Goal: Transaction & Acquisition: Purchase product/service

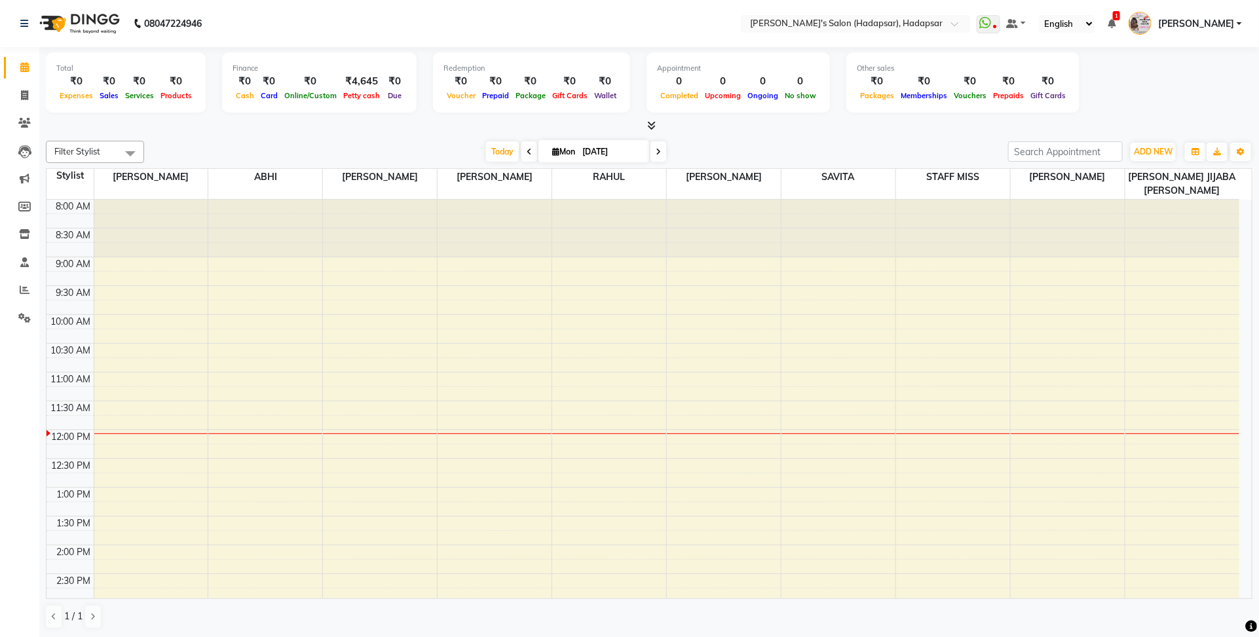
click at [527, 155] on icon at bounding box center [529, 152] width 5 height 8
type input "[DATE]"
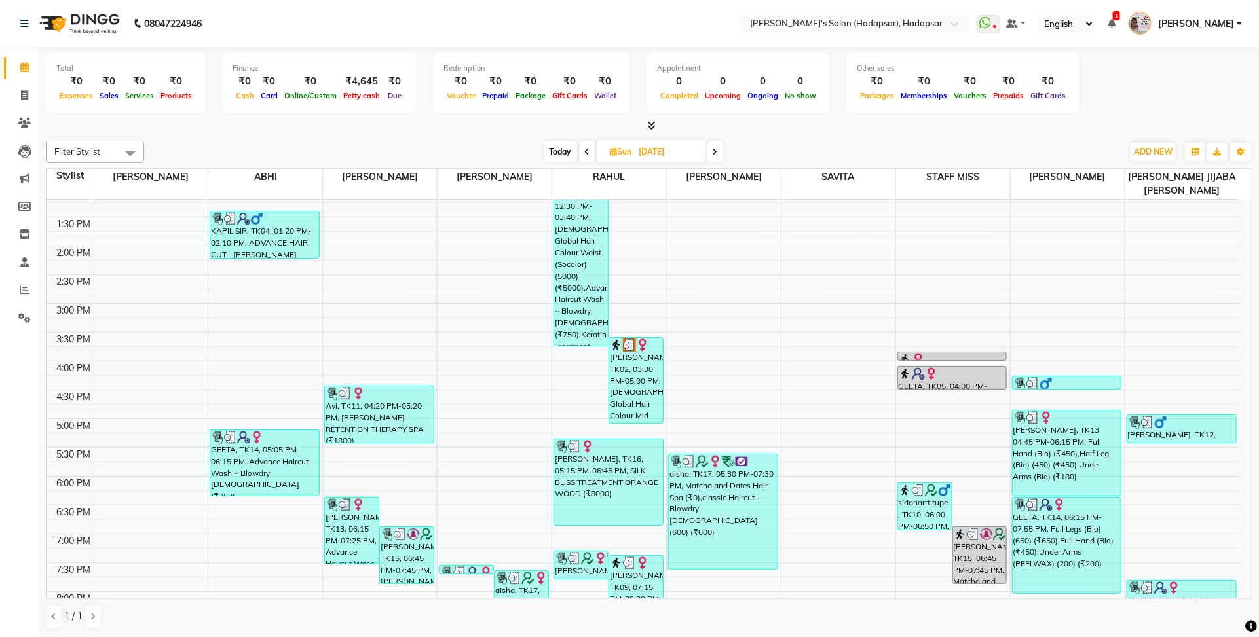
scroll to position [43, 0]
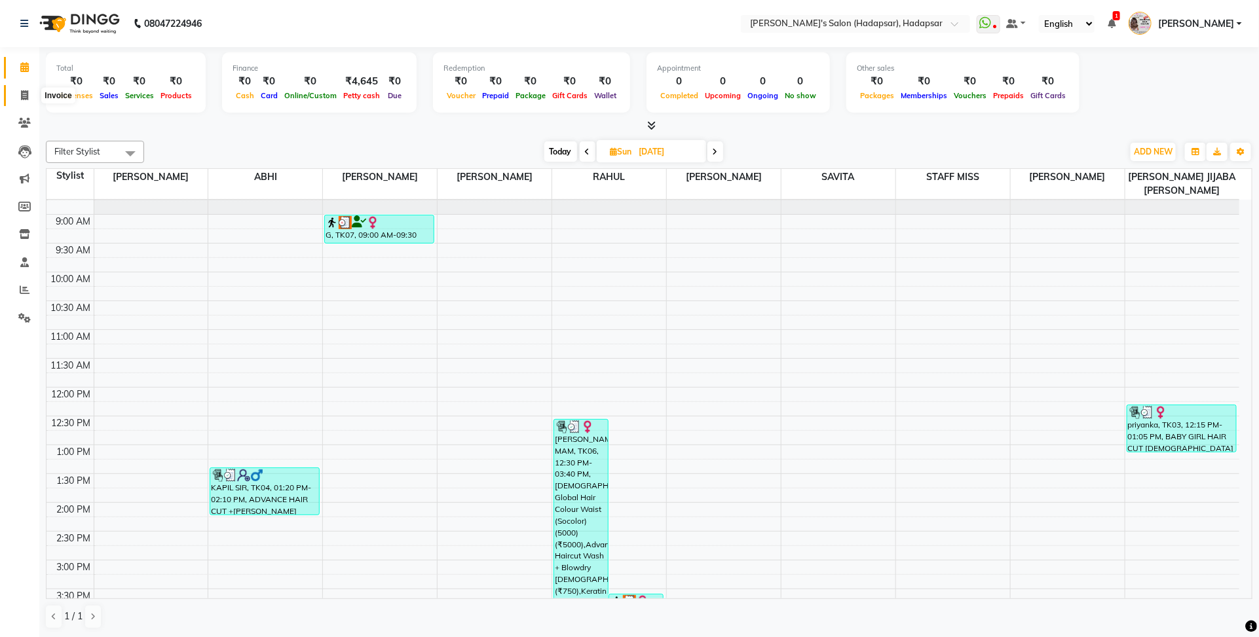
click at [21, 98] on icon at bounding box center [24, 95] width 7 height 10
select select "service"
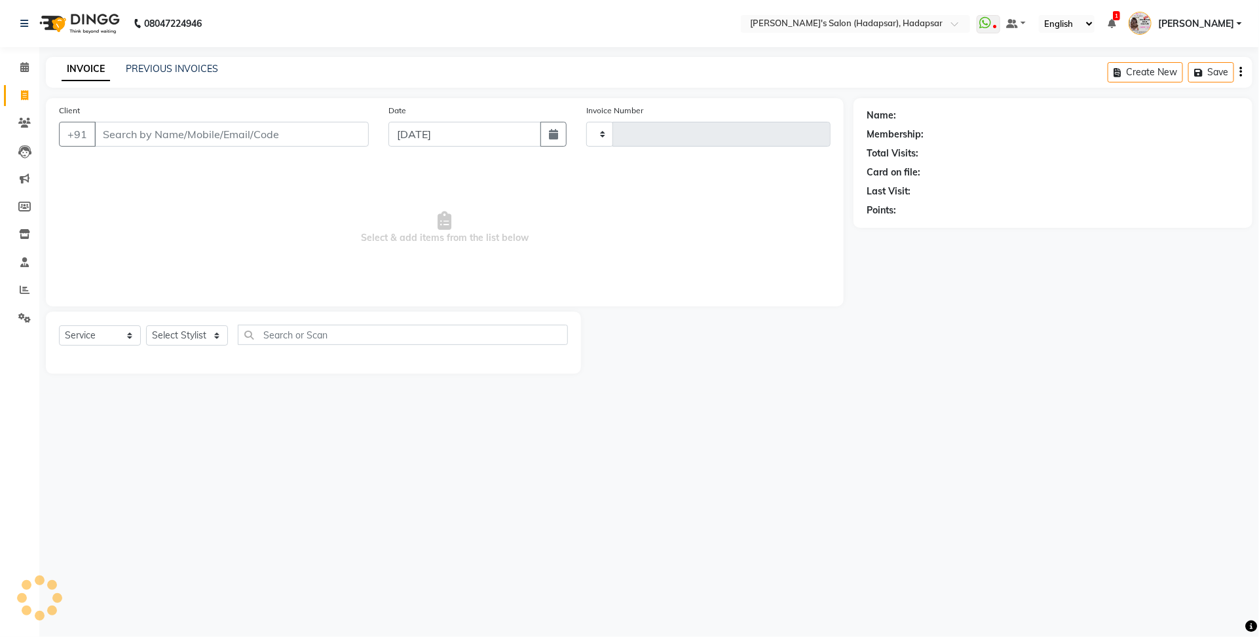
type input "1492"
select select "108"
click at [195, 331] on select "Select Stylist" at bounding box center [187, 336] width 82 height 20
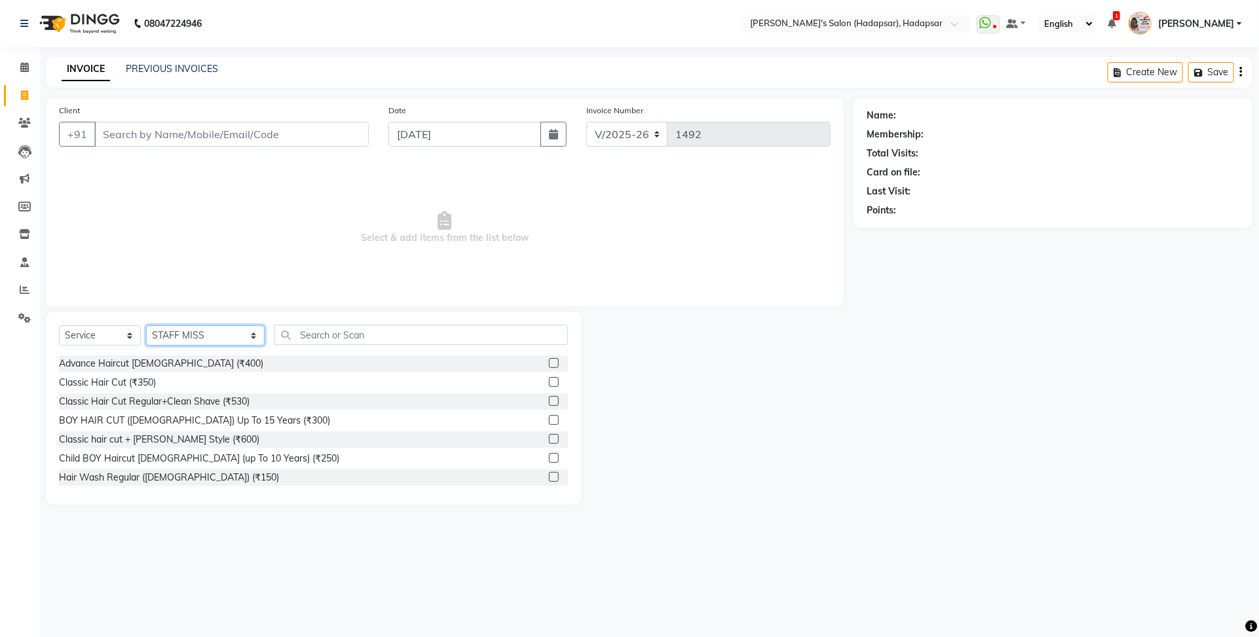
click at [219, 333] on select "Select Stylist ABHI AJINATH RATHOD APEKSHA GAIKWAD MANAGER PAVAN RAHUL ROHIT DH…" at bounding box center [205, 336] width 119 height 20
select select "82667"
click at [146, 326] on select "Select Stylist ABHI AJINATH RATHOD APEKSHA GAIKWAD MANAGER PAVAN RAHUL ROHIT DH…" at bounding box center [205, 336] width 119 height 20
click at [313, 332] on input "text" at bounding box center [420, 335] width 293 height 20
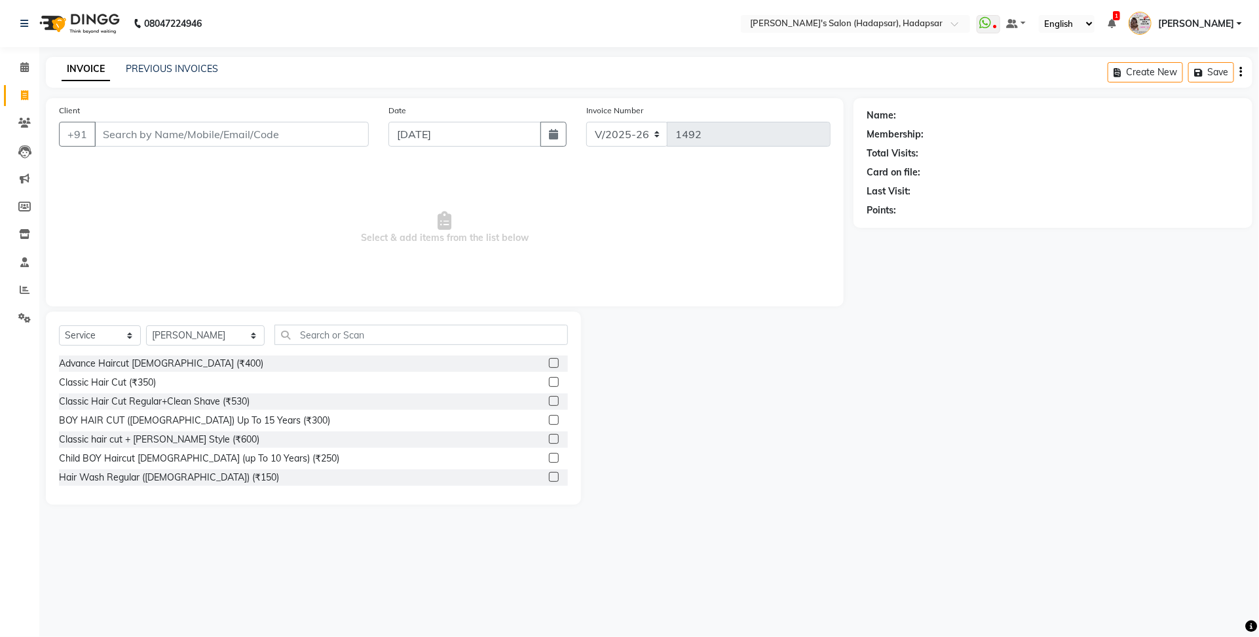
click at [549, 382] on label at bounding box center [554, 382] width 10 height 10
click at [549, 382] on input "checkbox" at bounding box center [553, 383] width 9 height 9
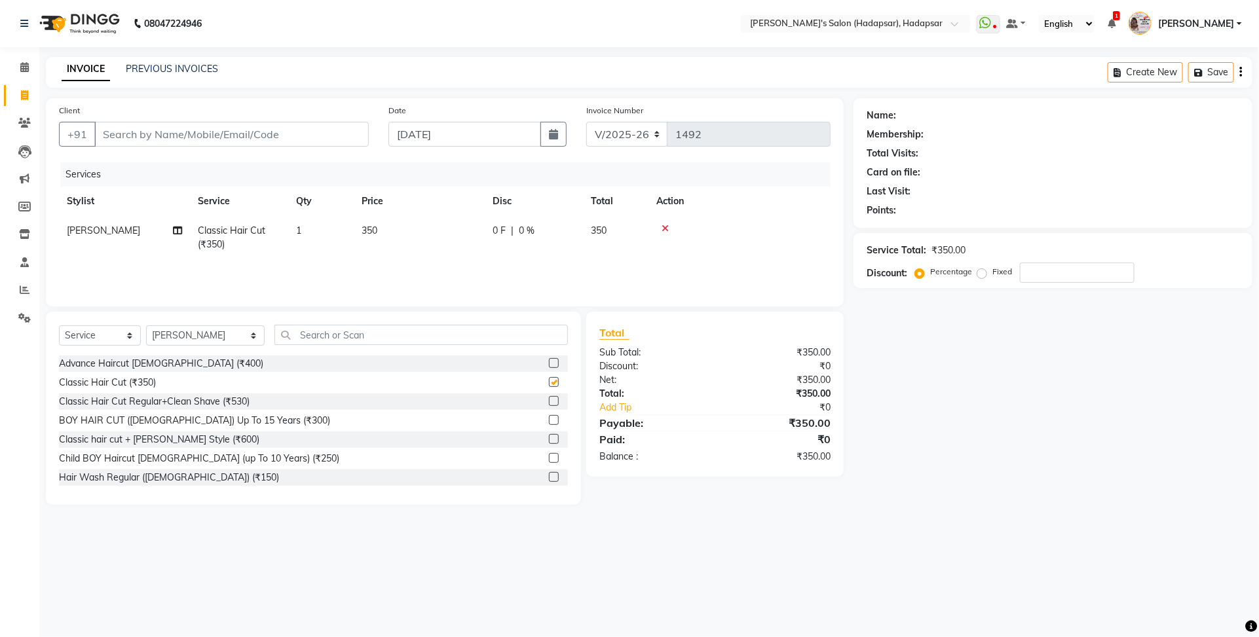
checkbox input "false"
click at [528, 332] on input "text" at bounding box center [420, 335] width 293 height 20
click at [380, 327] on input "text" at bounding box center [420, 335] width 293 height 20
click at [549, 401] on label at bounding box center [554, 401] width 10 height 10
click at [549, 401] on input "checkbox" at bounding box center [553, 402] width 9 height 9
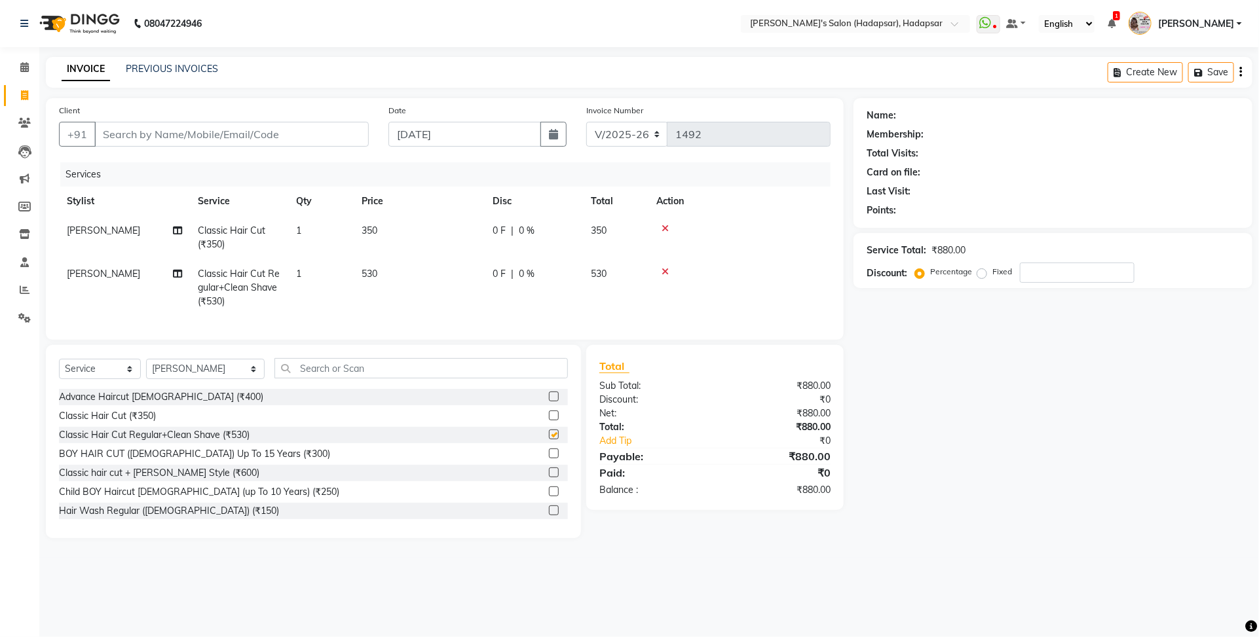
checkbox input "false"
click at [663, 224] on icon at bounding box center [664, 228] width 7 height 9
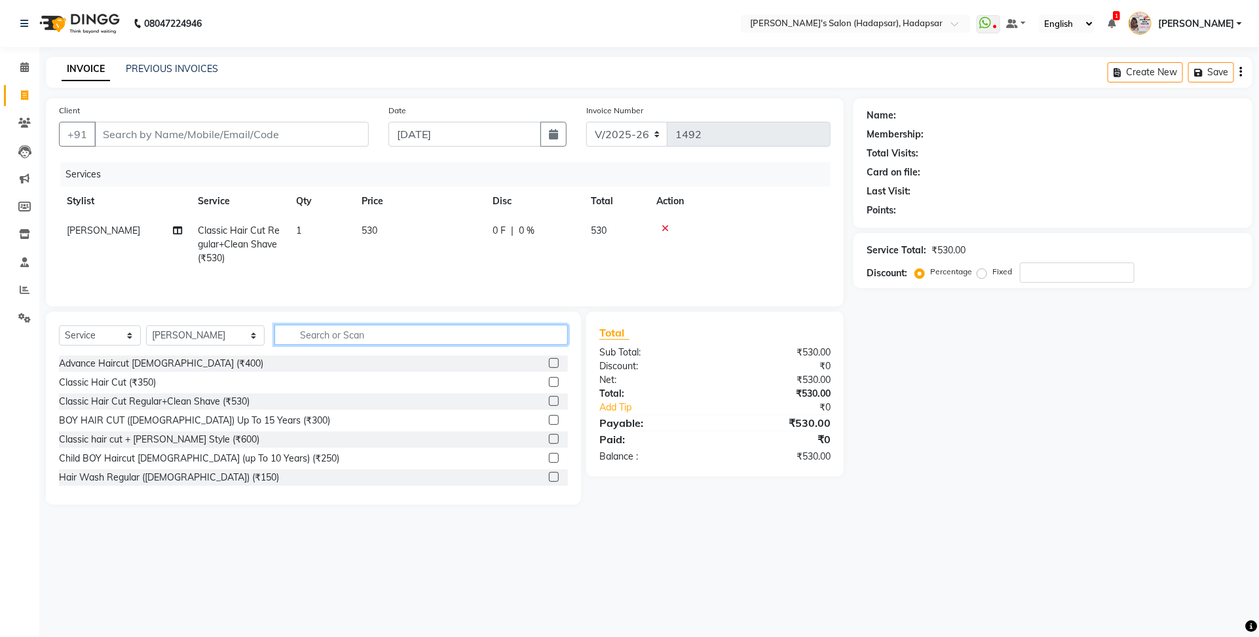
click at [418, 339] on input "text" at bounding box center [420, 335] width 293 height 20
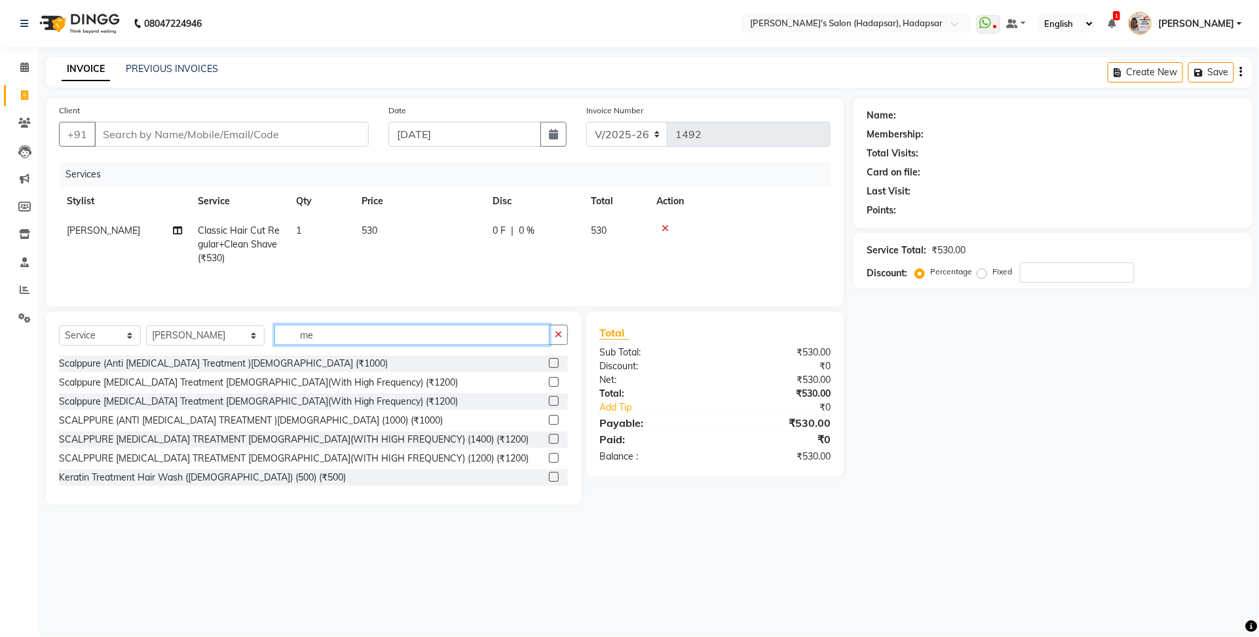
type input "m"
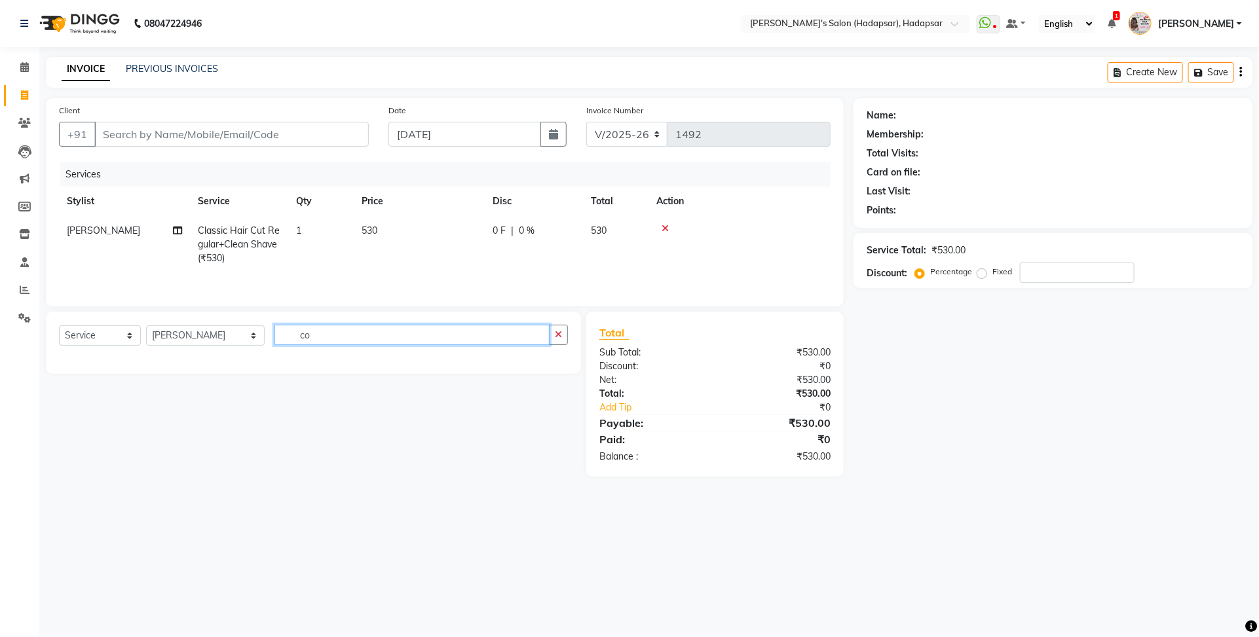
type input "c"
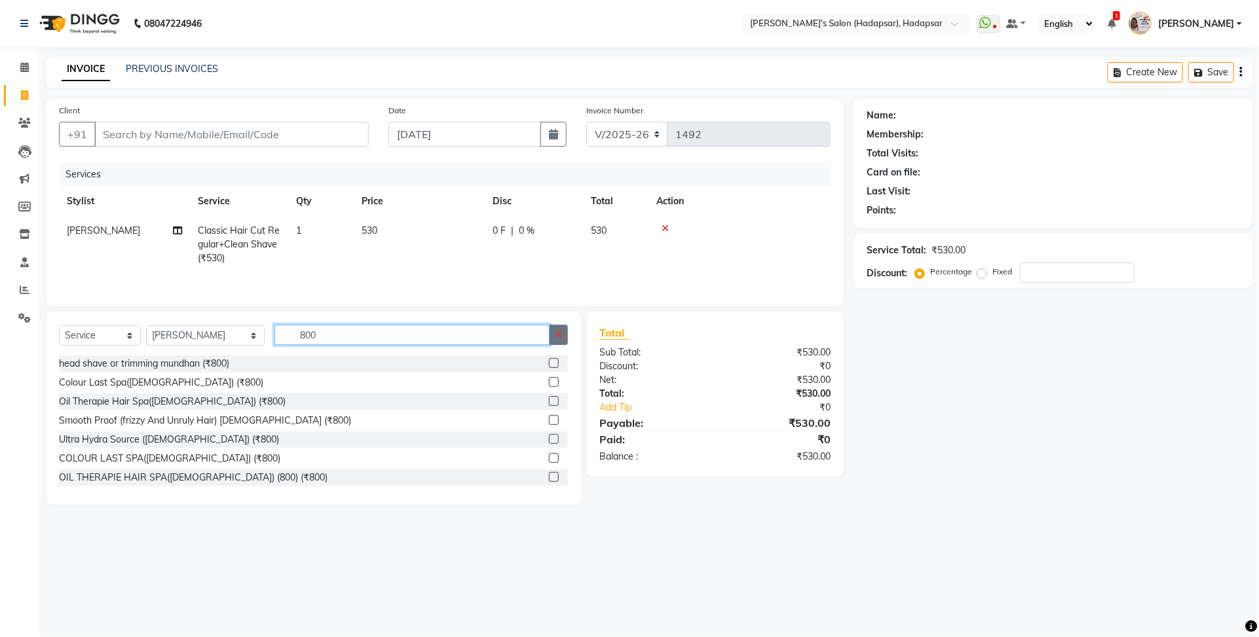
type input "800"
click at [554, 329] on button "button" at bounding box center [558, 335] width 19 height 20
type input "a"
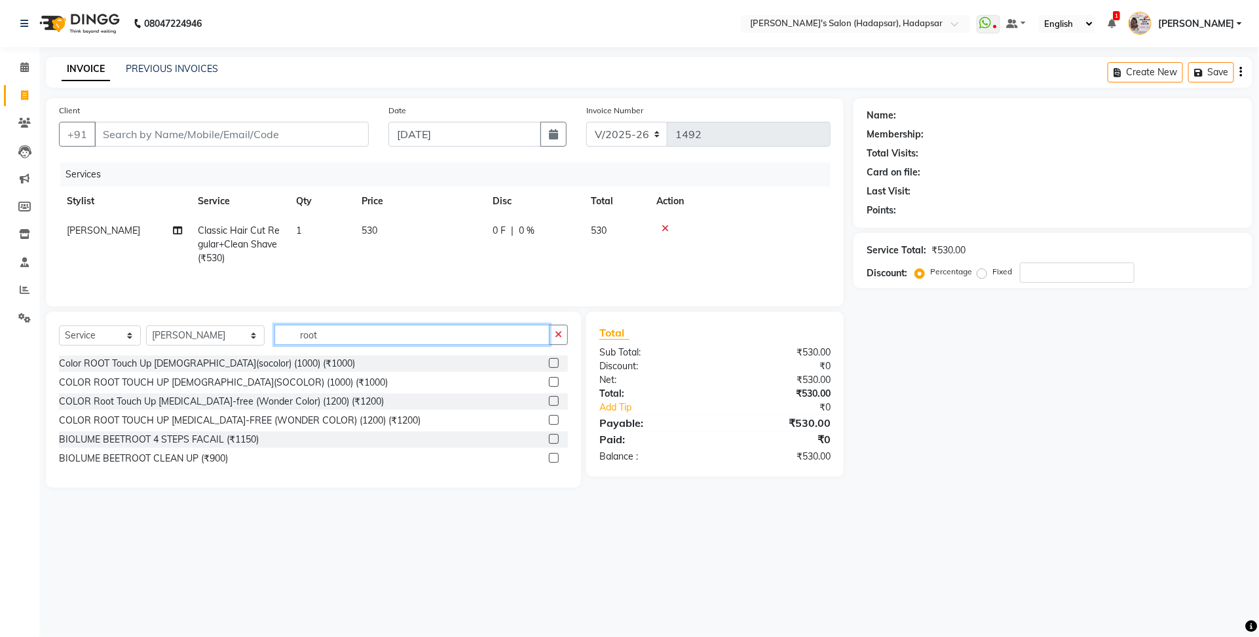
type input "root"
click at [21, 95] on icon at bounding box center [24, 95] width 7 height 10
select select "service"
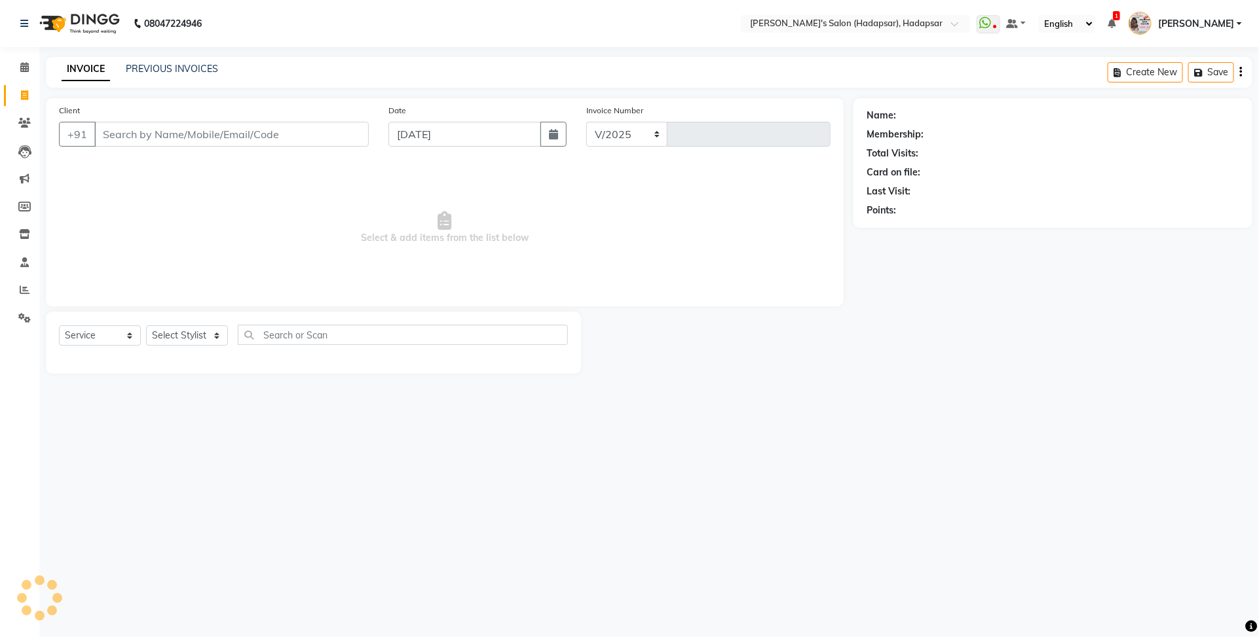
select select "108"
type input "1492"
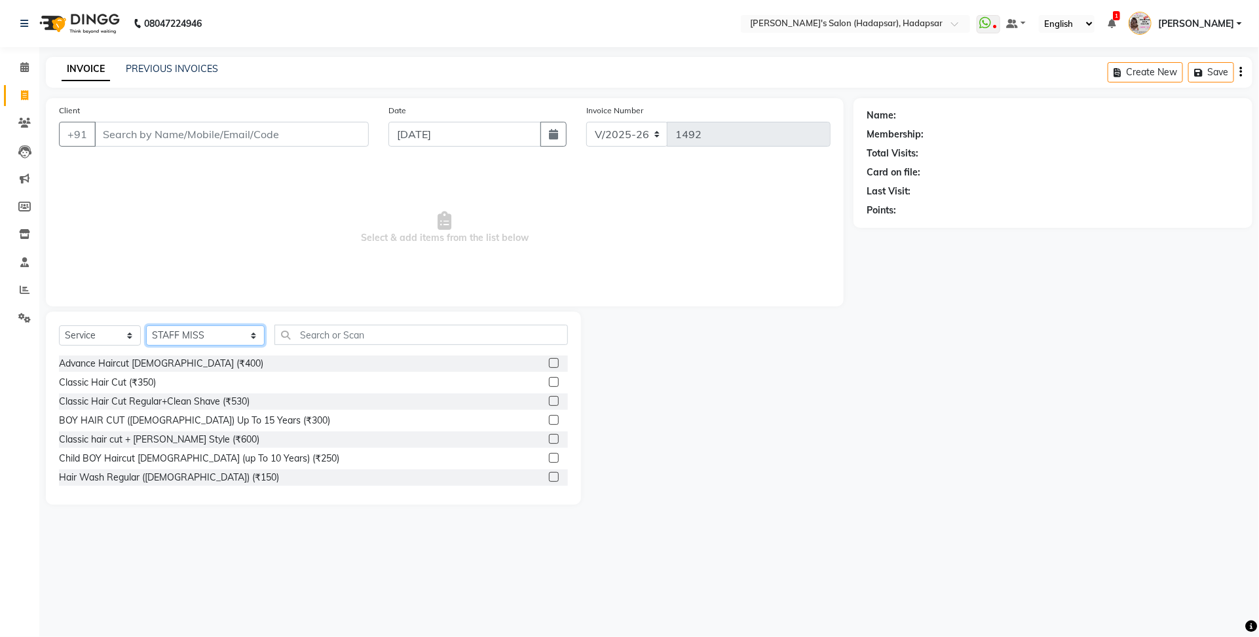
click at [174, 343] on select "Select Stylist ABHI AJINATH RATHOD APEKSHA GAIKWAD MANAGER PAVAN RAHUL ROHIT DH…" at bounding box center [205, 336] width 119 height 20
select select "12670"
click at [146, 326] on select "Select Stylist ABHI AJINATH RATHOD APEKSHA GAIKWAD MANAGER PAVAN RAHUL ROHIT DH…" at bounding box center [205, 336] width 119 height 20
click at [321, 341] on input "text" at bounding box center [420, 335] width 293 height 20
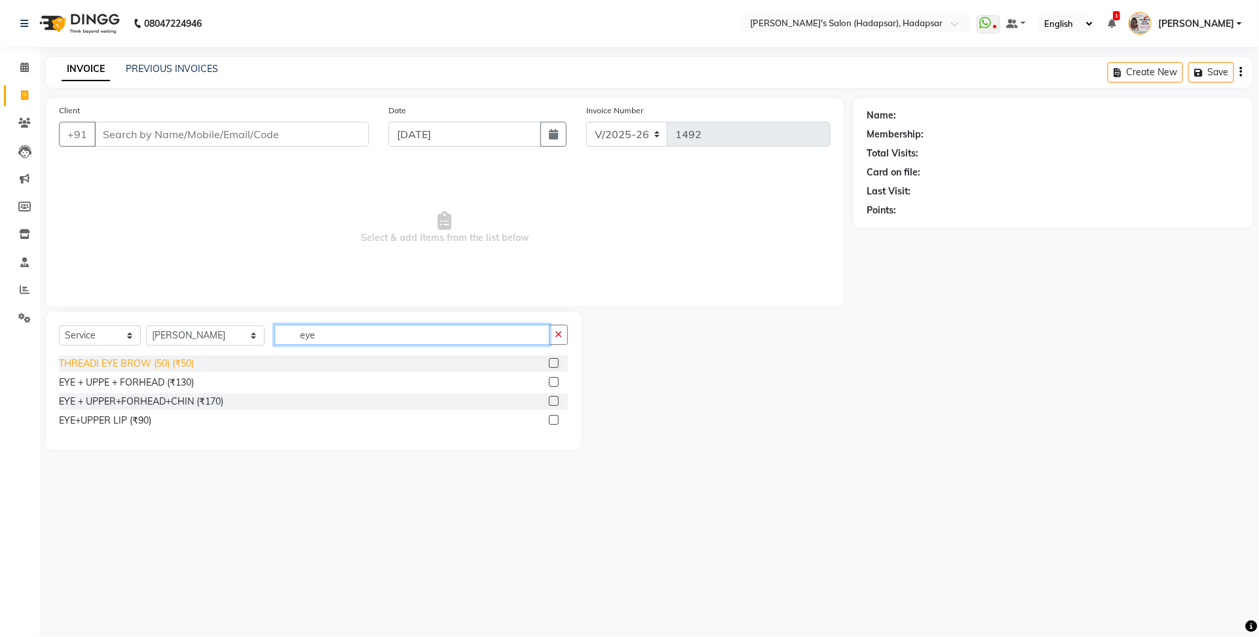
type input "eye"
click at [129, 367] on div "THREADI EYE BROW (50) (₹50)" at bounding box center [126, 364] width 135 height 14
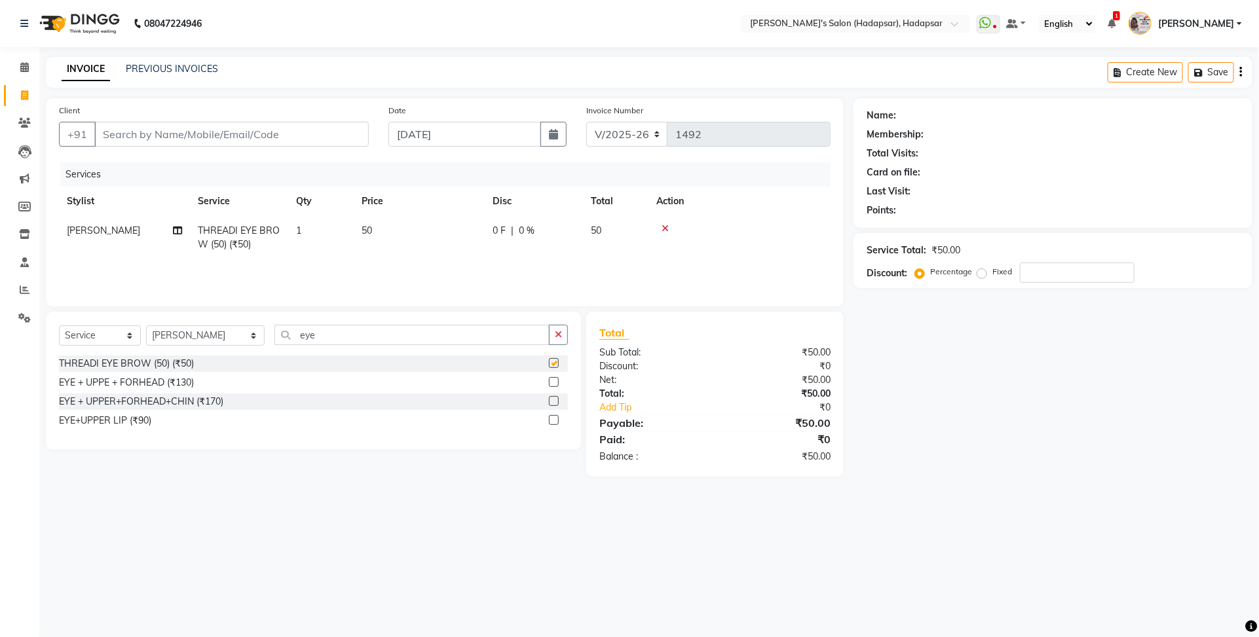
checkbox input "false"
click at [161, 134] on input "Client" at bounding box center [231, 134] width 274 height 25
type input "7"
type input "0"
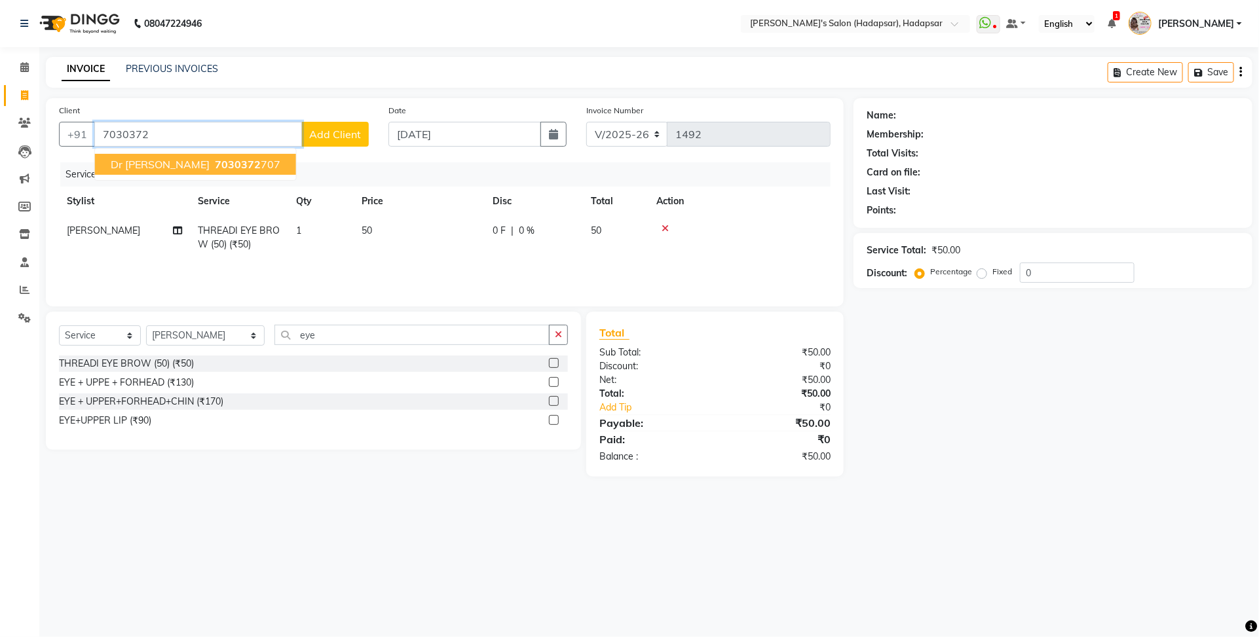
click at [215, 168] on span "7030372" at bounding box center [238, 164] width 46 height 13
type input "7030372707"
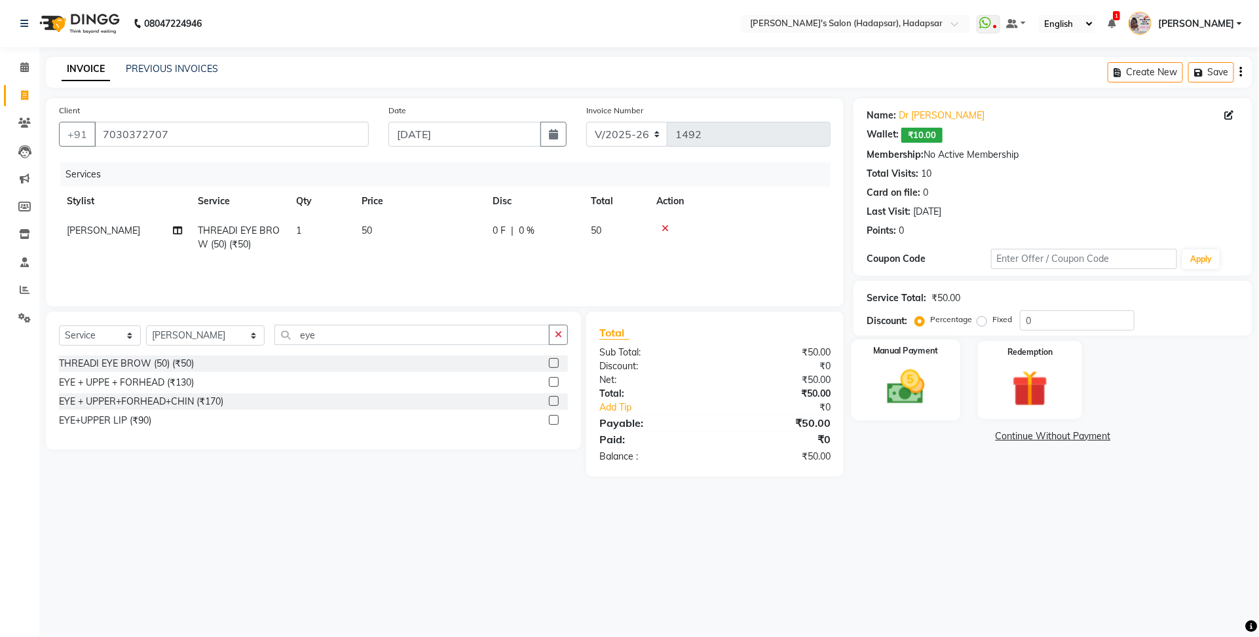
click at [916, 407] on img at bounding box center [905, 386] width 61 height 43
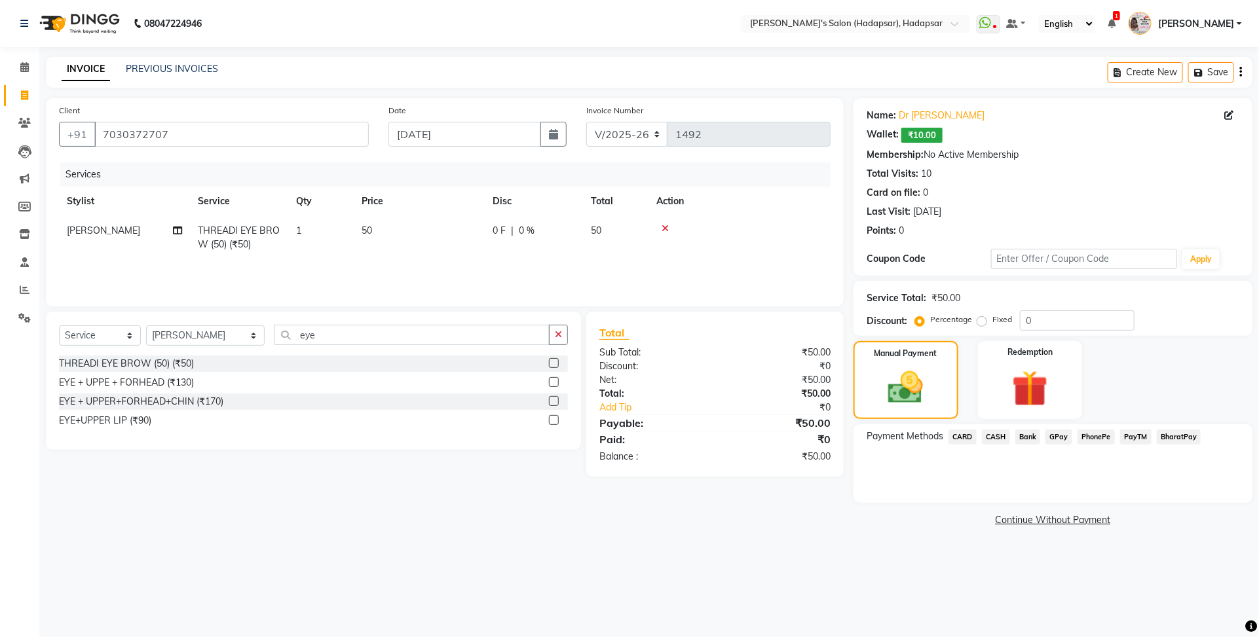
click at [1137, 436] on span "PayTM" at bounding box center [1135, 437] width 31 height 15
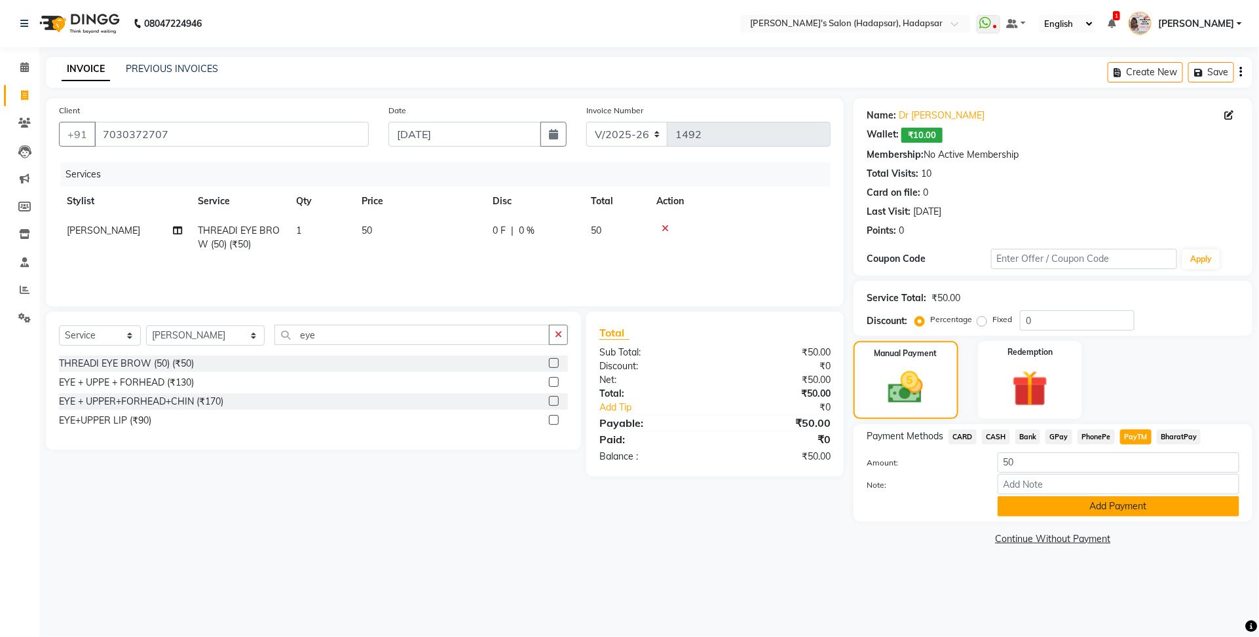
click at [1117, 504] on button "Add Payment" at bounding box center [1118, 506] width 242 height 20
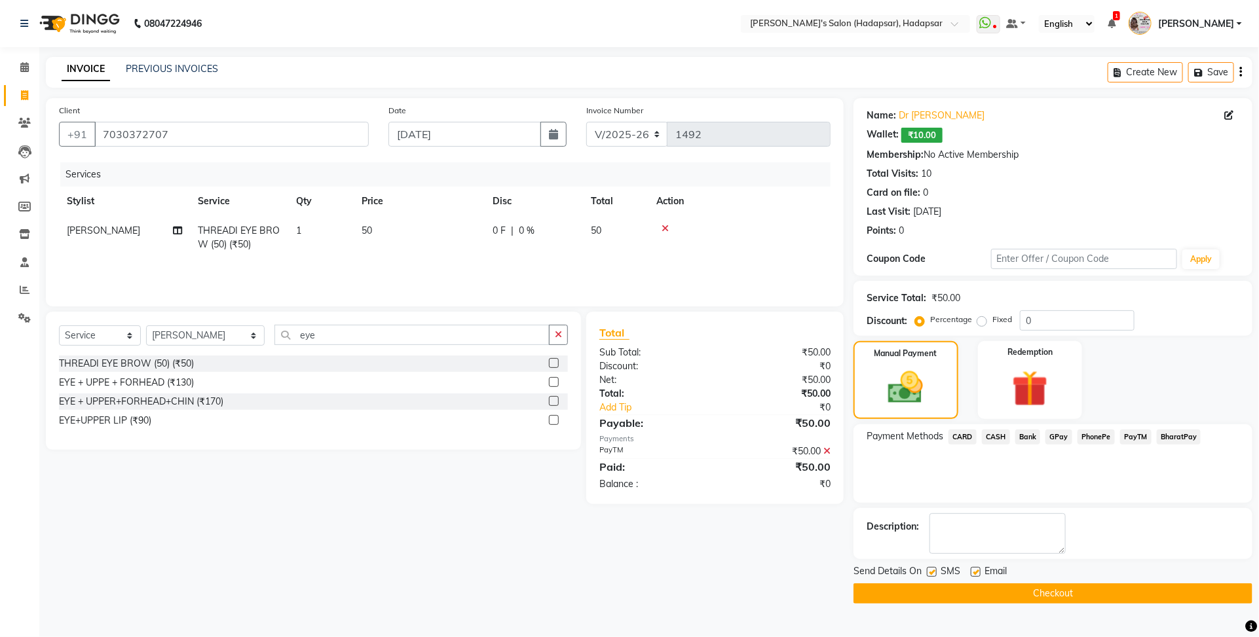
click at [1030, 593] on button "Checkout" at bounding box center [1052, 594] width 399 height 20
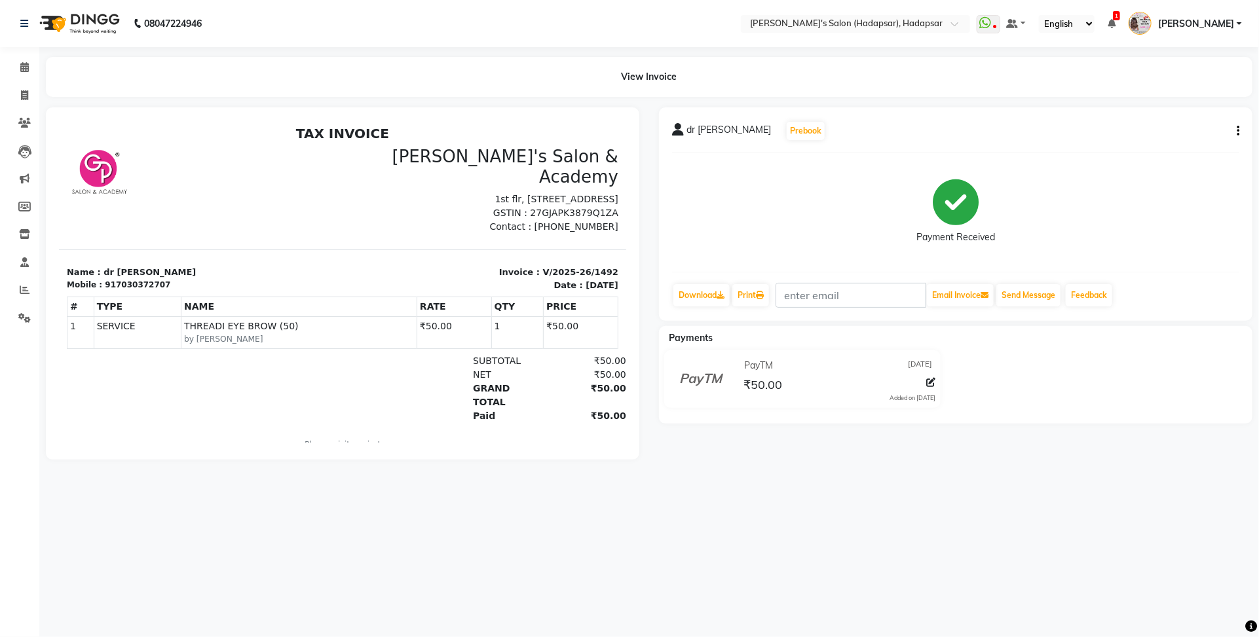
click at [0, 95] on li "Invoice" at bounding box center [19, 96] width 39 height 28
click at [25, 95] on icon at bounding box center [24, 95] width 7 height 10
select select "service"
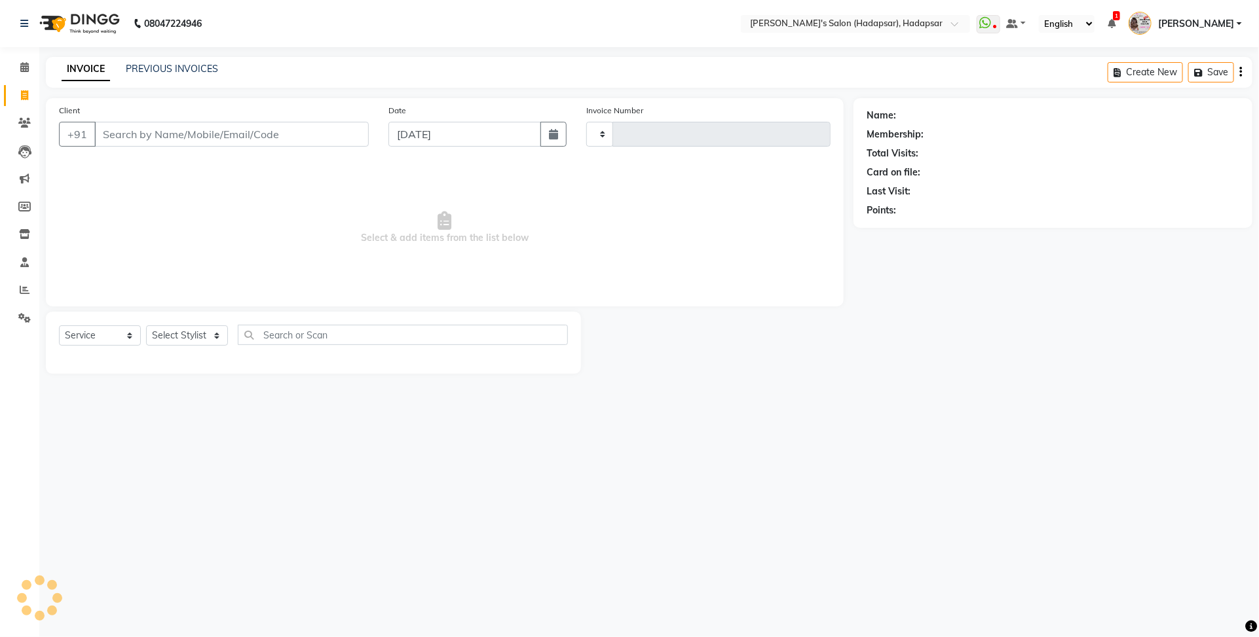
type input "1493"
select select "108"
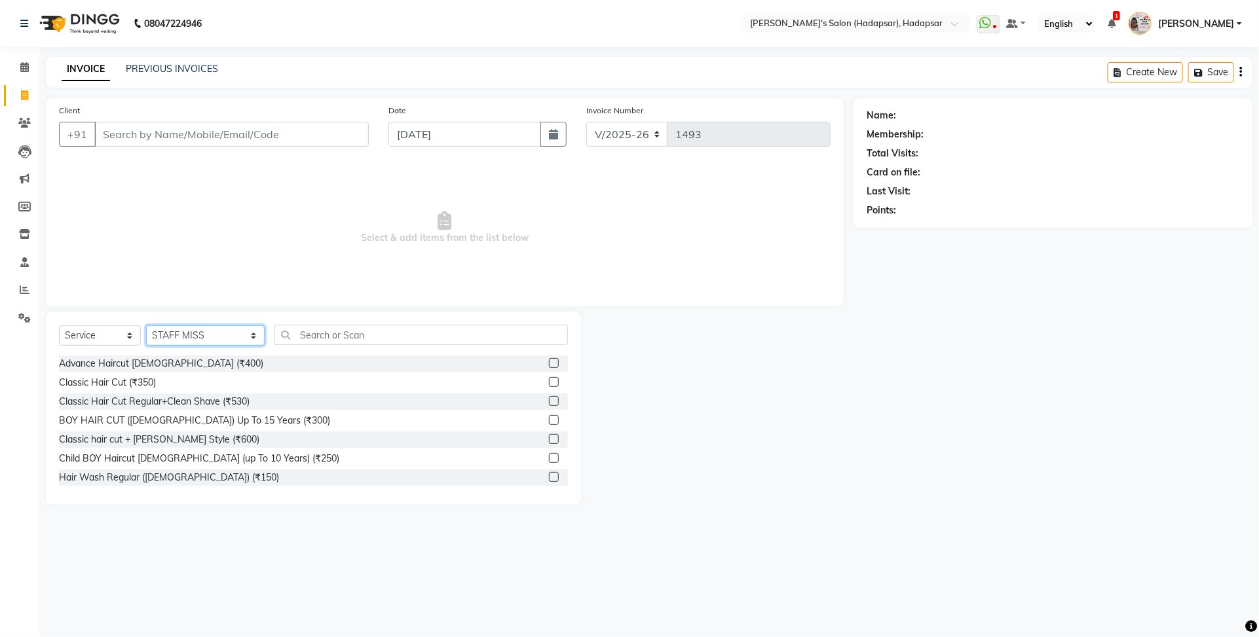
click at [205, 326] on select "Select Stylist ABHI AJINATH RATHOD APEKSHA GAIKWAD MANAGER PAVAN RAHUL ROHIT DH…" at bounding box center [205, 336] width 119 height 20
select select "82667"
click at [146, 326] on select "Select Stylist ABHI AJINATH RATHOD APEKSHA GAIKWAD MANAGER PAVAN RAHUL ROHIT DH…" at bounding box center [205, 336] width 119 height 20
click at [284, 335] on input "text" at bounding box center [420, 335] width 293 height 20
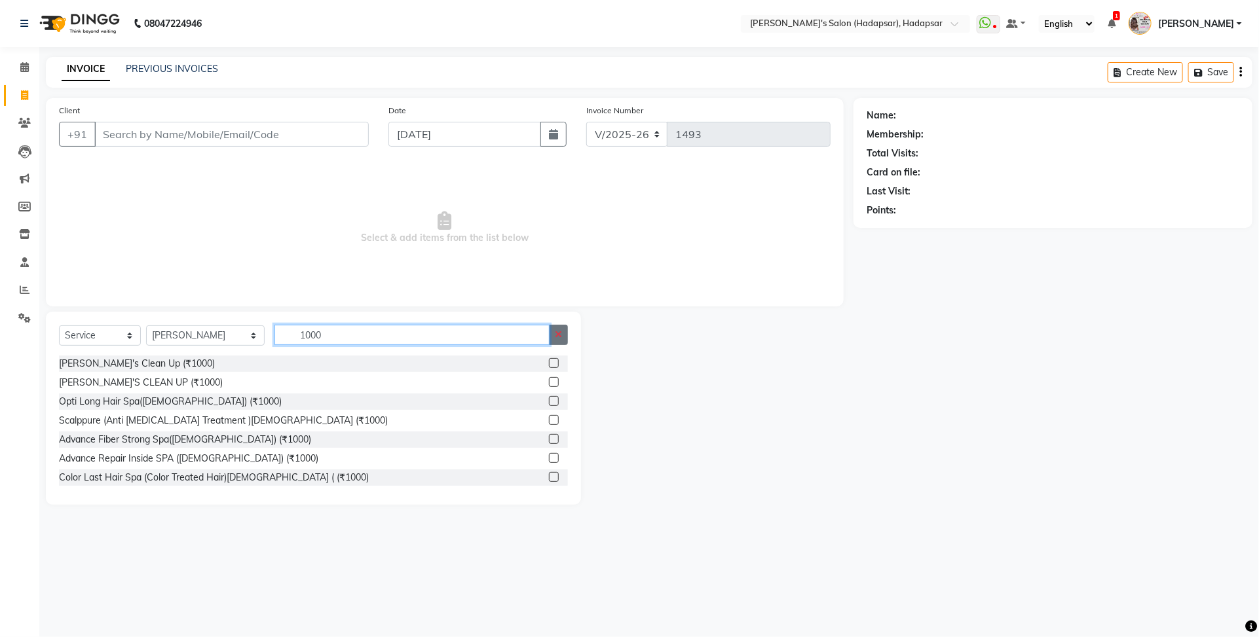
type input "1000"
click at [560, 335] on icon "button" at bounding box center [558, 334] width 7 height 9
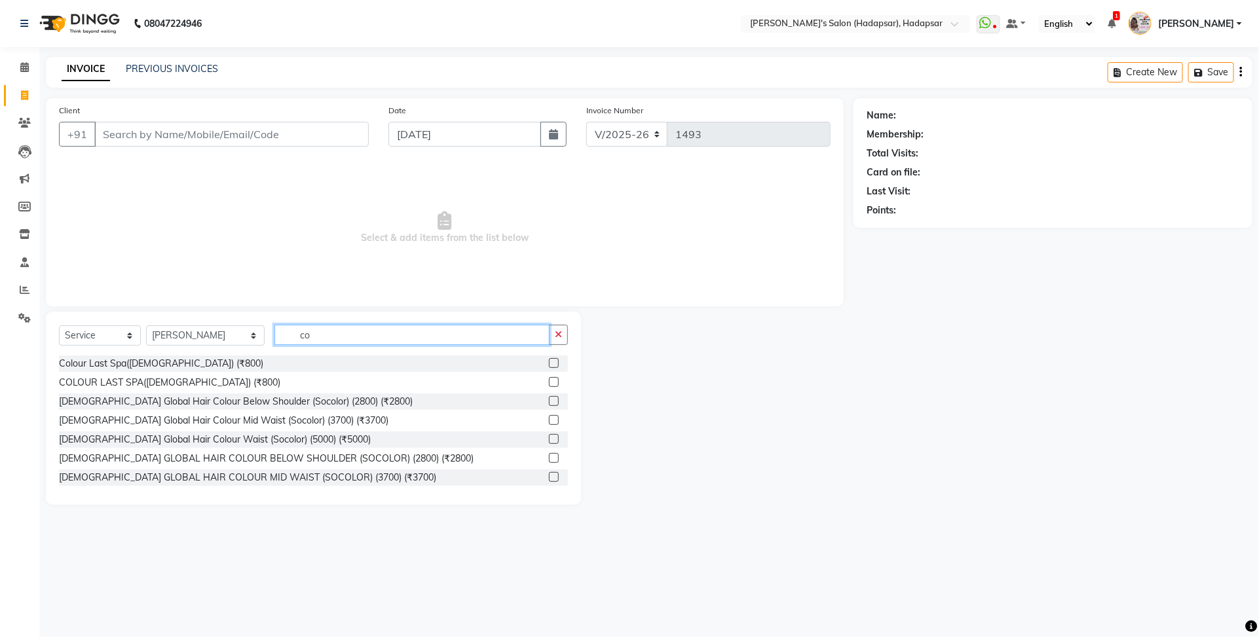
type input "c"
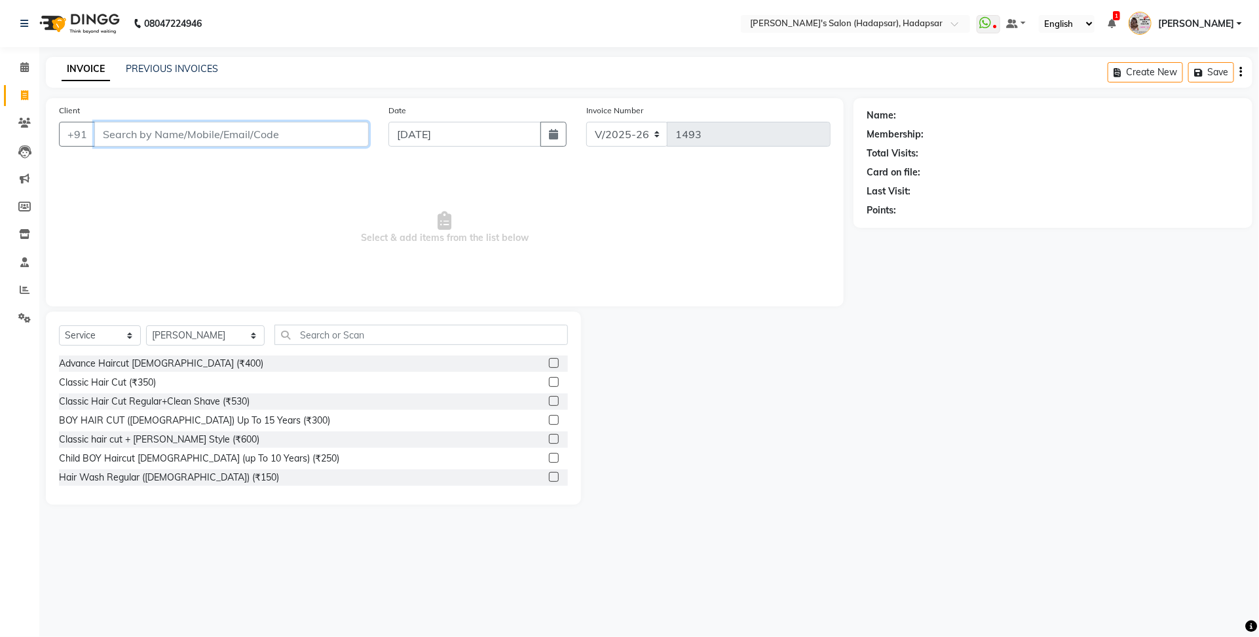
click at [172, 134] on input "Client" at bounding box center [231, 134] width 274 height 25
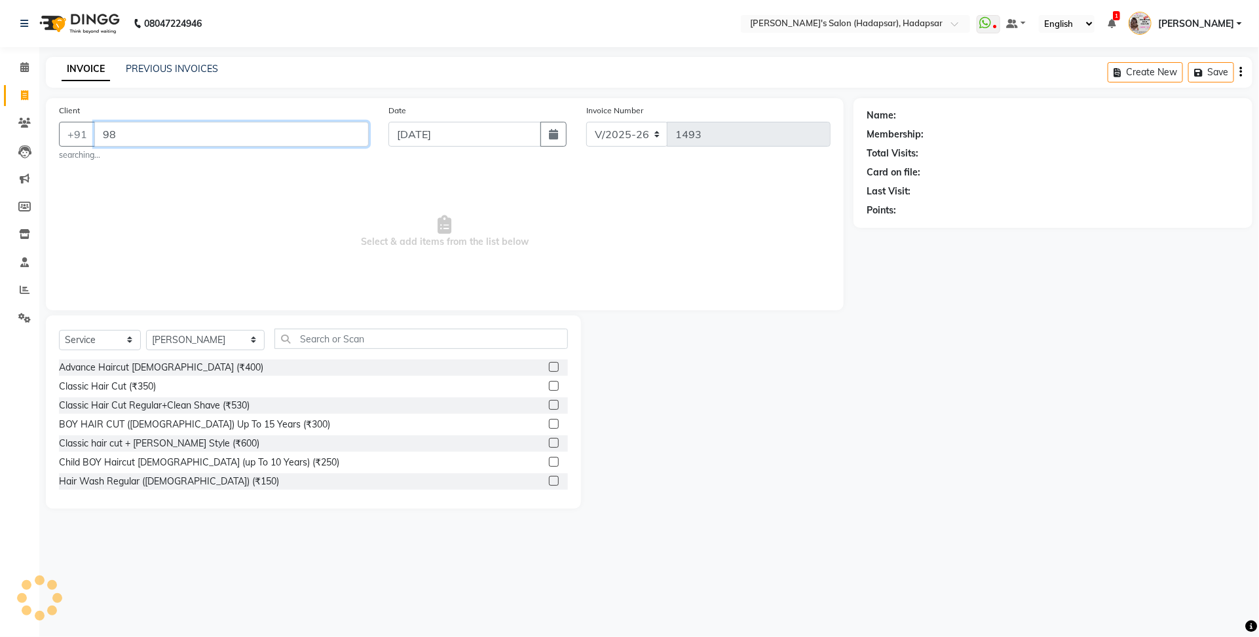
type input "9"
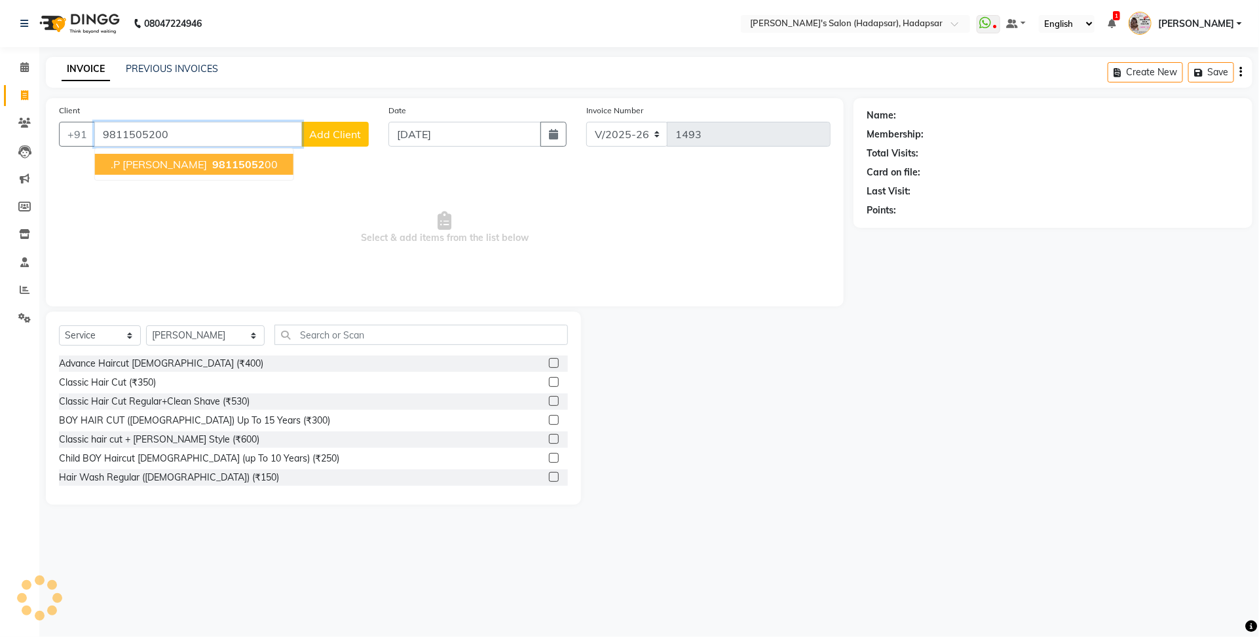
type input "9811505200"
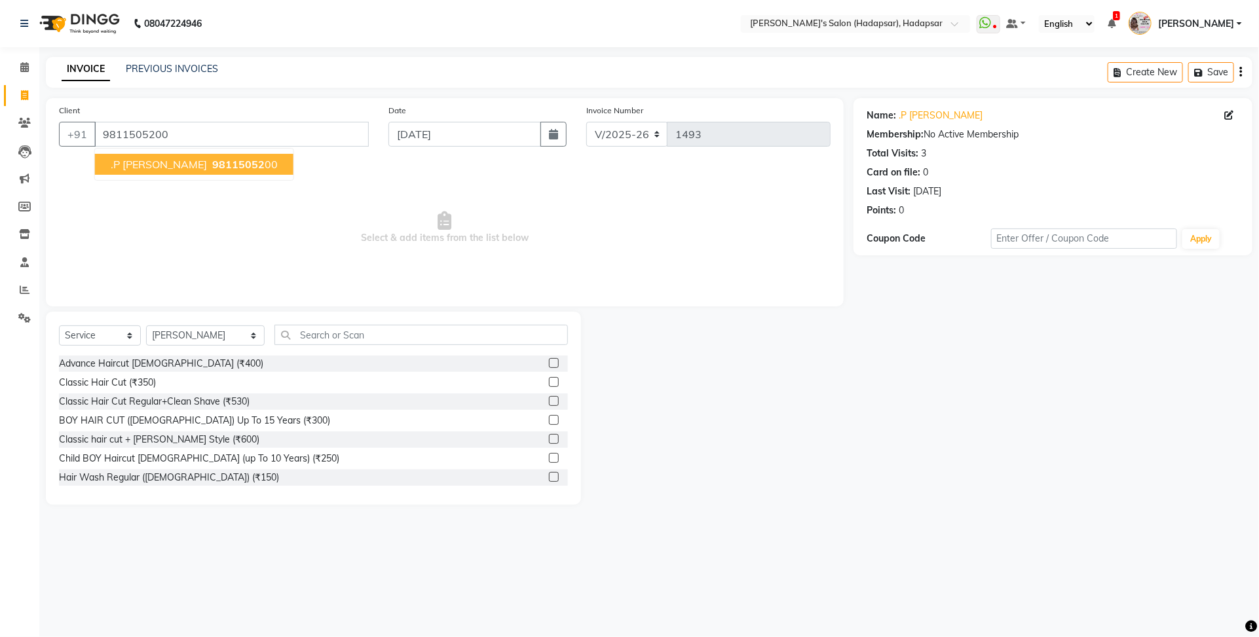
click at [187, 156] on button ".P Bhumika 98115052 00" at bounding box center [194, 164] width 198 height 21
click at [216, 333] on select "Select Stylist ABHI AJINATH RATHOD APEKSHA GAIKWAD MANAGER PAVAN RAHUL ROHIT DH…" at bounding box center [205, 336] width 119 height 20
click at [146, 326] on select "Select Stylist ABHI AJINATH RATHOD APEKSHA GAIKWAD MANAGER PAVAN RAHUL ROHIT DH…" at bounding box center [205, 336] width 119 height 20
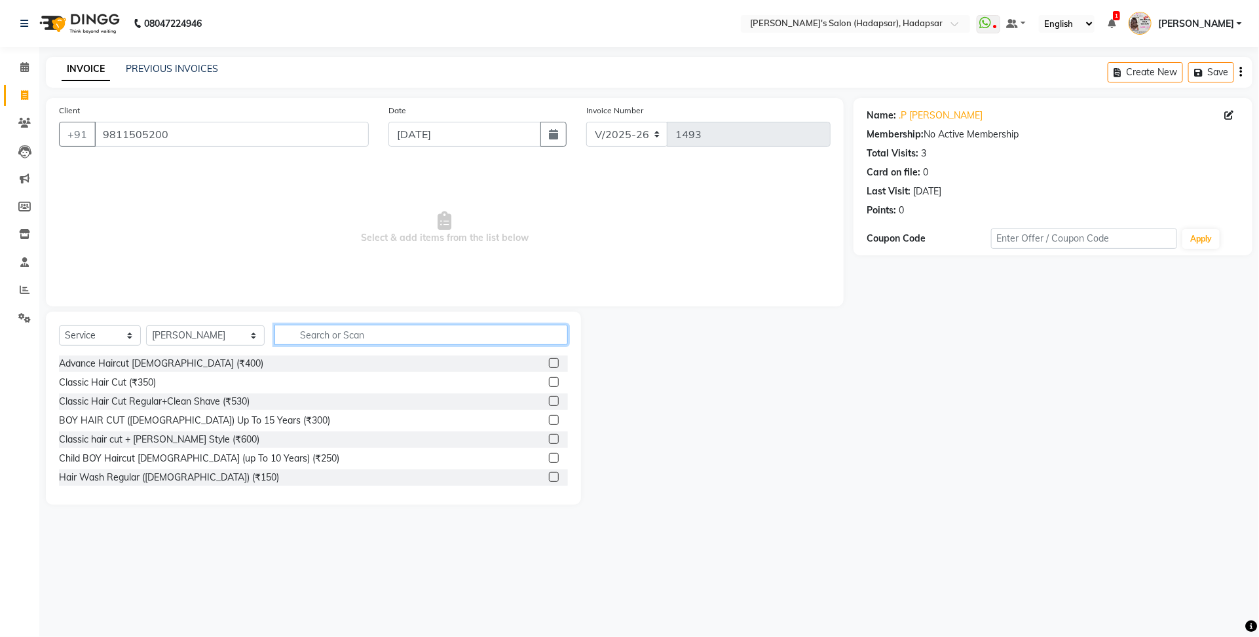
click at [325, 334] on input "text" at bounding box center [420, 335] width 293 height 20
type input "b"
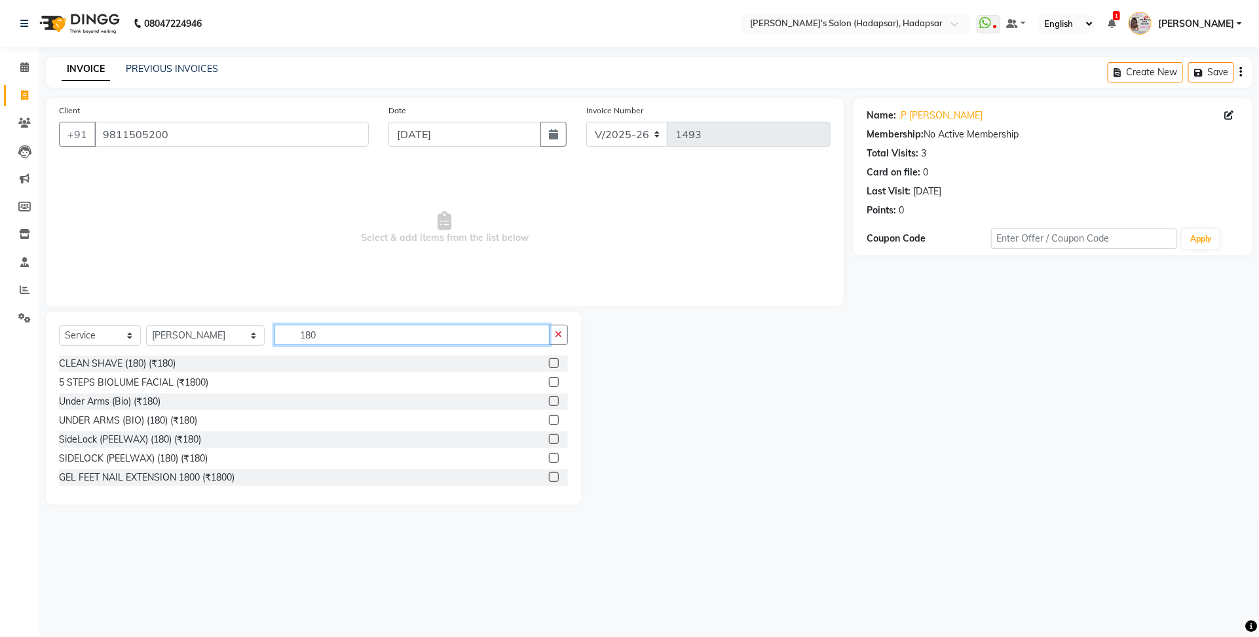
type input "180"
click at [549, 358] on div at bounding box center [558, 364] width 19 height 16
click at [549, 358] on label at bounding box center [554, 363] width 10 height 10
click at [549, 360] on input "checkbox" at bounding box center [553, 364] width 9 height 9
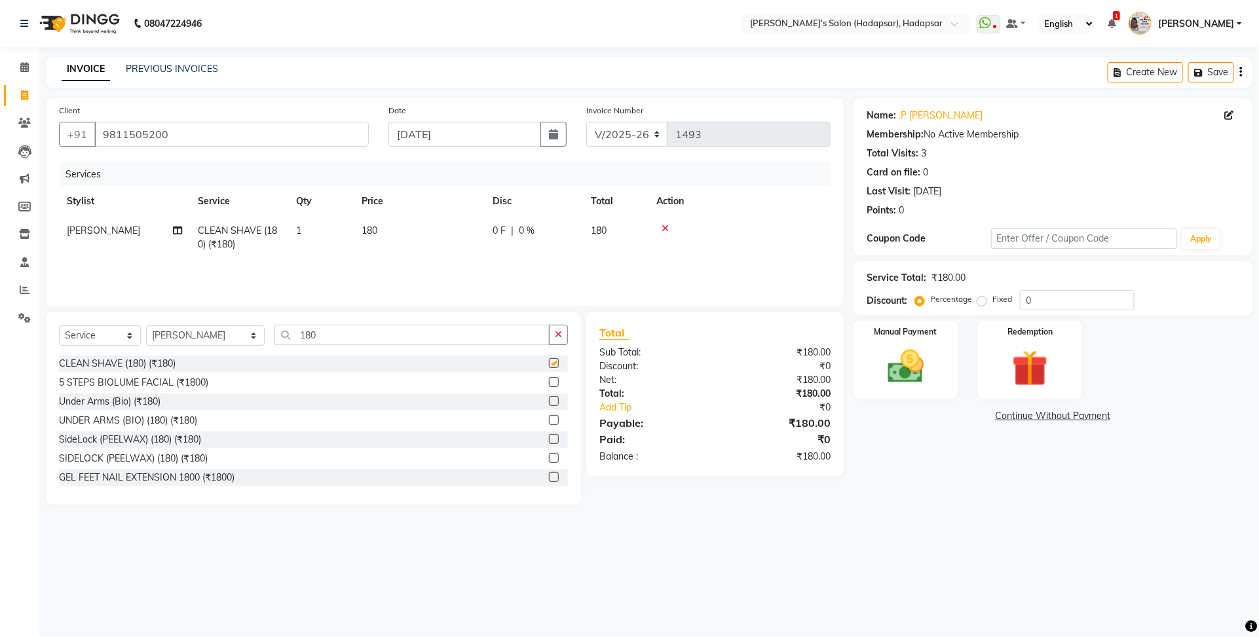
checkbox input "false"
click at [532, 335] on input "180" at bounding box center [411, 335] width 275 height 20
type input "1"
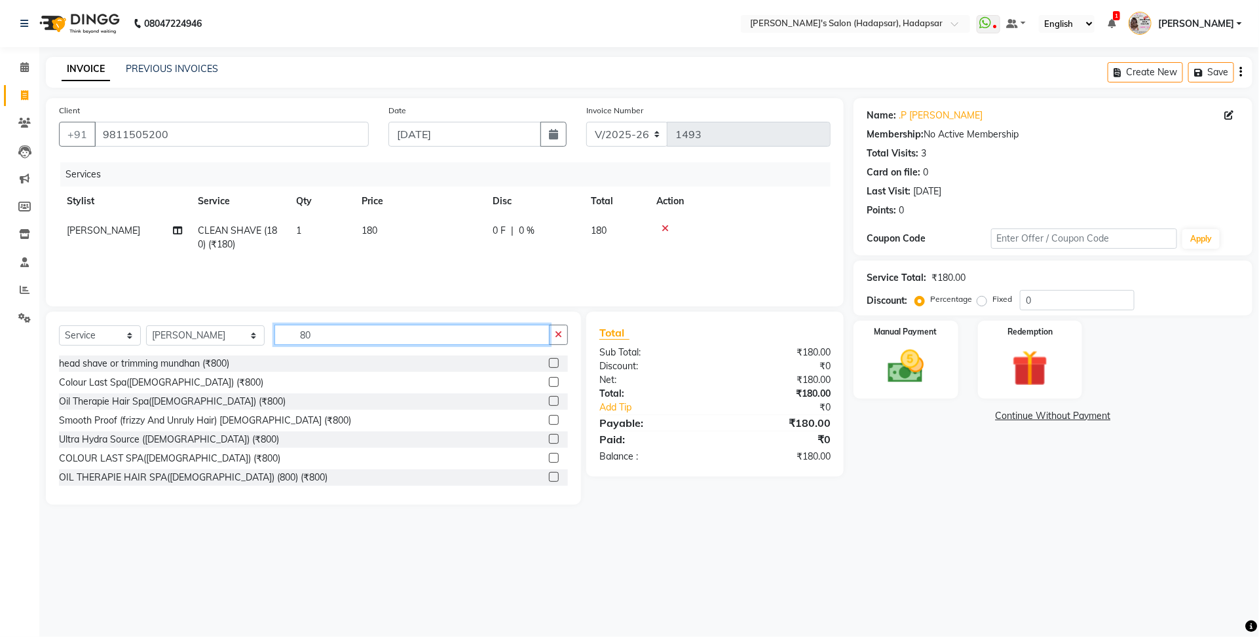
type input "8"
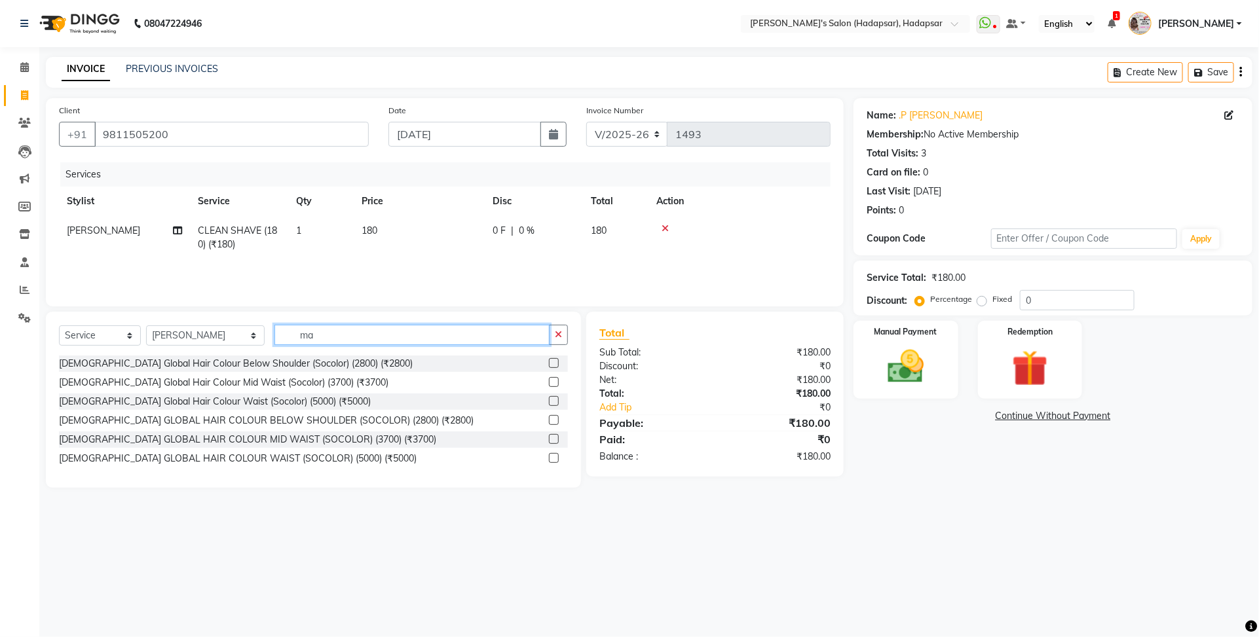
type input "m"
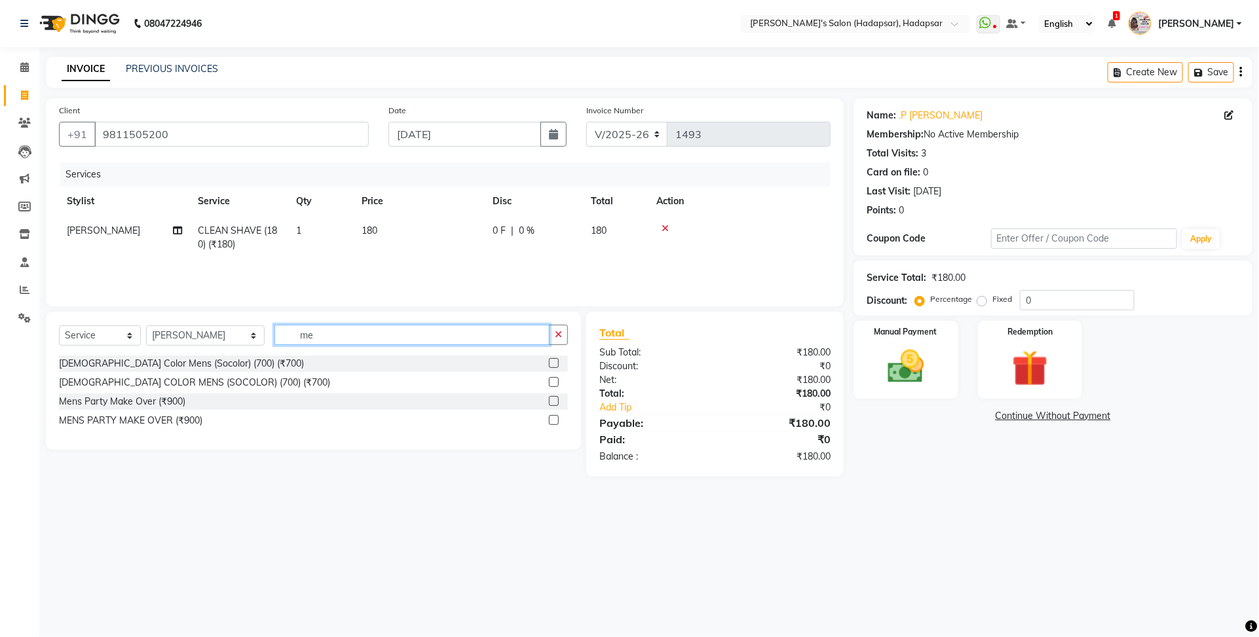
type input "m"
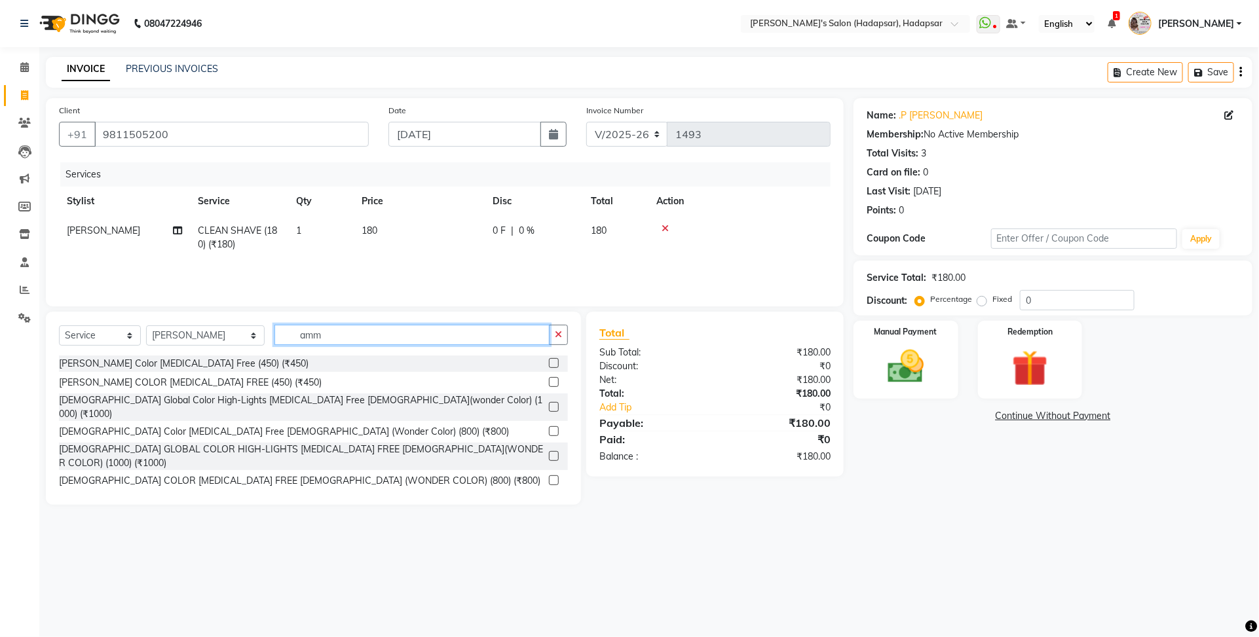
type input "amm"
click at [549, 426] on label at bounding box center [554, 431] width 10 height 10
click at [549, 428] on input "checkbox" at bounding box center [553, 432] width 9 height 9
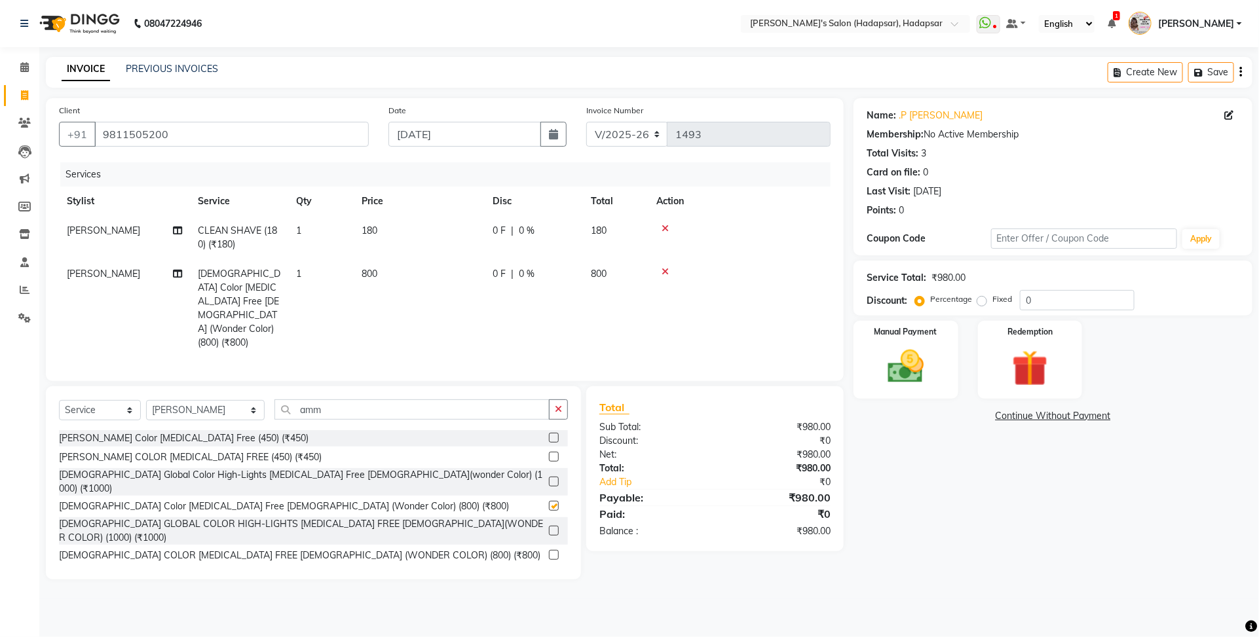
checkbox input "false"
click at [400, 400] on input "amm" at bounding box center [411, 410] width 275 height 20
click at [200, 403] on select "Select Stylist ABHI AJINATH RATHOD APEKSHA GAIKWAD MANAGER PAVAN RAHUL ROHIT DH…" at bounding box center [205, 410] width 119 height 20
select select "6965"
click at [146, 400] on select "Select Stylist ABHI AJINATH RATHOD APEKSHA GAIKWAD MANAGER PAVAN RAHUL ROHIT DH…" at bounding box center [205, 410] width 119 height 20
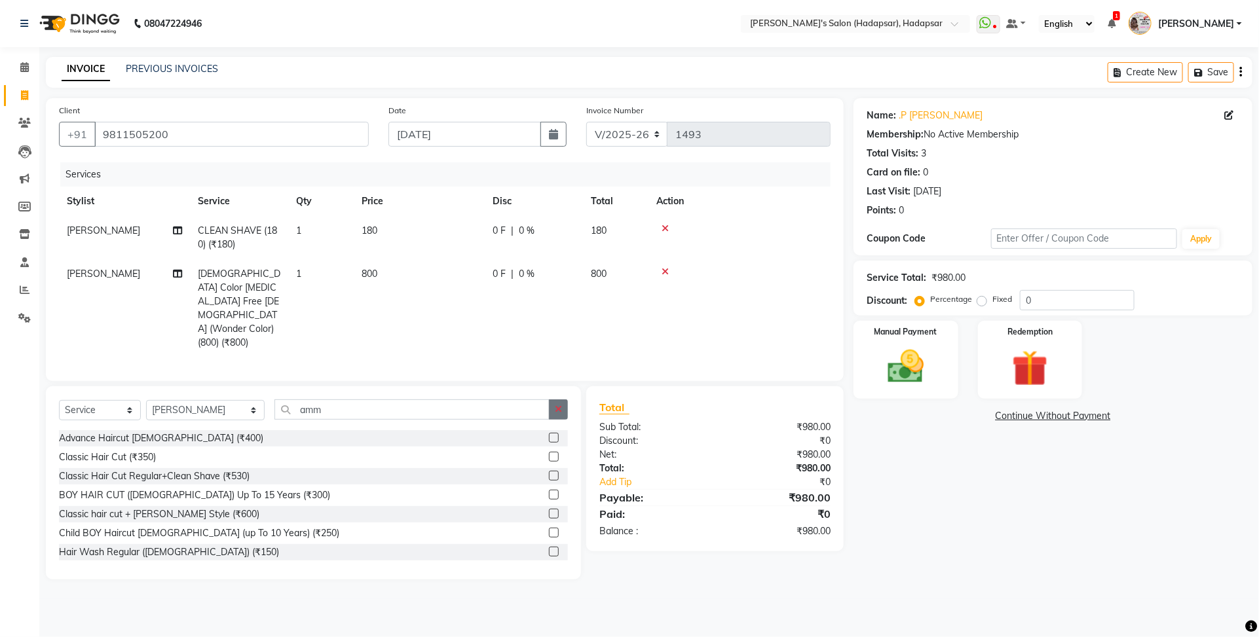
click at [557, 400] on button "button" at bounding box center [558, 410] width 19 height 20
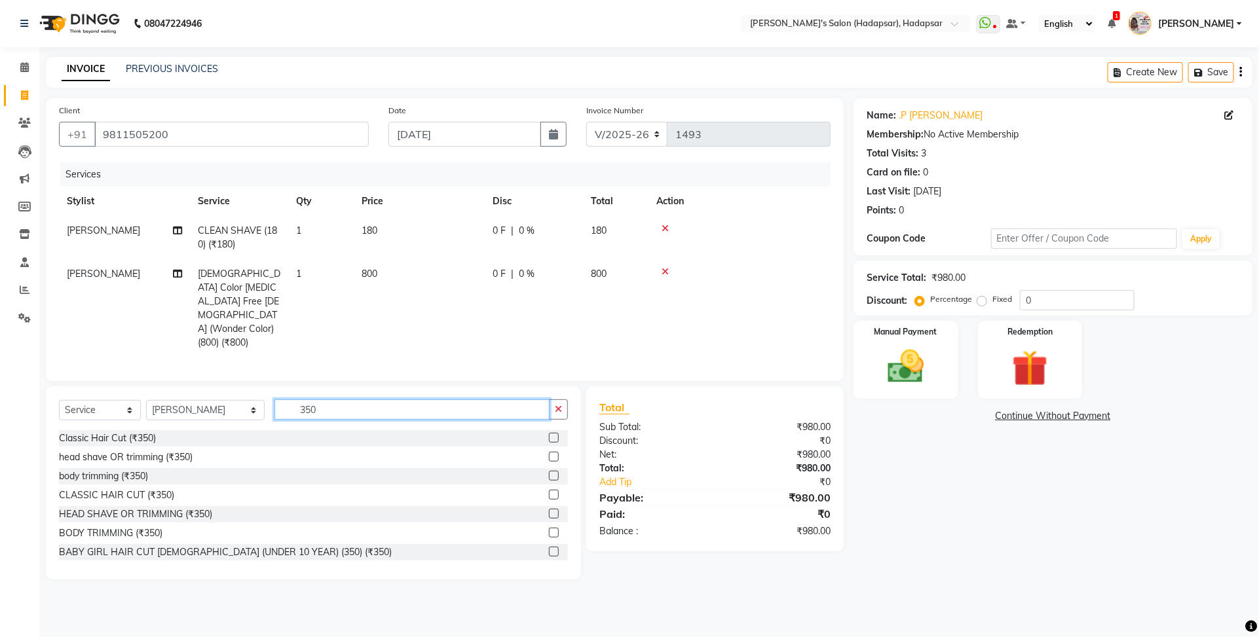
type input "350"
click at [549, 433] on label at bounding box center [554, 438] width 10 height 10
click at [549, 434] on input "checkbox" at bounding box center [553, 438] width 9 height 9
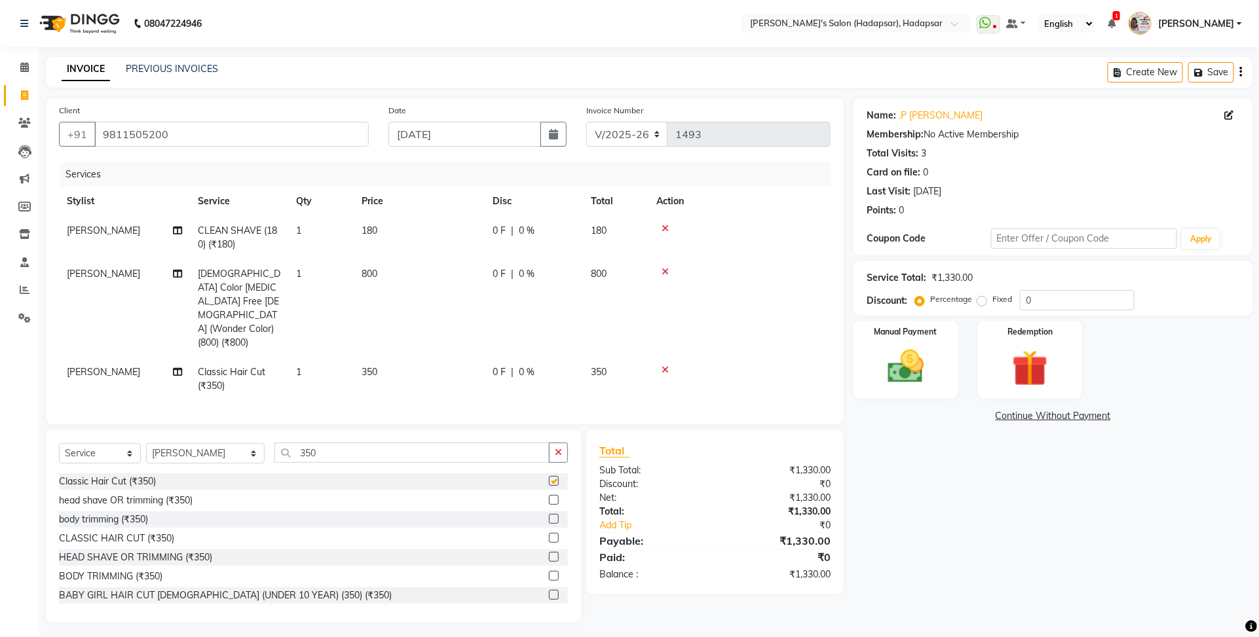
checkbox input "false"
click at [896, 462] on div "Name: .P Bhumika Membership: No Active Membership Total Visits: 3 Card on file:…" at bounding box center [1057, 360] width 409 height 525
click at [944, 532] on div "Name: .P Bhumika Membership: No Active Membership Total Visits: 3 Card on file:…" at bounding box center [1057, 360] width 409 height 525
drag, startPoint x: 103, startPoint y: 131, endPoint x: 195, endPoint y: 131, distance: 92.3
click at [195, 131] on input "9811505200" at bounding box center [231, 134] width 274 height 25
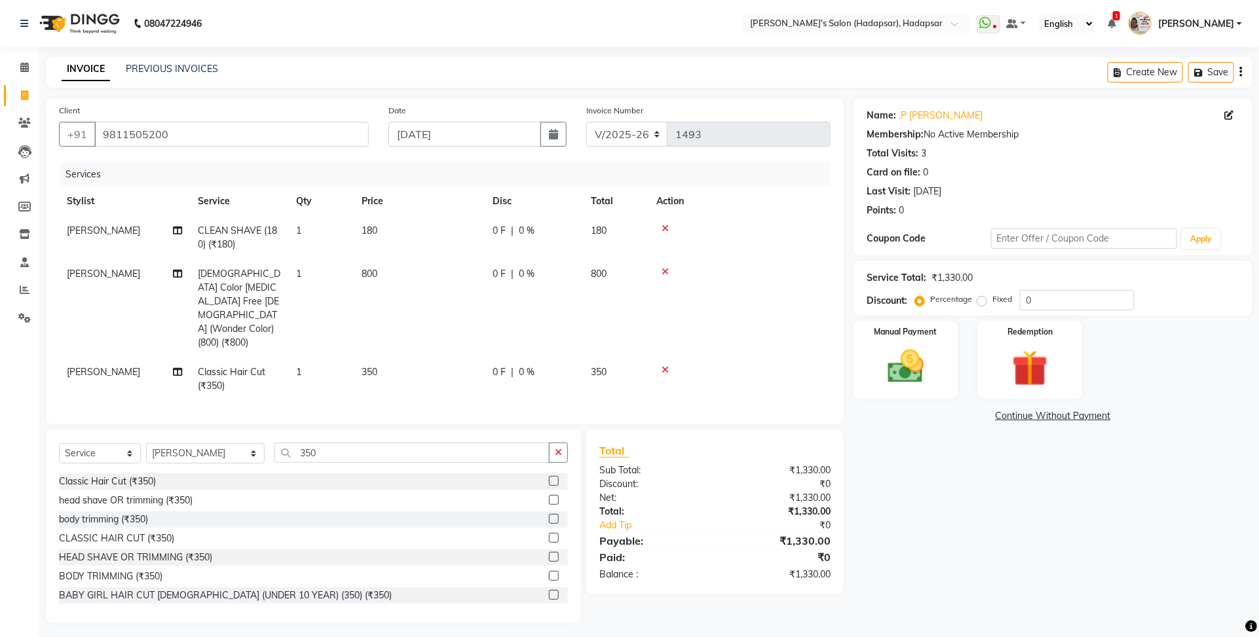
click at [218, 156] on div "Client +91 9811505200" at bounding box center [213, 130] width 329 height 54
drag, startPoint x: 102, startPoint y: 134, endPoint x: 182, endPoint y: 128, distance: 80.8
click at [182, 128] on input "9811505200" at bounding box center [231, 134] width 274 height 25
drag, startPoint x: 918, startPoint y: 453, endPoint x: 918, endPoint y: 441, distance: 11.8
click at [918, 451] on div "Name: .P Bhumika Membership: No Active Membership Total Visits: 3 Card on file:…" at bounding box center [1057, 360] width 409 height 525
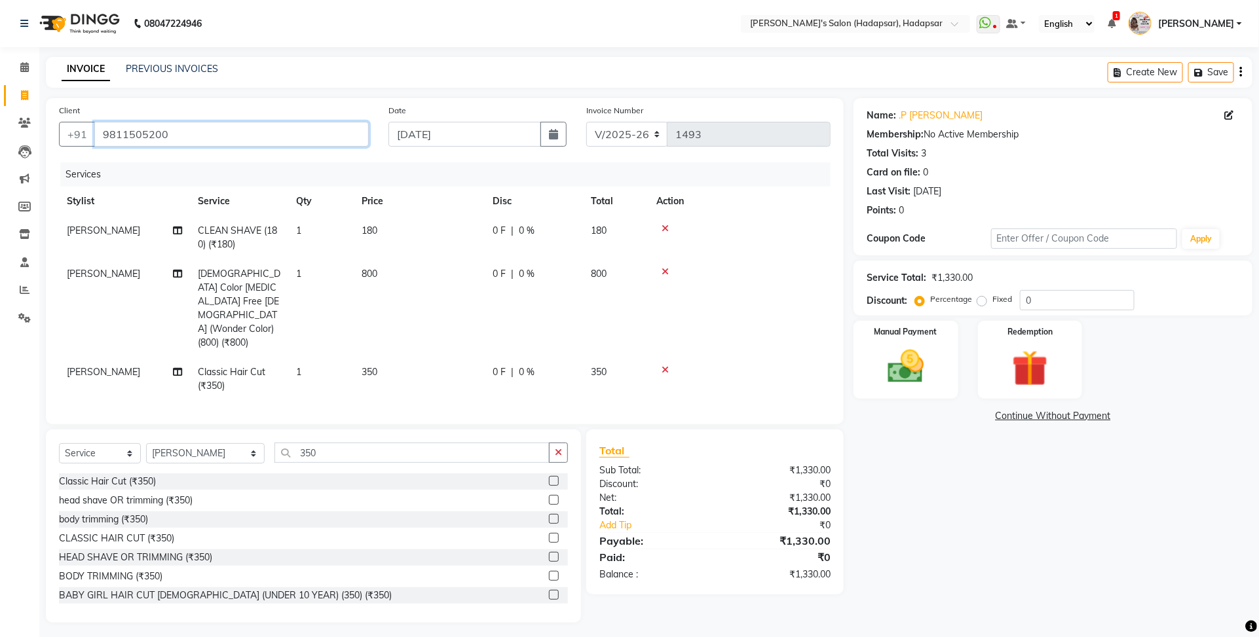
click at [130, 135] on input "9811505200" at bounding box center [231, 134] width 274 height 25
drag, startPoint x: 1034, startPoint y: 498, endPoint x: 982, endPoint y: 437, distance: 80.0
click at [1030, 496] on div "Name: .P Bhumika Membership: No Active Membership Total Visits: 3 Card on file:…" at bounding box center [1057, 360] width 409 height 525
click at [992, 299] on label "Fixed" at bounding box center [1002, 299] width 20 height 12
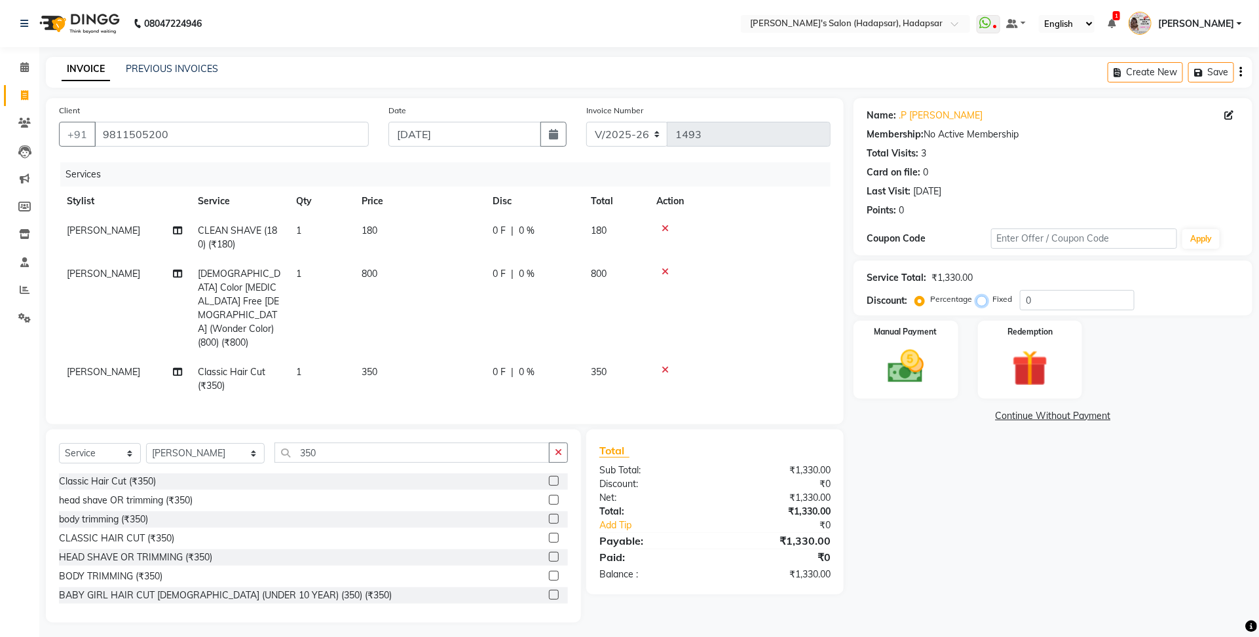
click at [982, 299] on input "Fixed" at bounding box center [984, 299] width 9 height 9
radio input "true"
click at [1089, 297] on input "0" at bounding box center [1077, 300] width 115 height 20
click at [335, 443] on input "350" at bounding box center [411, 453] width 275 height 20
type input "3"
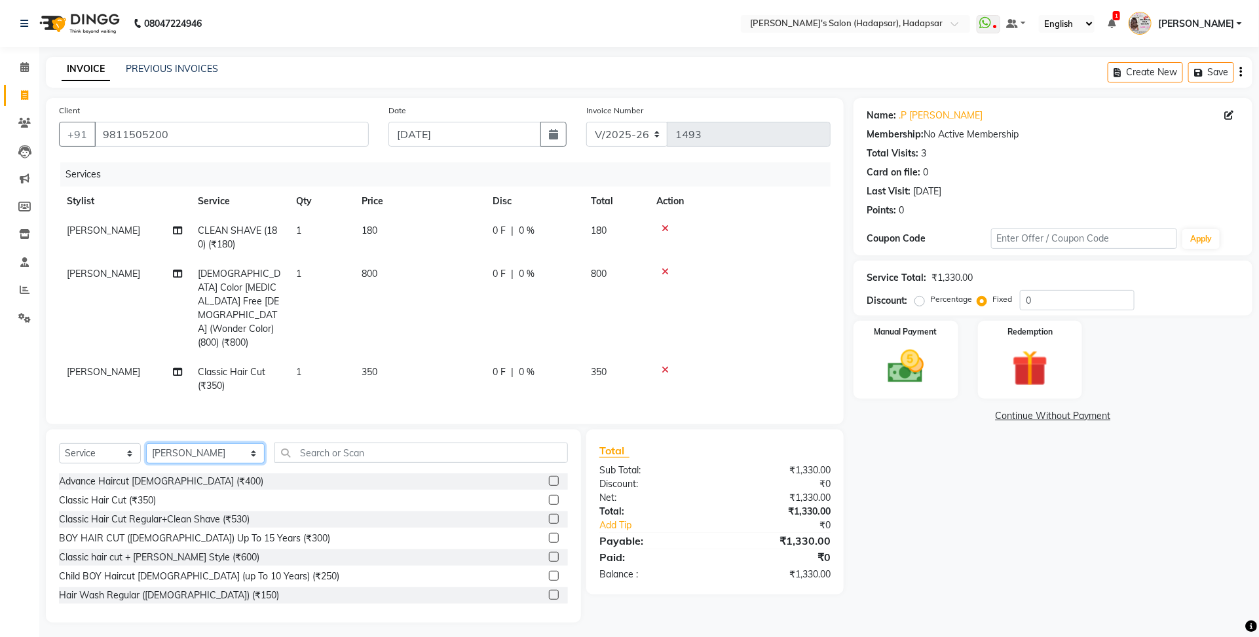
click at [197, 443] on select "Select Stylist ABHI AJINATH RATHOD APEKSHA GAIKWAD MANAGER PAVAN RAHUL ROHIT DH…" at bounding box center [205, 453] width 119 height 20
drag, startPoint x: 337, startPoint y: 418, endPoint x: 320, endPoint y: 421, distance: 18.0
click at [337, 430] on div "Select Service Product Membership Package Voucher Prepaid Gift Card Select Styl…" at bounding box center [313, 526] width 535 height 193
click at [207, 443] on select "Select Stylist ABHI AJINATH RATHOD APEKSHA GAIKWAD MANAGER PAVAN RAHUL ROHIT DH…" at bounding box center [205, 453] width 119 height 20
select select "82667"
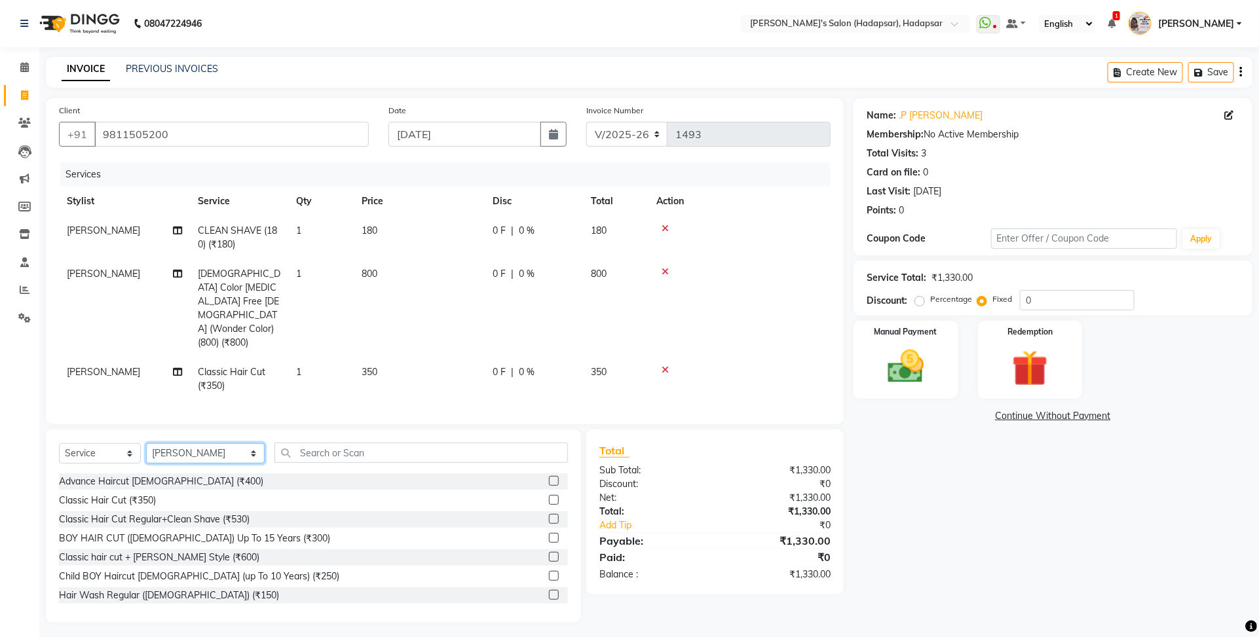
click at [146, 443] on select "Select Stylist ABHI AJINATH RATHOD APEKSHA GAIKWAD MANAGER PAVAN RAHUL ROHIT DH…" at bounding box center [205, 453] width 119 height 20
click at [306, 443] on input "text" at bounding box center [420, 453] width 293 height 20
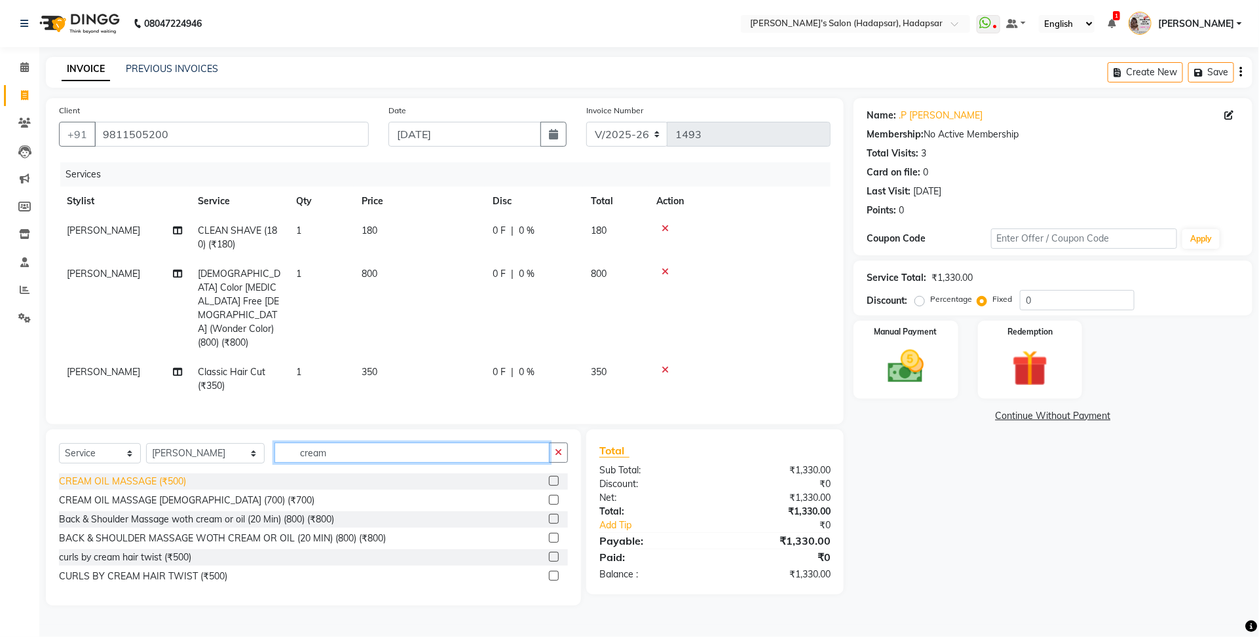
type input "cream"
click at [145, 475] on div "CREAM OIL MASSAGE (₹500)" at bounding box center [122, 482] width 127 height 14
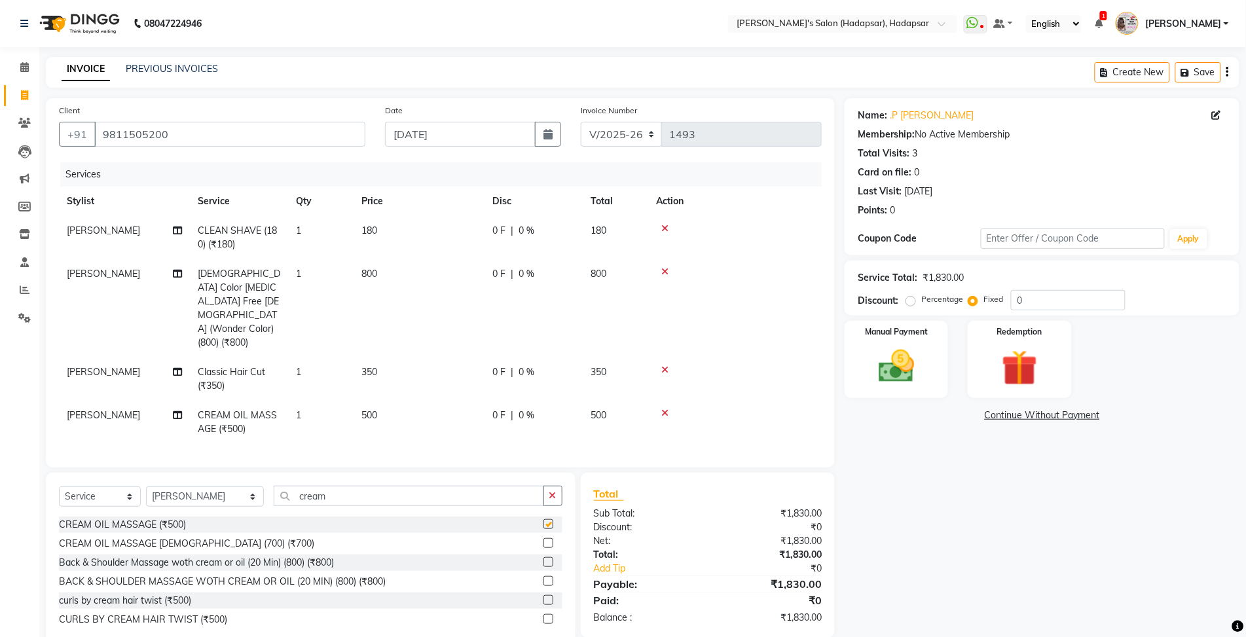
checkbox input "false"
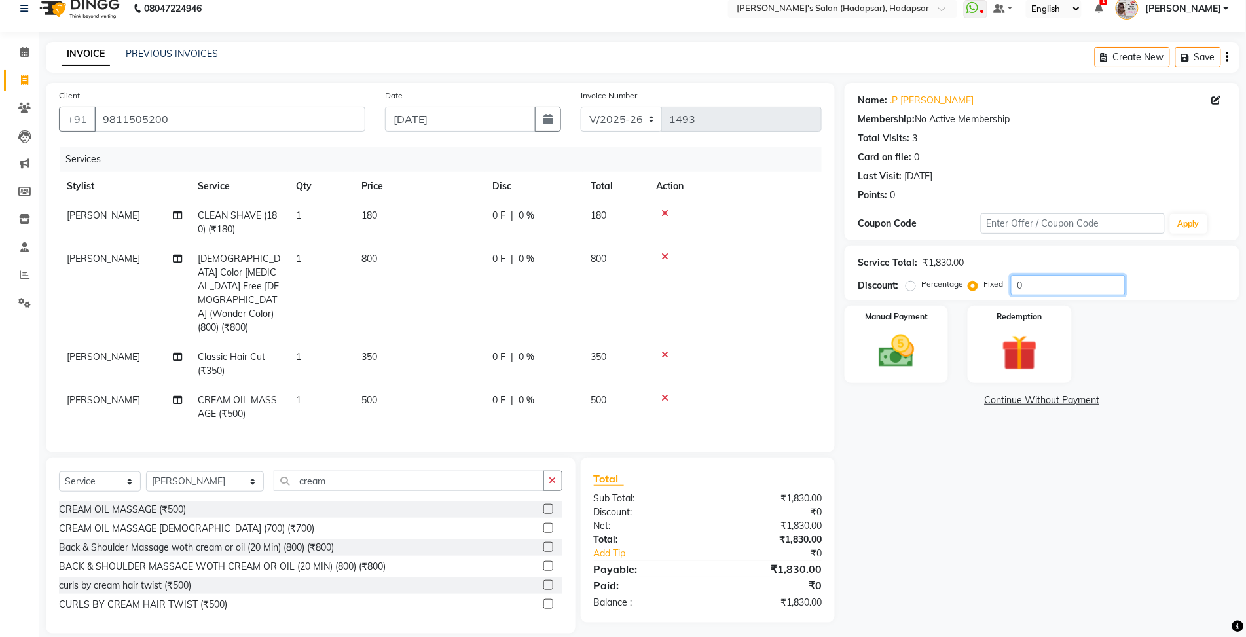
click at [1039, 286] on input "0" at bounding box center [1068, 285] width 115 height 20
click at [369, 394] on span "500" at bounding box center [370, 400] width 16 height 12
select select "82667"
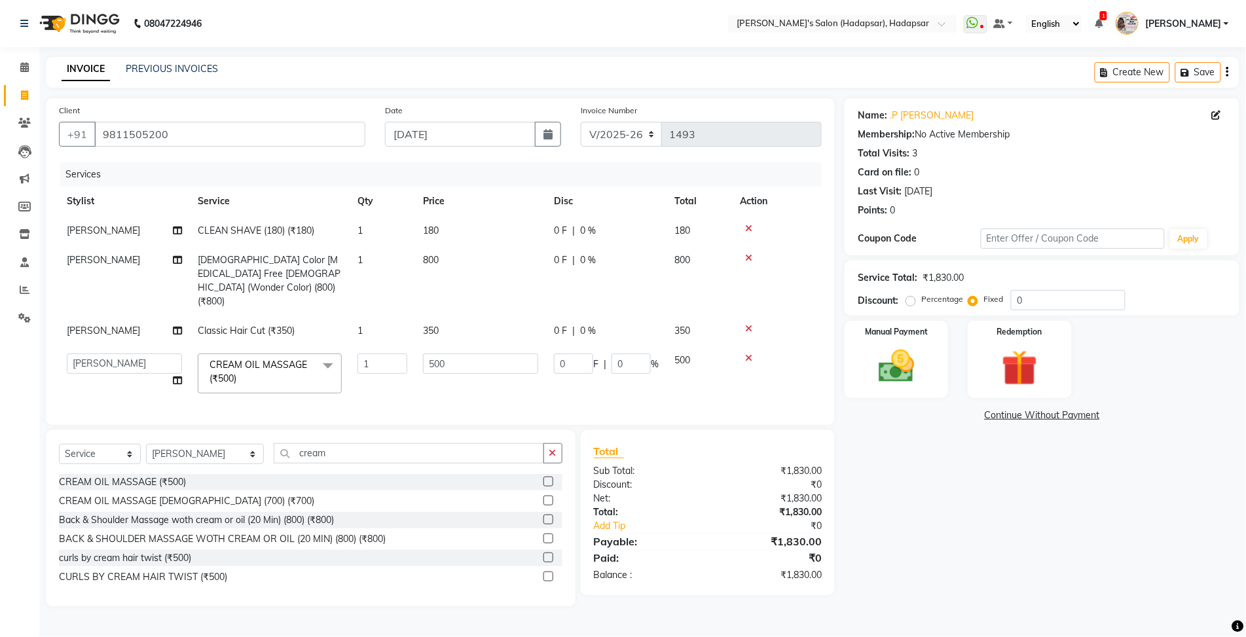
scroll to position [0, 0]
click at [433, 354] on input "500" at bounding box center [480, 364] width 115 height 20
type input "600"
click at [489, 373] on tr "ABHI AJINATH RATHOD APEKSHA GAIKWAD MANAGER PAVAN RAHUL ROHIT DHARAVAT SAURABH …" at bounding box center [445, 374] width 772 height 56
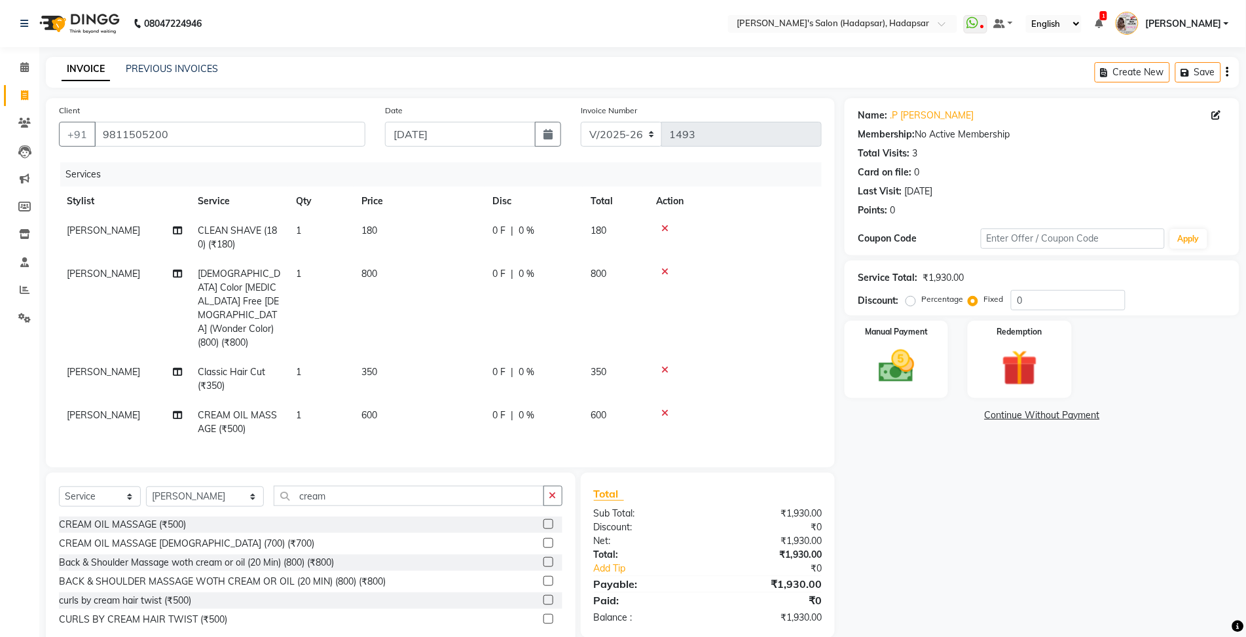
scroll to position [15, 0]
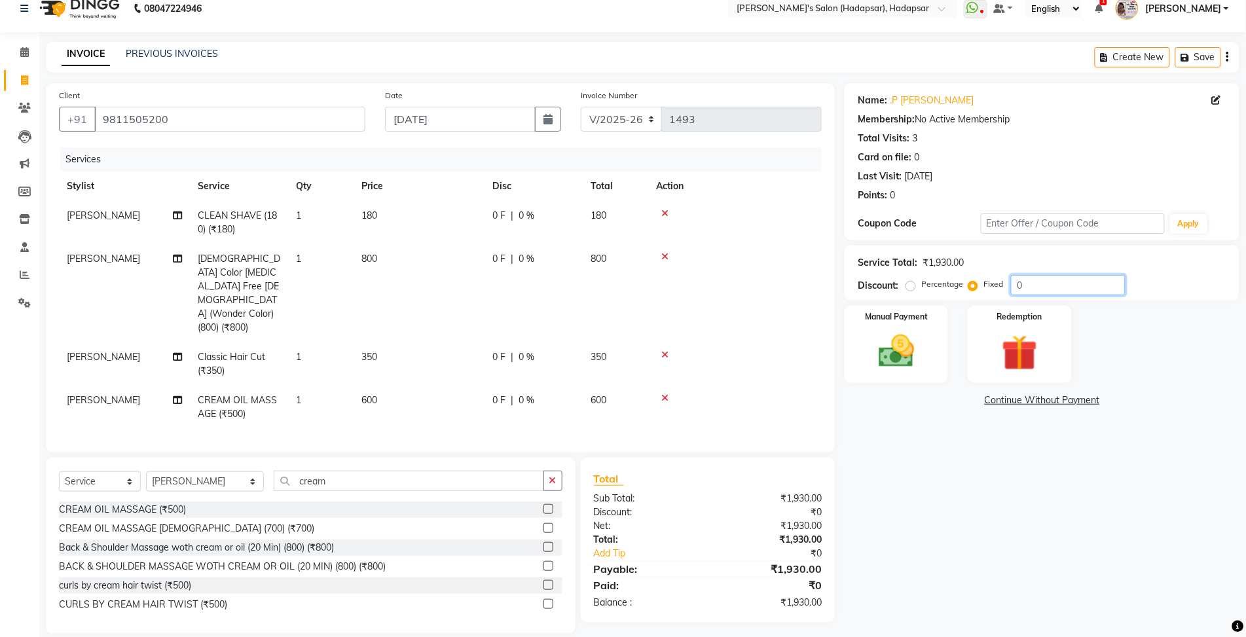
click at [1063, 286] on input "0" at bounding box center [1068, 285] width 115 height 20
type input "231"
click at [895, 349] on img at bounding box center [896, 351] width 60 height 43
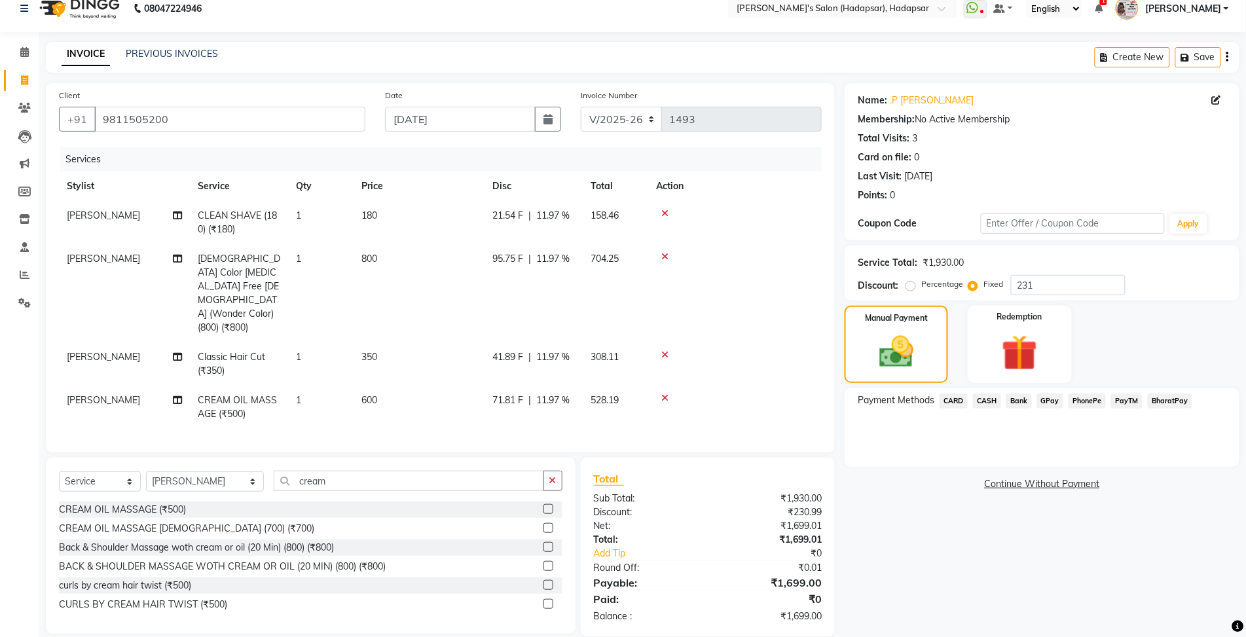
click at [1127, 398] on span "PayTM" at bounding box center [1126, 401] width 31 height 15
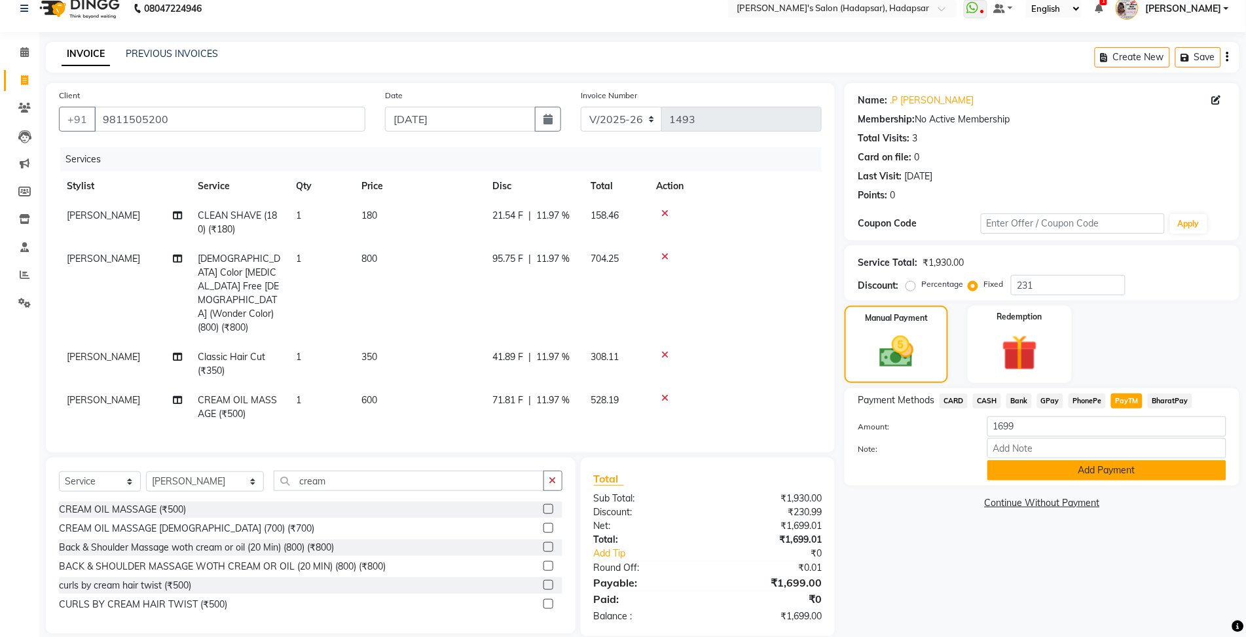
click at [1094, 470] on button "Add Payment" at bounding box center [1107, 470] width 239 height 20
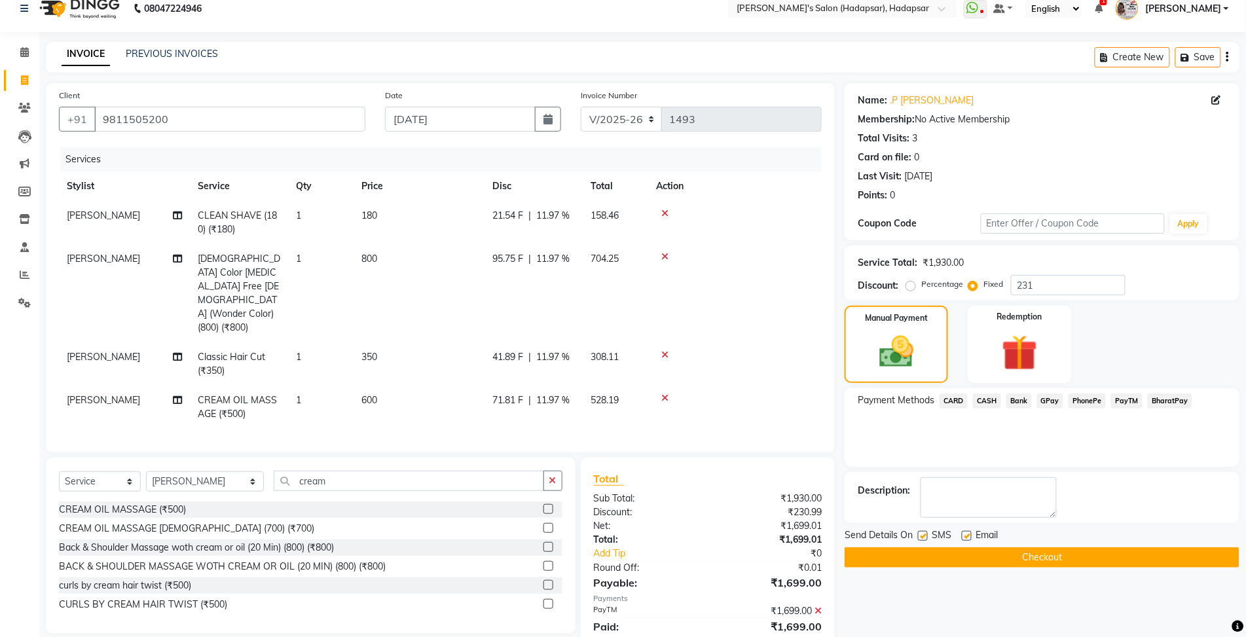
click at [1071, 561] on button "Checkout" at bounding box center [1042, 558] width 395 height 20
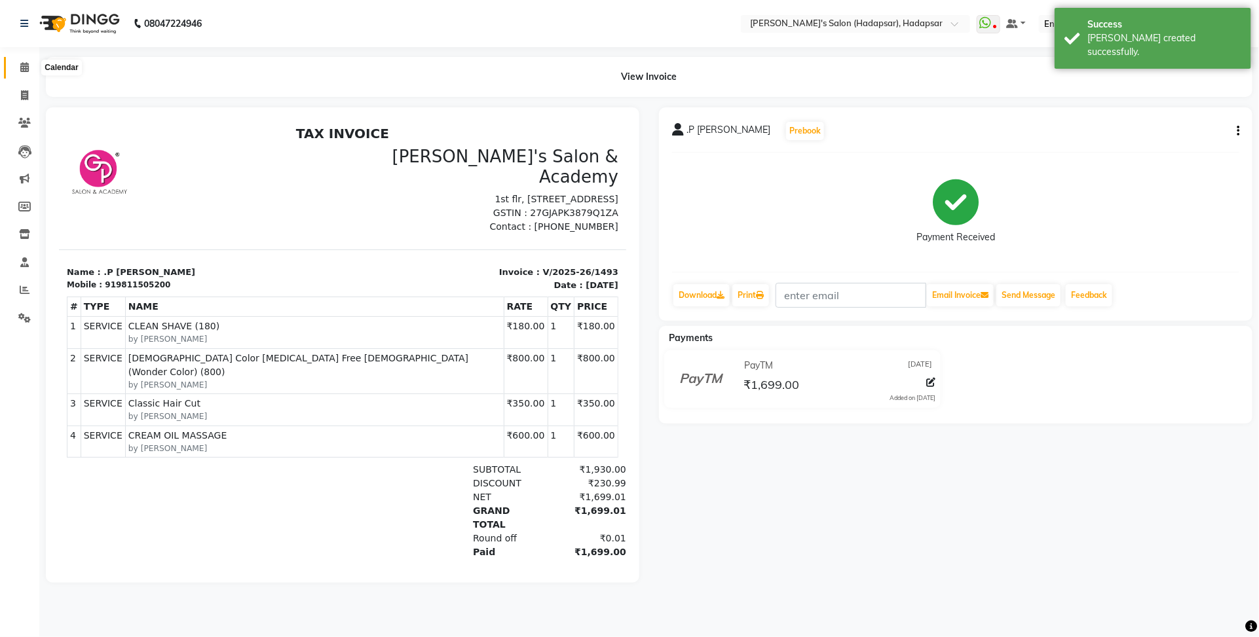
click at [27, 69] on icon at bounding box center [24, 67] width 9 height 10
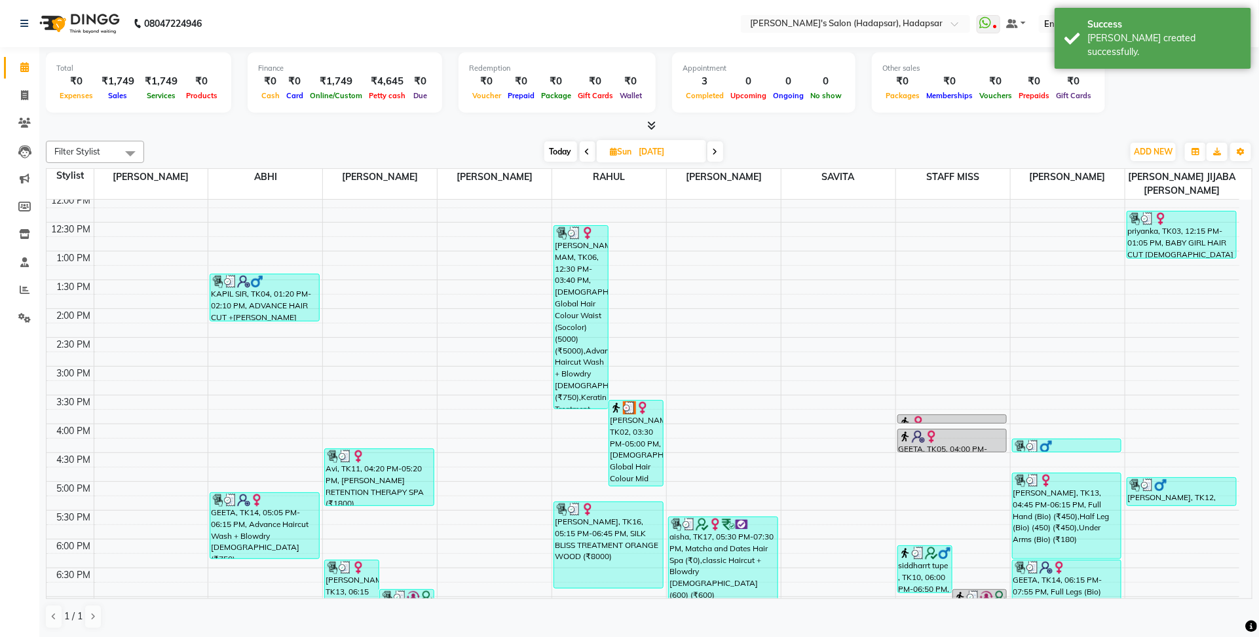
scroll to position [409, 0]
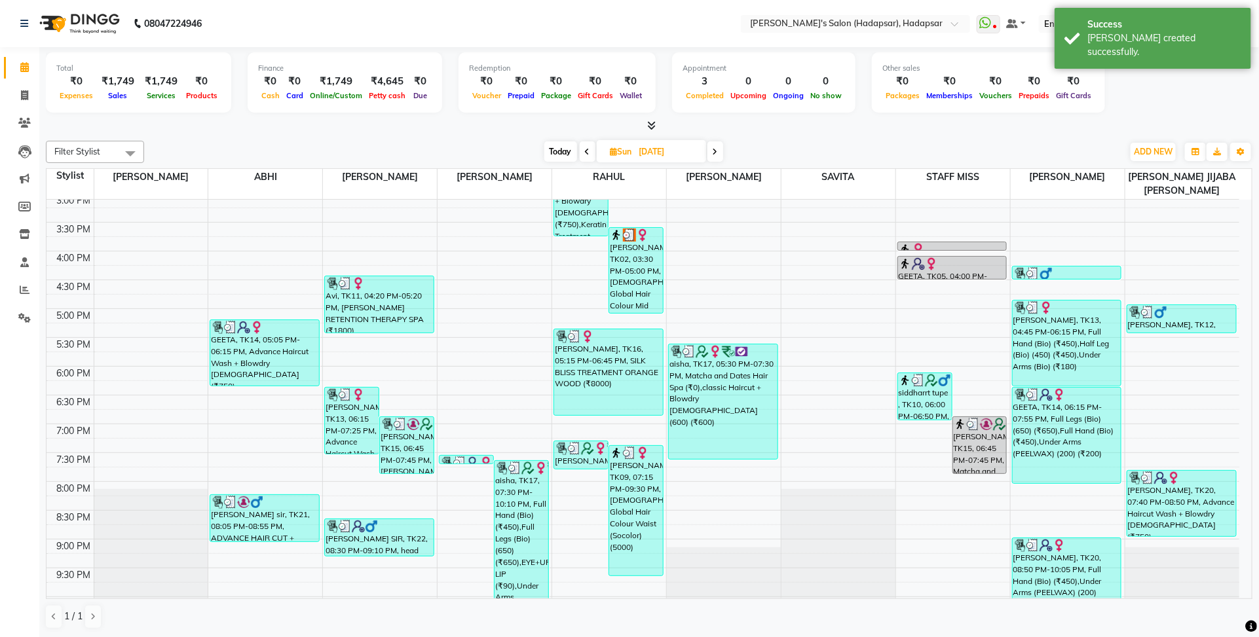
click at [551, 145] on span "Today" at bounding box center [560, 151] width 33 height 20
type input "[DATE]"
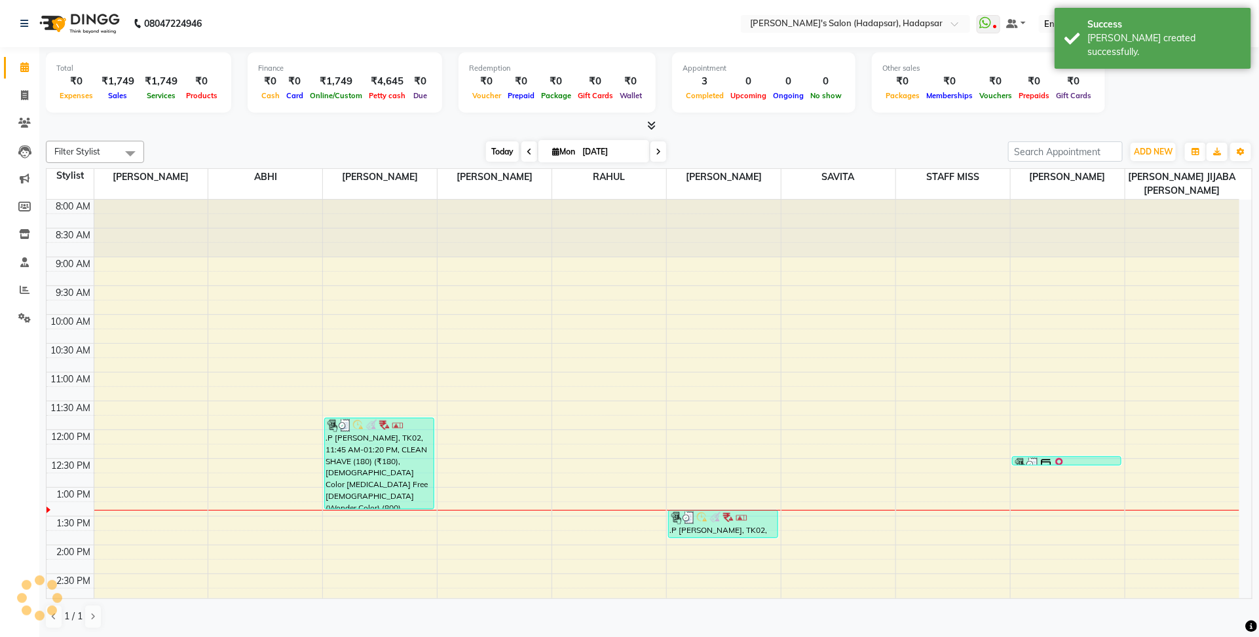
scroll to position [292, 0]
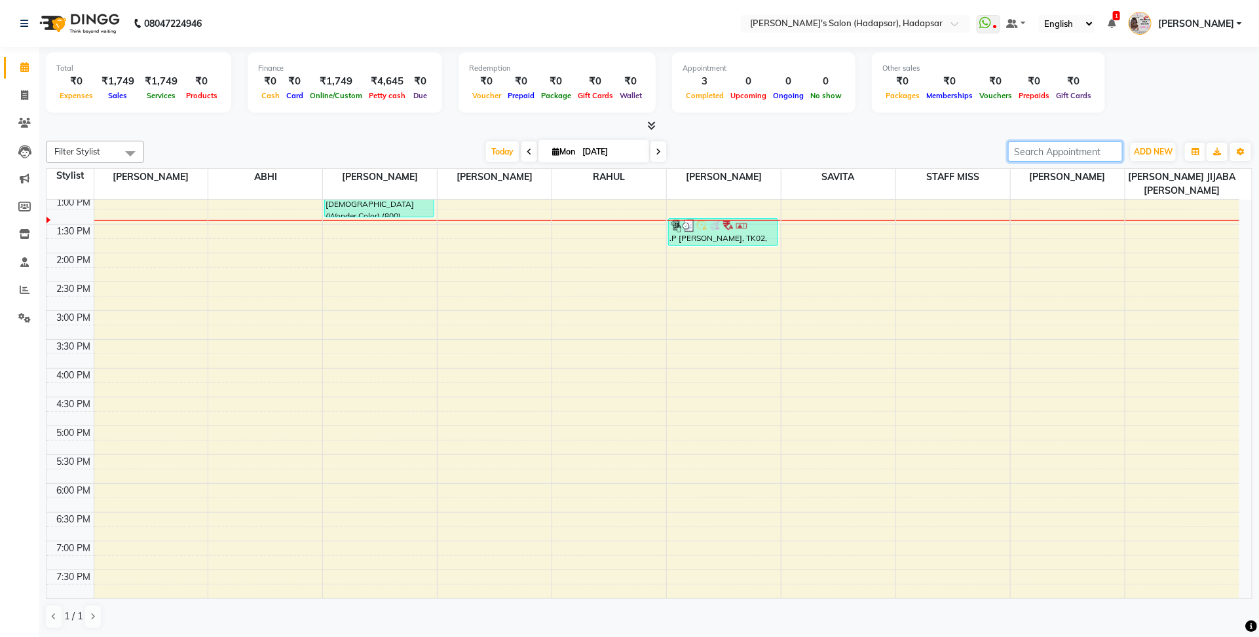
click at [1097, 151] on input "search" at bounding box center [1065, 151] width 115 height 20
click at [1161, 157] on button "ADD NEW Toggle Dropdown" at bounding box center [1152, 152] width 45 height 18
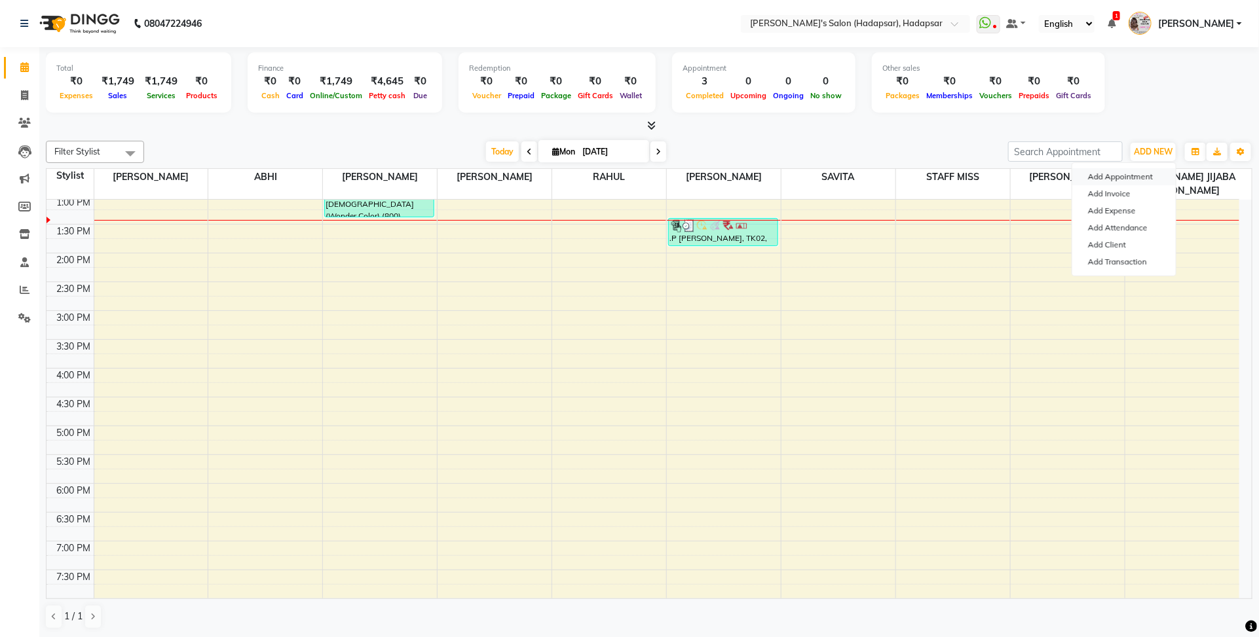
click at [1138, 177] on button "Add Appointment" at bounding box center [1123, 176] width 103 height 17
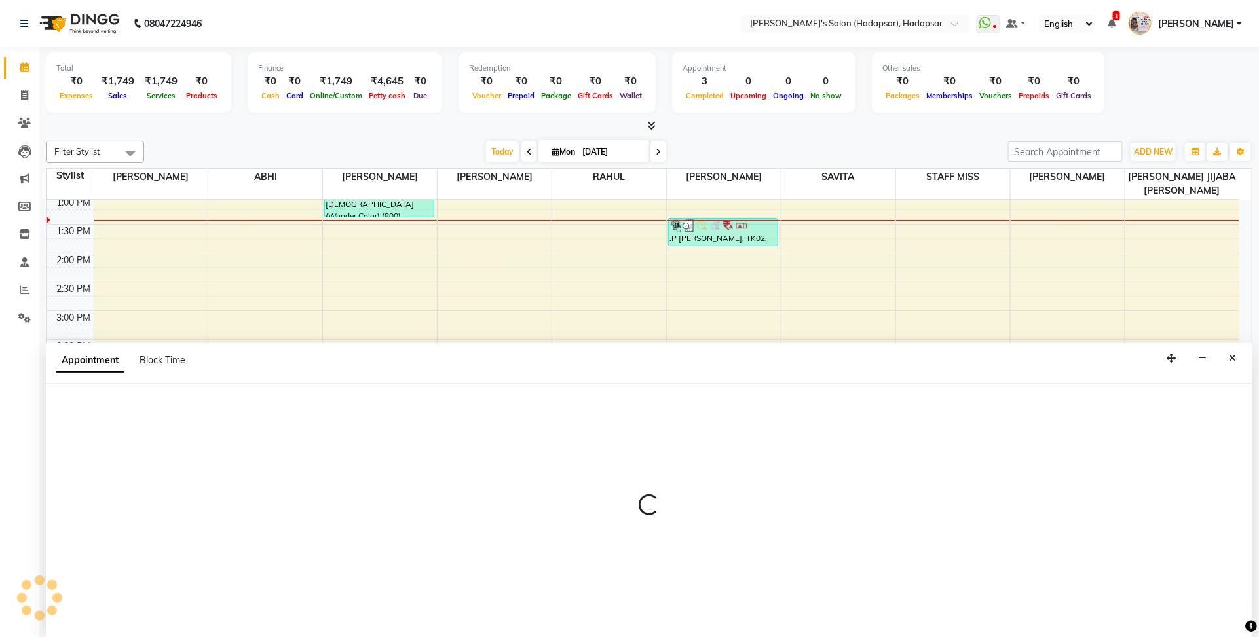
select select "540"
select select "tentative"
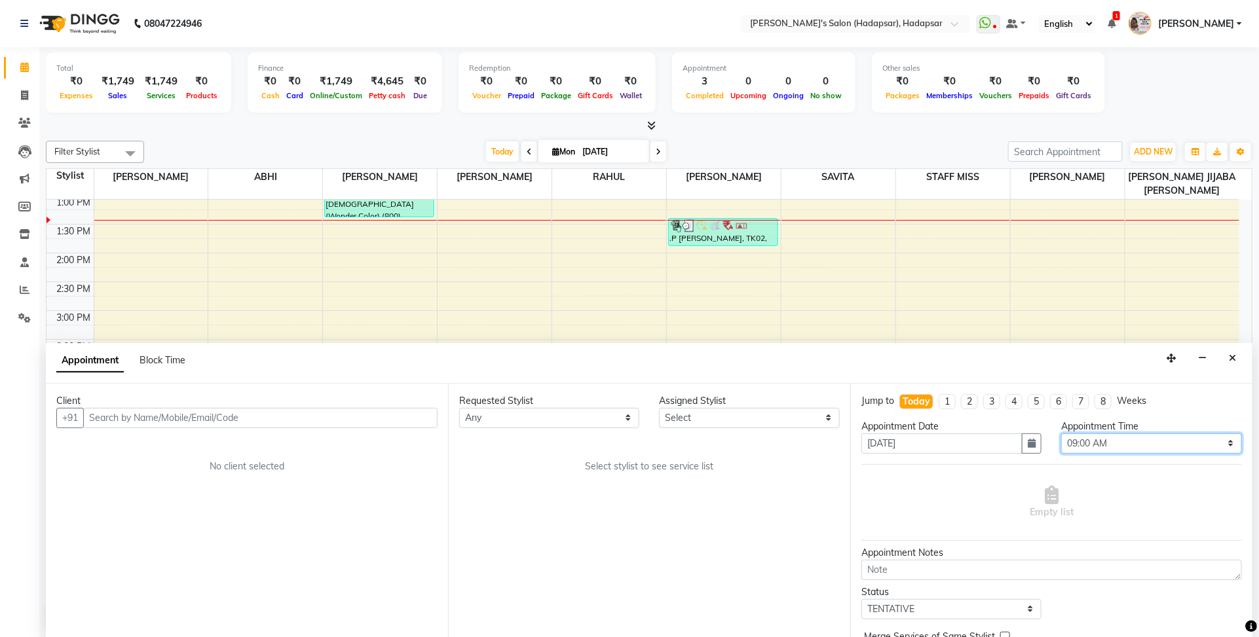
click at [1104, 439] on select "Select 09:00 AM 09:15 AM 09:30 AM 09:45 AM 10:00 AM 10:15 AM 10:30 AM 10:45 AM …" at bounding box center [1151, 444] width 180 height 20
select select "960"
click at [1061, 434] on select "Select 09:00 AM 09:15 AM 09:30 AM 09:45 AM 10:00 AM 10:15 AM 10:30 AM 10:45 AM …" at bounding box center [1151, 444] width 180 height 20
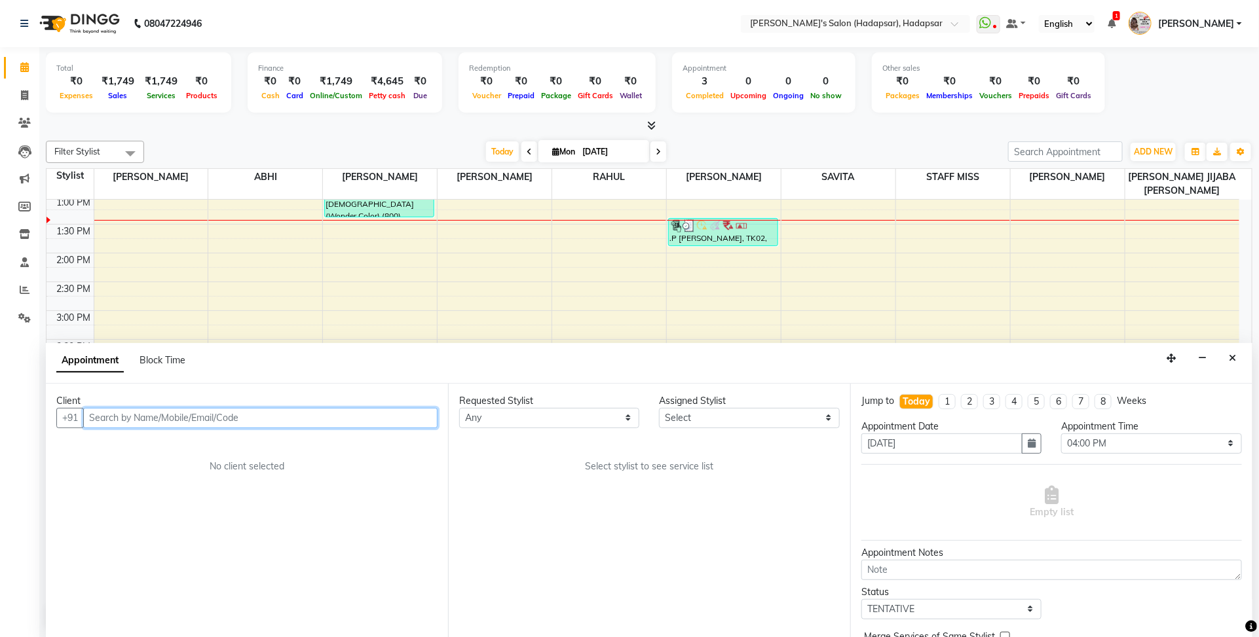
click at [277, 408] on input "text" at bounding box center [260, 418] width 354 height 20
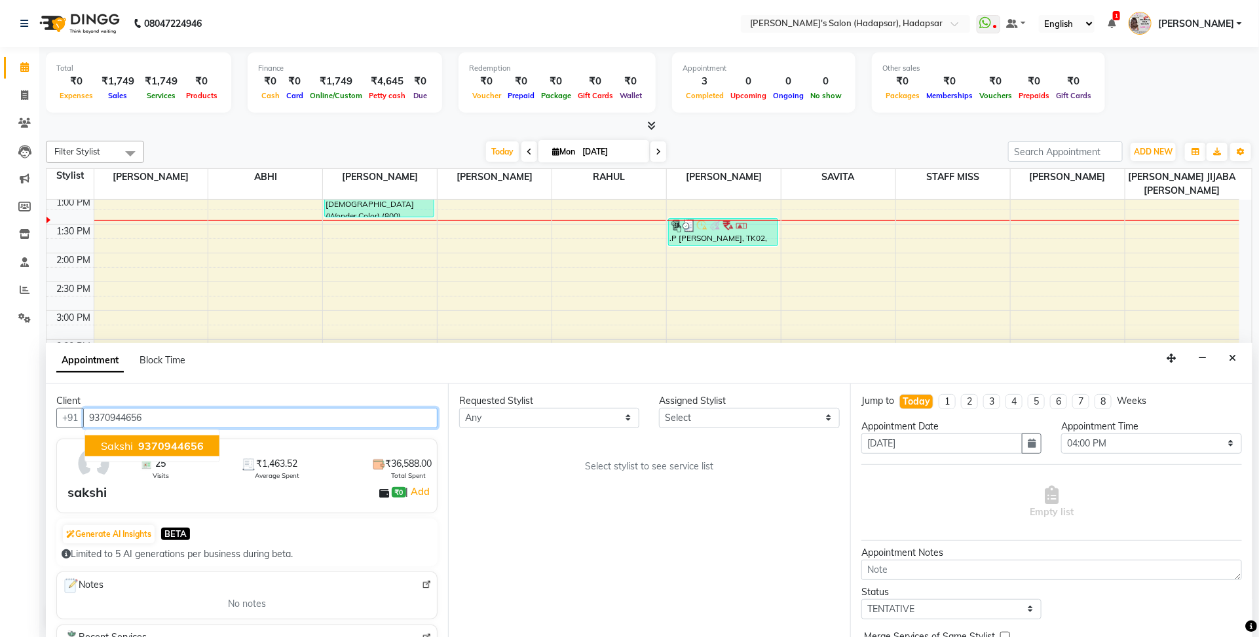
click at [155, 452] on ngb-typeahead-window "sakshi 9370944656" at bounding box center [152, 446] width 136 height 33
click at [155, 452] on span "9370944656" at bounding box center [170, 445] width 65 height 13
type input "9370944656"
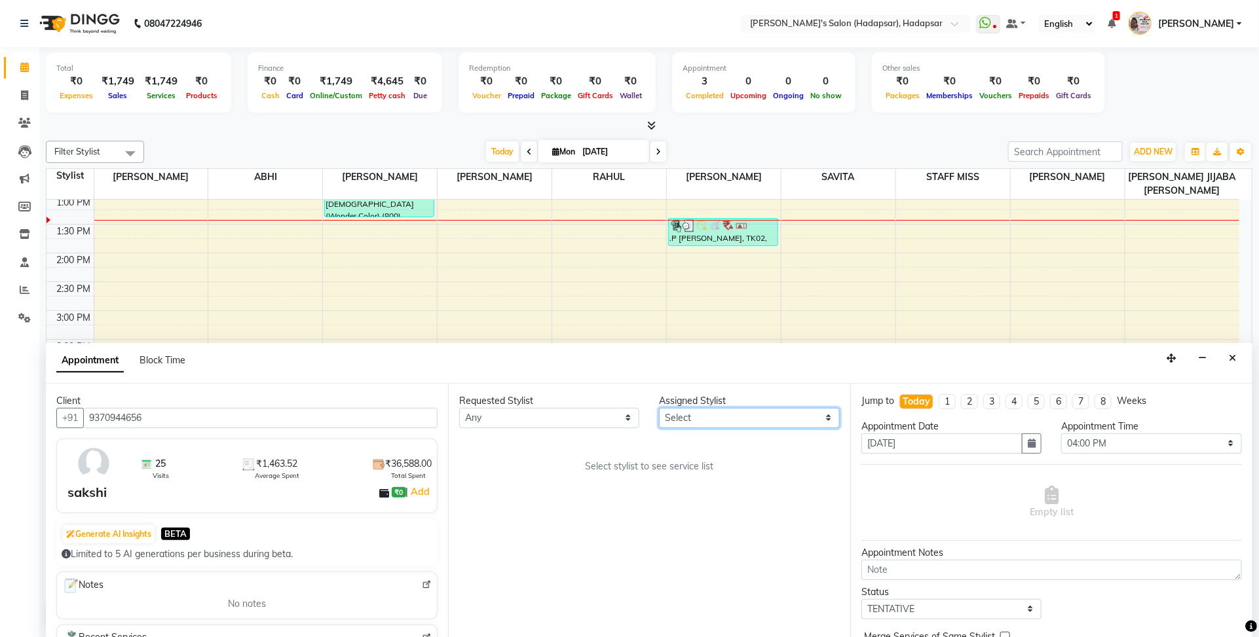
click at [693, 422] on select "Select ABHI AJINATH RATHOD APEKSHA GAIKWAD PAVAN RAHUL ROHIT DHARAVAT SAVITA ST…" at bounding box center [749, 418] width 180 height 20
select select "12670"
click at [659, 408] on select "Select ABHI AJINATH RATHOD APEKSHA GAIKWAD PAVAN RAHUL ROHIT DHARAVAT SAVITA ST…" at bounding box center [749, 418] width 180 height 20
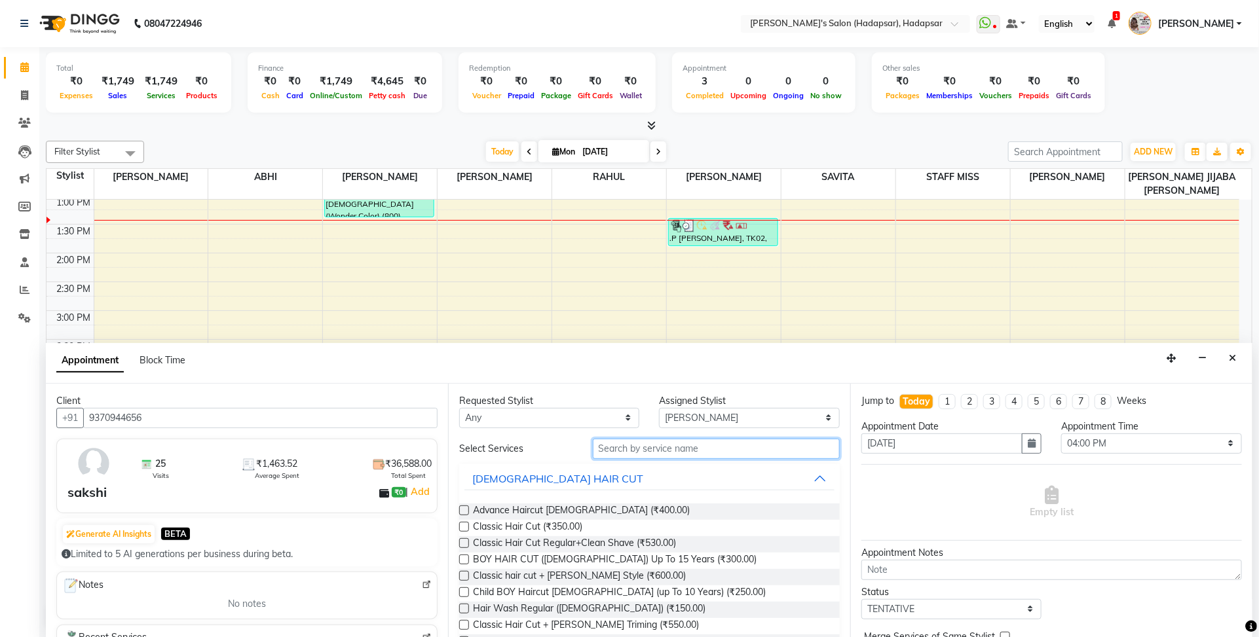
click at [616, 451] on input "text" at bounding box center [716, 449] width 247 height 20
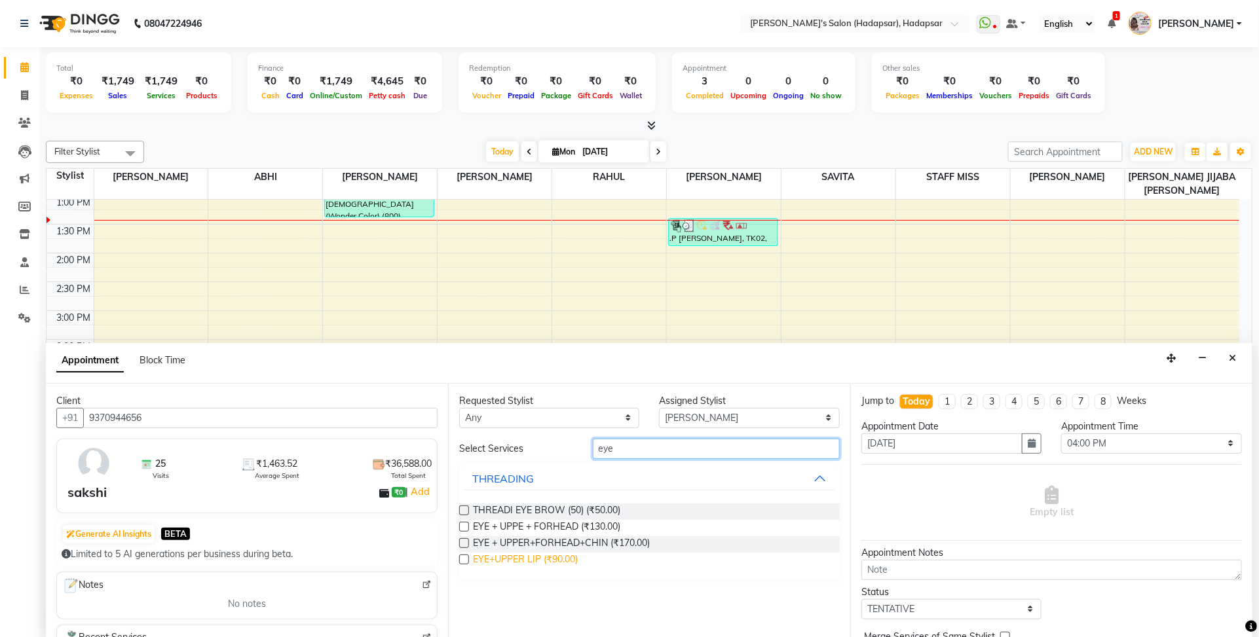
type input "eye"
click at [557, 555] on span "EYE+UPPER LIP (₹90.00)" at bounding box center [525, 561] width 105 height 16
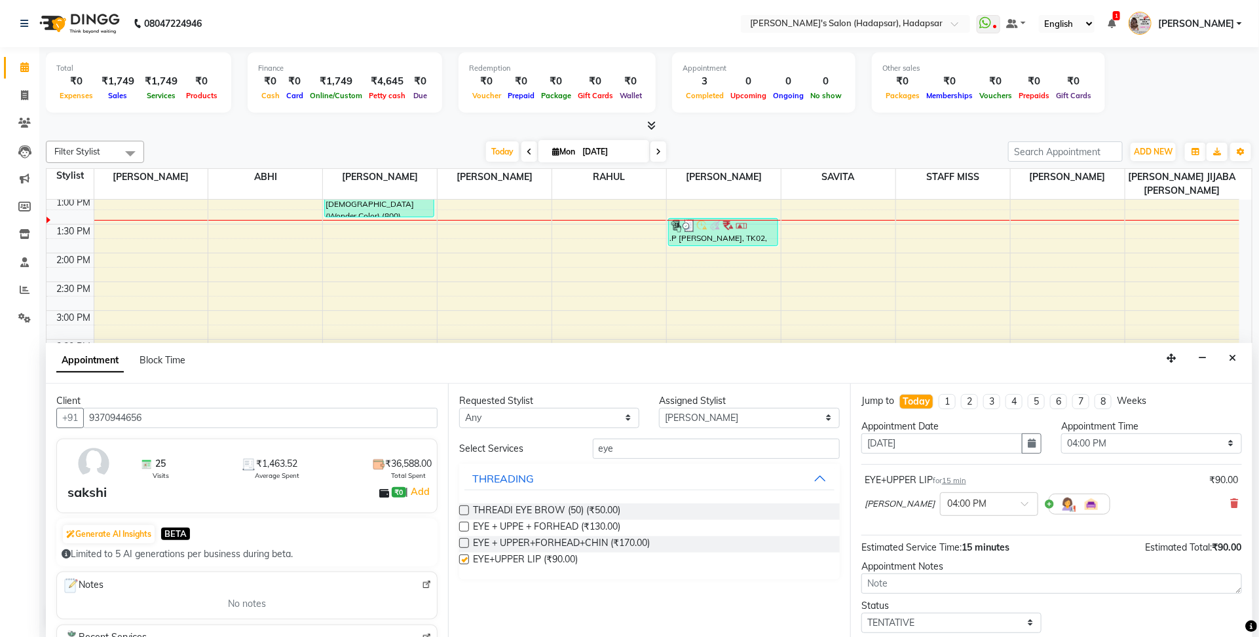
checkbox input "false"
click at [721, 459] on div "Select Services eye THREADING THREADI EYE BROW (50) (₹50.00) EYE + UPPE + FORHE…" at bounding box center [649, 509] width 381 height 141
click at [718, 452] on input "eye" at bounding box center [716, 449] width 247 height 20
type input "e"
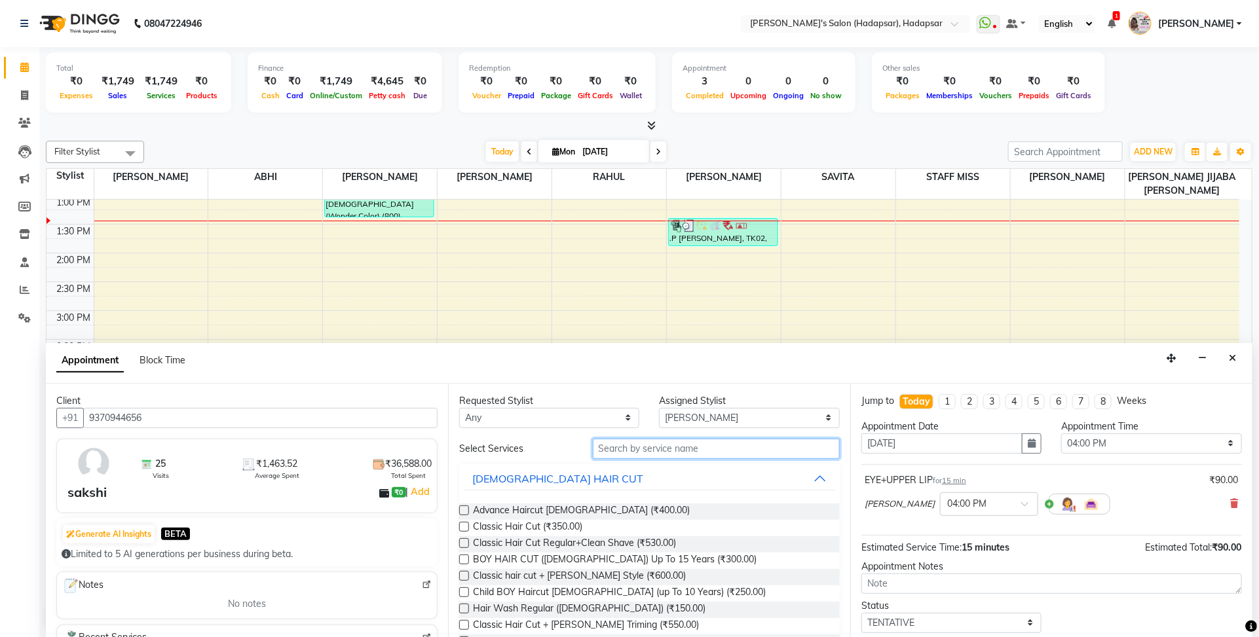
click at [718, 452] on input "text" at bounding box center [716, 449] width 247 height 20
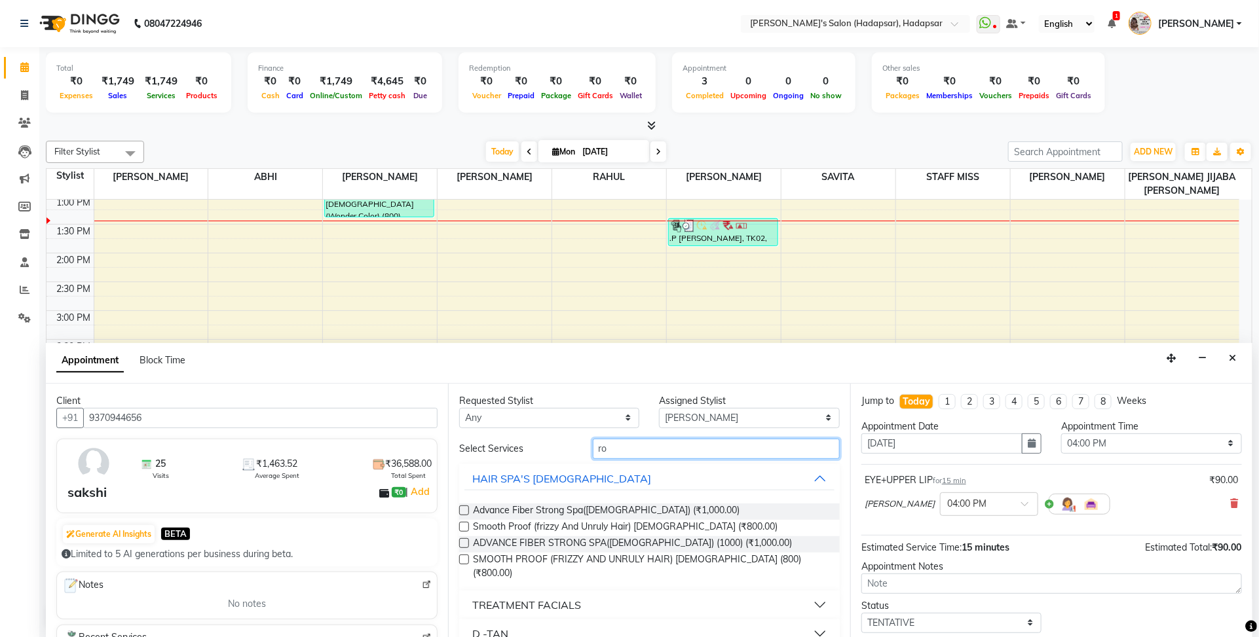
type input "r"
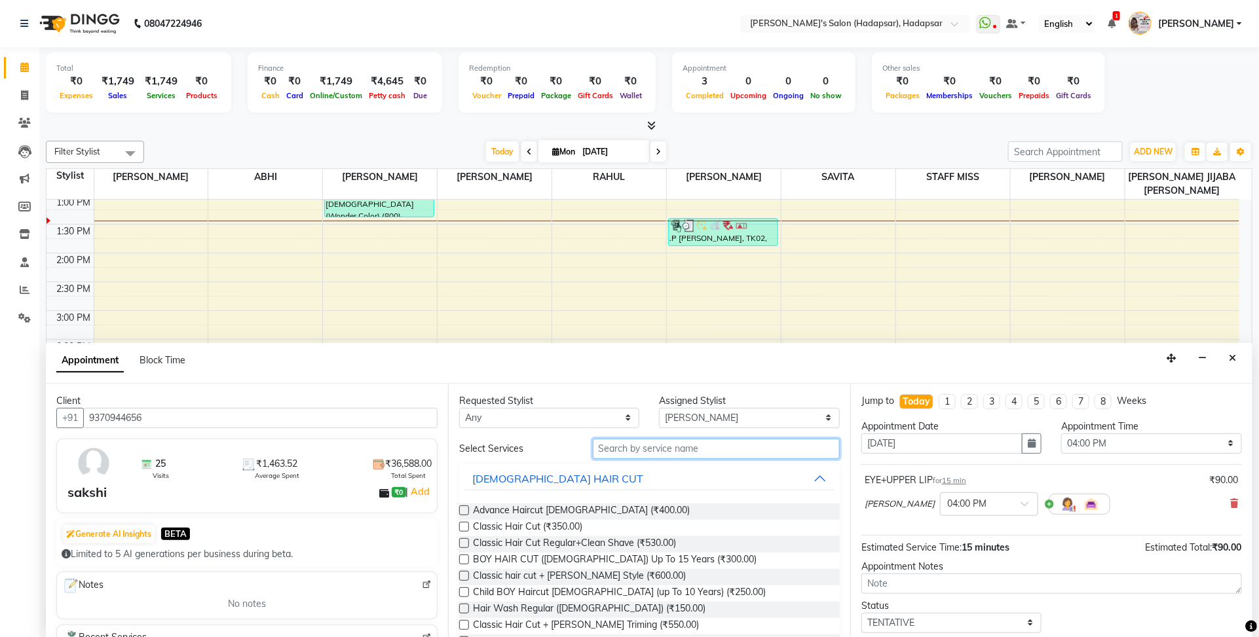
type input "t"
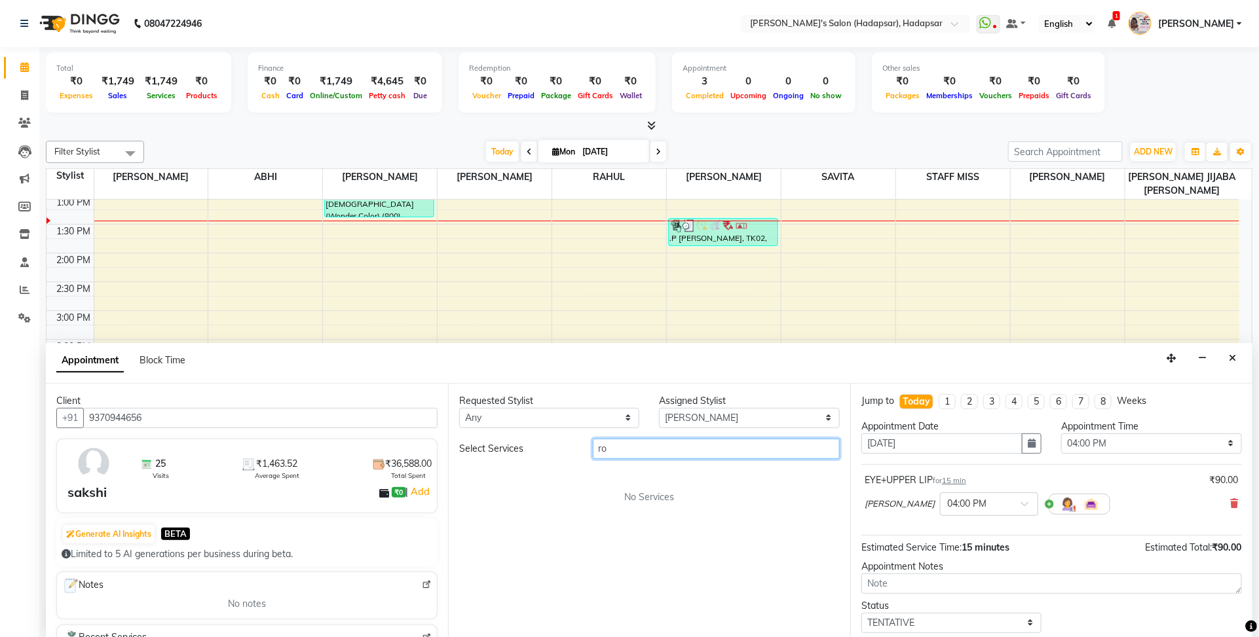
type input "r"
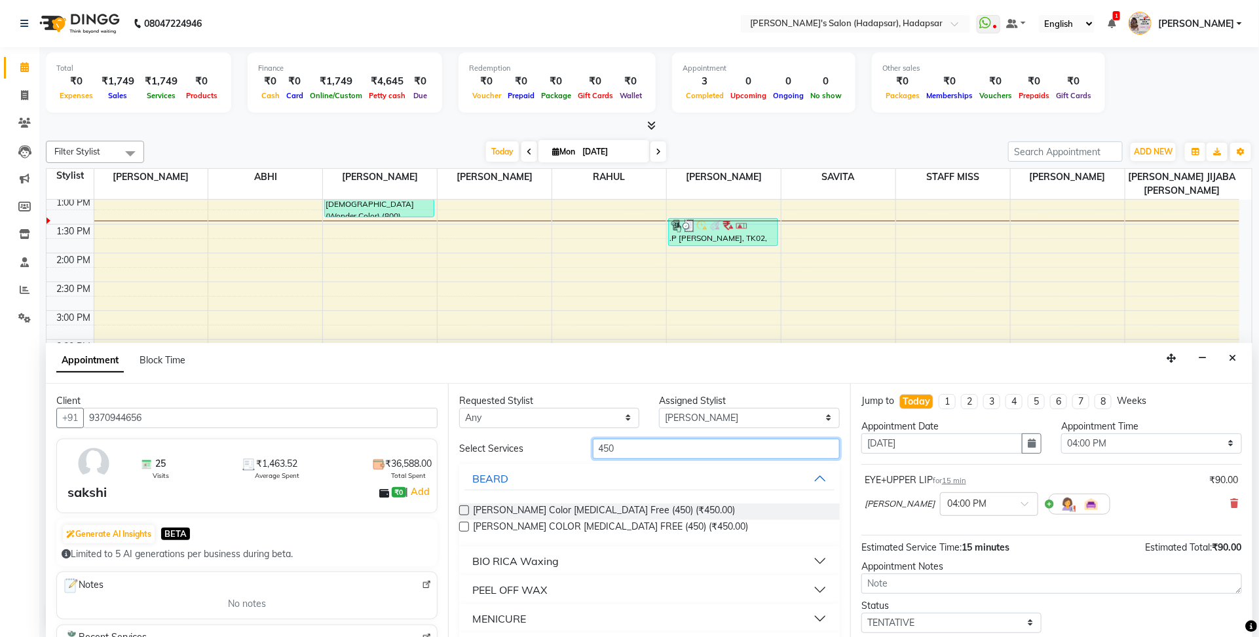
type input "450"
click at [513, 542] on div "Beard Color Ammonia Free (450) (₹450.00) BEARD COLOR AMMONIA FREE (450) (₹450.0…" at bounding box center [649, 520] width 381 height 54
click at [521, 555] on div "BIO RICA Waxing" at bounding box center [515, 561] width 86 height 16
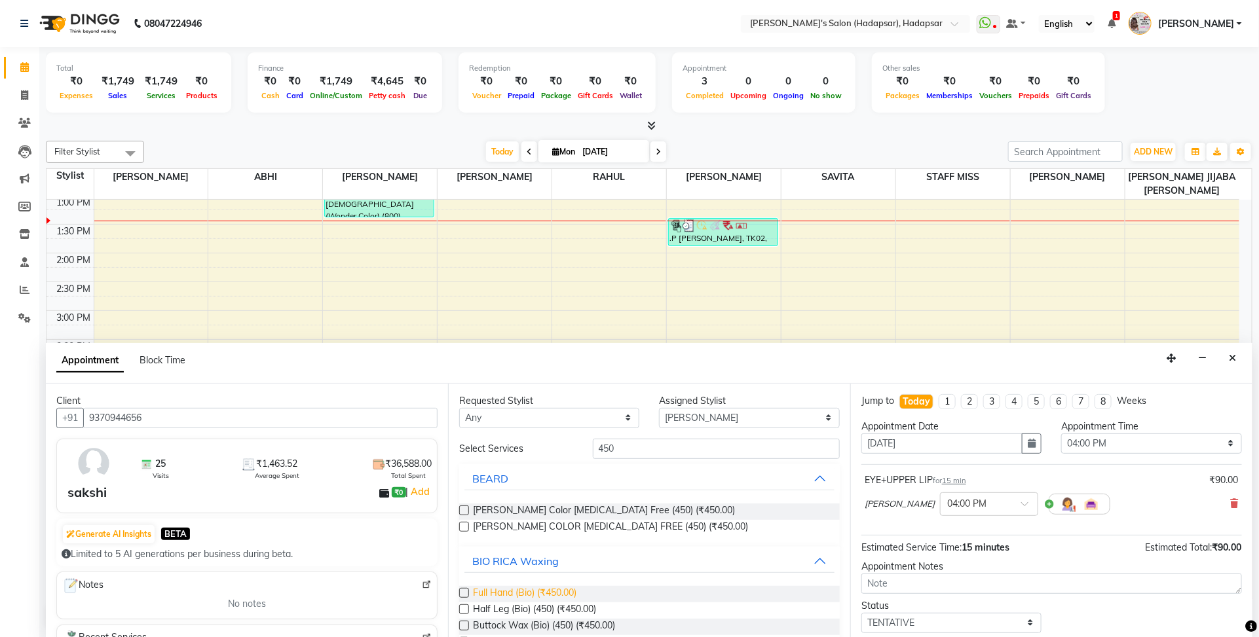
click at [510, 597] on span "Full Hand (Bio) (₹450.00)" at bounding box center [524, 594] width 103 height 16
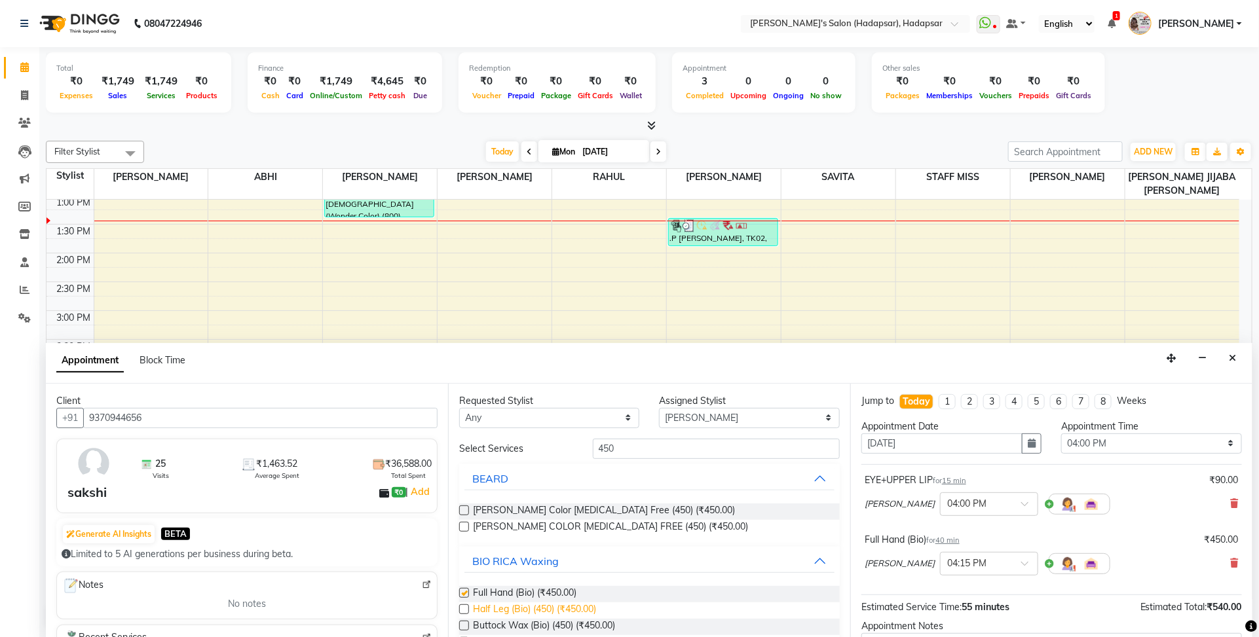
checkbox input "false"
click at [514, 606] on span "Half Leg (Bio) (450) (₹450.00)" at bounding box center [534, 611] width 123 height 16
checkbox input "false"
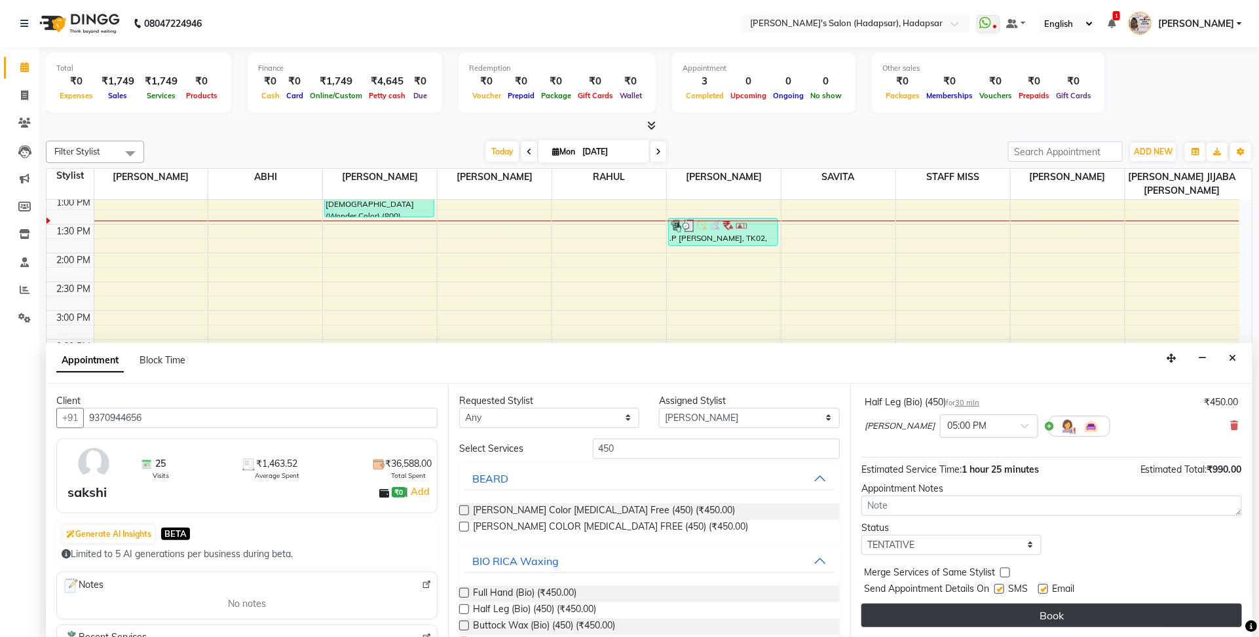
click at [980, 617] on button "Book" at bounding box center [1051, 616] width 381 height 24
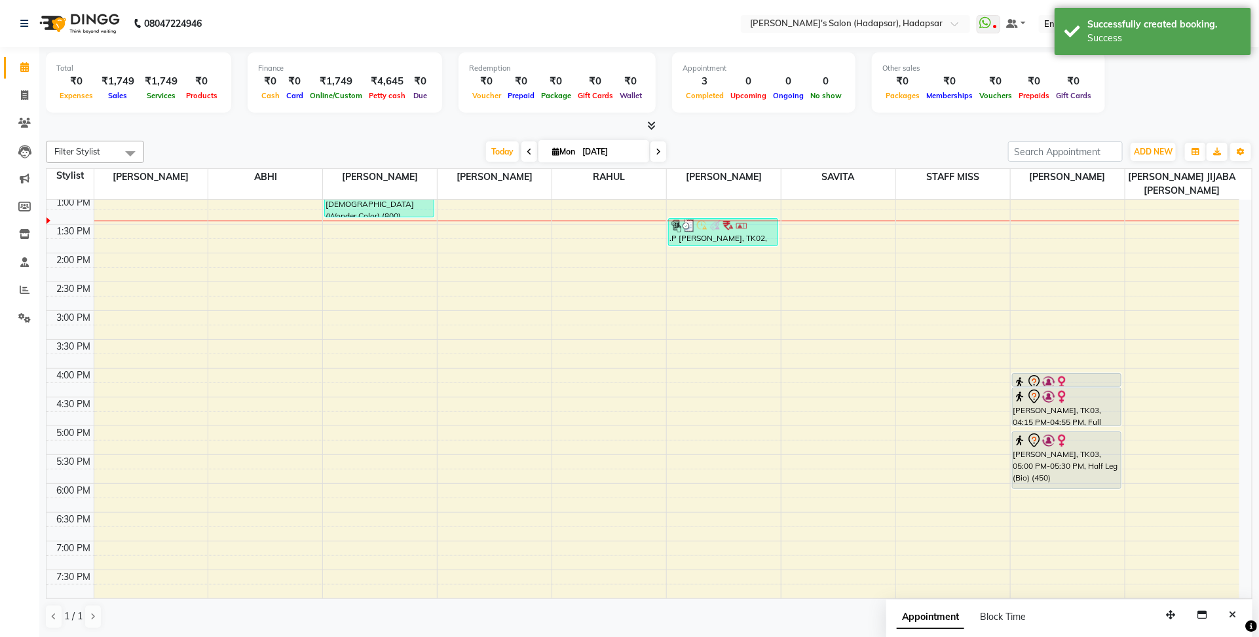
drag, startPoint x: 1078, startPoint y: 459, endPoint x: 1081, endPoint y: 485, distance: 25.8
click at [1088, 483] on div "dr snehal, TK01, 12:25 PM-12:35 PM, THREADI EYE BROW (50) (₹50) sakshi, TK03, 0…" at bounding box center [1068, 369] width 114 height 922
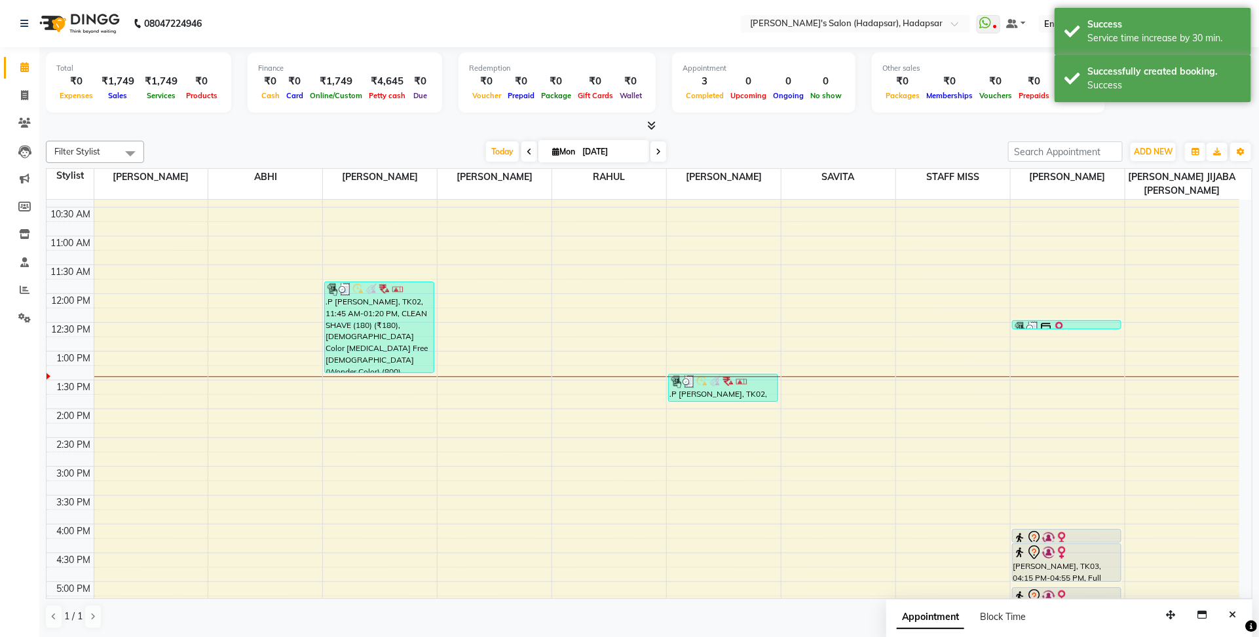
scroll to position [0, 0]
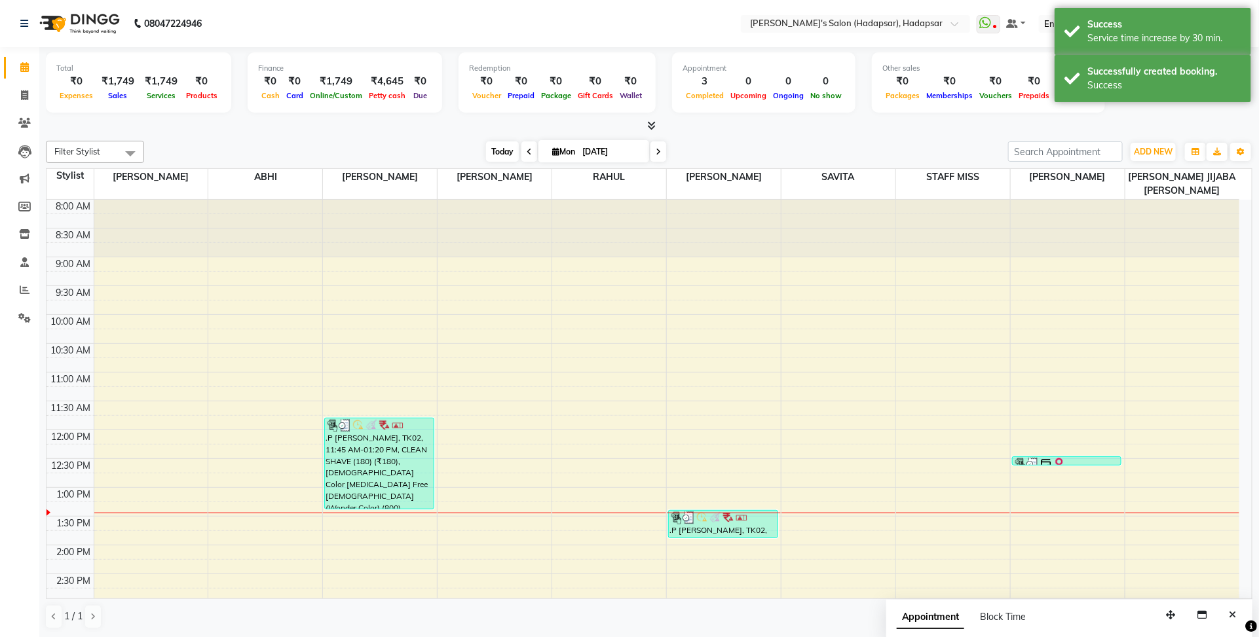
click at [494, 159] on span "Today" at bounding box center [502, 151] width 33 height 20
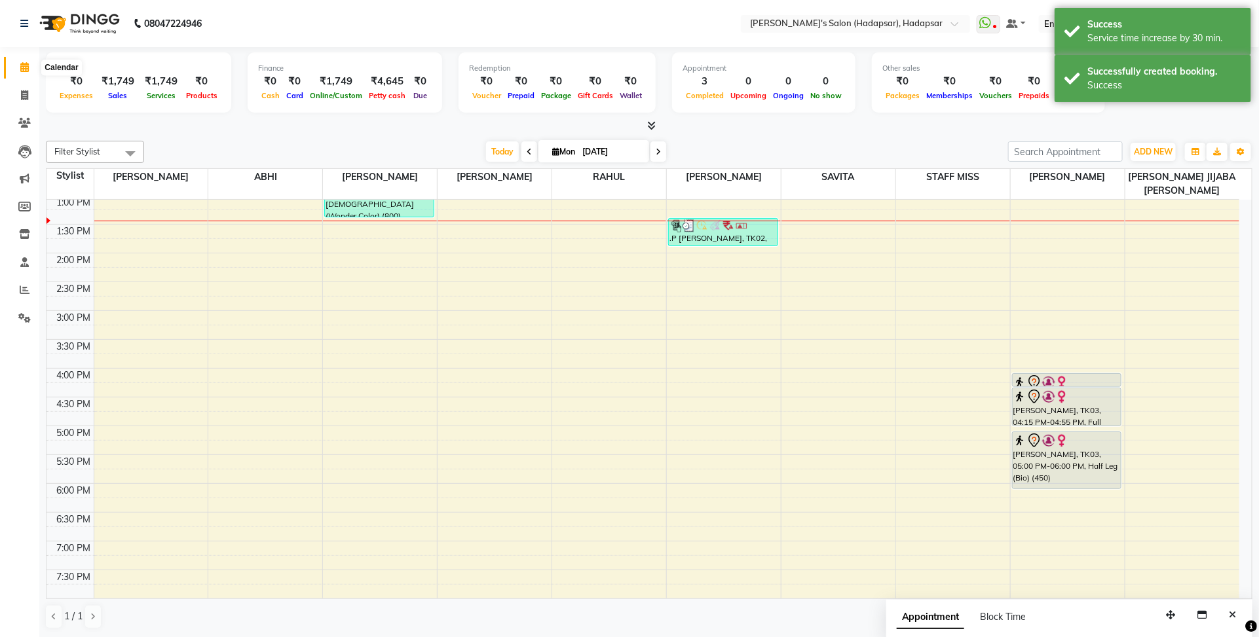
click at [14, 61] on span at bounding box center [24, 67] width 23 height 15
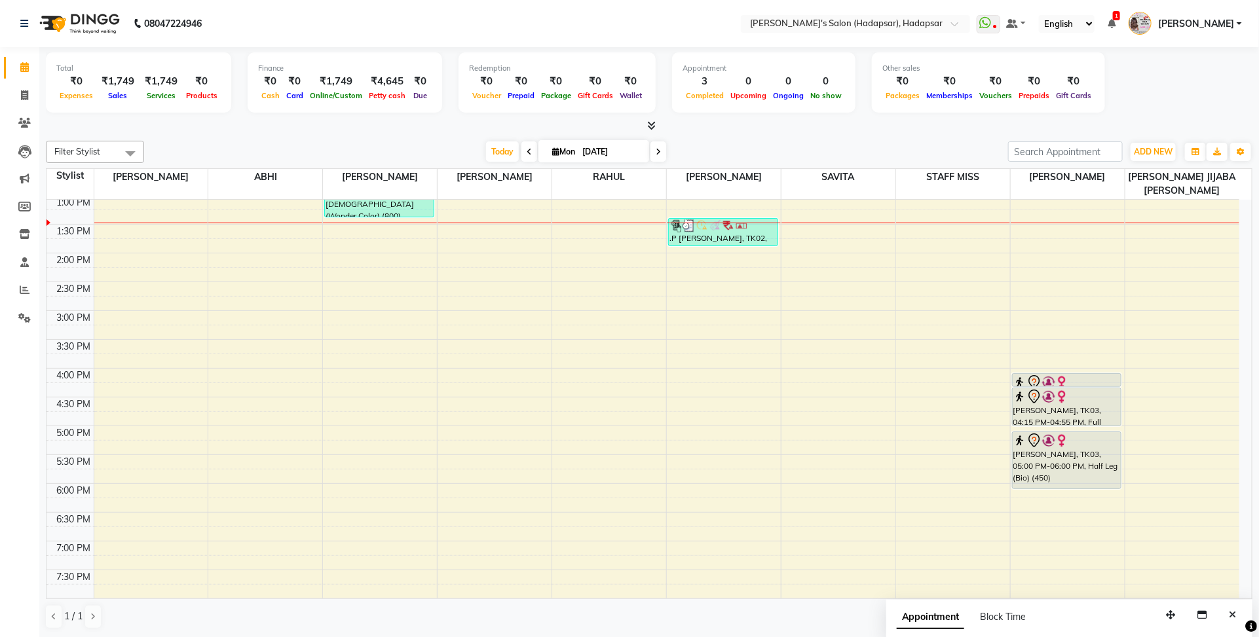
click at [479, 142] on div "Today Mon 01-09-2025" at bounding box center [576, 152] width 851 height 20
click at [501, 145] on span "Today" at bounding box center [502, 151] width 33 height 20
drag, startPoint x: 718, startPoint y: 240, endPoint x: 732, endPoint y: 303, distance: 64.2
click at [732, 303] on div "8:00 AM 8:30 AM 9:00 AM 9:30 AM 10:00 AM 10:30 AM 11:00 AM 11:30 AM 12:00 PM 12…" at bounding box center [643, 369] width 1193 height 922
click at [496, 145] on span "Today" at bounding box center [502, 151] width 33 height 20
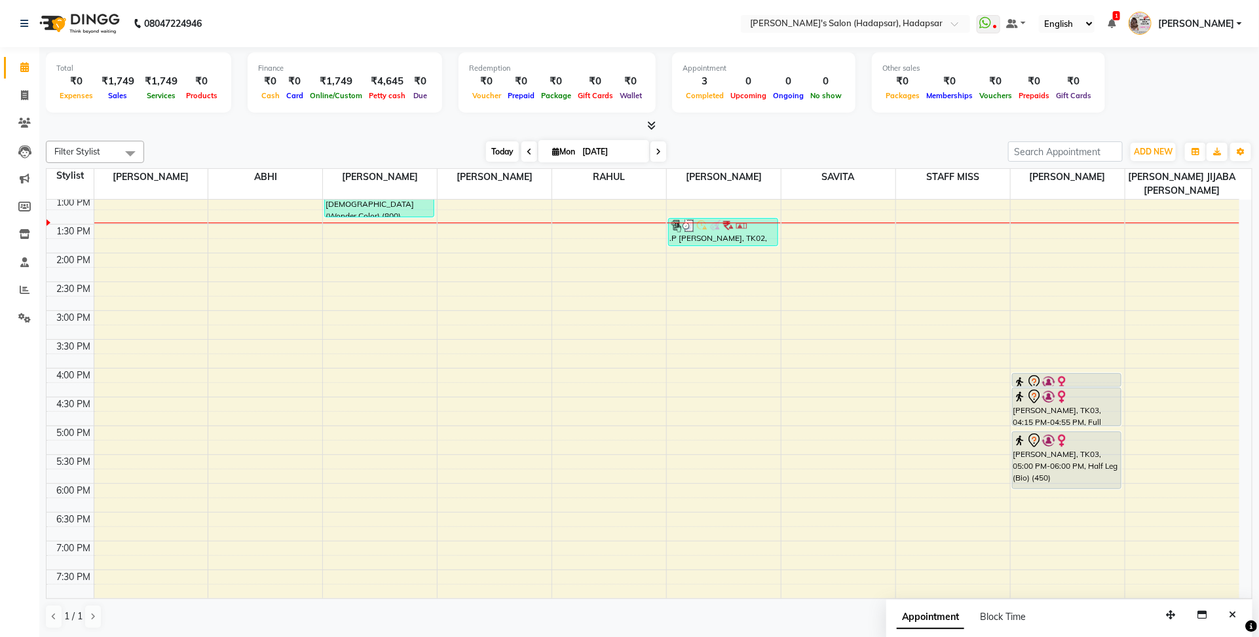
click at [498, 158] on span "Today" at bounding box center [502, 151] width 33 height 20
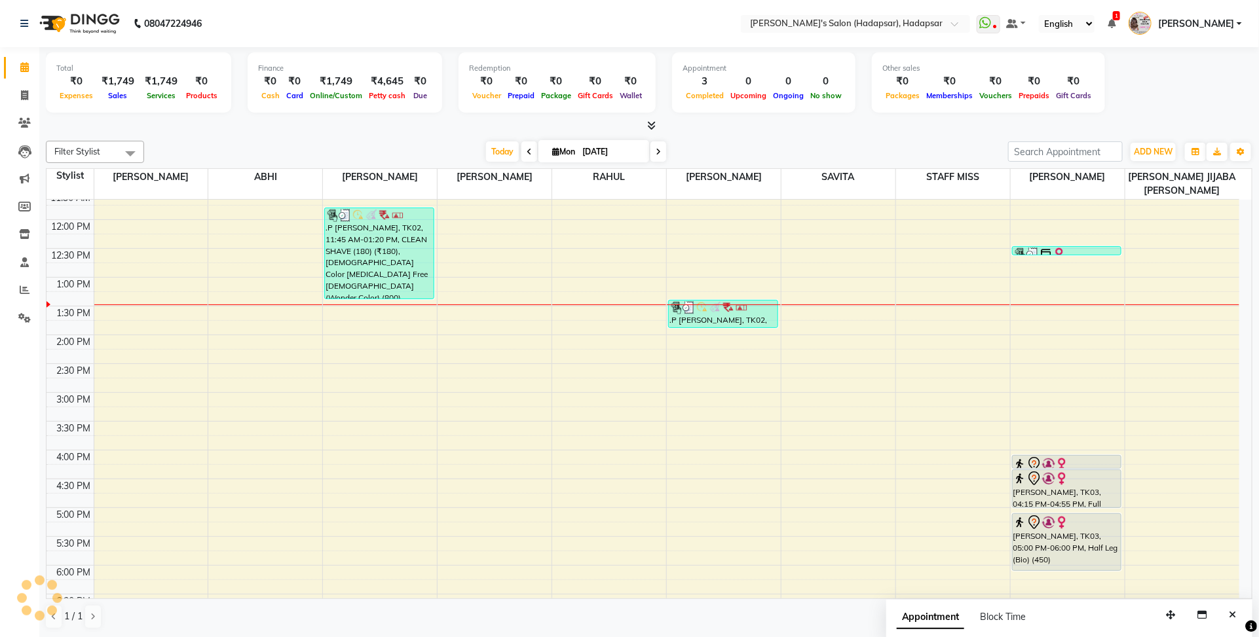
scroll to position [128, 0]
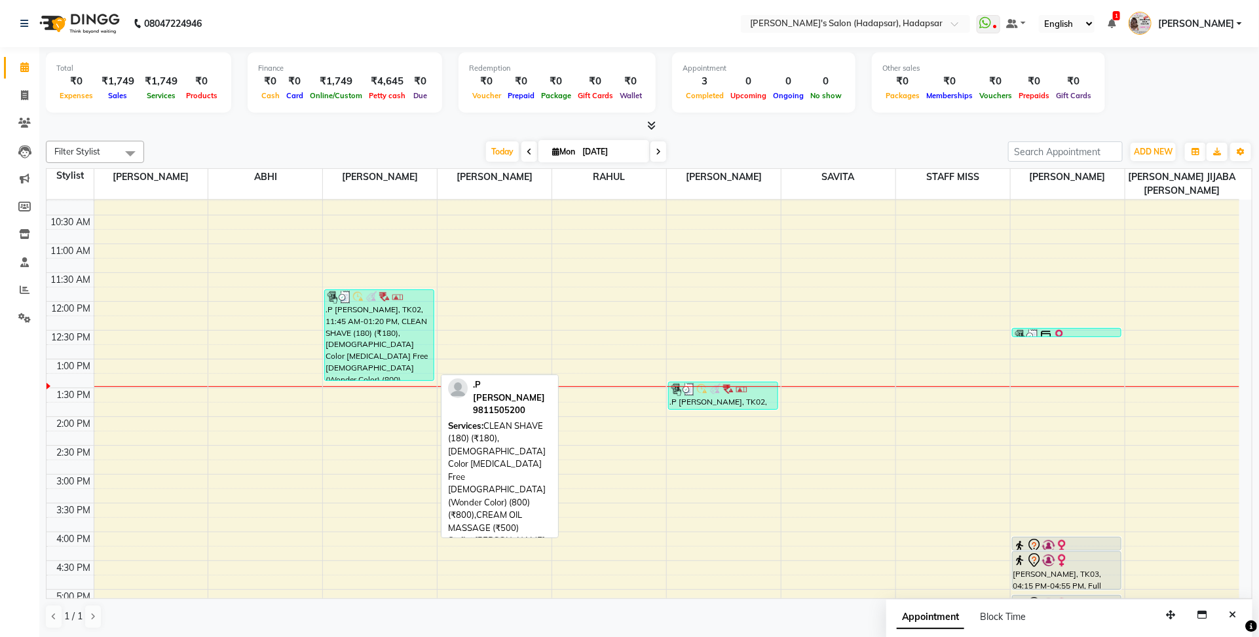
click at [358, 358] on div ".P [PERSON_NAME], TK02, 11:45 AM-01:20 PM, CLEAN SHAVE (180) (₹180),[DEMOGRAPHI…" at bounding box center [379, 335] width 109 height 90
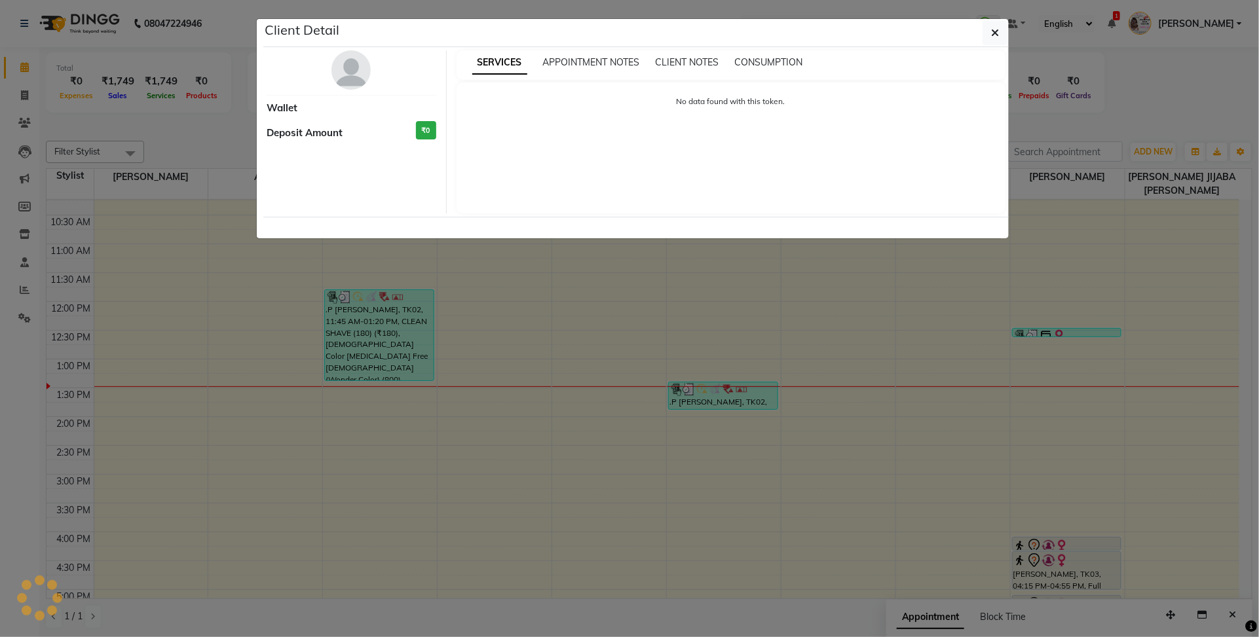
select select "3"
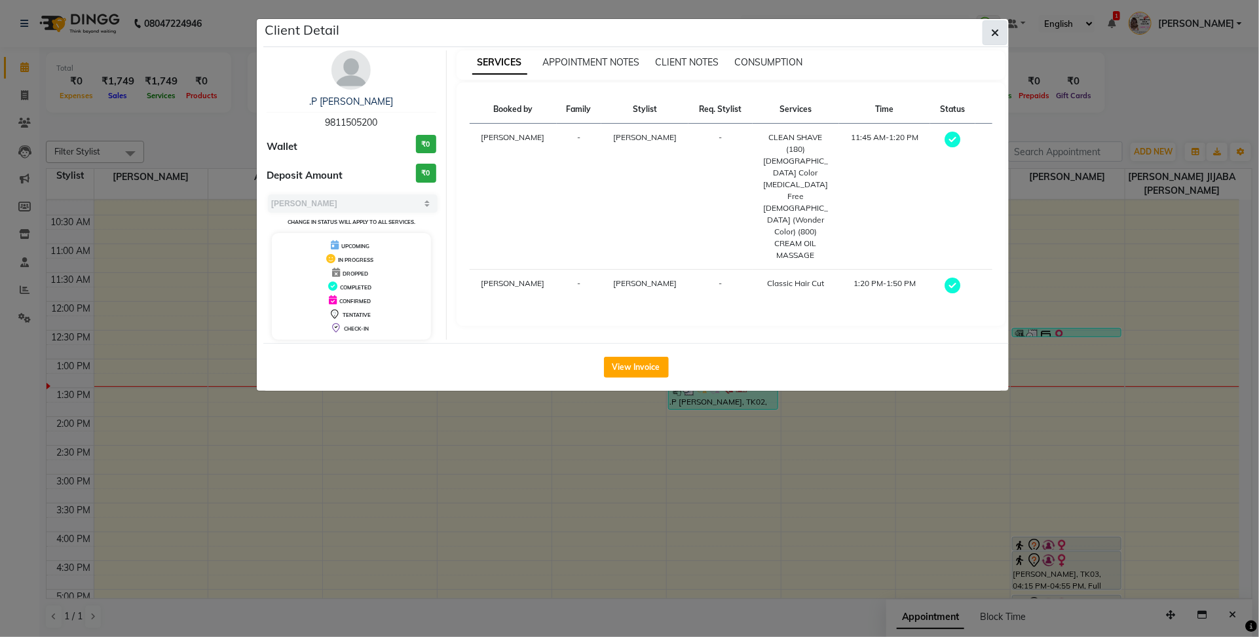
click at [996, 33] on icon "button" at bounding box center [995, 33] width 8 height 10
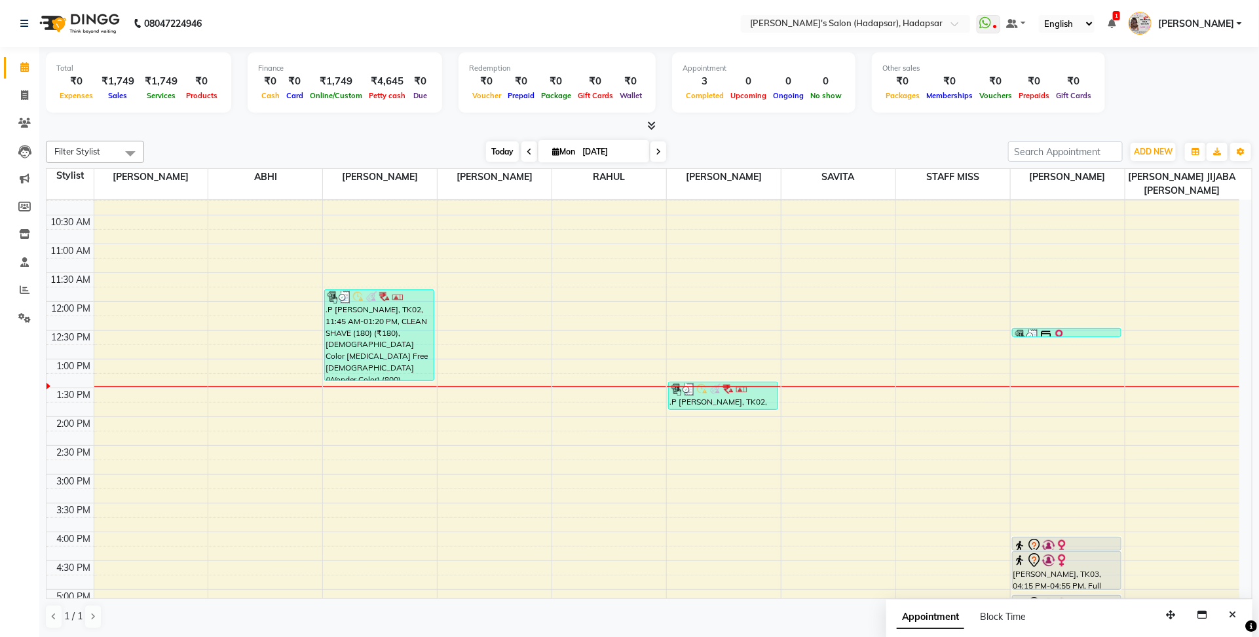
click at [490, 158] on span "Today" at bounding box center [502, 151] width 33 height 20
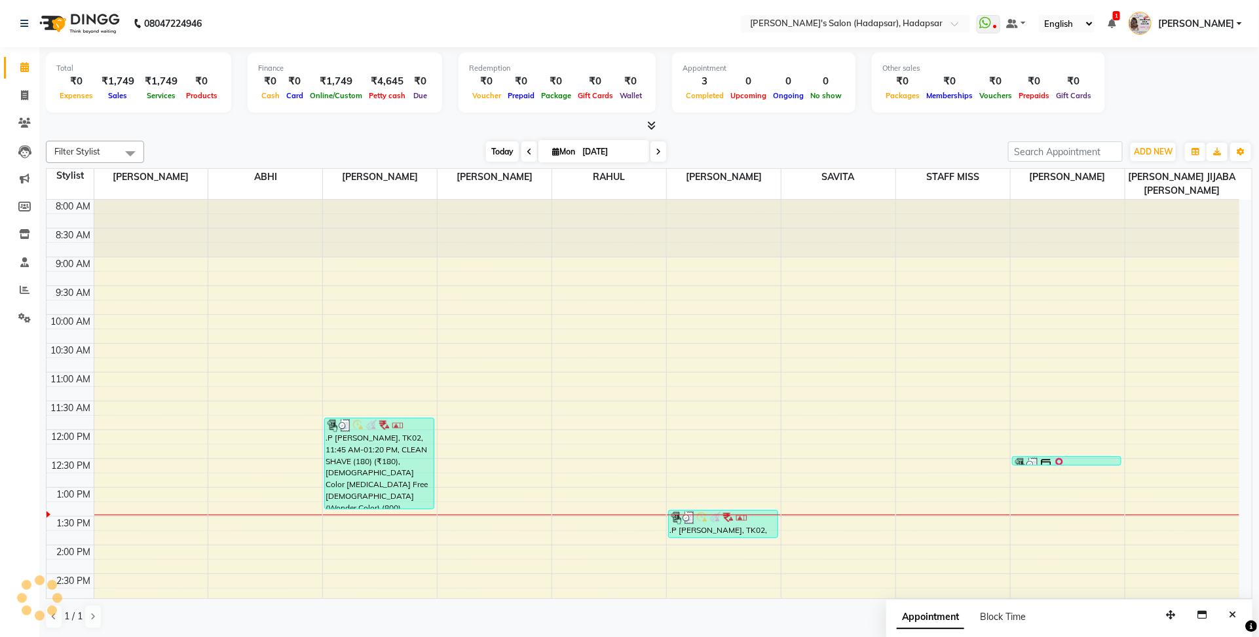
scroll to position [292, 0]
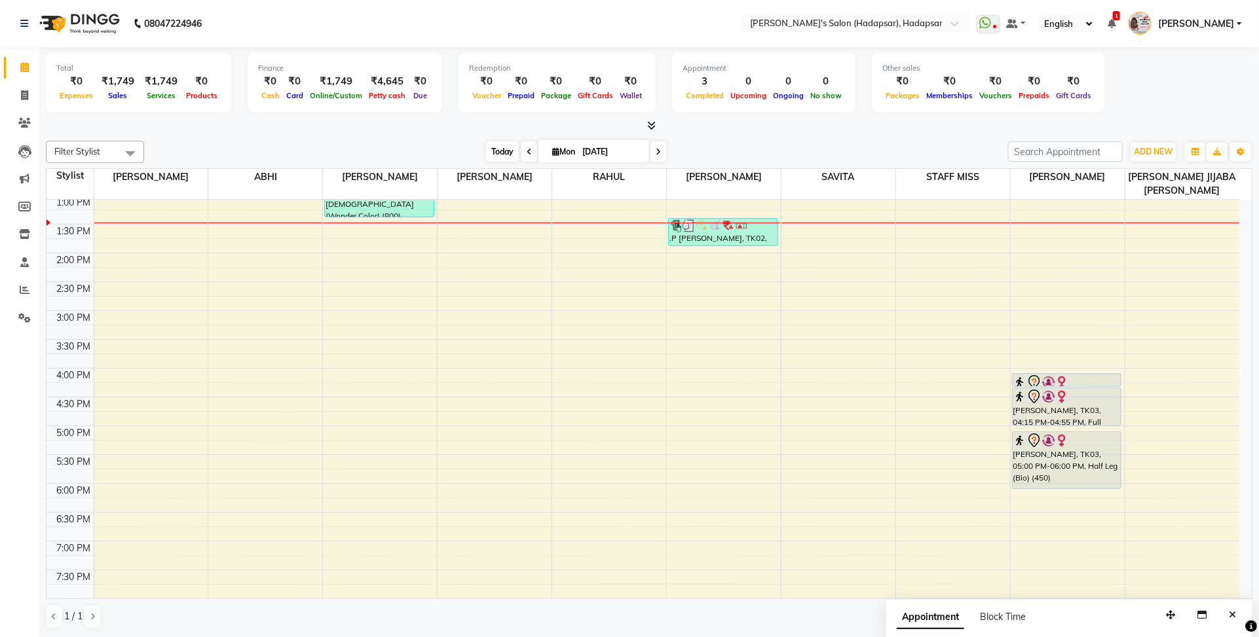
click at [490, 158] on span "Today" at bounding box center [502, 151] width 33 height 20
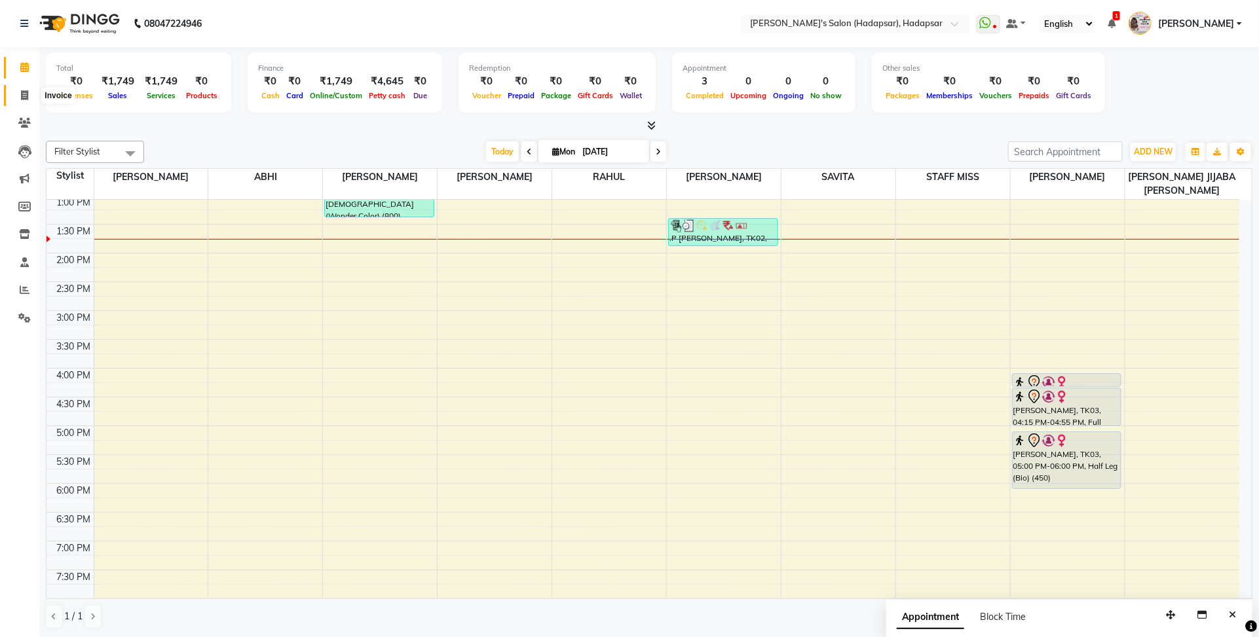
click at [24, 93] on icon at bounding box center [24, 95] width 7 height 10
select select "service"
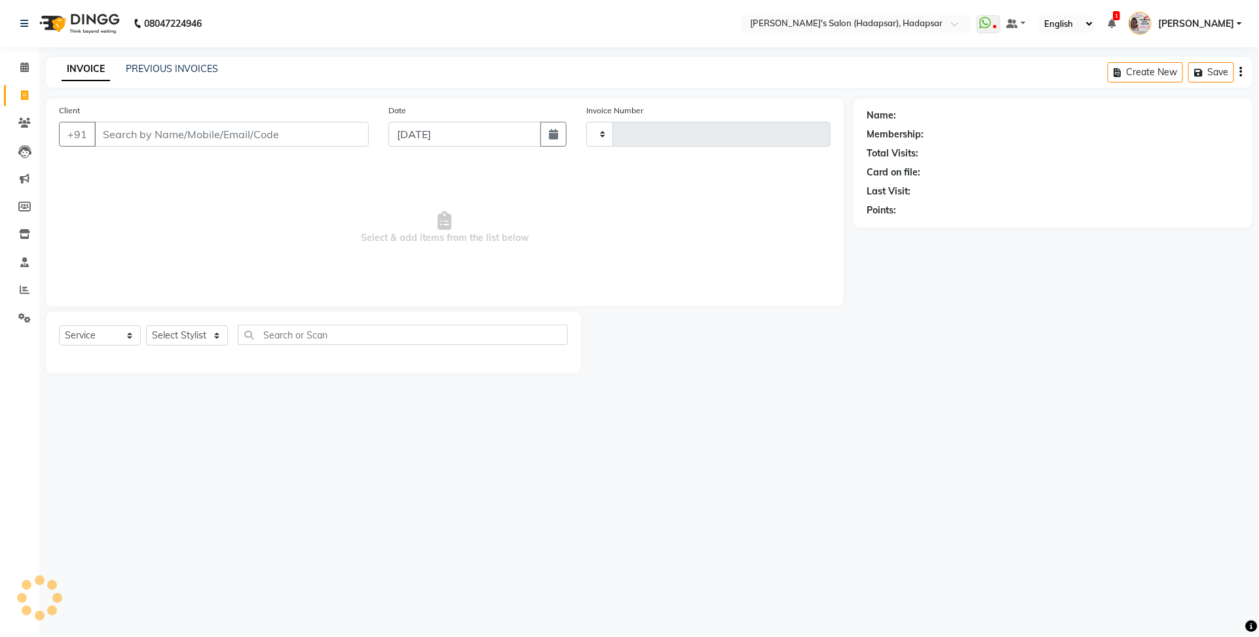
type input "1494"
select select "108"
click at [174, 339] on select "Select Stylist" at bounding box center [187, 336] width 82 height 20
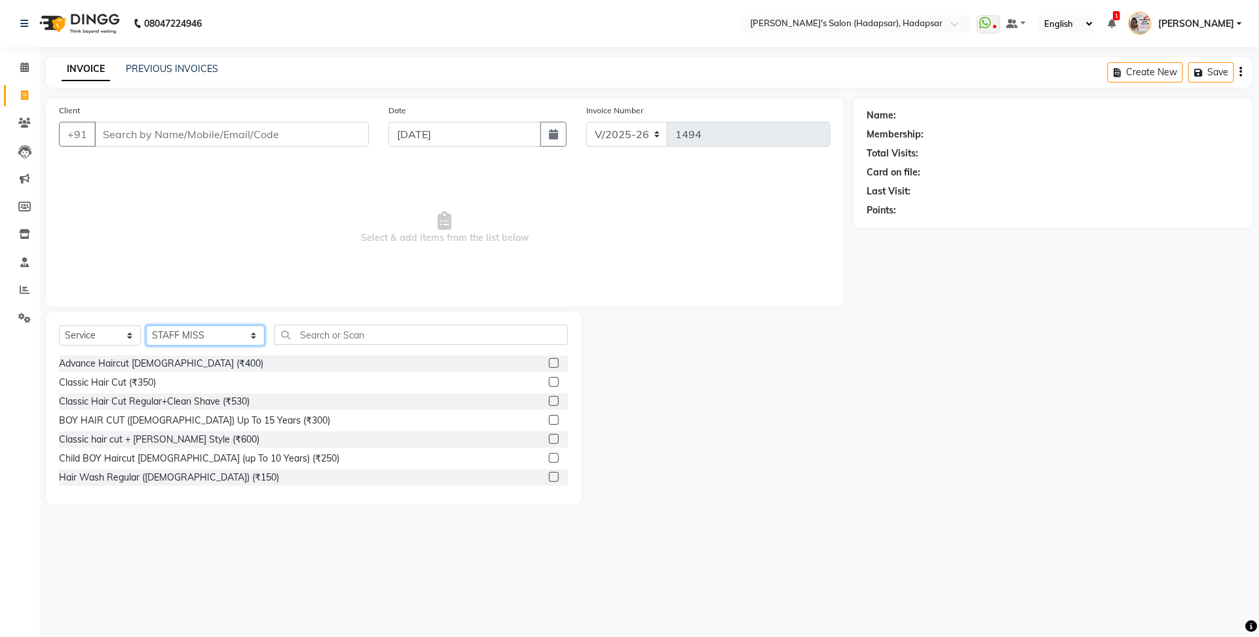
select select "82667"
click at [146, 326] on select "Select Stylist ABHI AJINATH RATHOD APEKSHA GAIKWAD MANAGER PAVAN RAHUL ROHIT DH…" at bounding box center [205, 336] width 119 height 20
click at [251, 128] on input "Client" at bounding box center [231, 134] width 274 height 25
type input "8547806004"
click at [331, 134] on span "Add Client" at bounding box center [335, 134] width 52 height 13
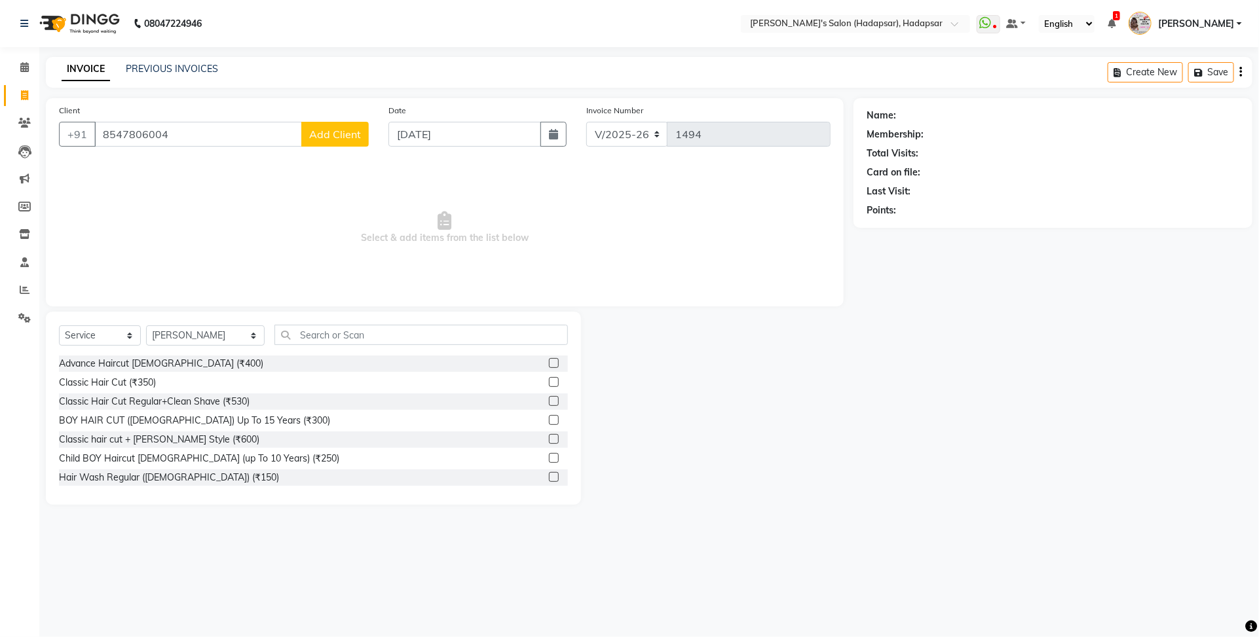
select select "22"
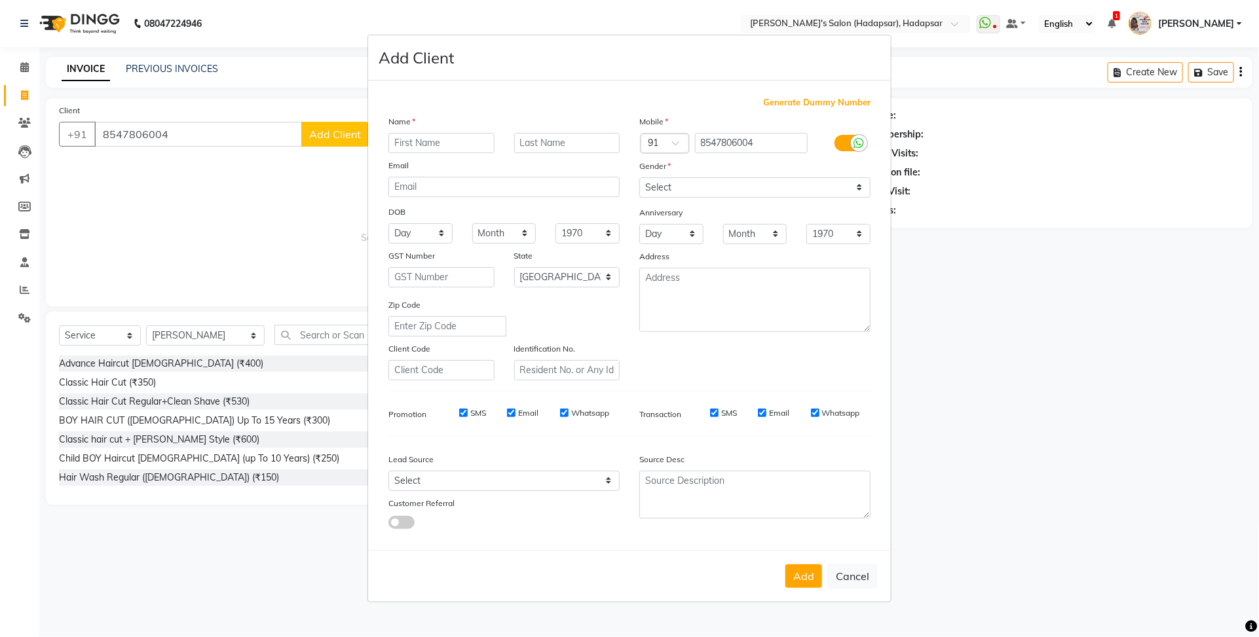
click at [434, 146] on input "text" at bounding box center [441, 143] width 106 height 20
type input "veni"
click at [599, 164] on div "Email" at bounding box center [504, 167] width 251 height 18
click at [701, 190] on select "Select Male Female Other Prefer Not To Say" at bounding box center [754, 187] width 231 height 20
select select "female"
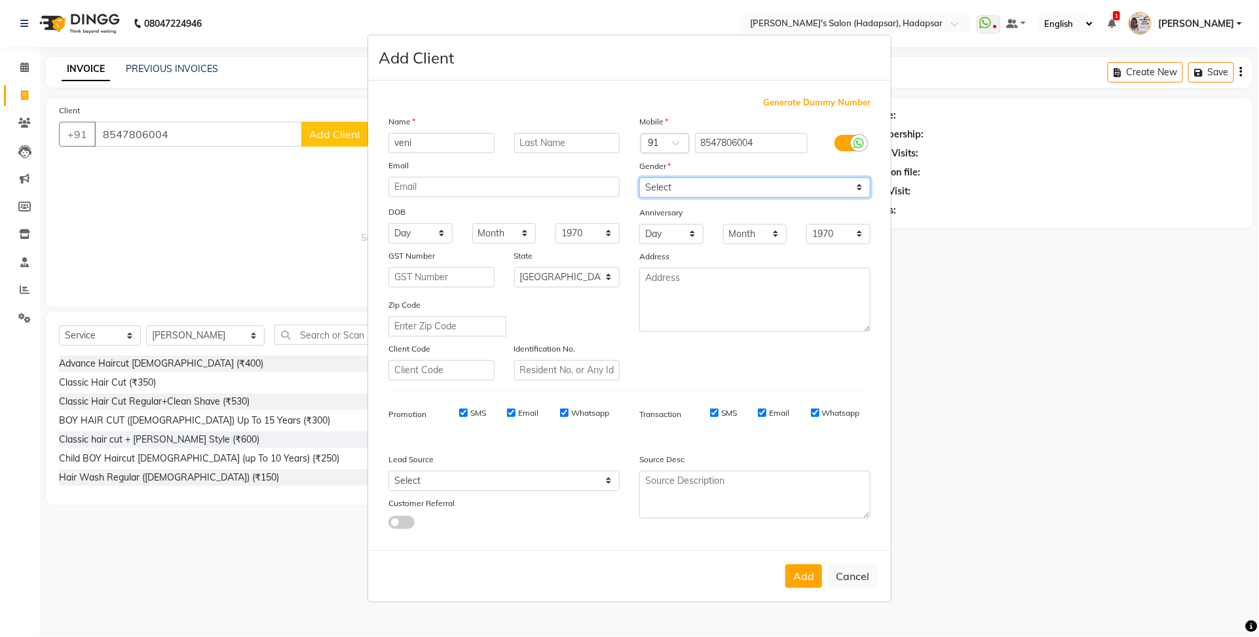
click at [639, 179] on select "Select Male Female Other Prefer Not To Say" at bounding box center [754, 187] width 231 height 20
click at [798, 565] on button "Add" at bounding box center [803, 577] width 37 height 24
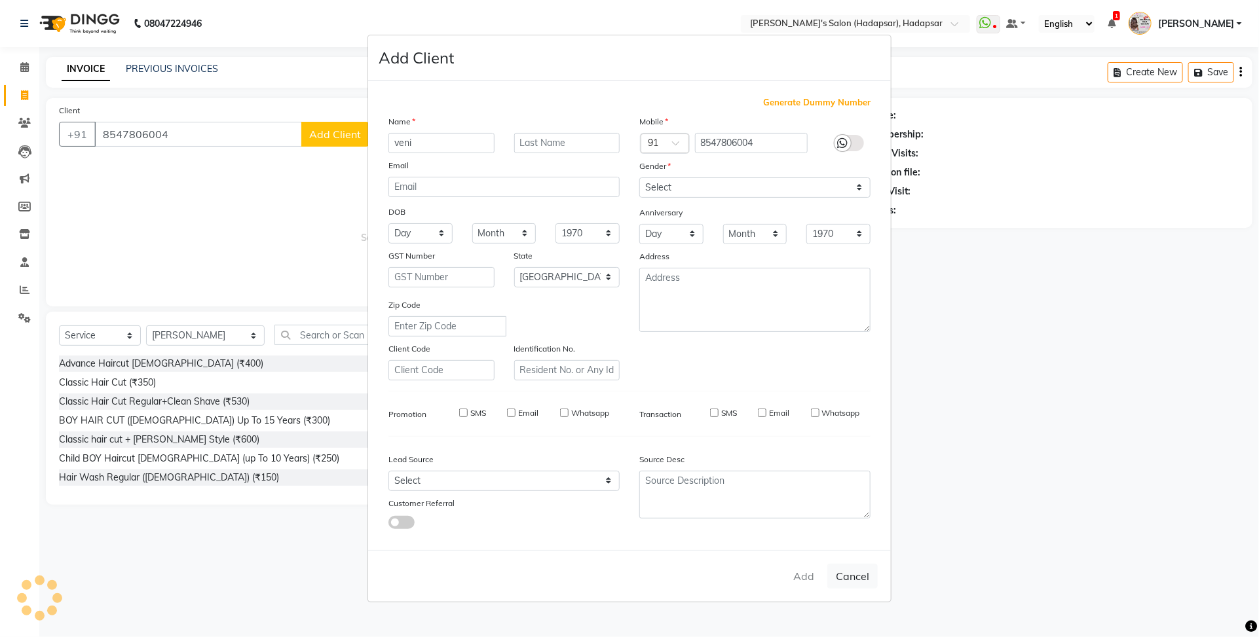
select select
select select "null"
select select
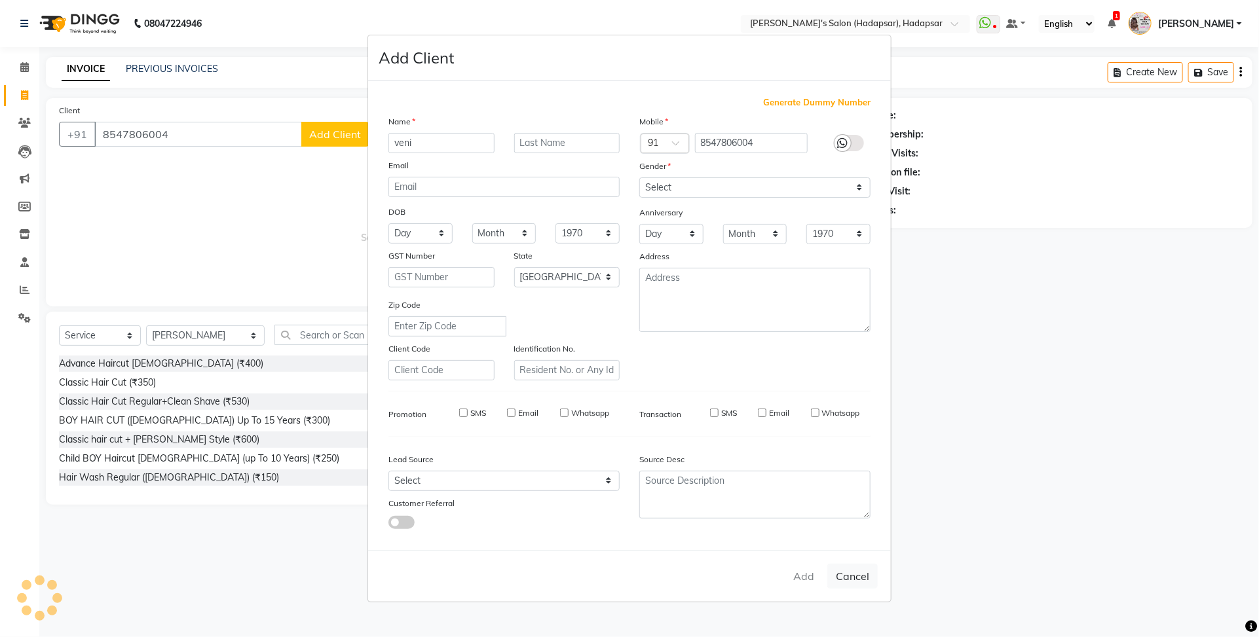
select select
checkbox input "false"
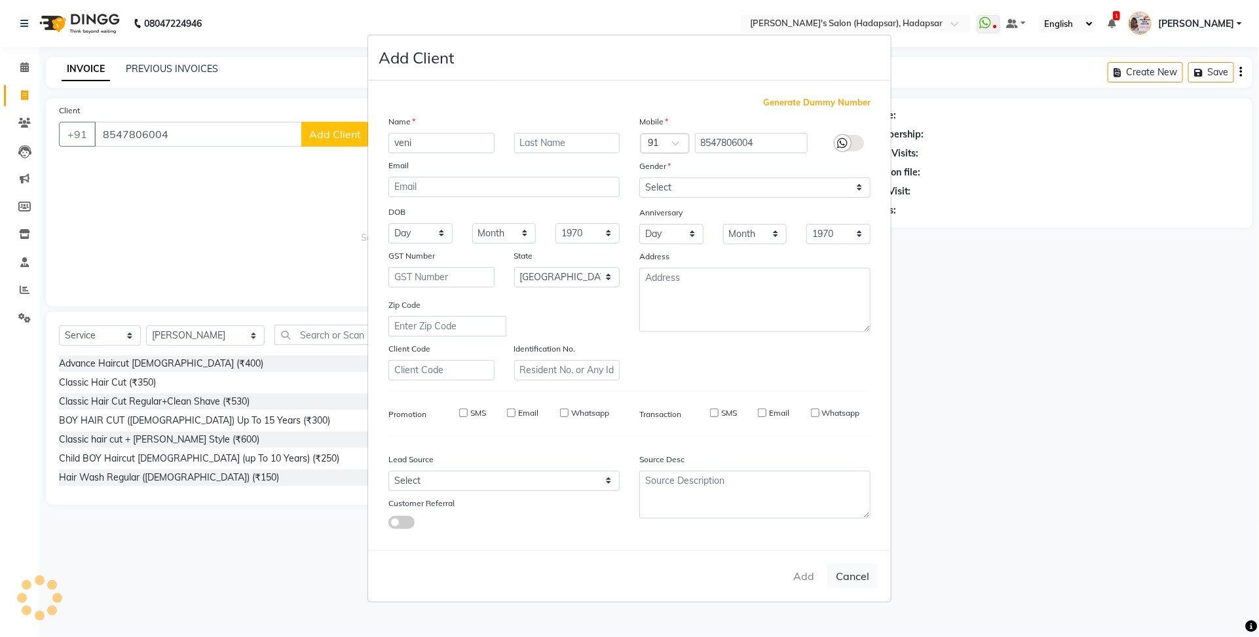
checkbox input "false"
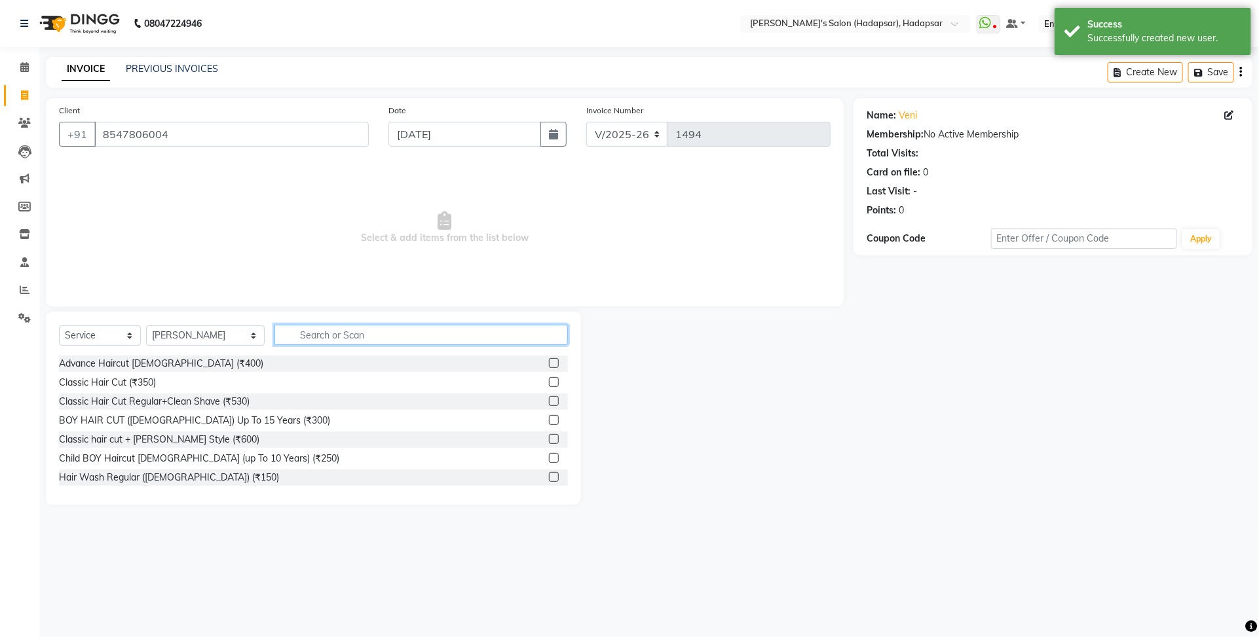
click at [274, 336] on input "text" at bounding box center [420, 335] width 293 height 20
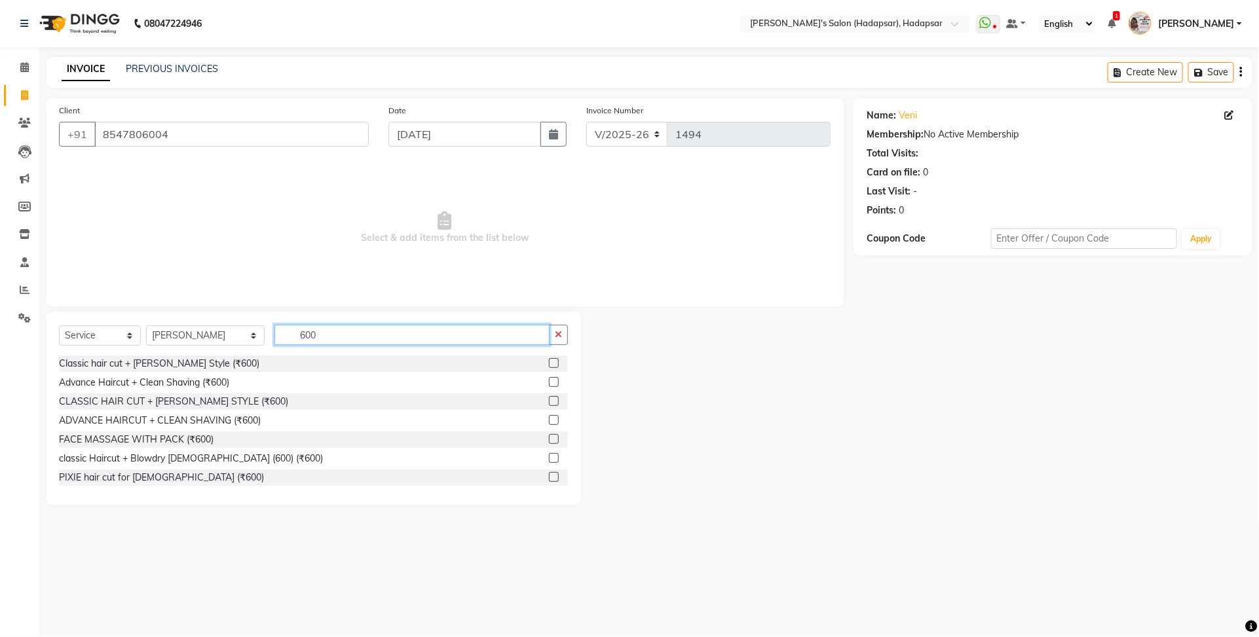
type input "600"
click at [549, 458] on label at bounding box center [554, 458] width 10 height 10
click at [549, 458] on input "checkbox" at bounding box center [553, 459] width 9 height 9
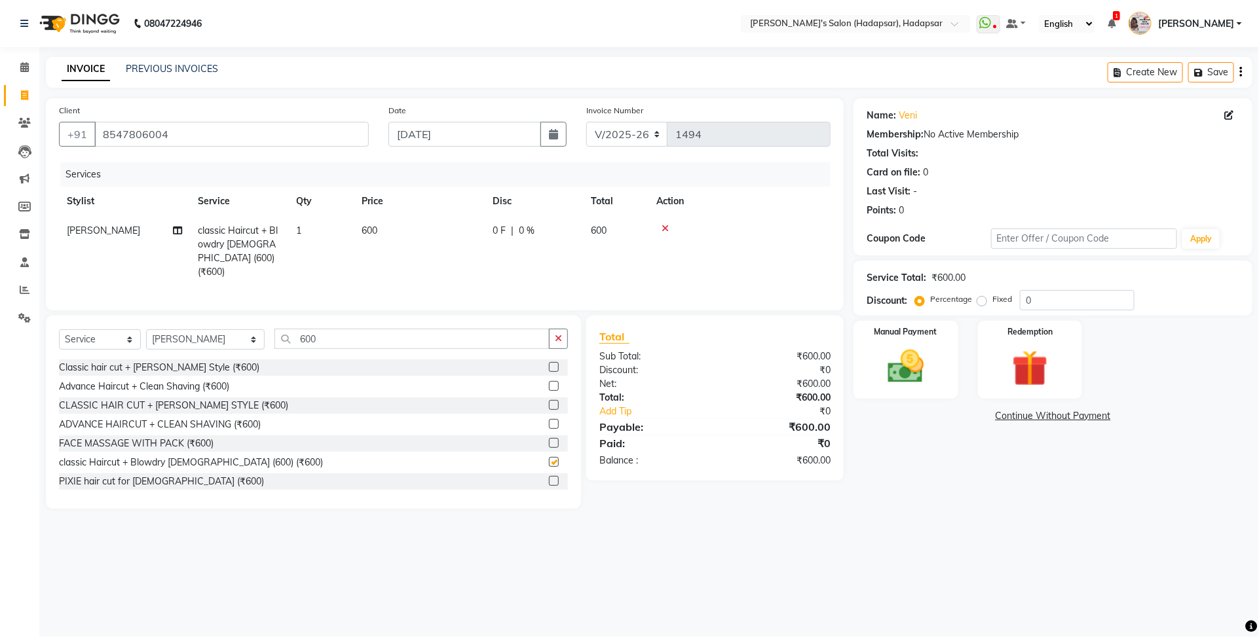
checkbox input "false"
click at [899, 375] on img at bounding box center [905, 366] width 61 height 43
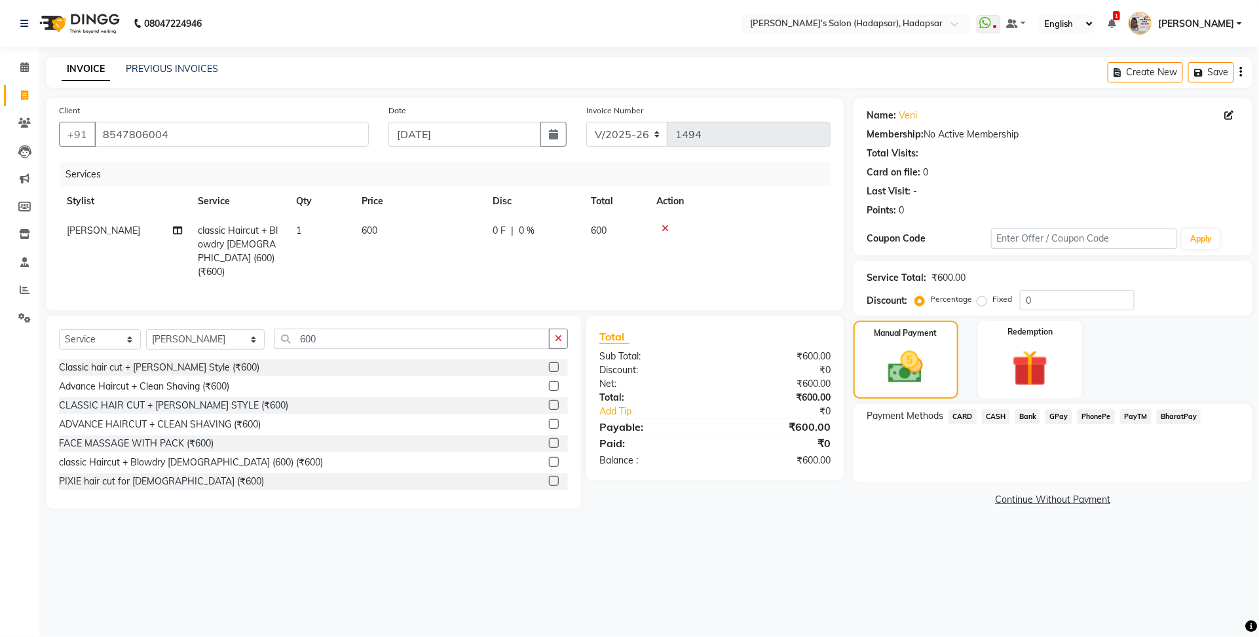
click at [1134, 413] on span "PayTM" at bounding box center [1135, 416] width 31 height 15
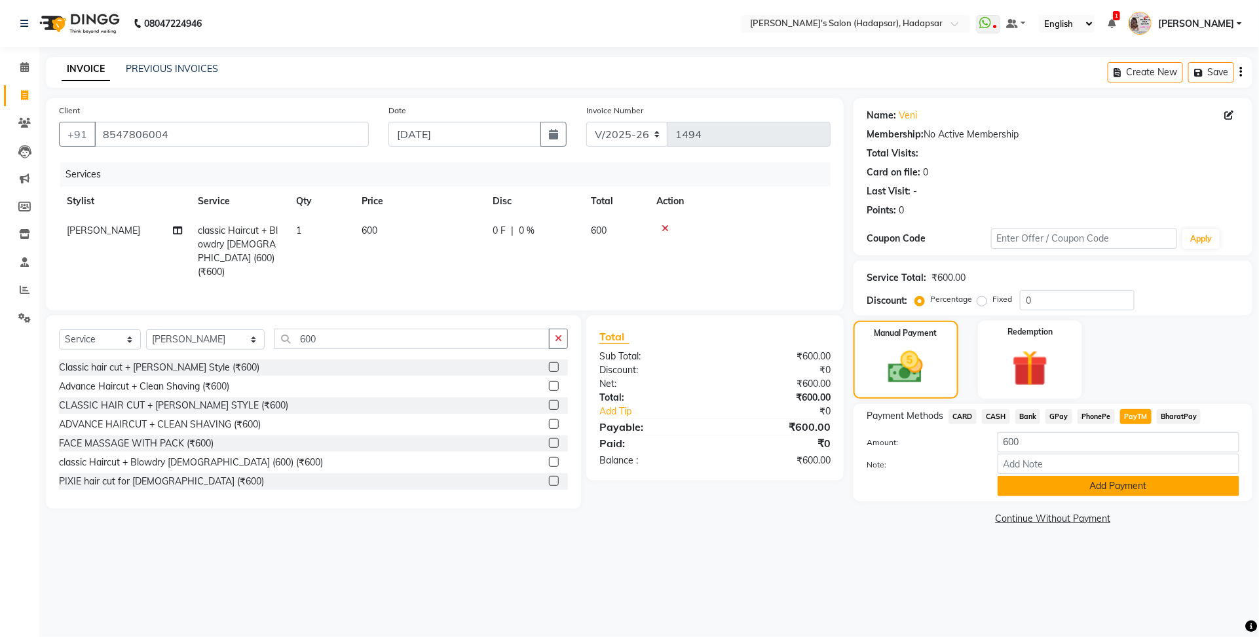
click at [1125, 490] on button "Add Payment" at bounding box center [1118, 486] width 242 height 20
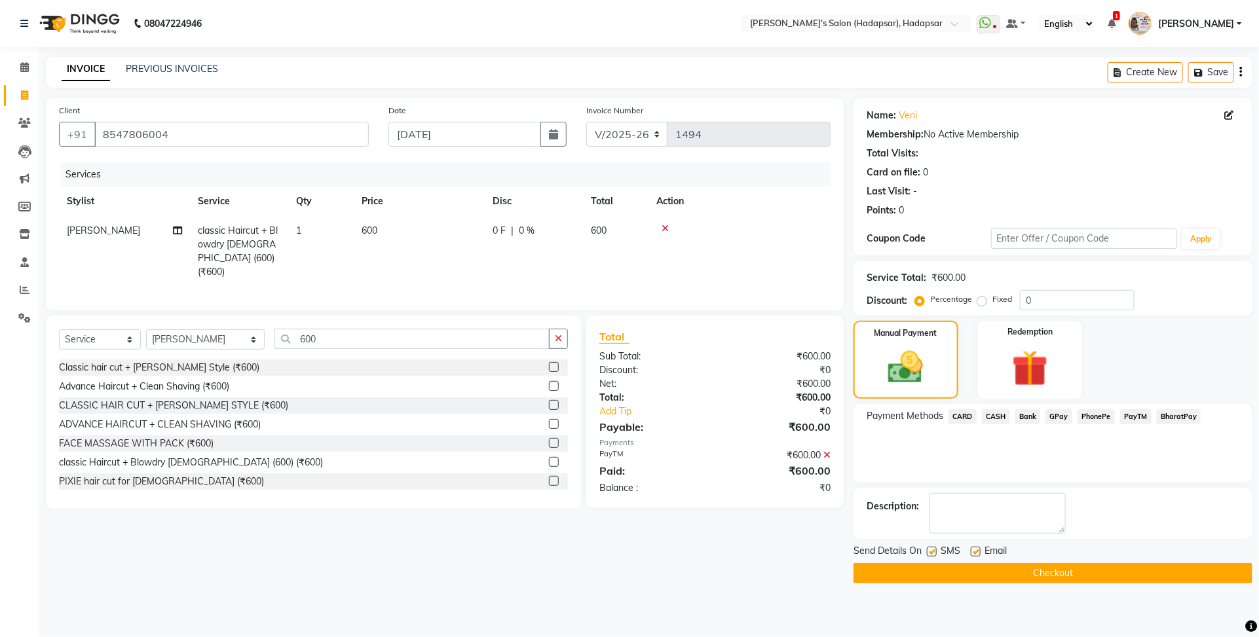
click at [1069, 568] on button "Checkout" at bounding box center [1052, 573] width 399 height 20
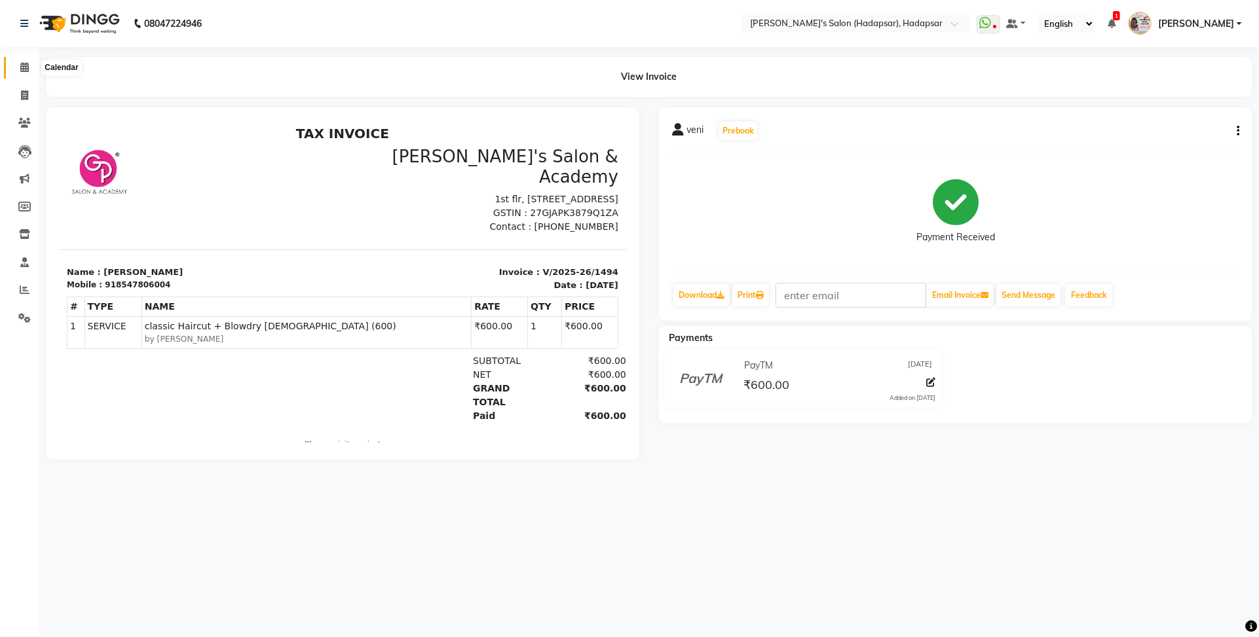
click at [22, 71] on icon at bounding box center [24, 67] width 9 height 10
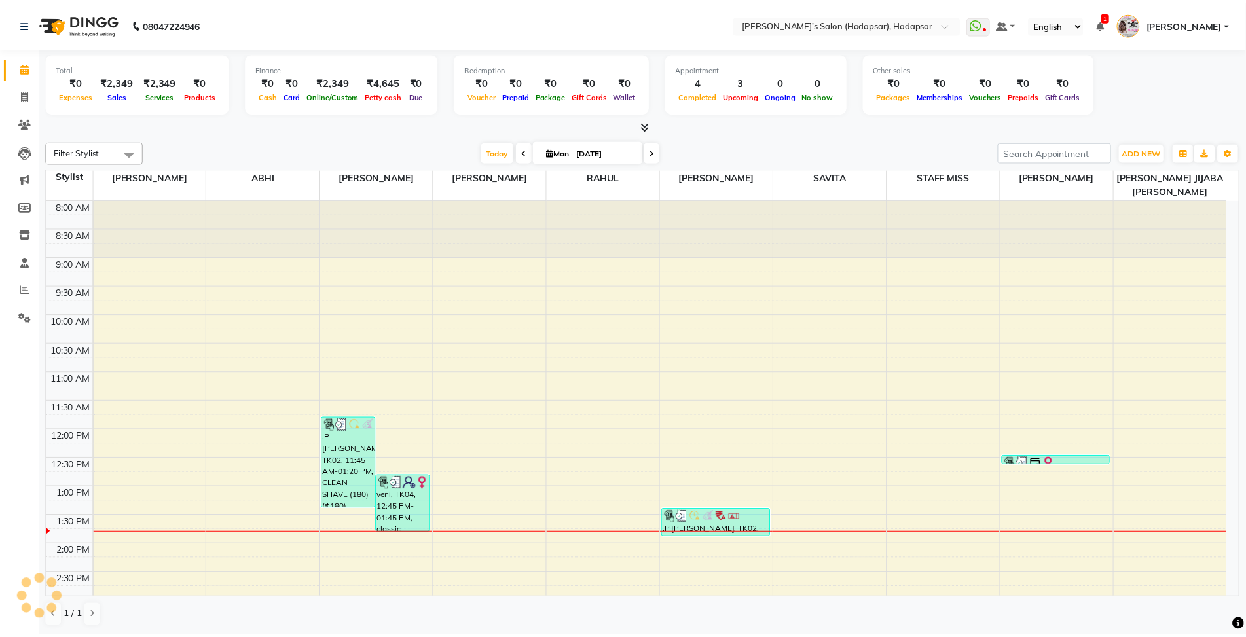
scroll to position [292, 0]
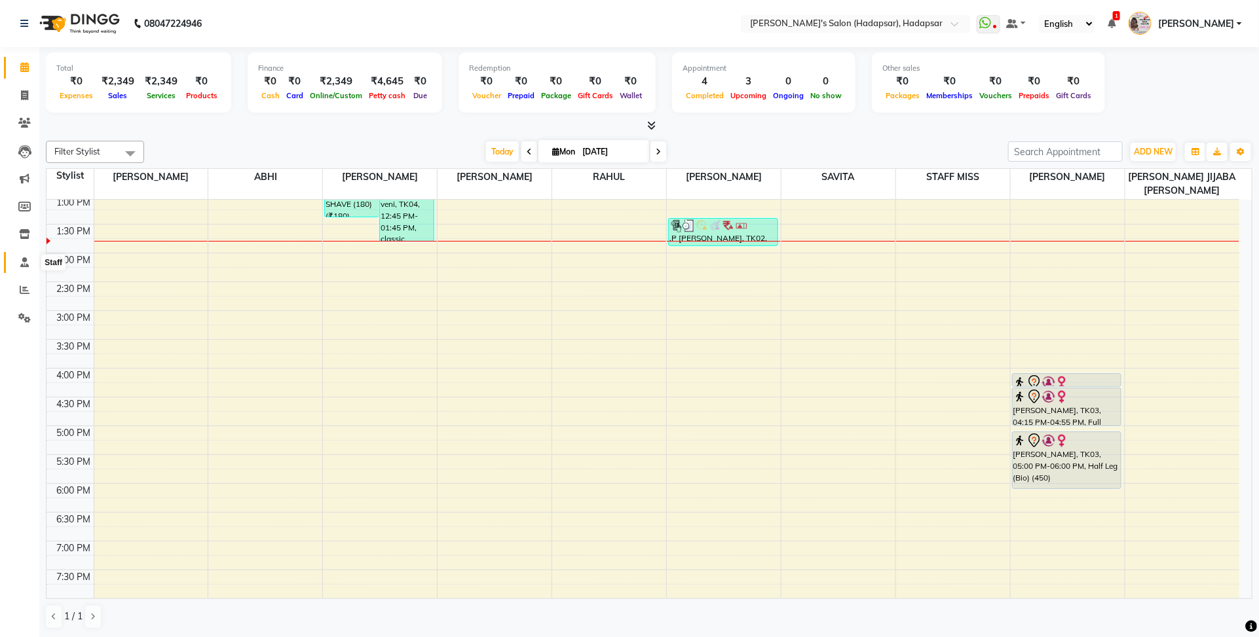
click at [18, 266] on span at bounding box center [24, 262] width 23 height 15
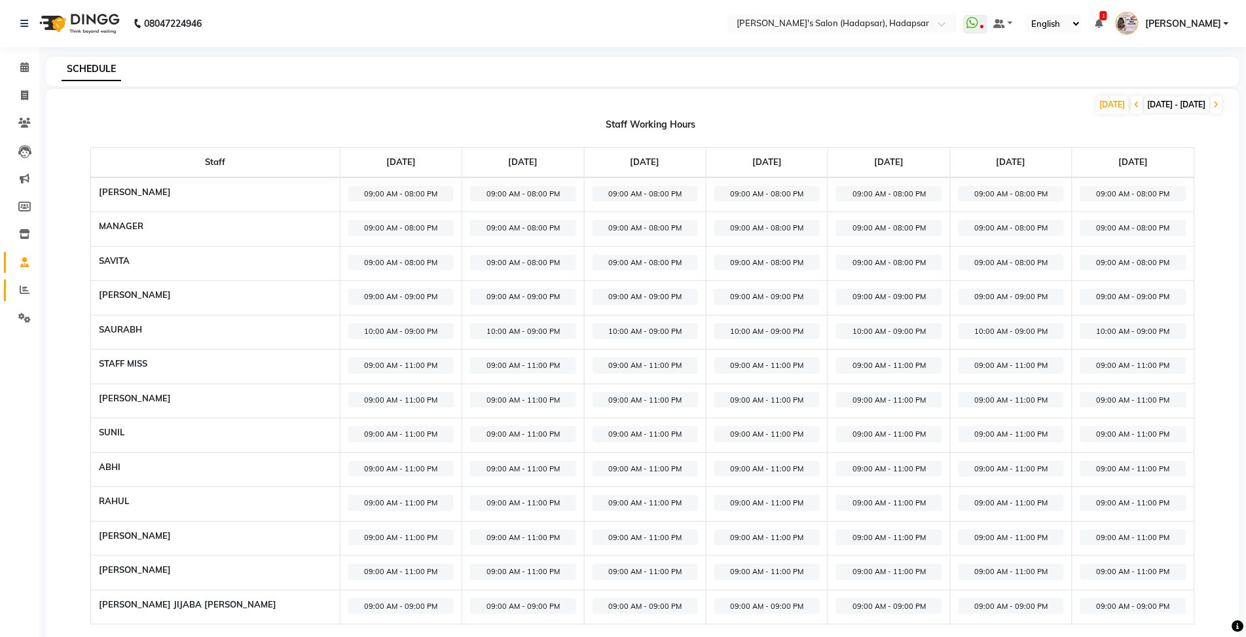
click at [8, 293] on link "Reports" at bounding box center [19, 291] width 31 height 22
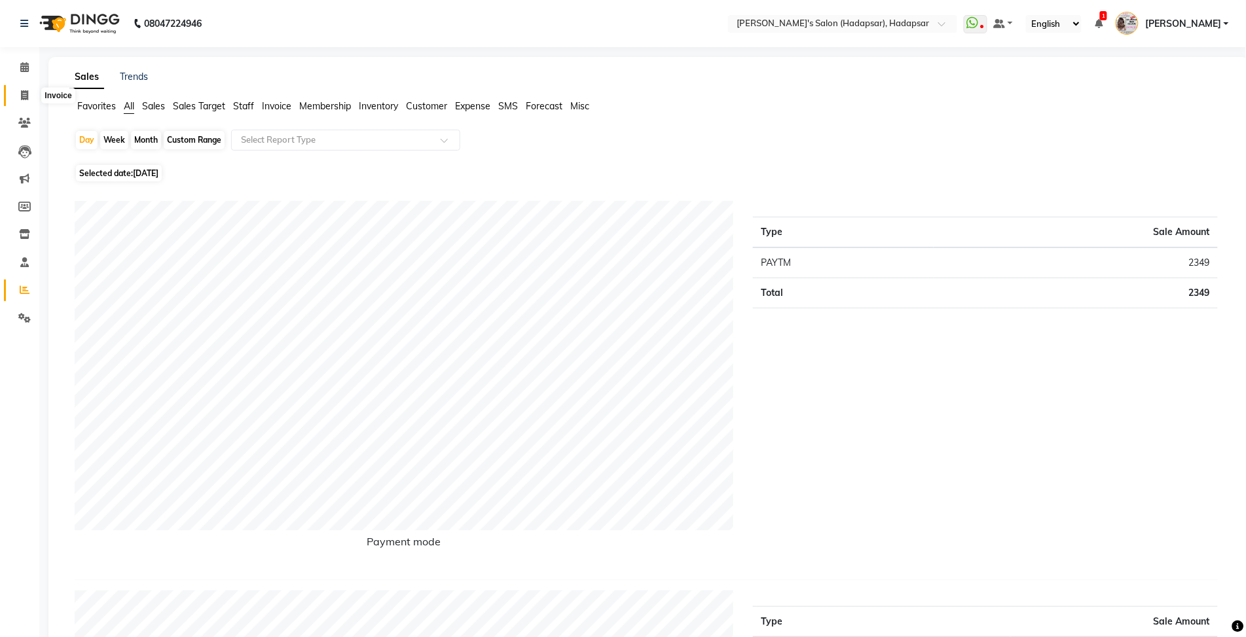
click at [18, 94] on span at bounding box center [24, 95] width 23 height 15
select select "108"
select select "service"
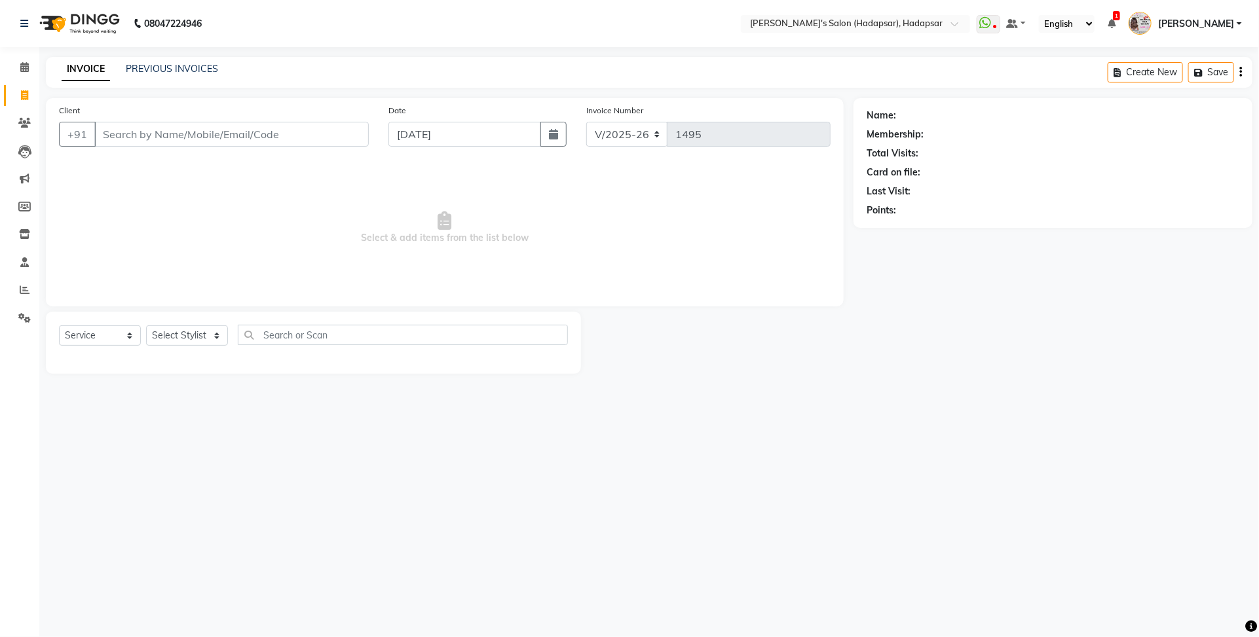
select select "9451"
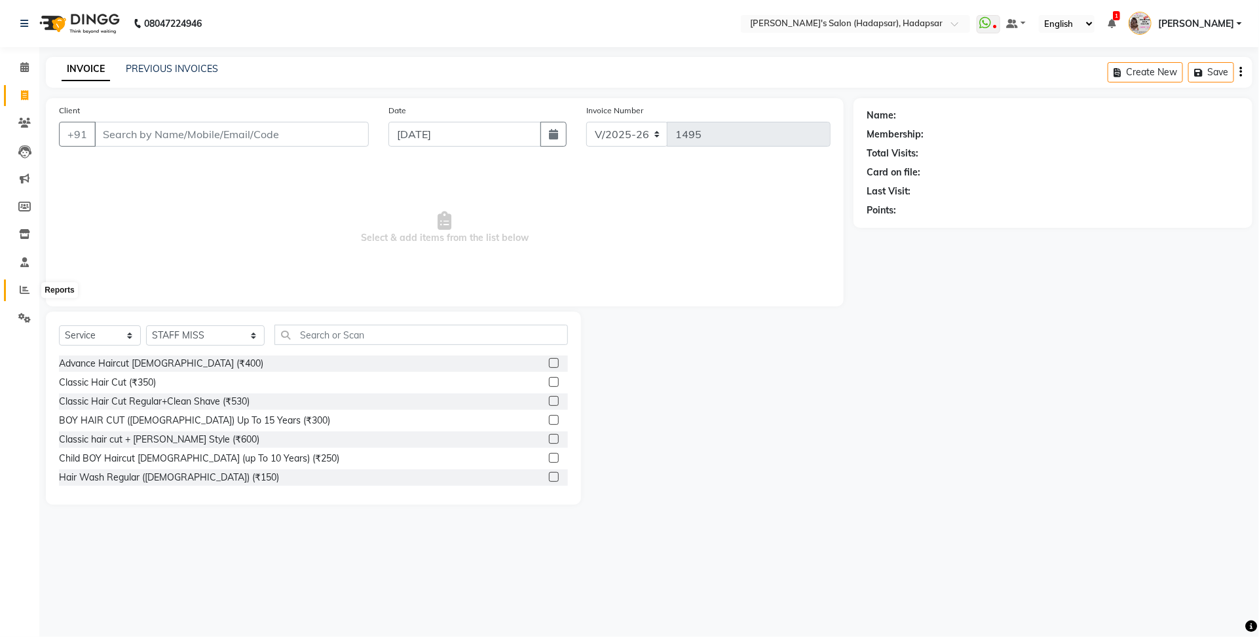
click at [27, 293] on icon at bounding box center [25, 290] width 10 height 10
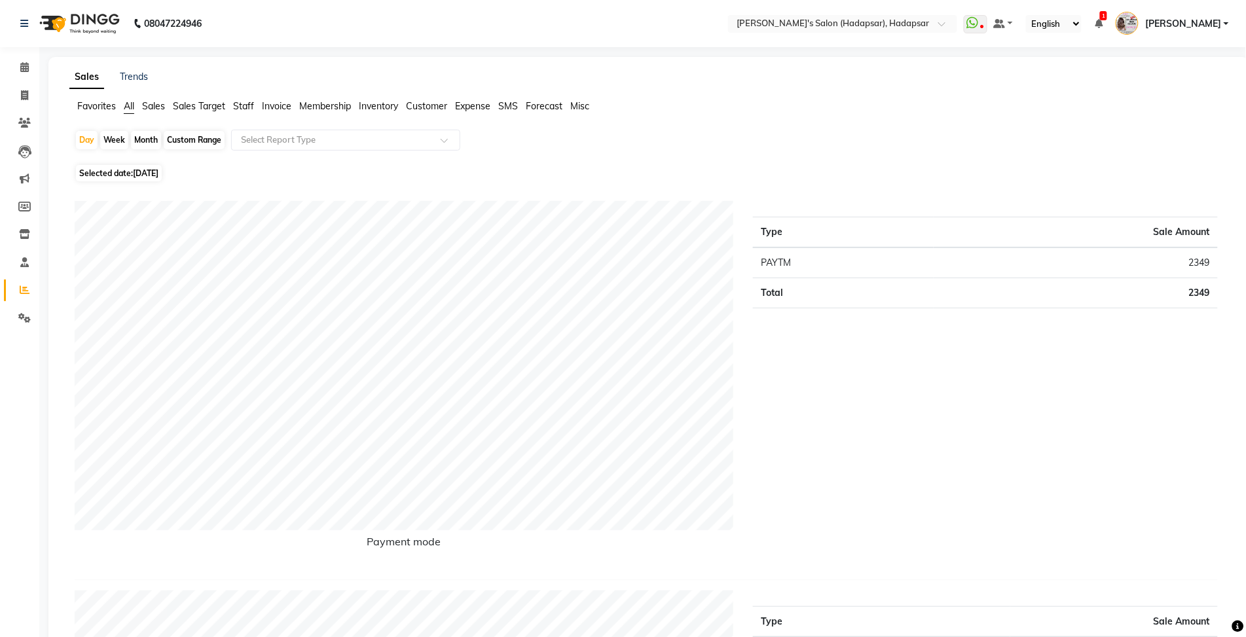
click at [246, 109] on span "Staff" at bounding box center [243, 106] width 21 height 12
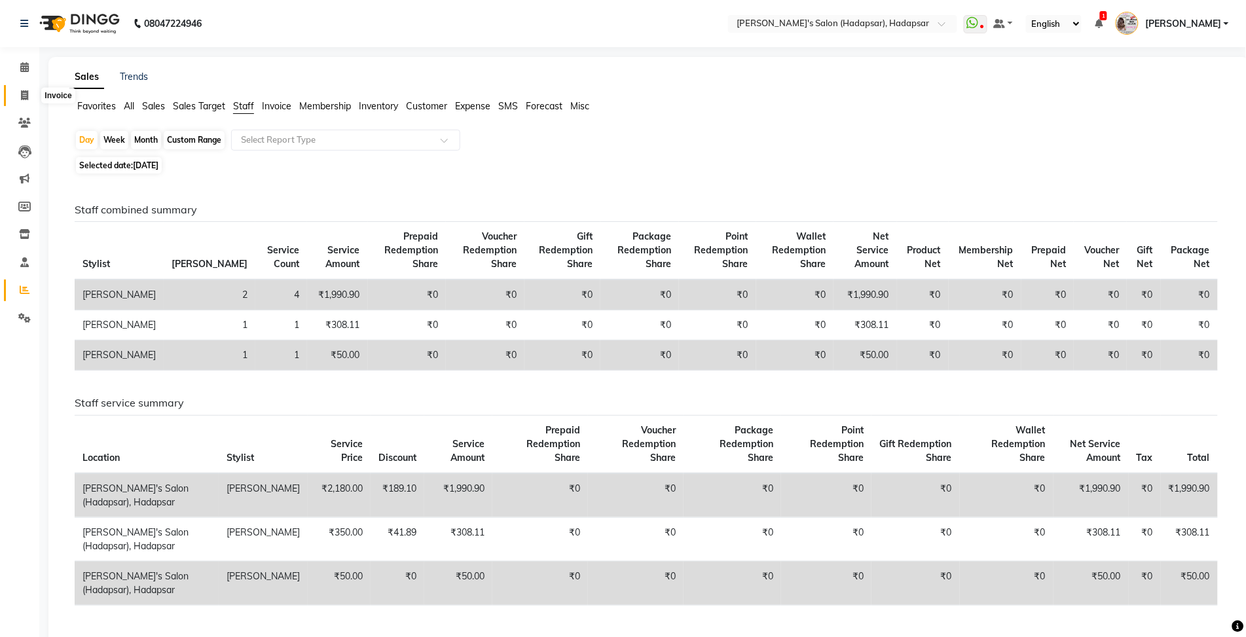
click at [22, 89] on span at bounding box center [24, 95] width 23 height 15
select select "service"
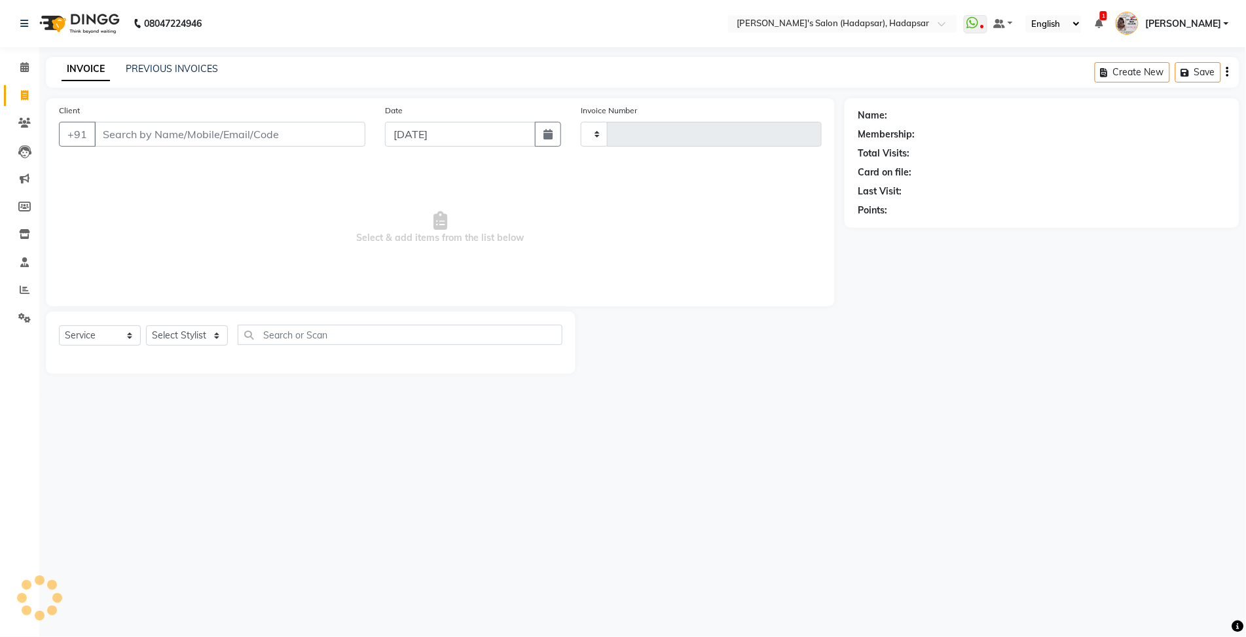
type input "1495"
select select "108"
select select "9451"
select select "108"
select select "service"
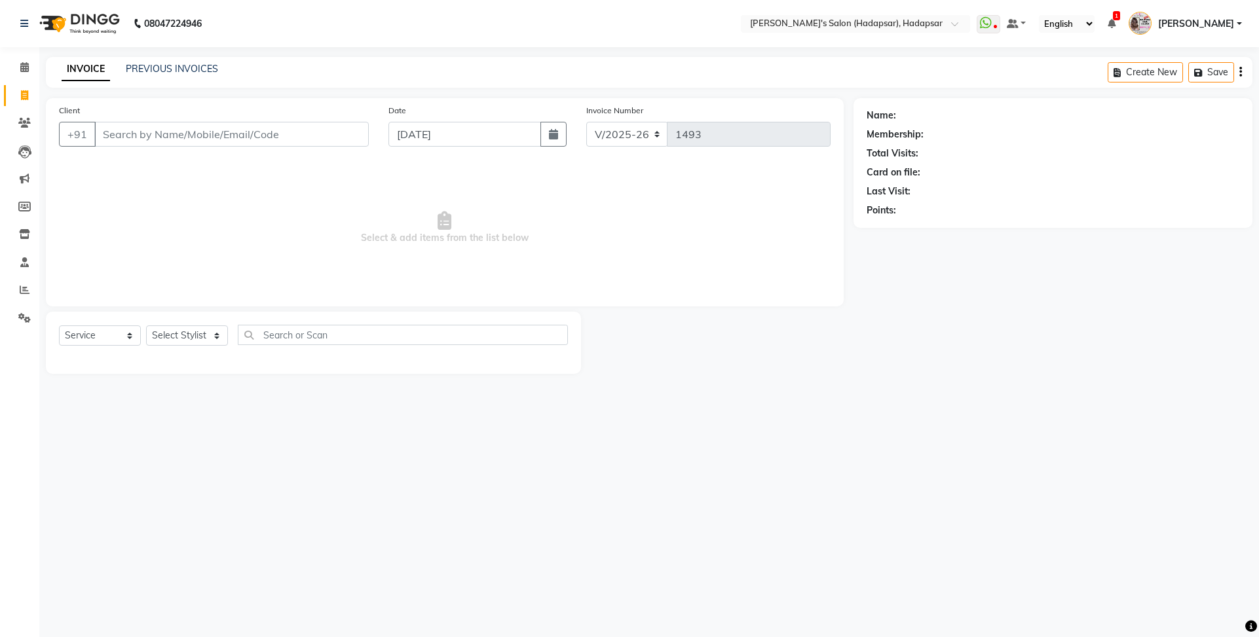
select select "9451"
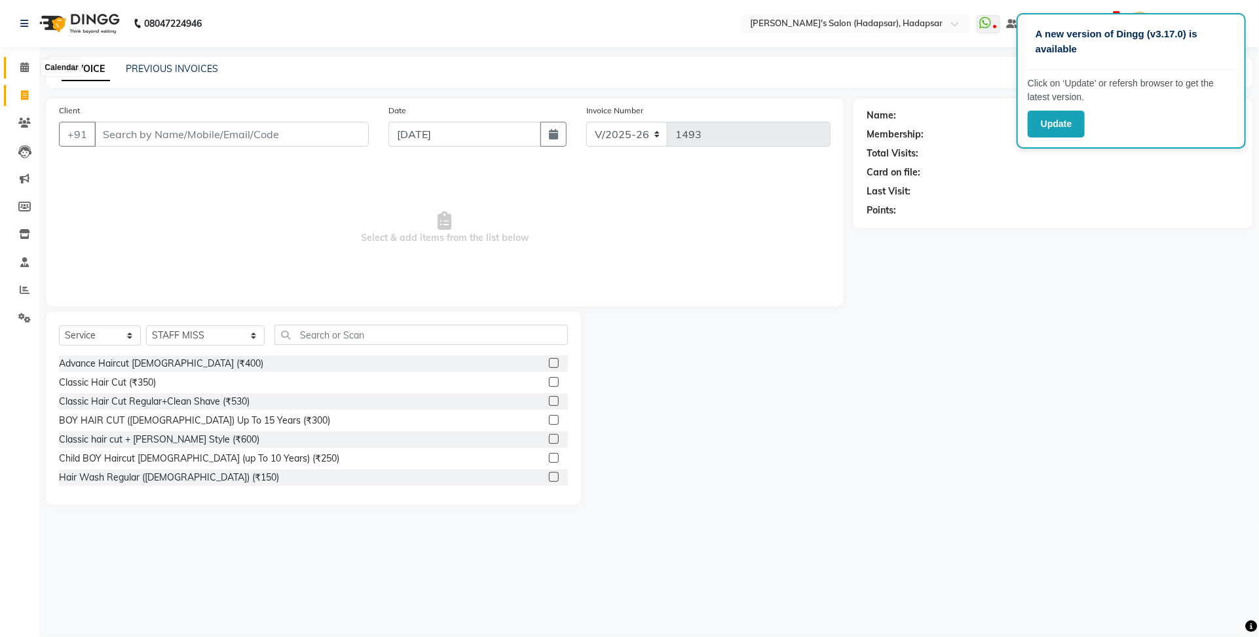
click at [26, 72] on icon at bounding box center [24, 67] width 9 height 10
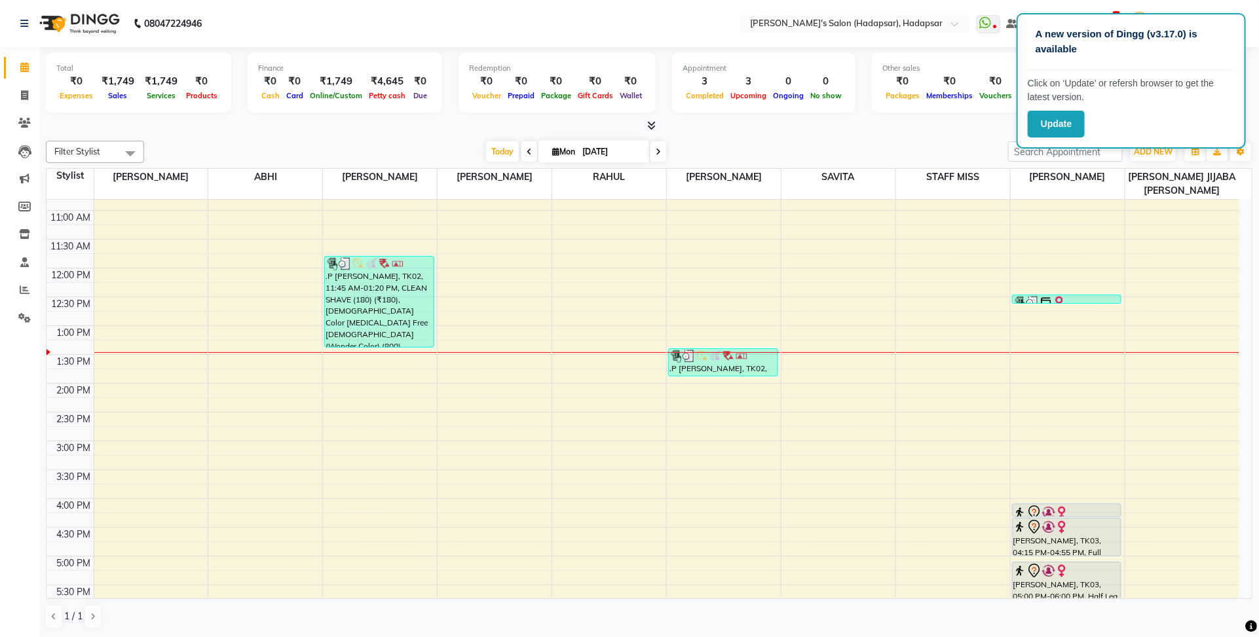
scroll to position [327, 0]
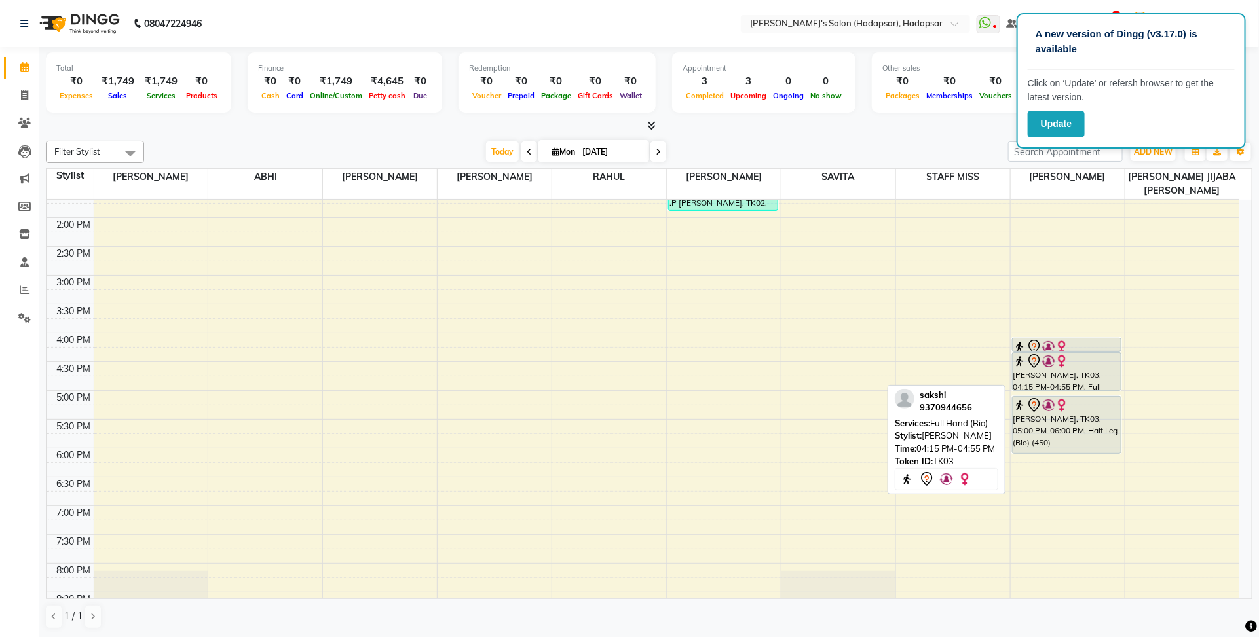
drag, startPoint x: 1040, startPoint y: 348, endPoint x: 1089, endPoint y: 349, distance: 49.1
click at [1089, 349] on div "dr snehal, TK01, 12:25 PM-12:35 PM, THREADI EYE BROW (50) (₹50) sakshi, TK03, 0…" at bounding box center [1068, 333] width 114 height 922
click at [1086, 347] on div "dr snehal, TK01, 12:25 PM-12:35 PM, THREADI EYE BROW (50) (₹50) sakshi, TK03, 0…" at bounding box center [1068, 333] width 114 height 922
drag, startPoint x: 1095, startPoint y: 388, endPoint x: 1089, endPoint y: 392, distance: 7.1
click at [1089, 392] on div "8:00 AM 8:30 AM 9:00 AM 9:30 AM 10:00 AM 10:30 AM 11:00 AM 11:30 AM 12:00 PM 12…" at bounding box center [643, 333] width 1193 height 922
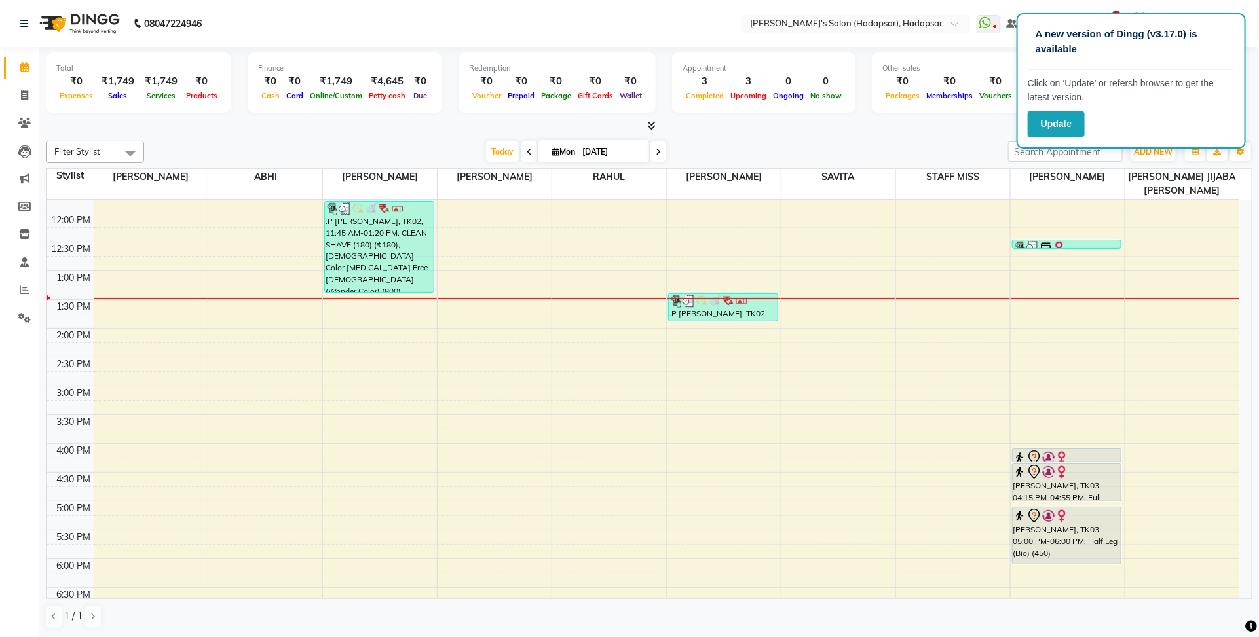
scroll to position [0, 0]
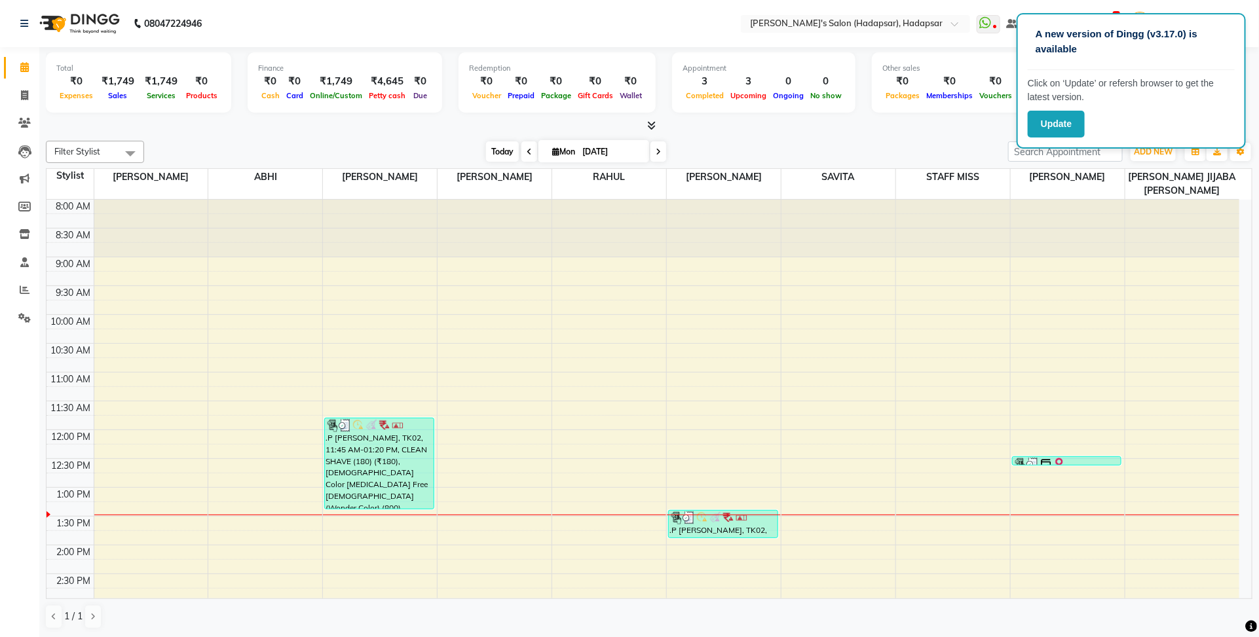
click at [495, 159] on span "Today" at bounding box center [502, 151] width 33 height 20
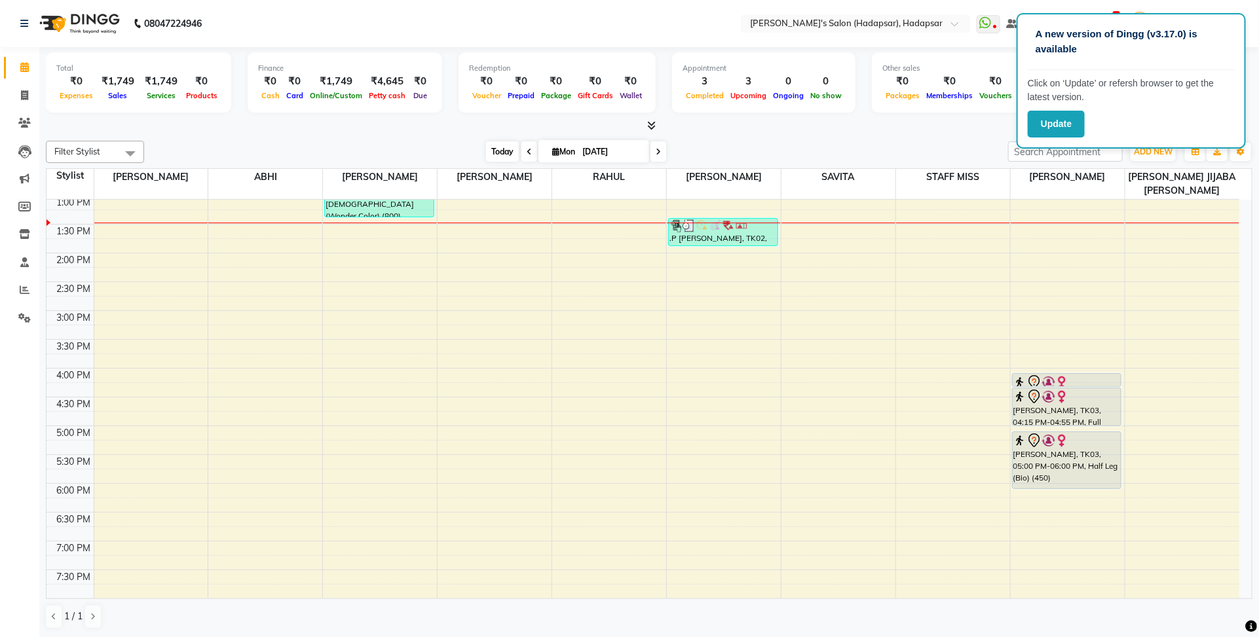
click at [498, 152] on span "Today" at bounding box center [502, 151] width 33 height 20
click at [810, 119] on div at bounding box center [649, 126] width 1206 height 14
click at [611, 25] on nav "08047224946 Select Location × Girja's Salon (Hadapsar), Hadapsar WhatsApp Statu…" at bounding box center [629, 23] width 1259 height 47
click at [810, 136] on div "Filter Stylist Select All PAVAN ABHI AJINATH RATHOD APEKSHA GAIKWAD RAHUL ROHIT…" at bounding box center [649, 385] width 1206 height 499
click at [971, 121] on div at bounding box center [649, 126] width 1206 height 14
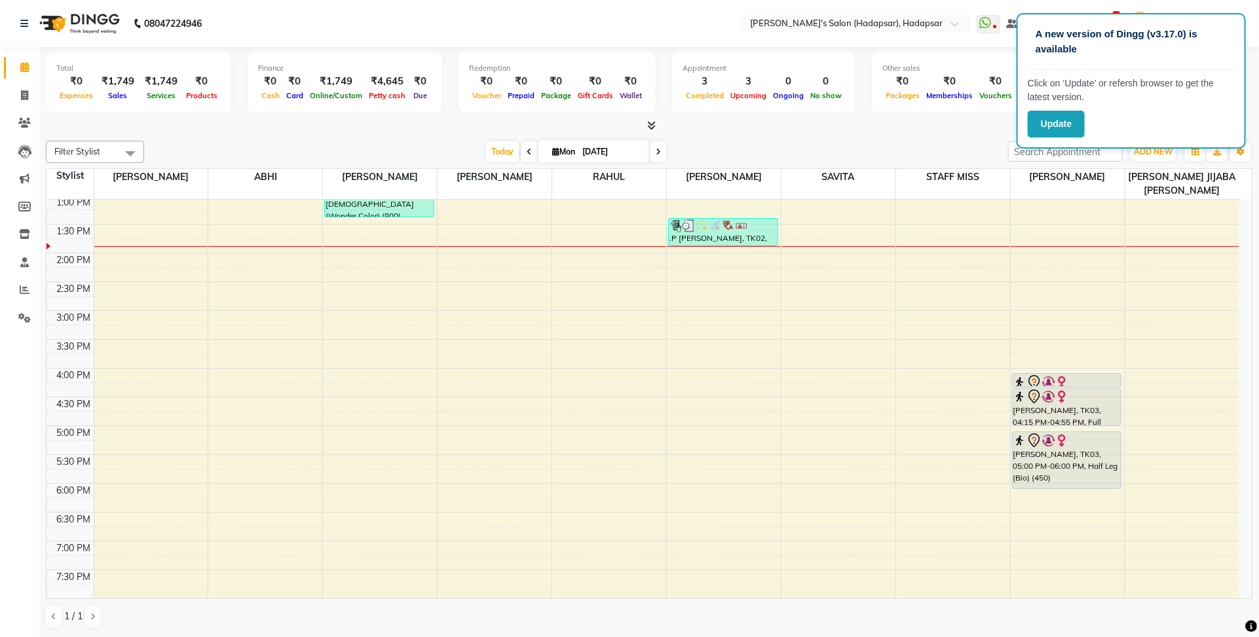
click at [967, 151] on div "Today Mon 01-09-2025" at bounding box center [576, 152] width 851 height 20
click at [1038, 154] on input "search" at bounding box center [1065, 151] width 115 height 20
click at [384, 146] on div "Today Mon 01-09-2025" at bounding box center [576, 152] width 851 height 20
click at [928, 126] on div at bounding box center [649, 126] width 1206 height 14
click at [1066, 119] on button "Update" at bounding box center [1056, 124] width 57 height 27
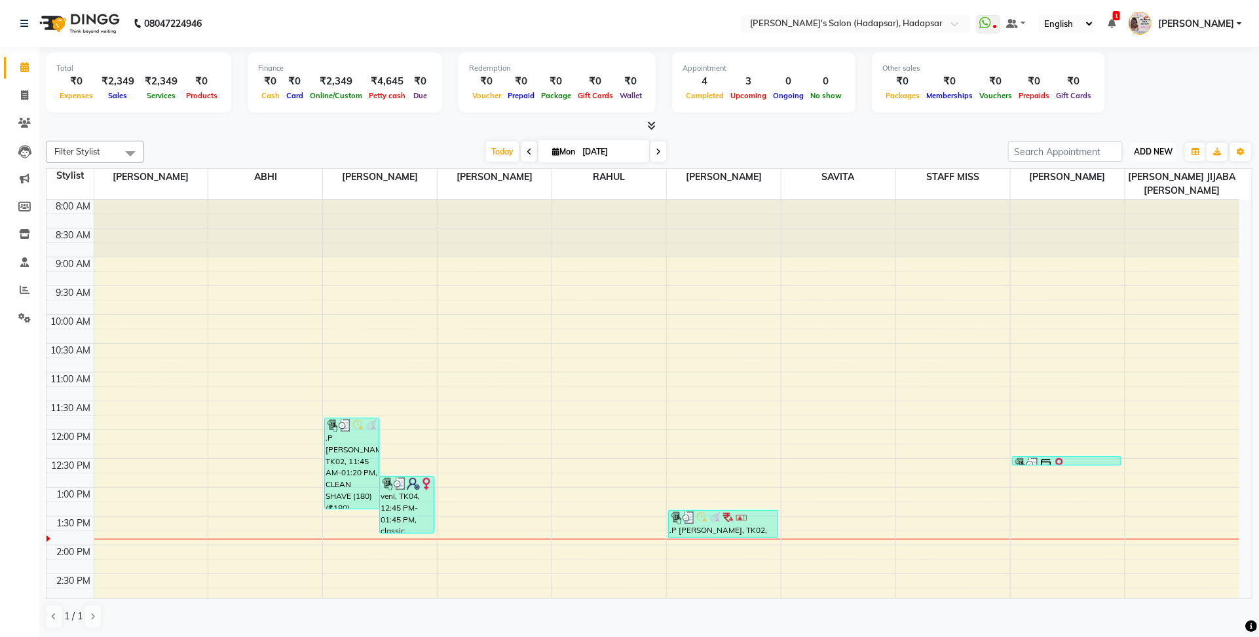
click at [1135, 147] on span "ADD NEW" at bounding box center [1153, 152] width 39 height 10
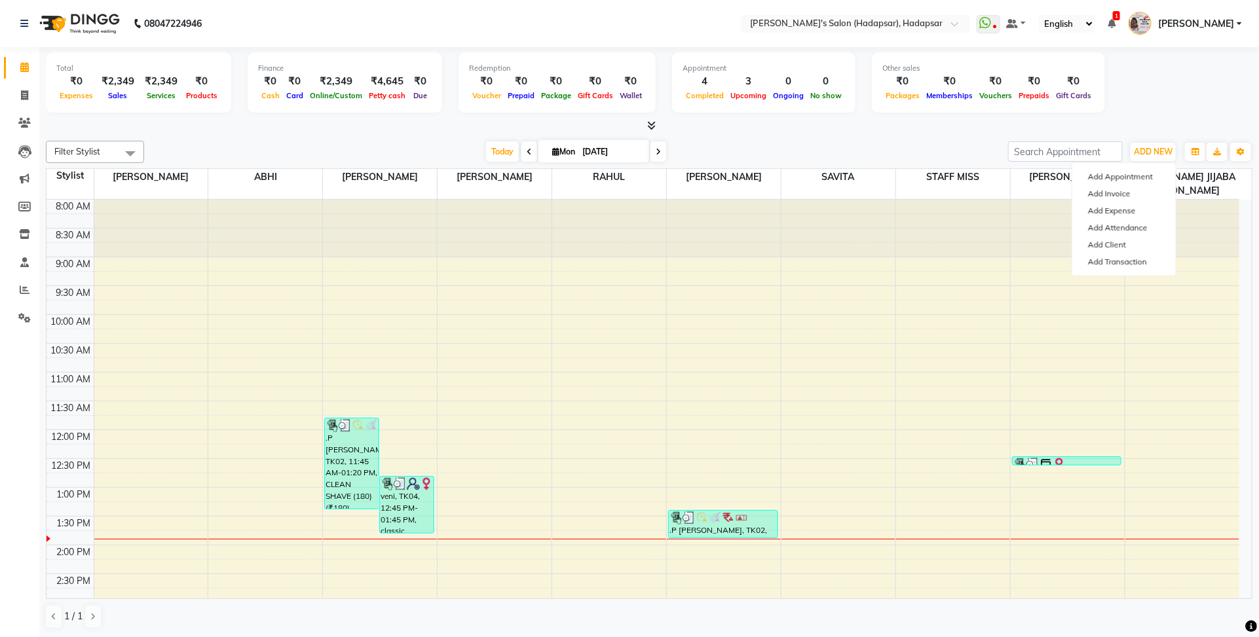
click at [1137, 102] on div "Total ₹0 Expenses ₹2,349 Sales ₹2,349 Services ₹0 Products Finance ₹0 Cash ₹0 C…" at bounding box center [649, 84] width 1206 height 64
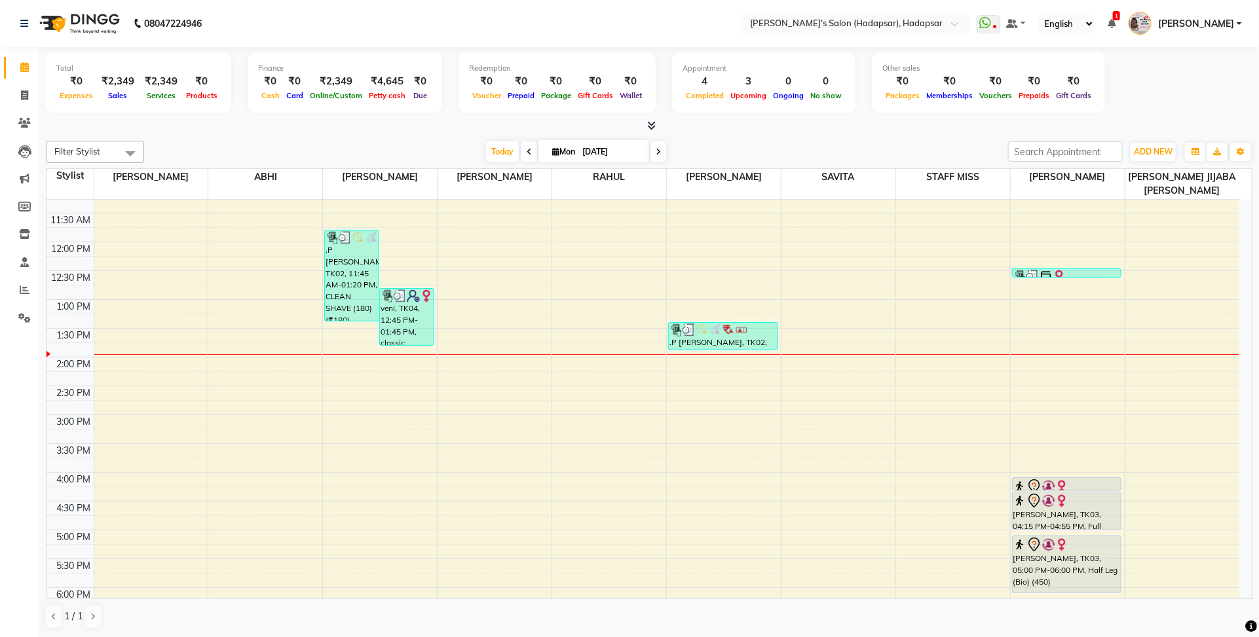
scroll to position [246, 0]
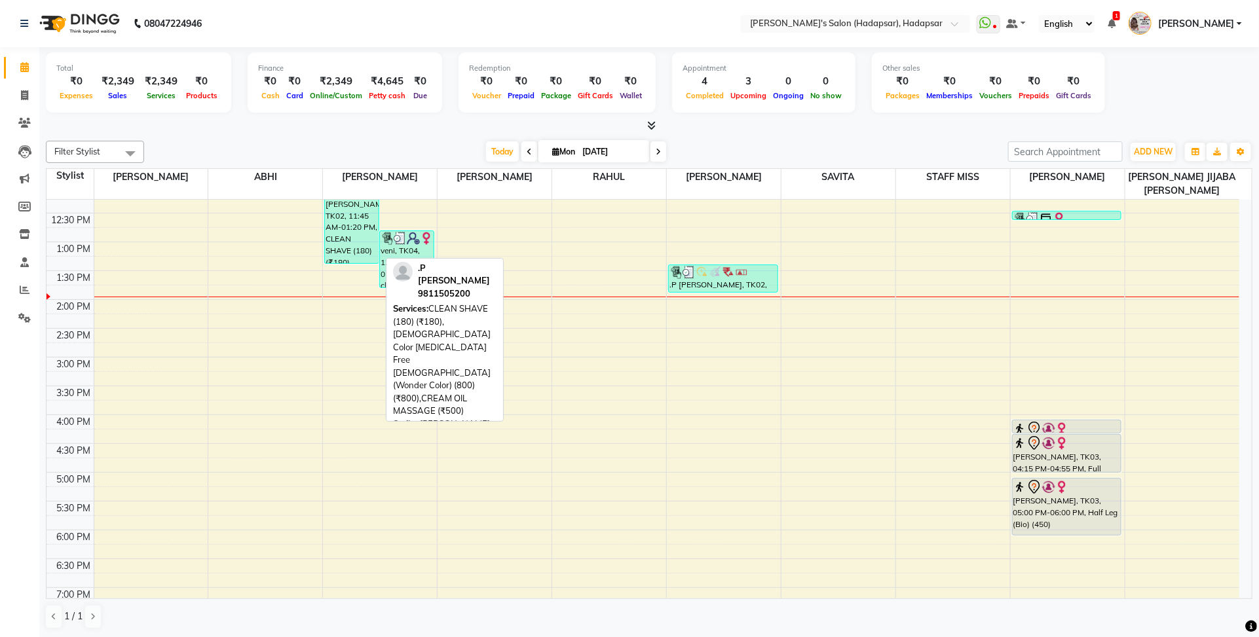
click at [356, 208] on div ".P [PERSON_NAME], TK02, 11:45 AM-01:20 PM, CLEAN SHAVE (180) (₹180),[DEMOGRAPHI…" at bounding box center [352, 218] width 54 height 90
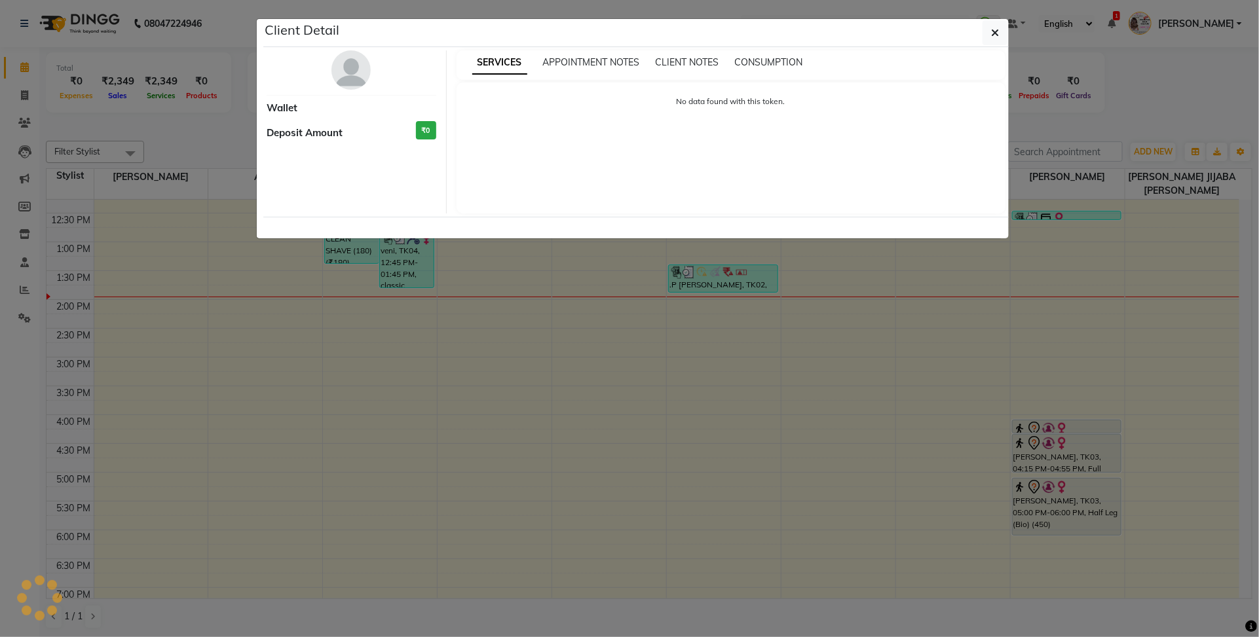
select select "3"
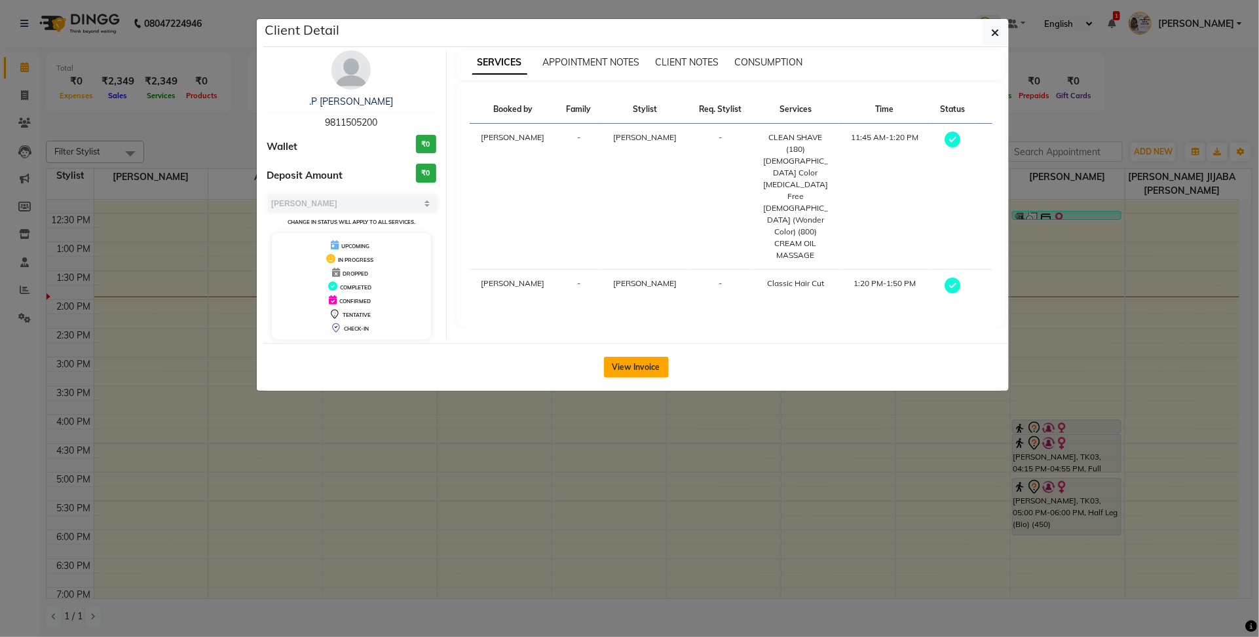
click at [620, 368] on button "View Invoice" at bounding box center [636, 367] width 65 height 21
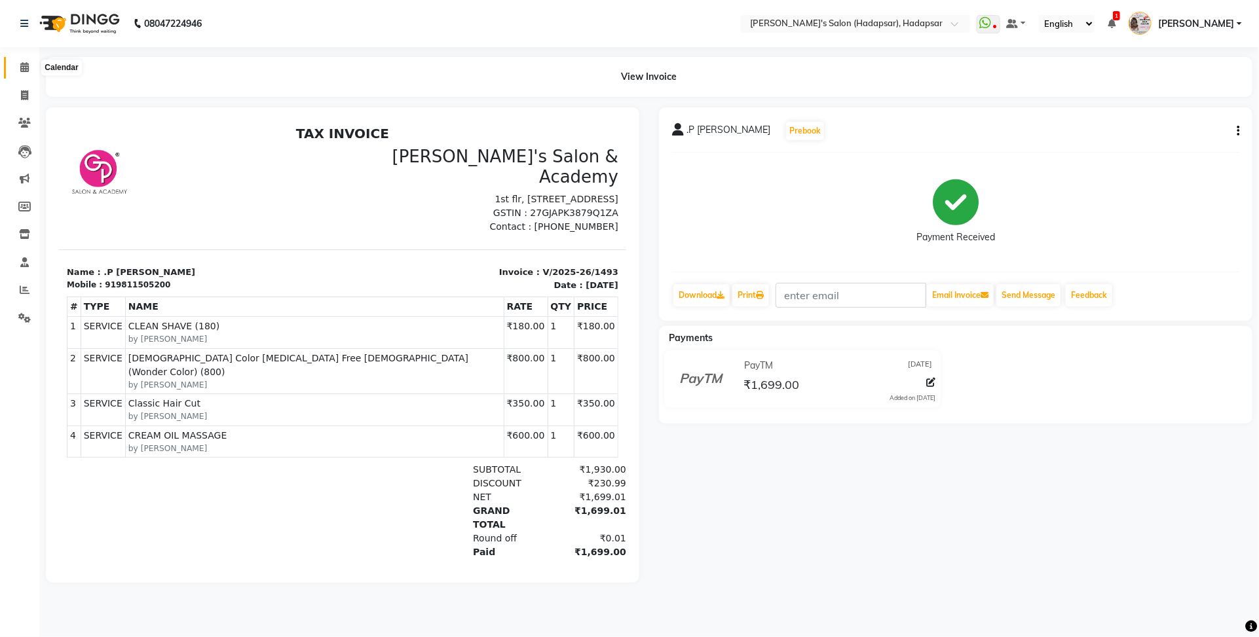
click at [24, 73] on span at bounding box center [24, 67] width 23 height 15
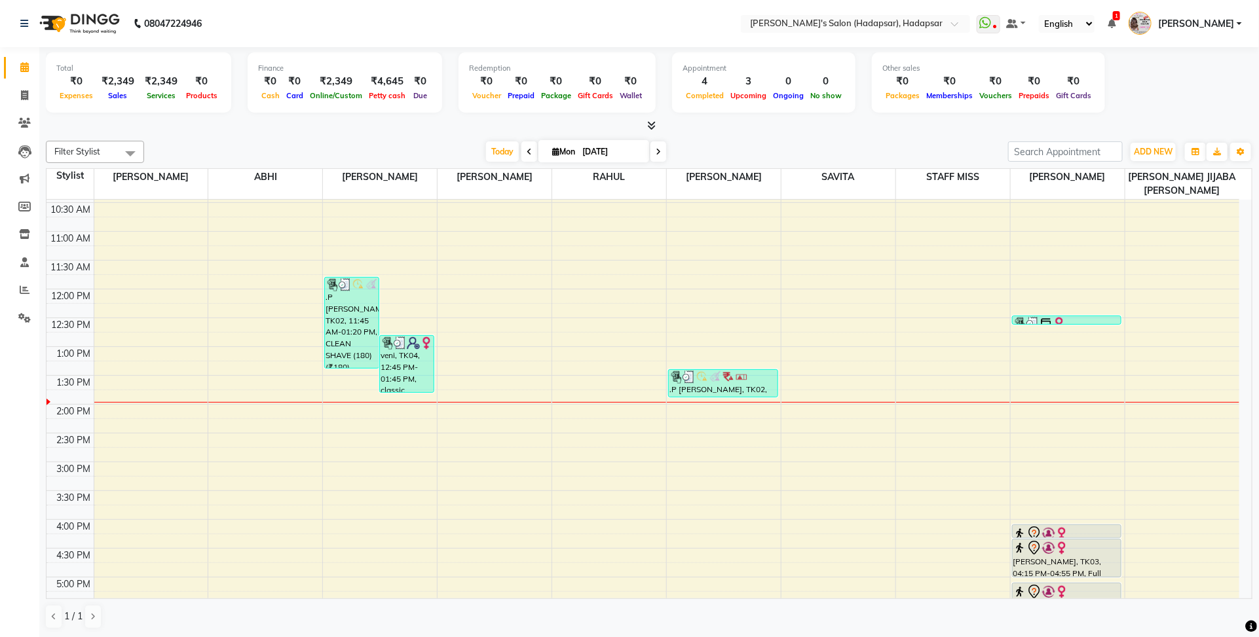
scroll to position [128, 0]
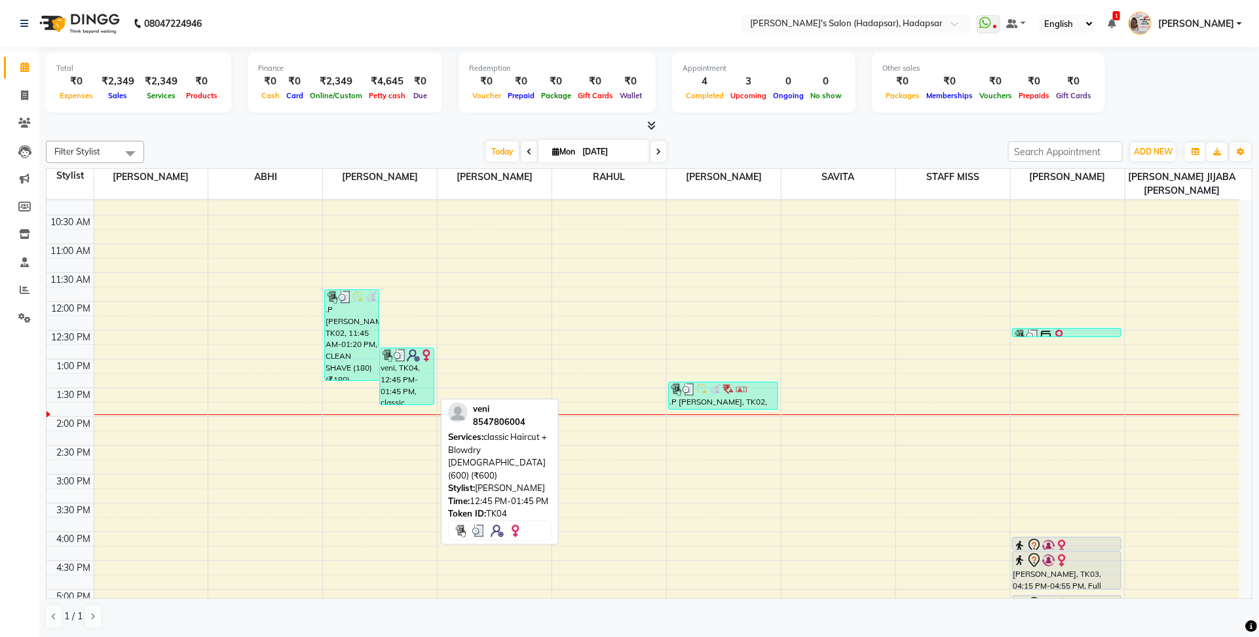
click at [406, 382] on div "veni, TK04, 12:45 PM-01:45 PM, classic Haircut + Blowdry [DEMOGRAPHIC_DATA] (60…" at bounding box center [407, 376] width 54 height 56
select select "3"
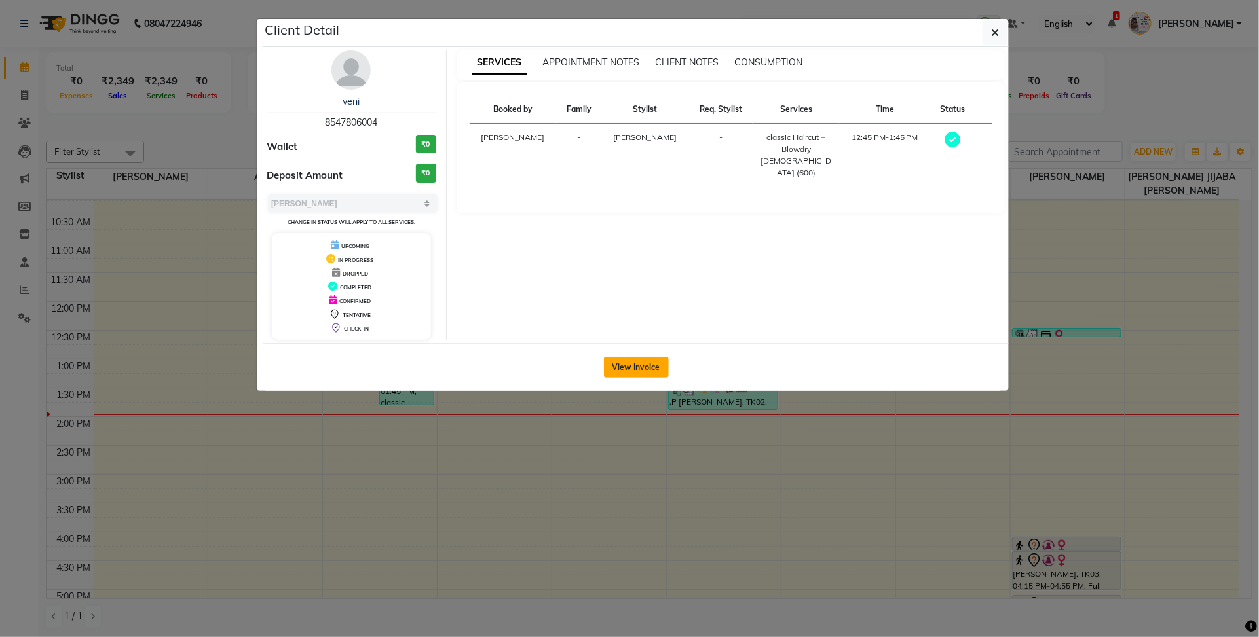
click at [620, 361] on button "View Invoice" at bounding box center [636, 367] width 65 height 21
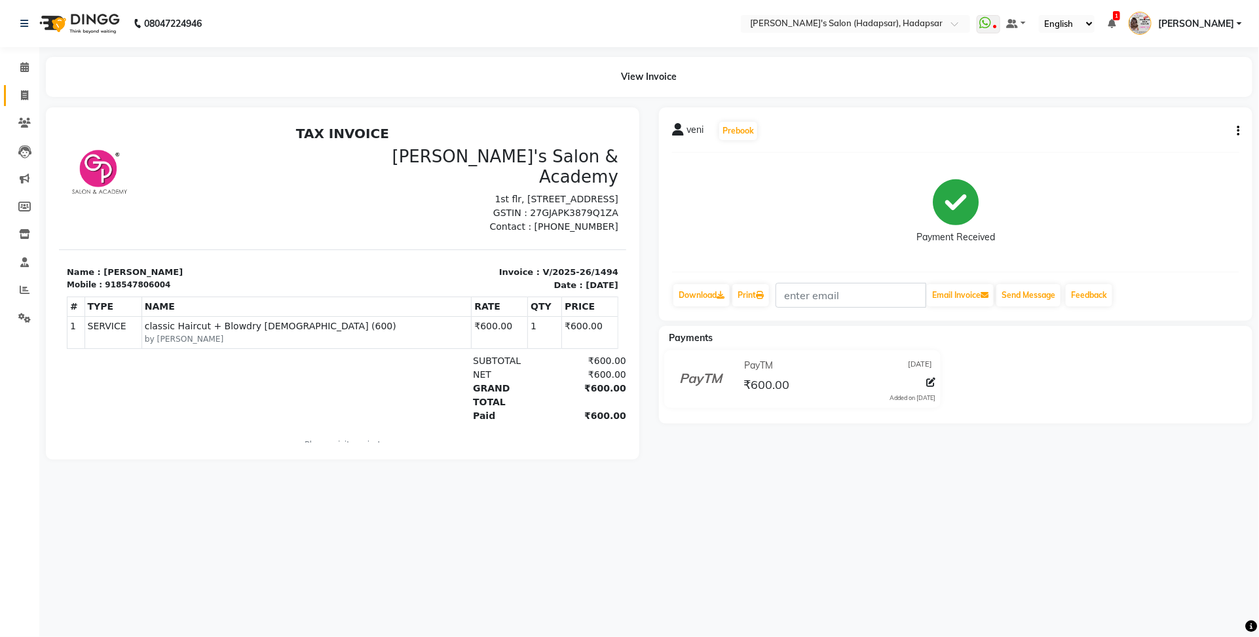
click at [20, 103] on link "Invoice" at bounding box center [19, 96] width 31 height 22
select select "service"
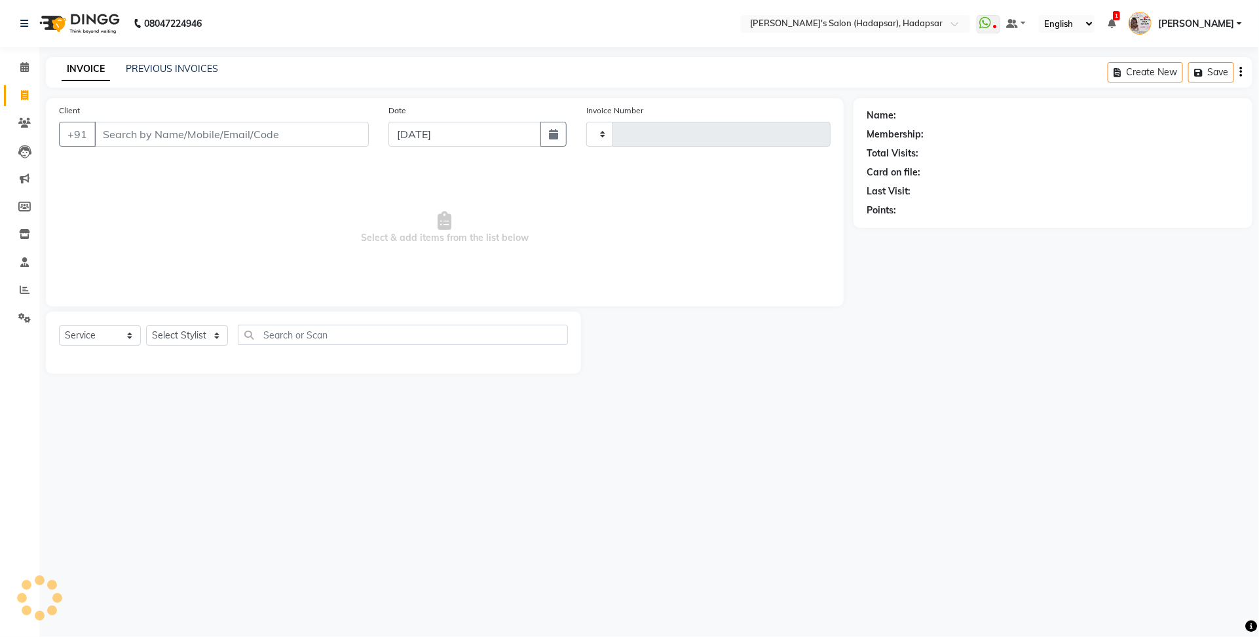
type input "1495"
select select "108"
select select "9451"
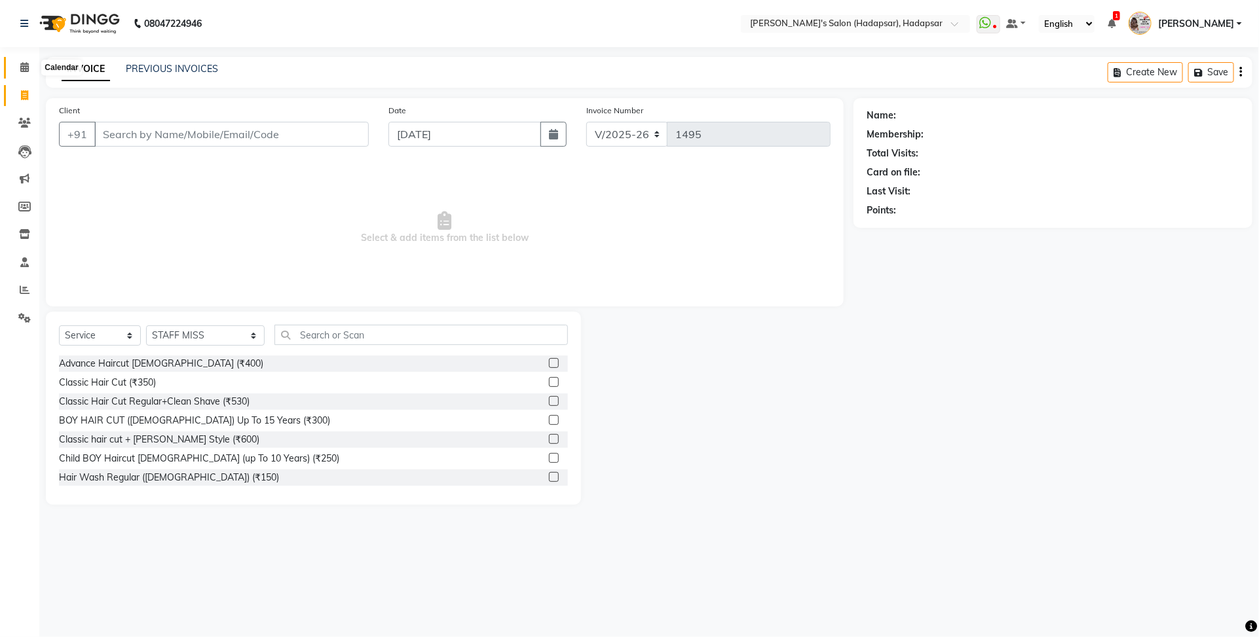
click at [16, 64] on span at bounding box center [24, 67] width 23 height 15
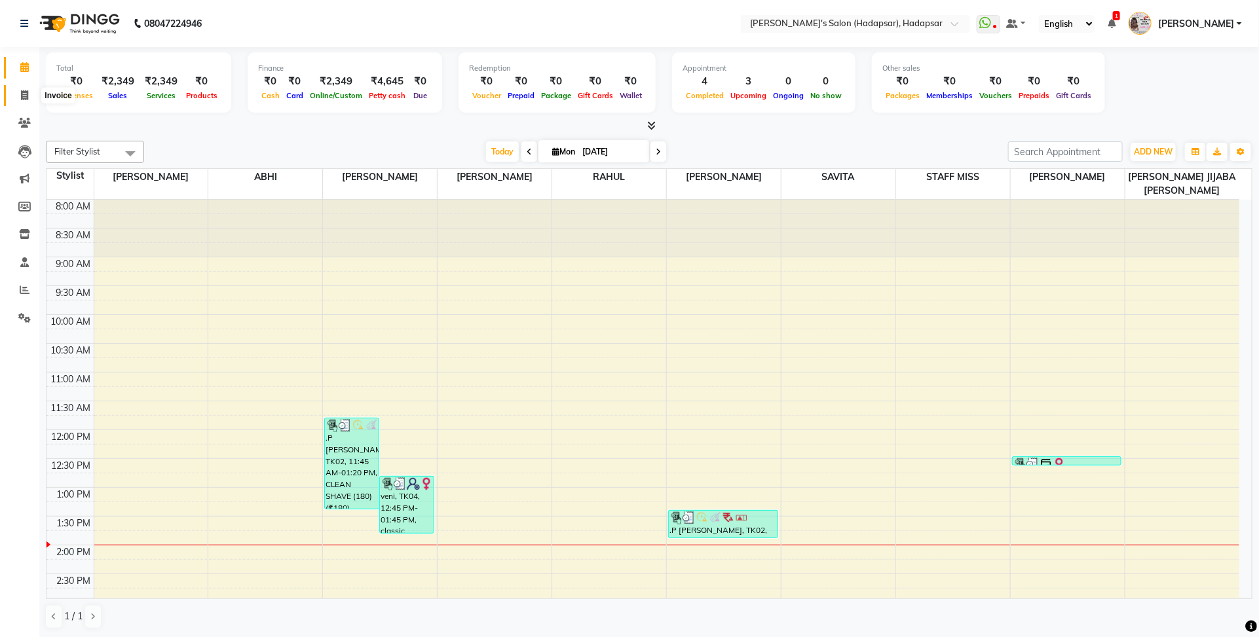
click at [24, 92] on icon at bounding box center [24, 95] width 7 height 10
select select "108"
select select "service"
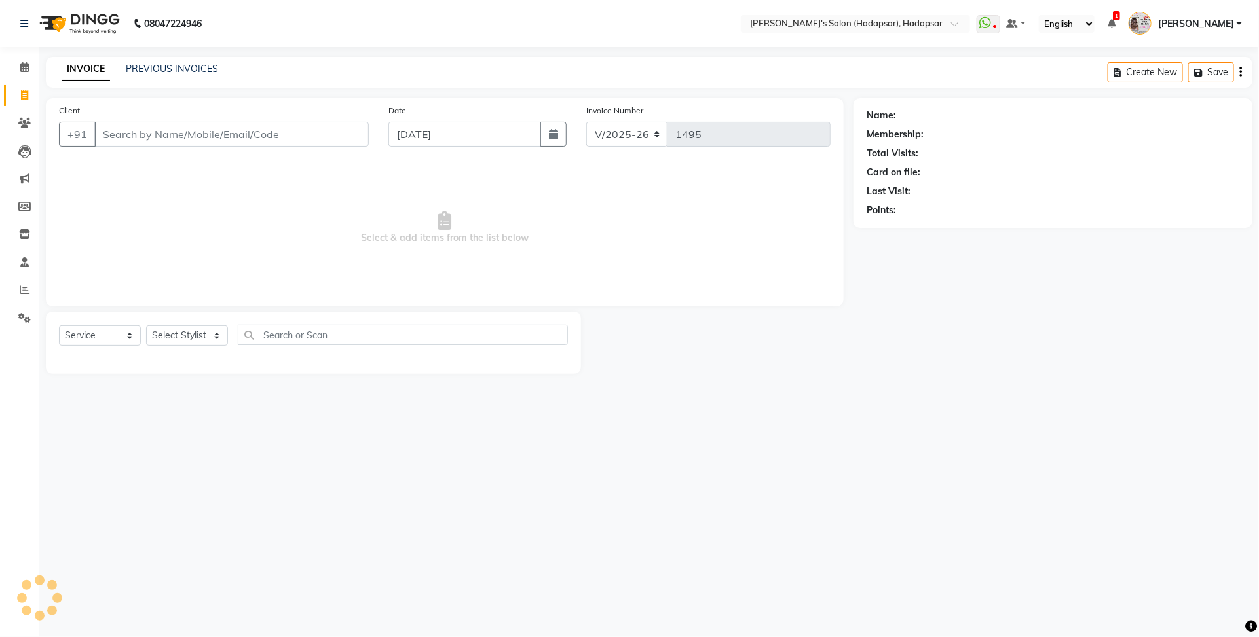
select select "9451"
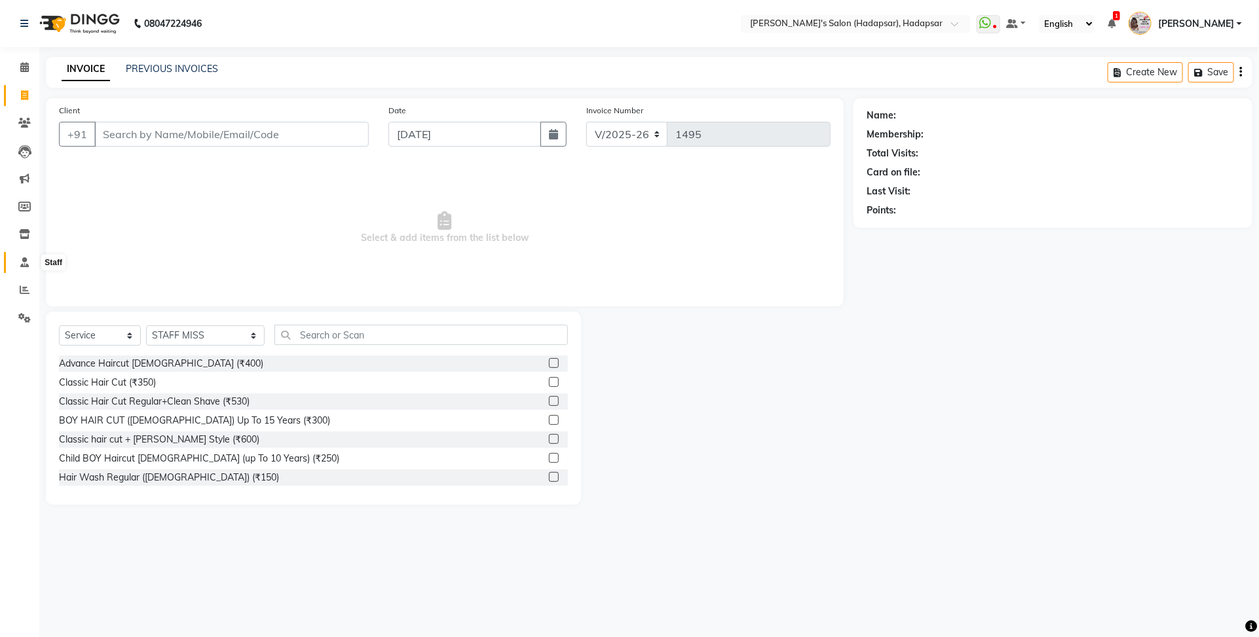
click at [22, 265] on icon at bounding box center [24, 262] width 9 height 10
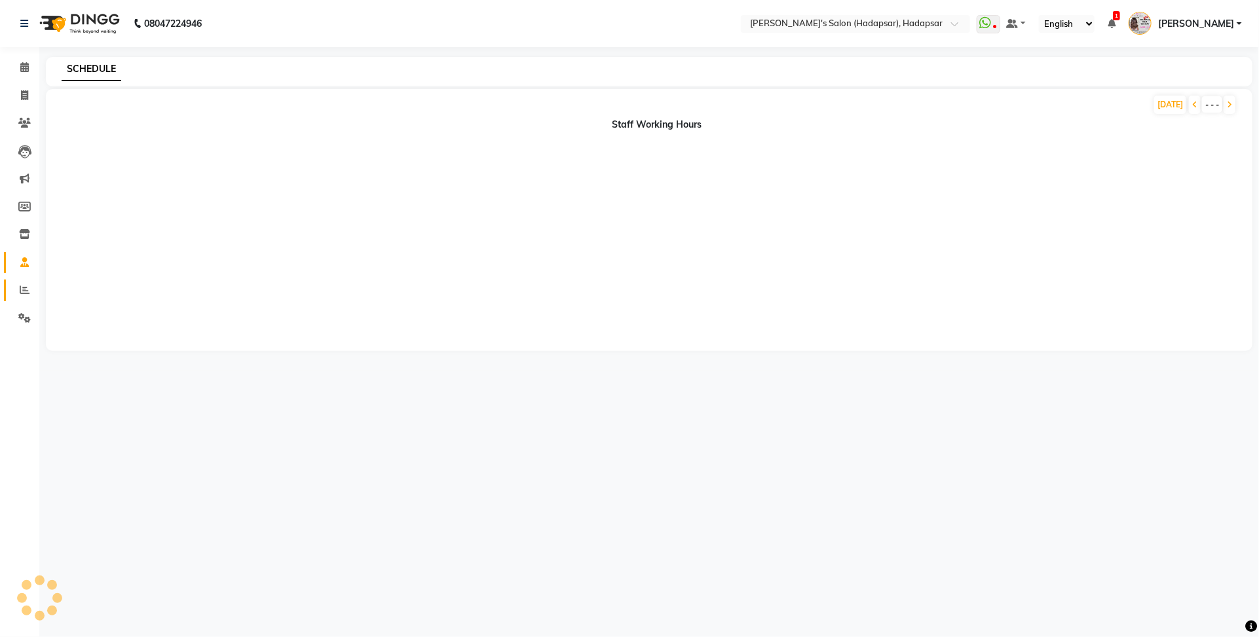
click at [25, 282] on link "Reports" at bounding box center [19, 291] width 31 height 22
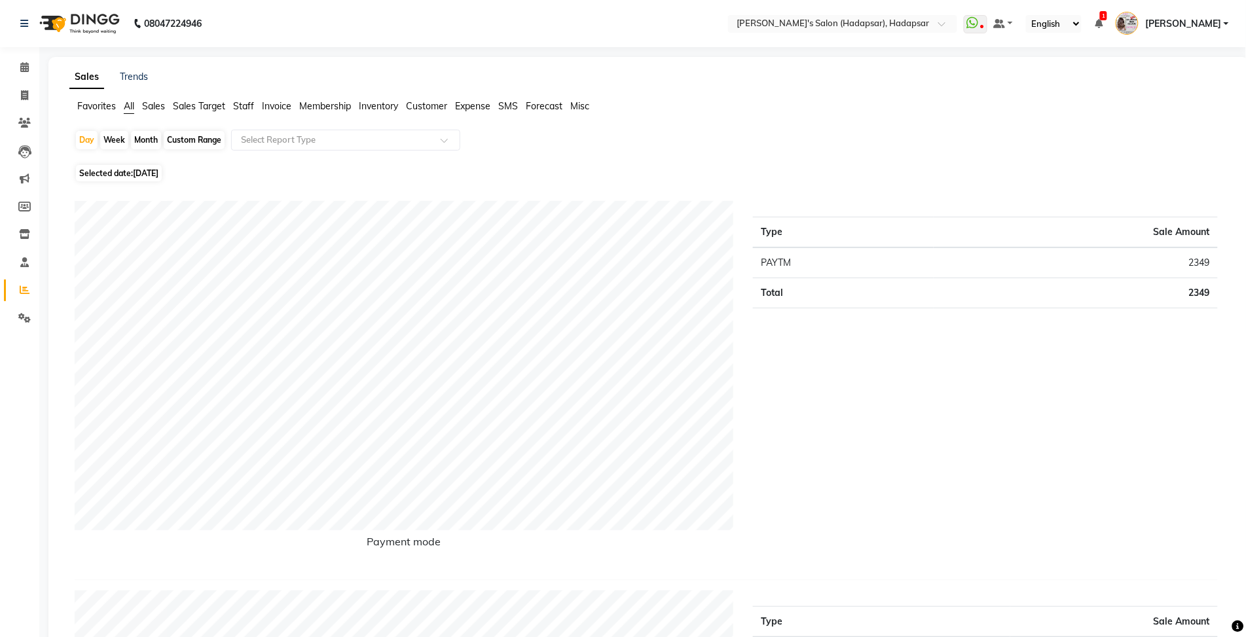
click at [251, 103] on span "Staff" at bounding box center [243, 106] width 21 height 12
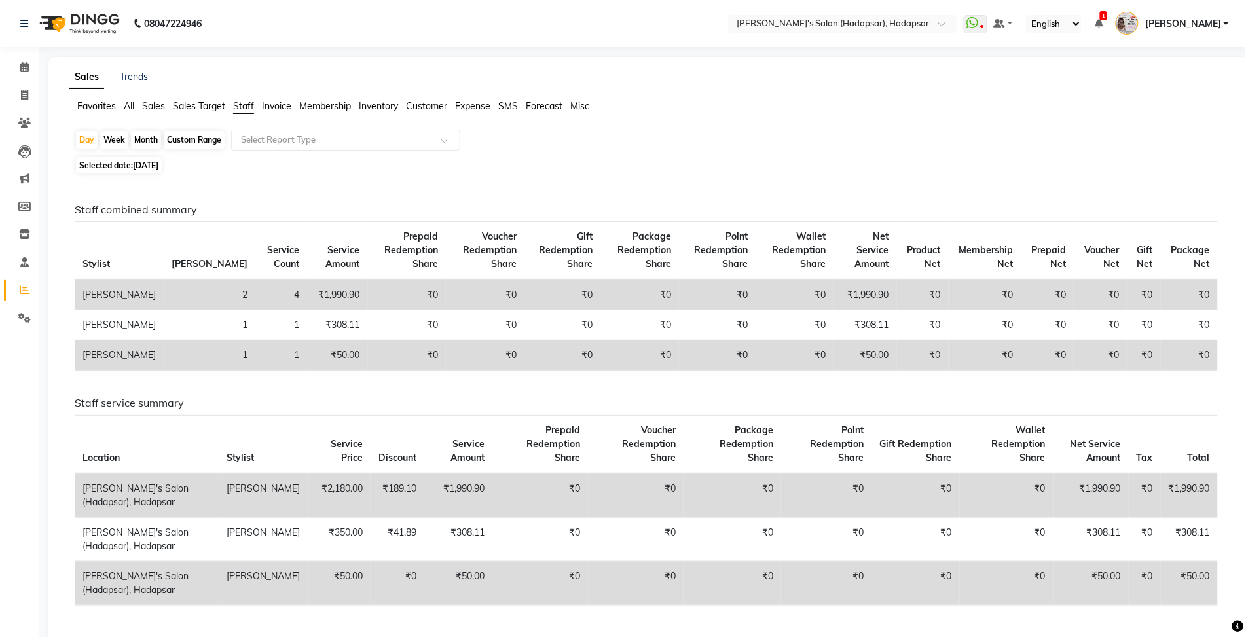
click at [140, 142] on div "Month" at bounding box center [146, 140] width 30 height 18
select select "9"
select select "2025"
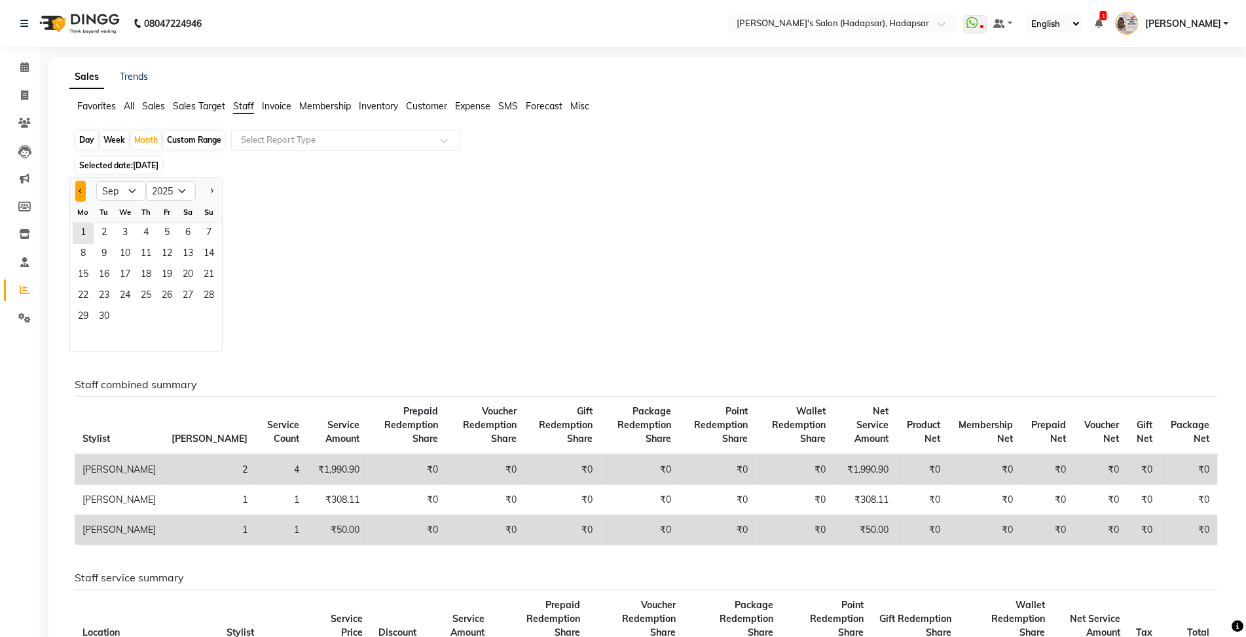
click at [79, 191] on span "Previous month" at bounding box center [81, 191] width 5 height 5
select select "8"
click at [122, 246] on span "6" at bounding box center [125, 254] width 21 height 21
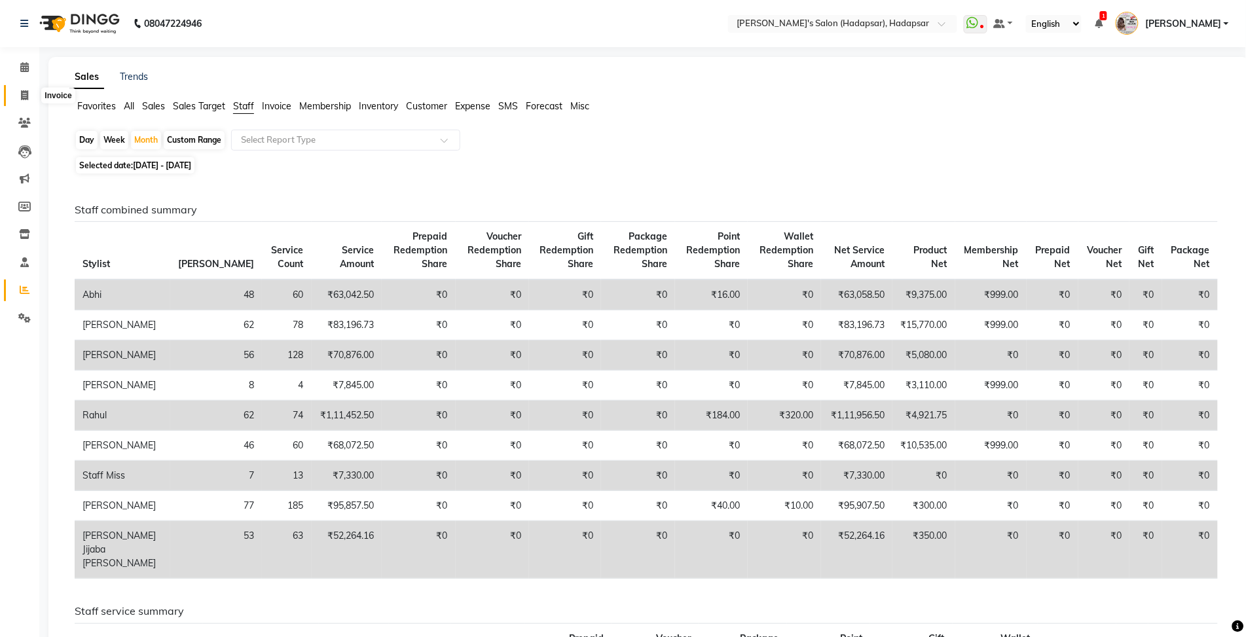
click at [27, 96] on icon at bounding box center [24, 95] width 7 height 10
select select "service"
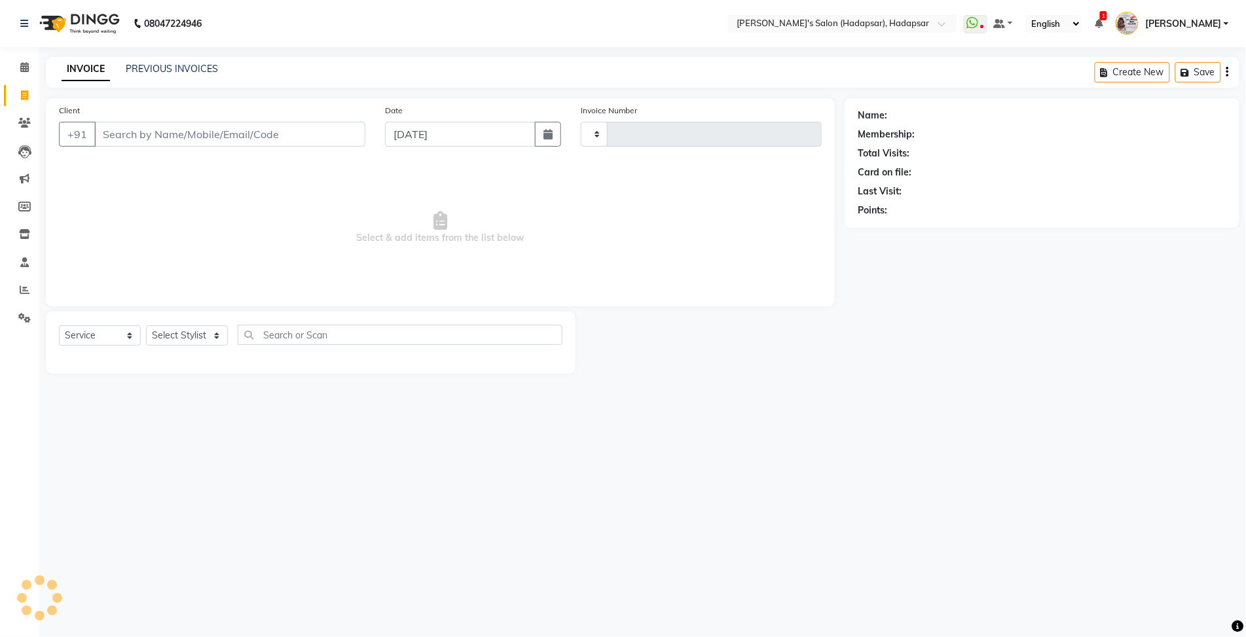
type input "1495"
select select "108"
select select "9451"
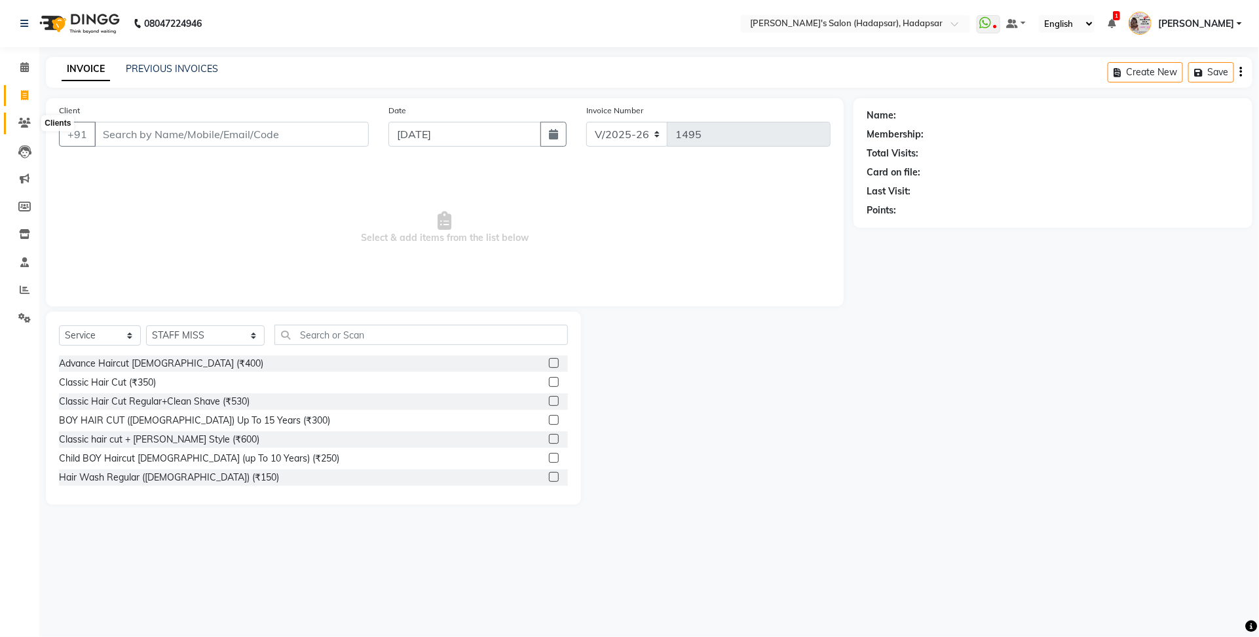
click at [22, 120] on icon at bounding box center [24, 123] width 12 height 10
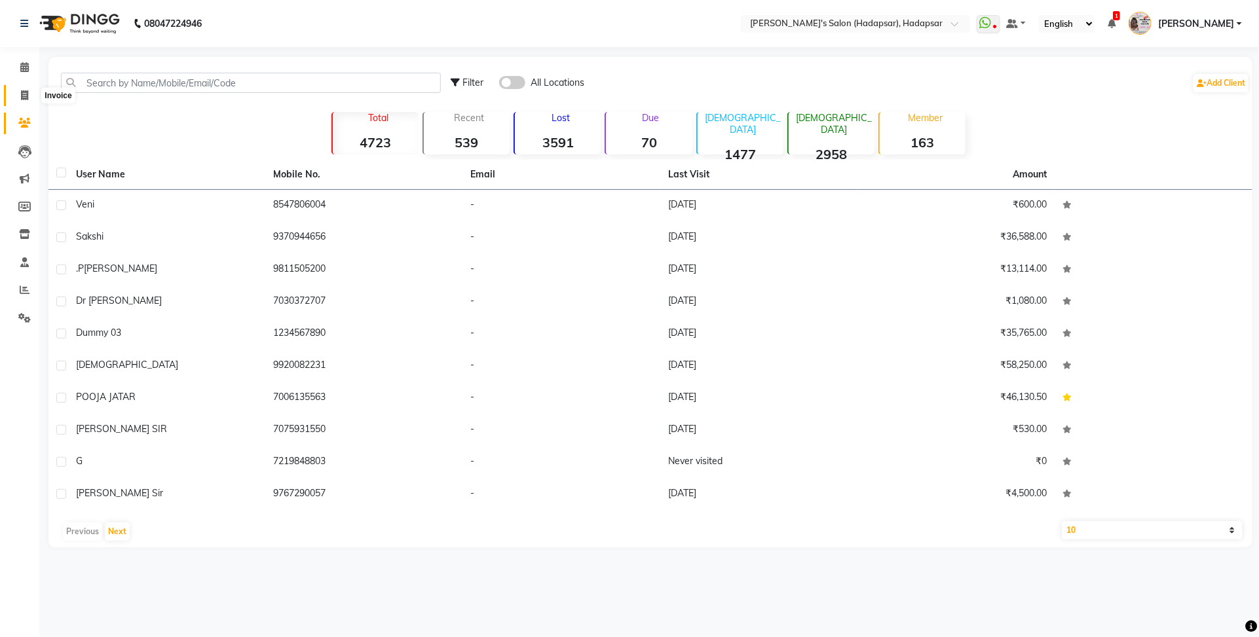
click at [22, 99] on icon at bounding box center [24, 95] width 7 height 10
select select "108"
select select "service"
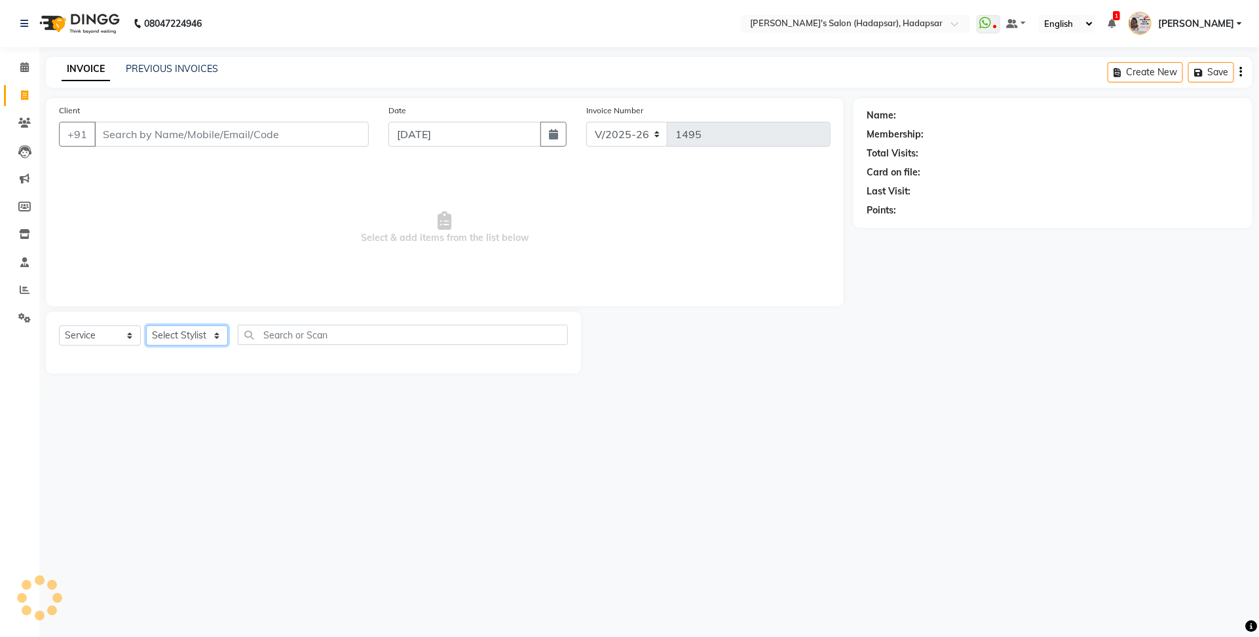
click at [157, 335] on select "Select Stylist" at bounding box center [187, 336] width 82 height 20
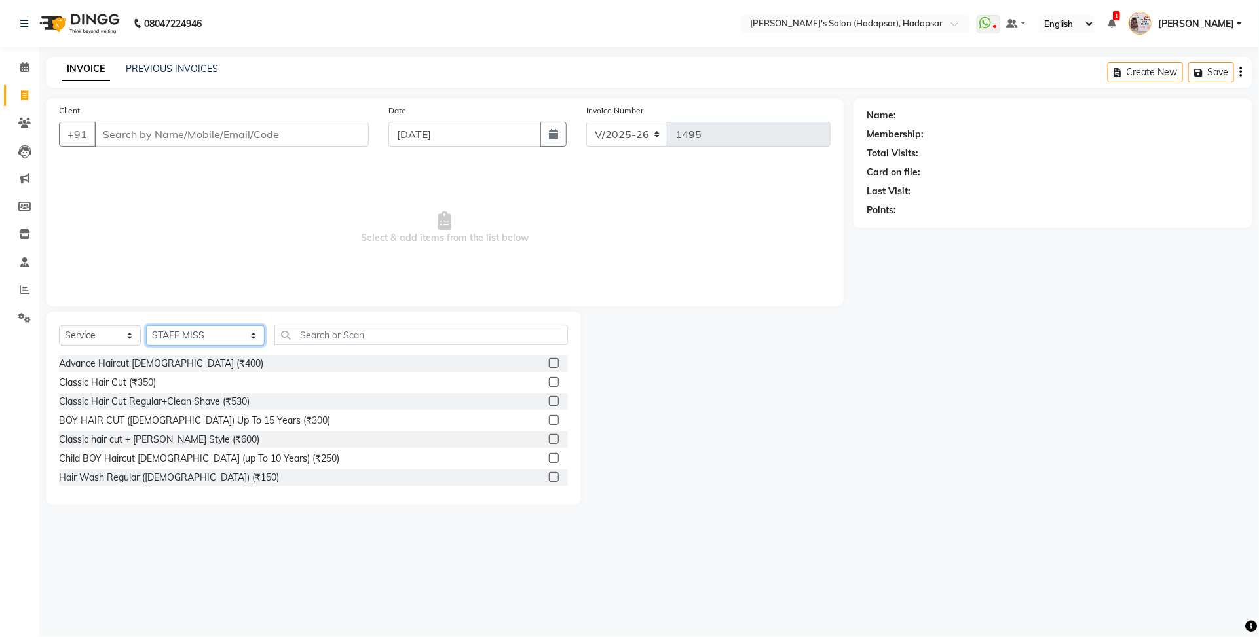
select select "85655"
click at [146, 326] on select "Select Stylist ABHI AJINATH RATHOD APEKSHA GAIKWAD MANAGER PAVAN RAHUL ROHIT DH…" at bounding box center [205, 336] width 119 height 20
click at [355, 341] on input "text" at bounding box center [420, 335] width 293 height 20
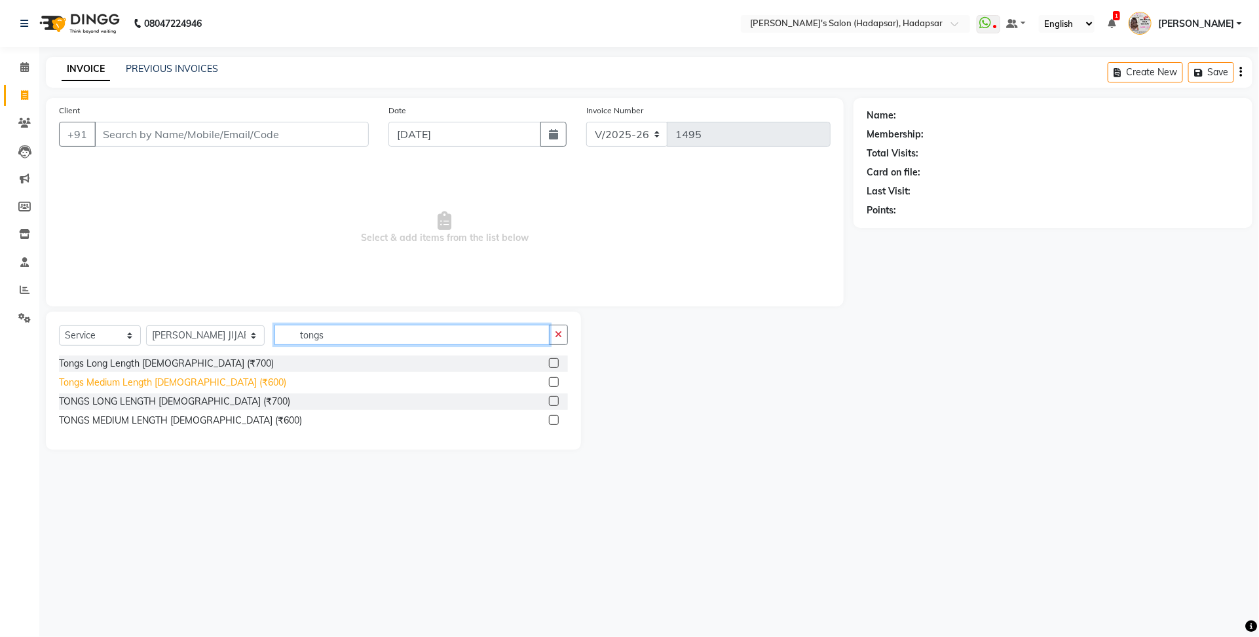
type input "tongs"
click at [184, 384] on div "Tongs Medium Length [DEMOGRAPHIC_DATA] (₹600)" at bounding box center [172, 383] width 227 height 14
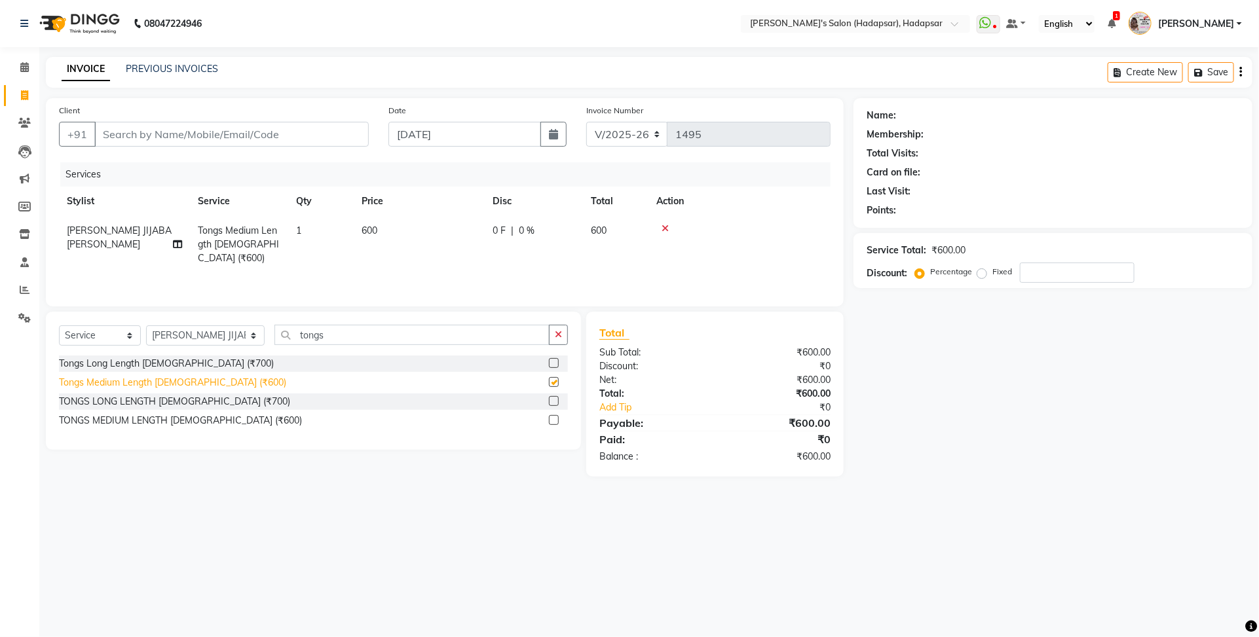
checkbox input "false"
click at [452, 267] on div "Services Stylist Service Qty Price Disc Total Action VAIBHAV JIJABA BHOSALE Ton…" at bounding box center [445, 227] width 772 height 131
click at [311, 338] on input "tongs" at bounding box center [411, 335] width 275 height 20
drag, startPoint x: 311, startPoint y: 338, endPoint x: 259, endPoint y: 345, distance: 52.2
click at [274, 345] on input "tongs" at bounding box center [411, 335] width 275 height 20
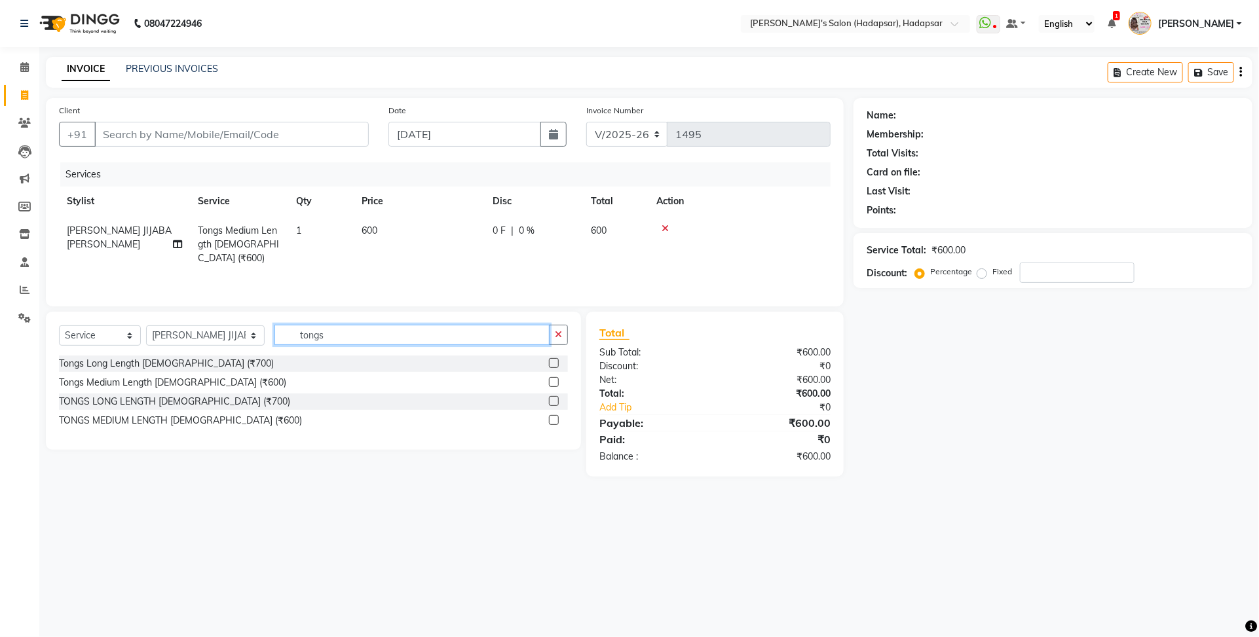
click at [424, 337] on input "tongs" at bounding box center [411, 335] width 275 height 20
click at [403, 251] on td "600" at bounding box center [419, 244] width 131 height 57
select select "85655"
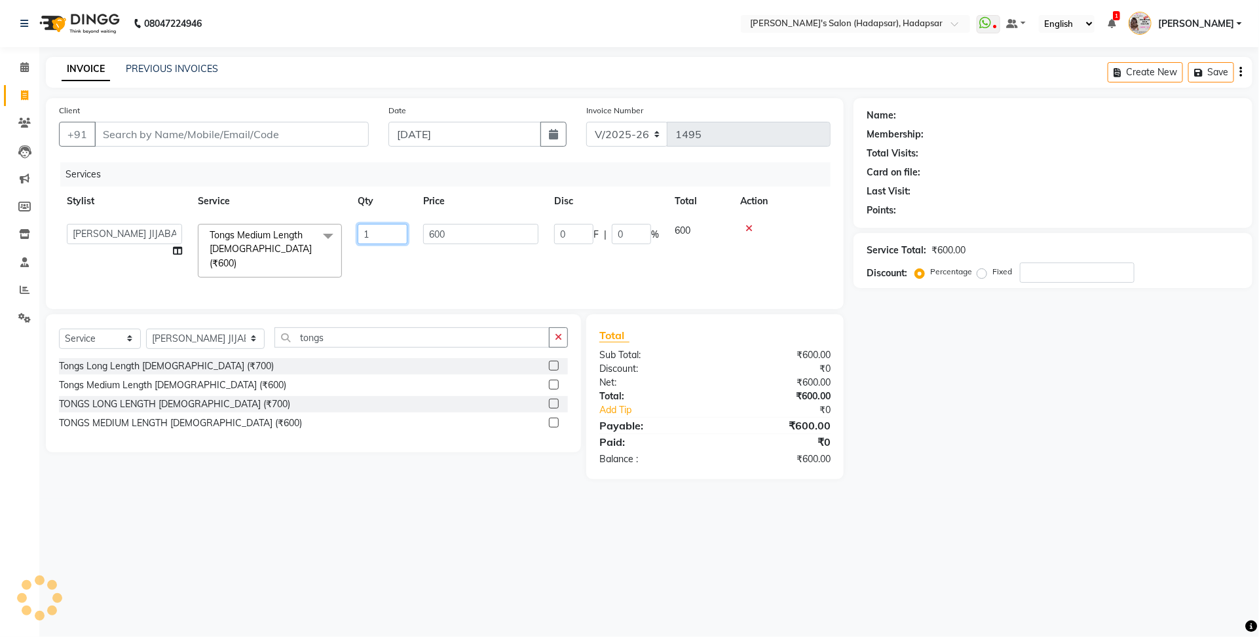
drag, startPoint x: 403, startPoint y: 251, endPoint x: 444, endPoint y: 234, distance: 44.0
click at [406, 224] on input "1" at bounding box center [383, 234] width 50 height 20
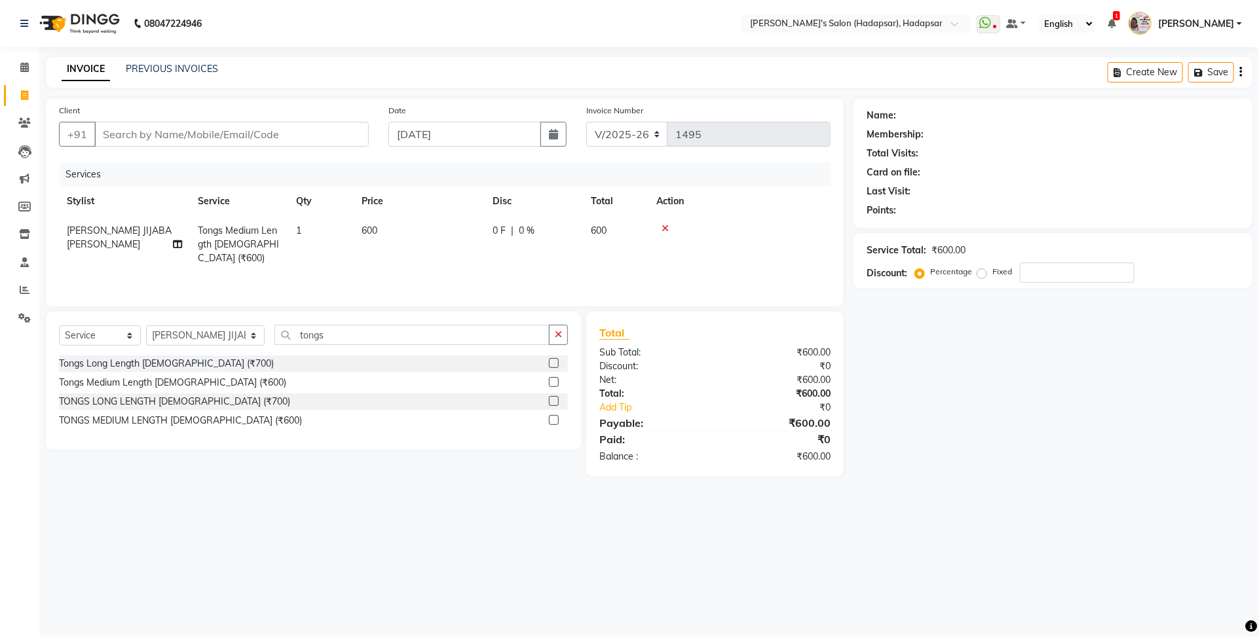
click at [457, 233] on td "600" at bounding box center [419, 244] width 131 height 57
select select "85655"
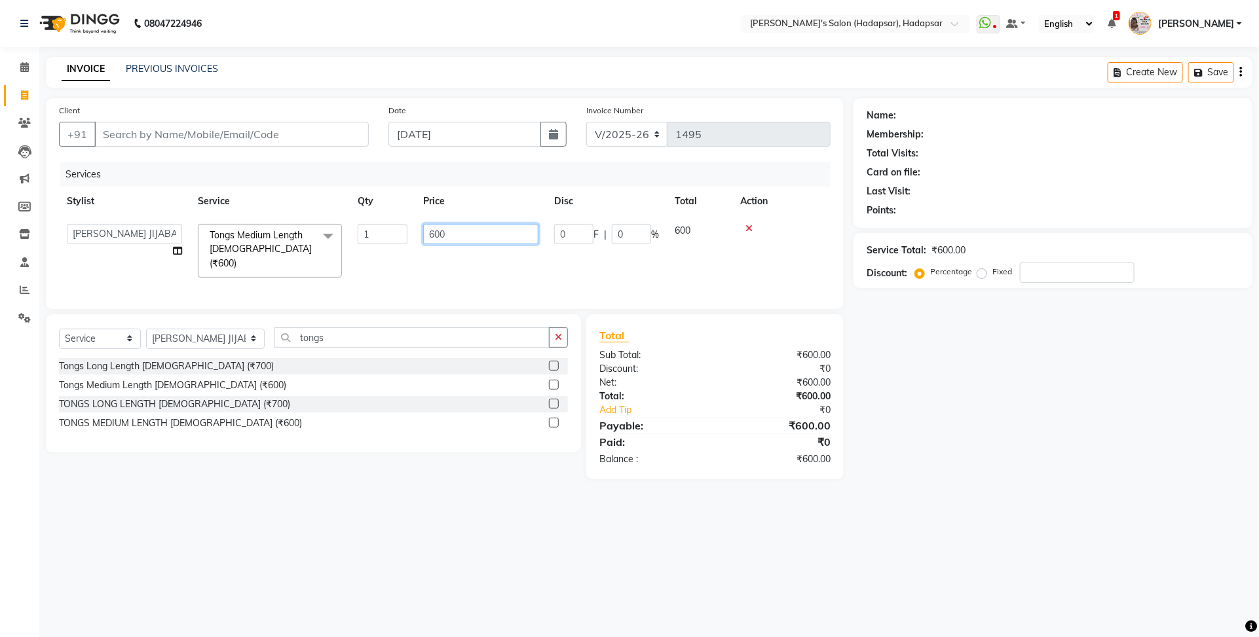
click at [479, 227] on input "600" at bounding box center [480, 234] width 115 height 20
type input "6"
type input "500"
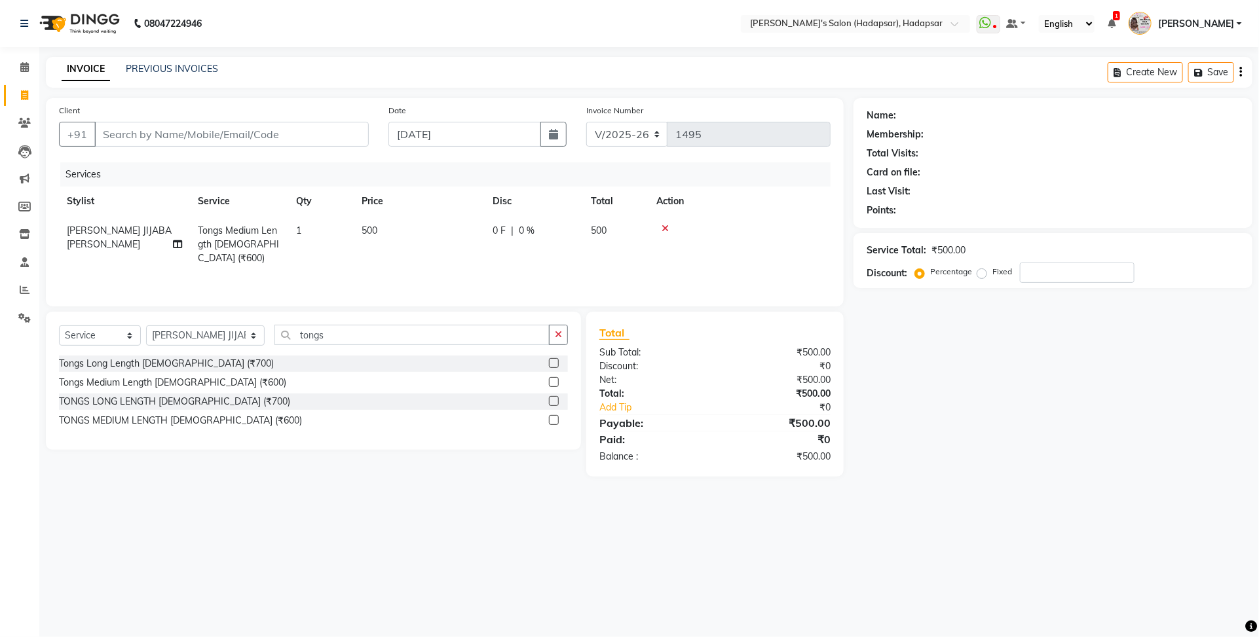
click at [1176, 437] on div "Name: Membership: Total Visits: Card on file: Last Visit: Points: Service Total…" at bounding box center [1057, 287] width 409 height 379
drag, startPoint x: 293, startPoint y: 331, endPoint x: 299, endPoint y: 335, distance: 7.1
click at [295, 331] on input "tongs" at bounding box center [411, 335] width 275 height 20
drag, startPoint x: 299, startPoint y: 335, endPoint x: 237, endPoint y: 335, distance: 62.2
click at [237, 335] on div "Select Service Product Membership Package Voucher Prepaid Gift Card Select Styl…" at bounding box center [313, 340] width 509 height 31
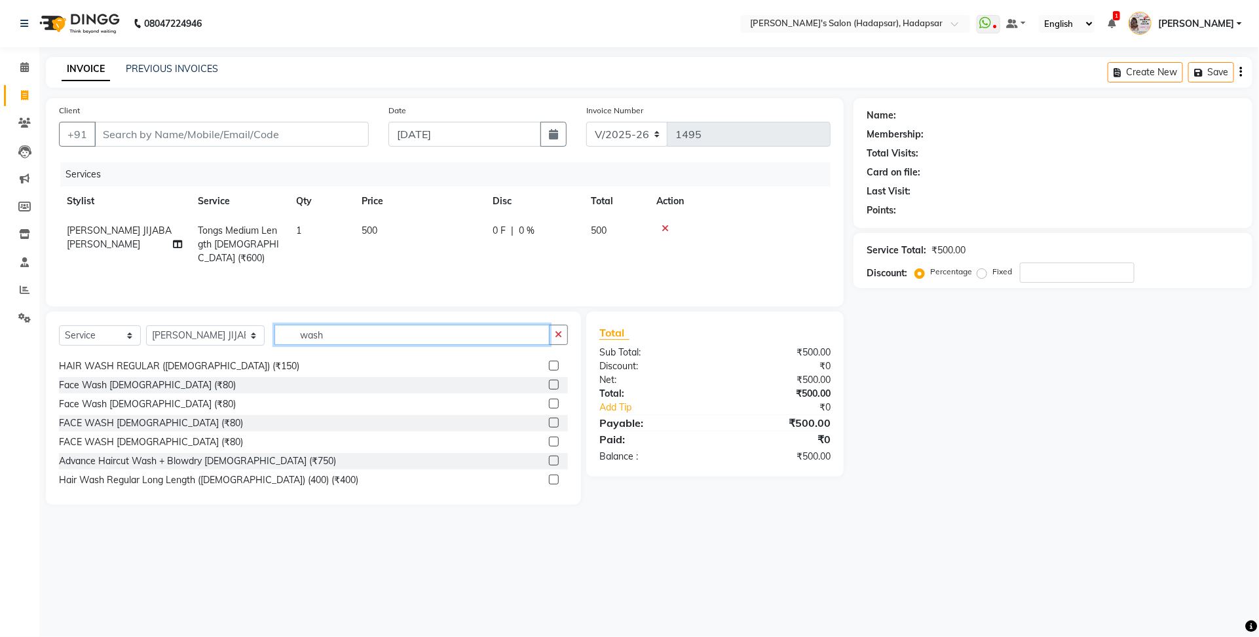
scroll to position [98, 0]
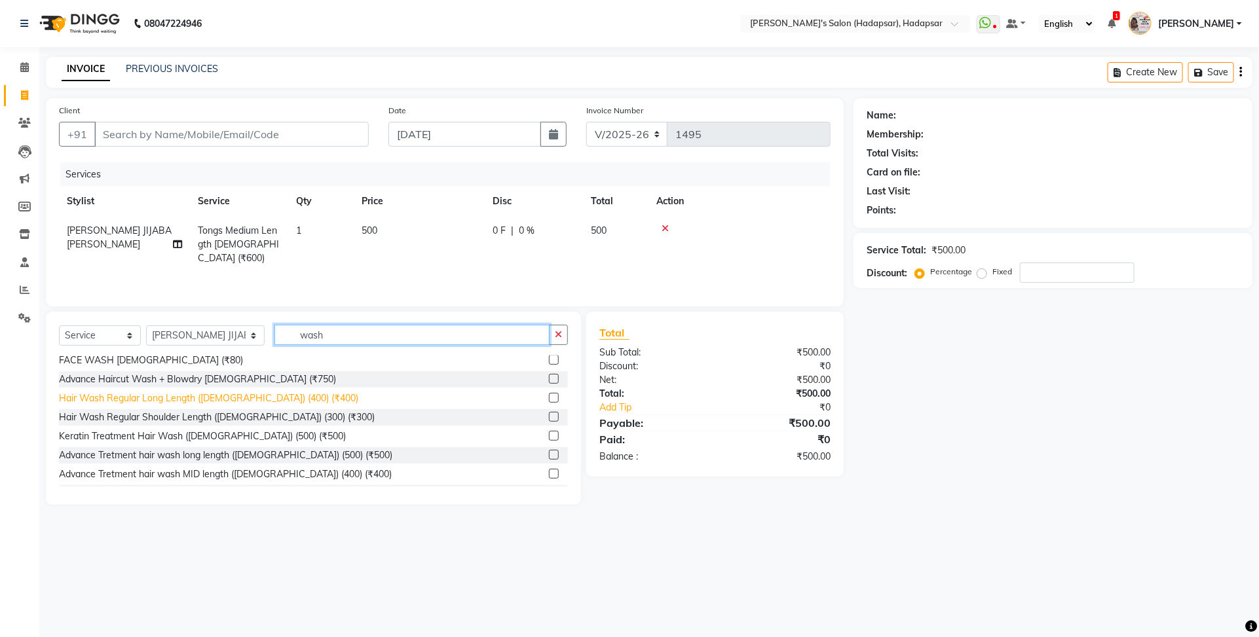
type input "wash"
click at [239, 403] on div "Hair Wash Regular Long Length ([DEMOGRAPHIC_DATA]) (400) (₹400)" at bounding box center [208, 399] width 299 height 14
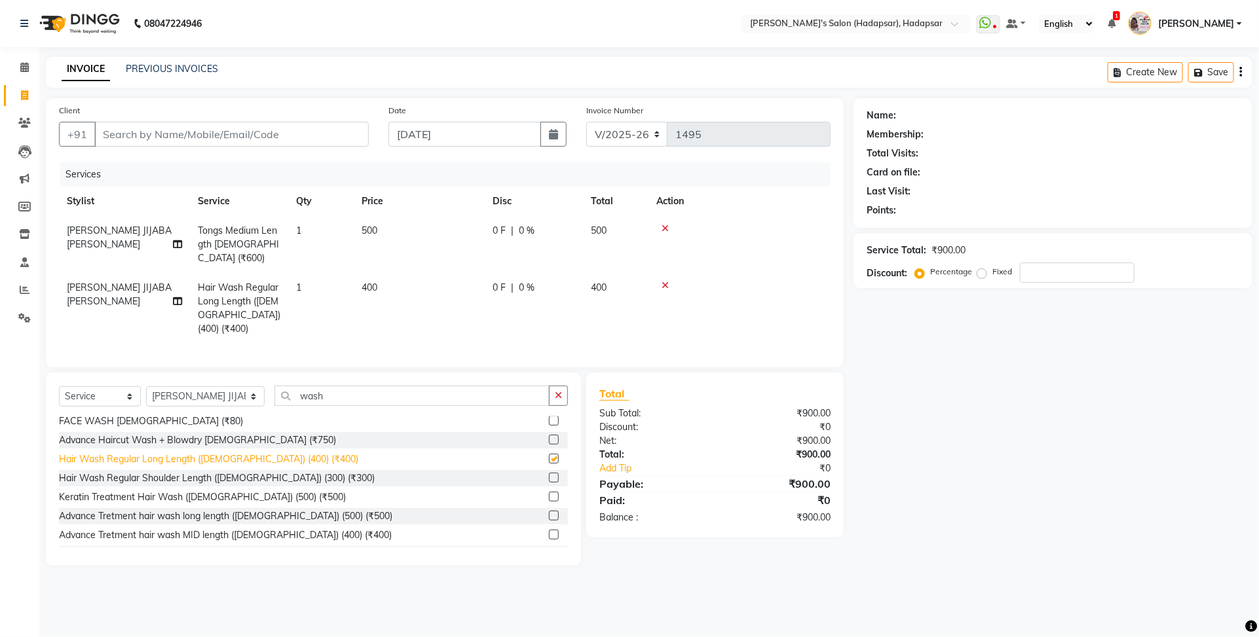
checkbox input "false"
click at [381, 273] on td "400" at bounding box center [419, 308] width 131 height 71
select select "85655"
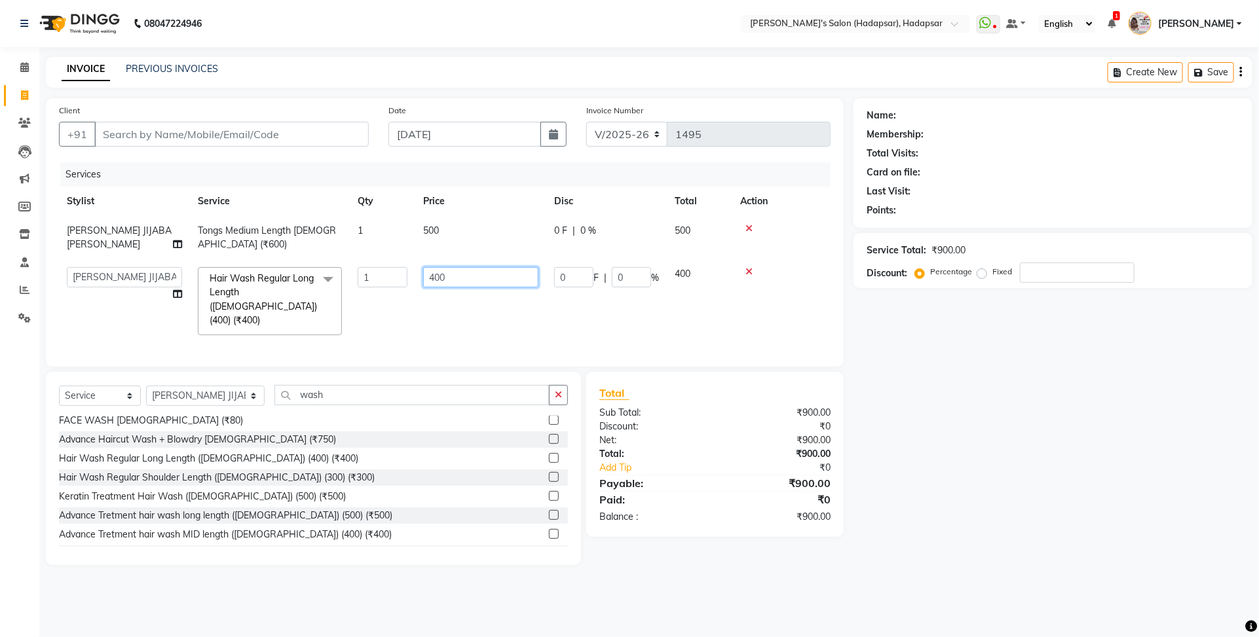
click at [470, 278] on input "400" at bounding box center [480, 277] width 115 height 20
type input "4"
type input "300"
click at [1095, 483] on div "Name: Membership: Total Visits: Card on file: Last Visit: Points: Service Total…" at bounding box center [1057, 331] width 409 height 467
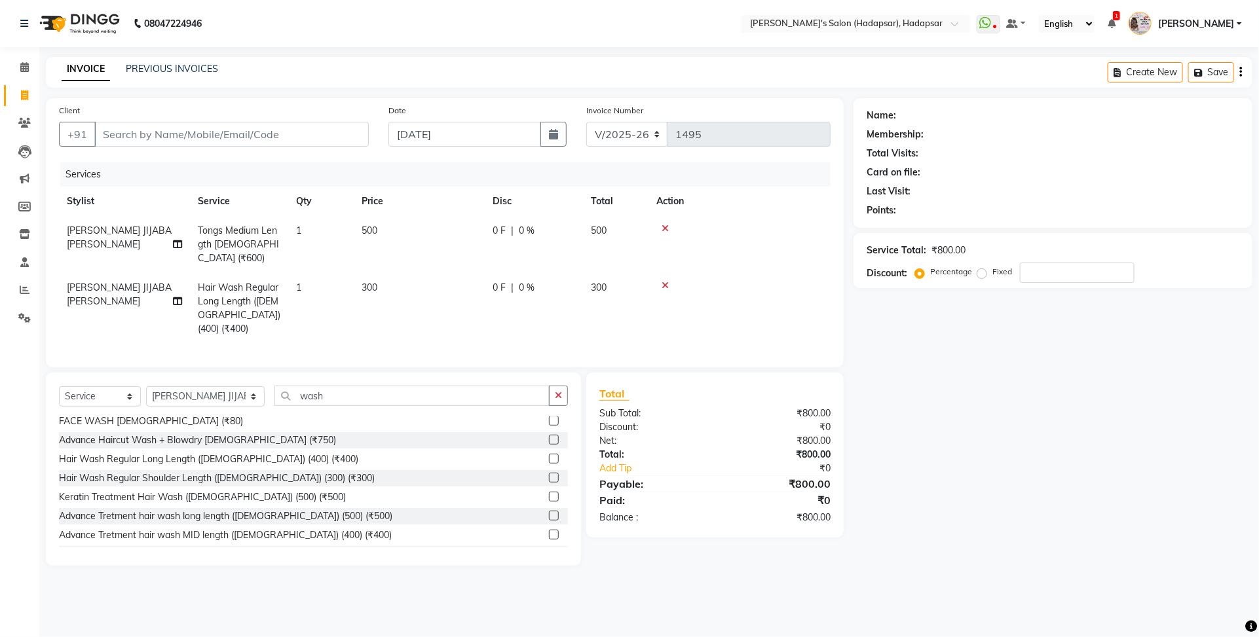
click at [400, 276] on td "300" at bounding box center [419, 308] width 131 height 71
select select "85655"
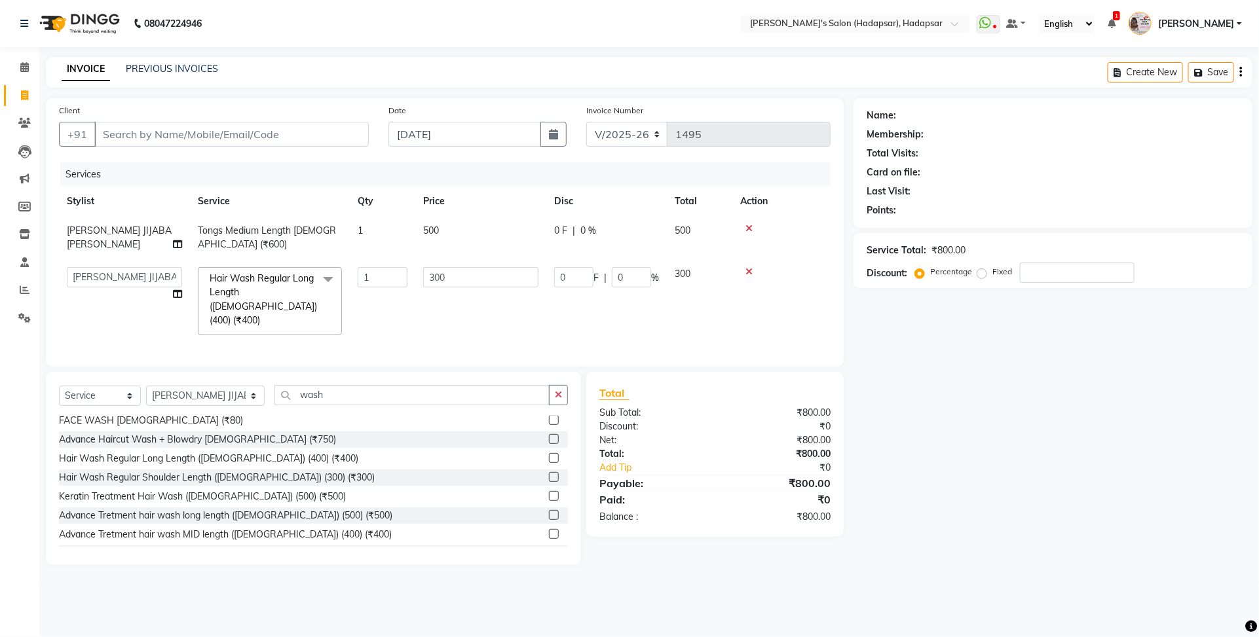
click at [462, 230] on td "500" at bounding box center [480, 237] width 131 height 43
select select "85655"
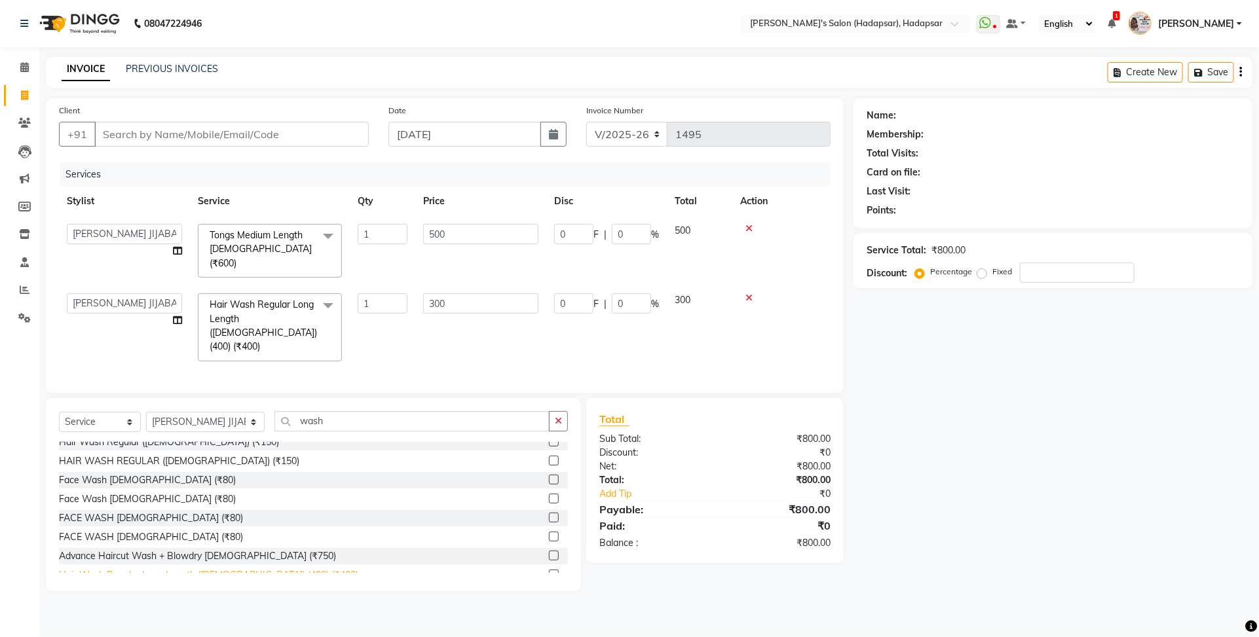
scroll to position [0, 0]
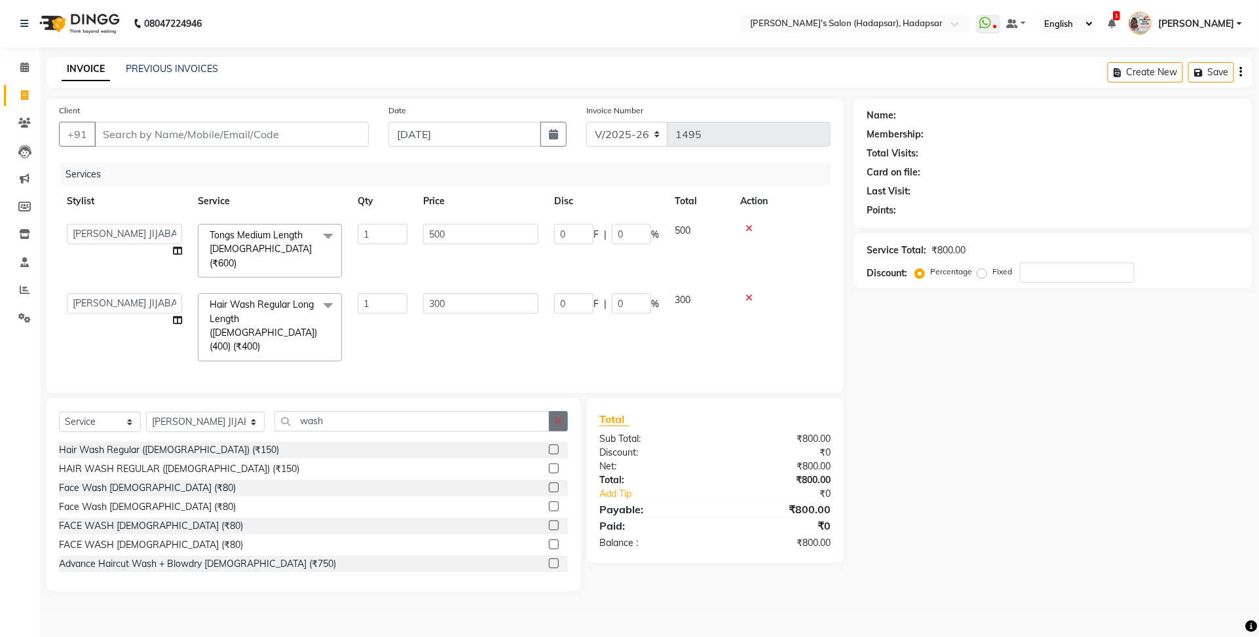
click at [561, 417] on icon "button" at bounding box center [558, 421] width 7 height 9
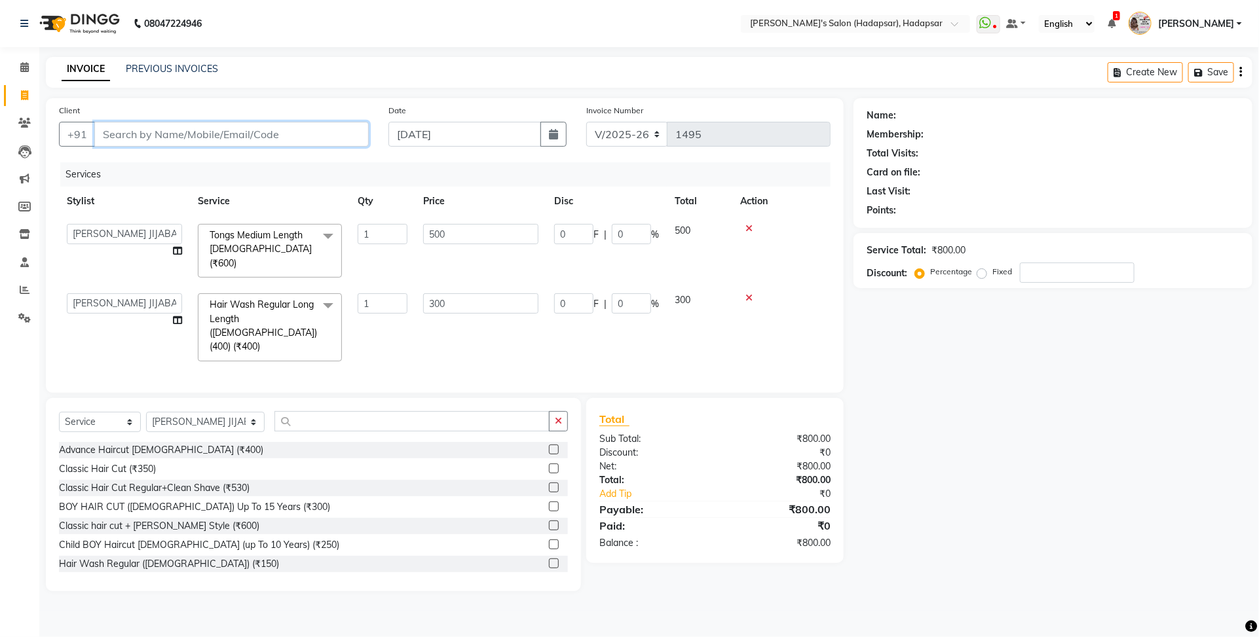
click at [172, 143] on input "Client" at bounding box center [231, 134] width 274 height 25
type input "8"
type input "0"
type input "8888388170"
click at [339, 136] on span "Add Client" at bounding box center [335, 134] width 52 height 13
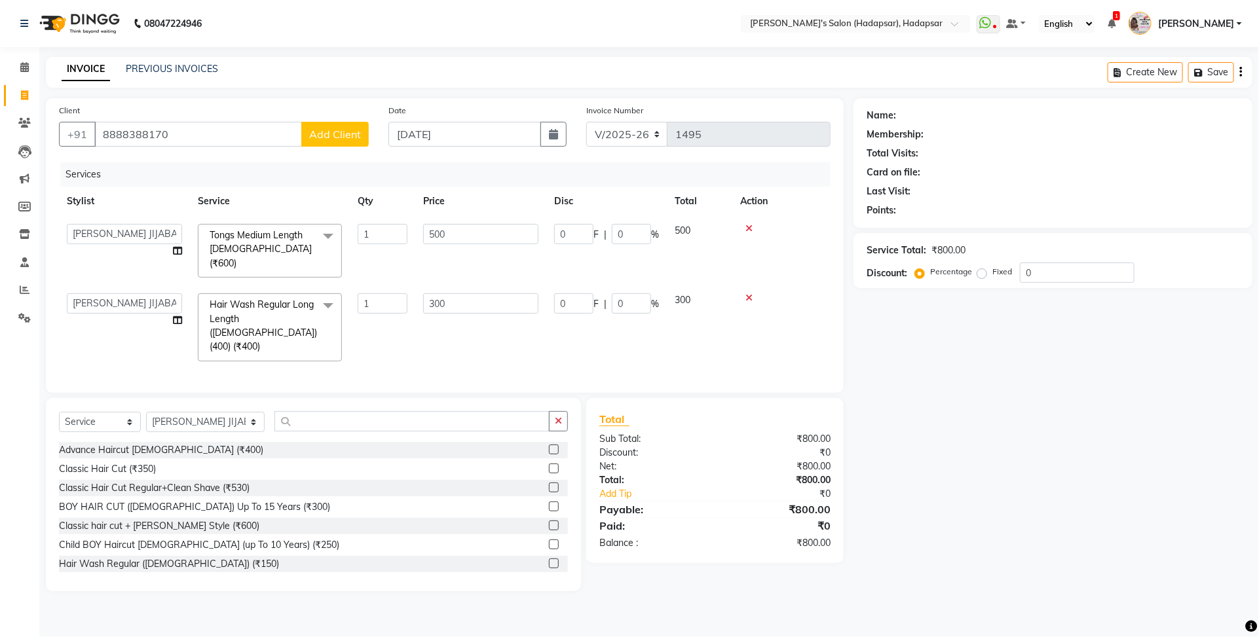
select select "22"
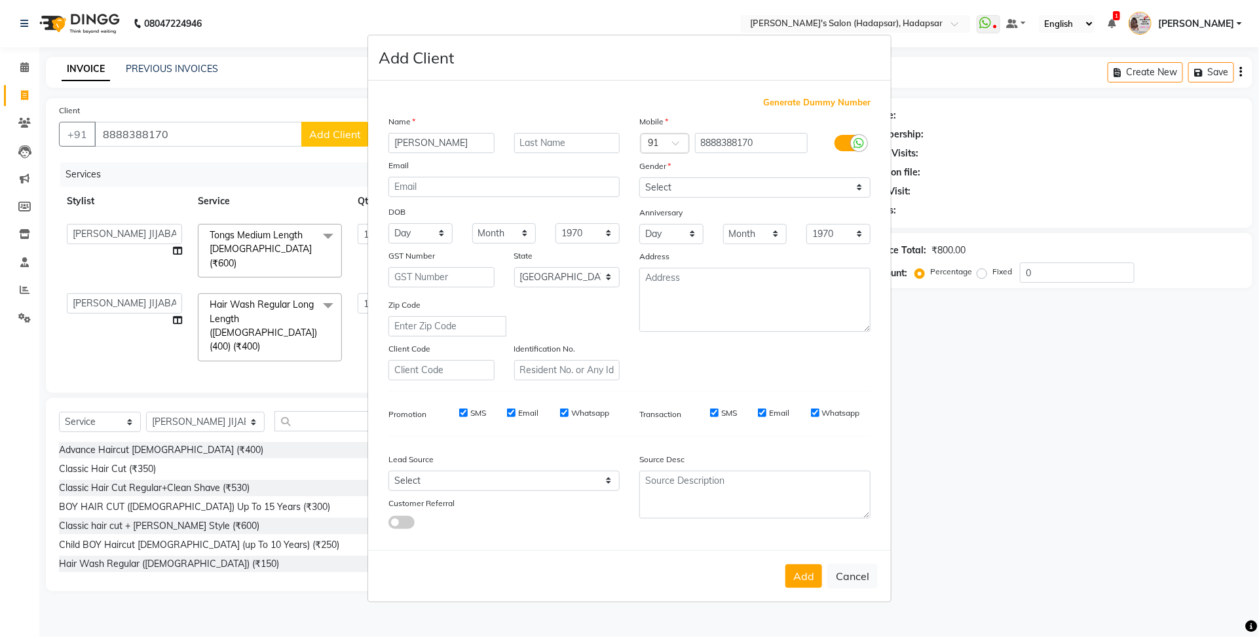
type input "sherya mam"
click at [729, 189] on select "Select Male Female Other Prefer Not To Say" at bounding box center [754, 187] width 231 height 20
select select "female"
click at [639, 179] on select "Select Male Female Other Prefer Not To Say" at bounding box center [754, 187] width 231 height 20
click at [804, 568] on button "Add" at bounding box center [803, 577] width 37 height 24
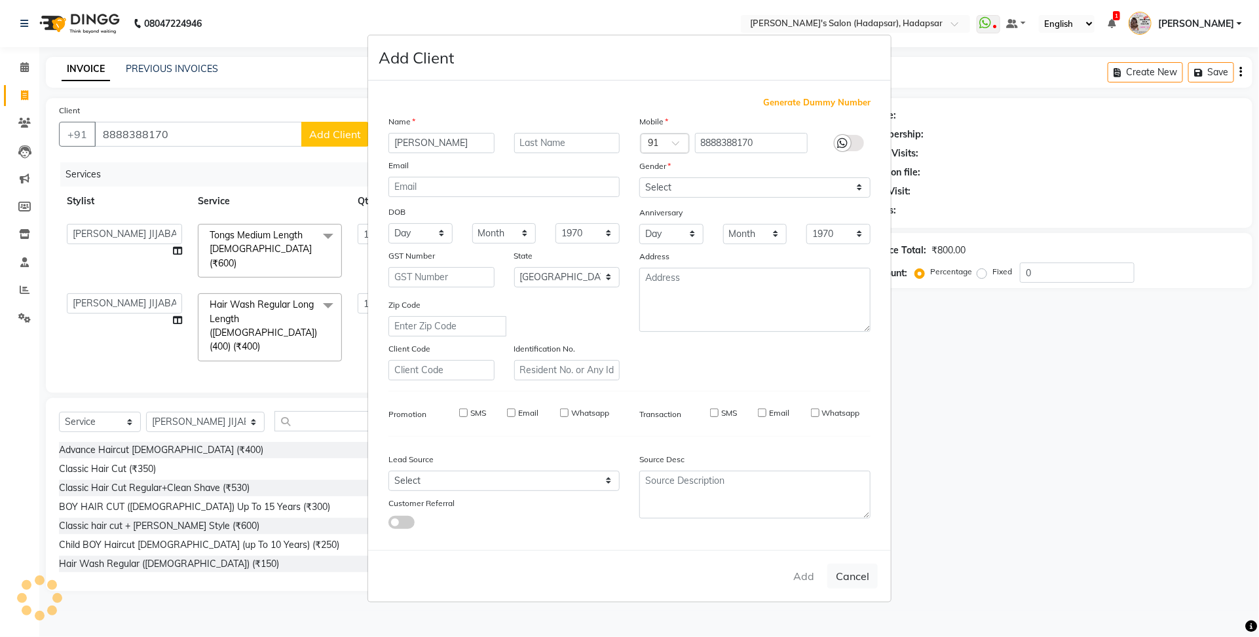
select select
select select "null"
select select
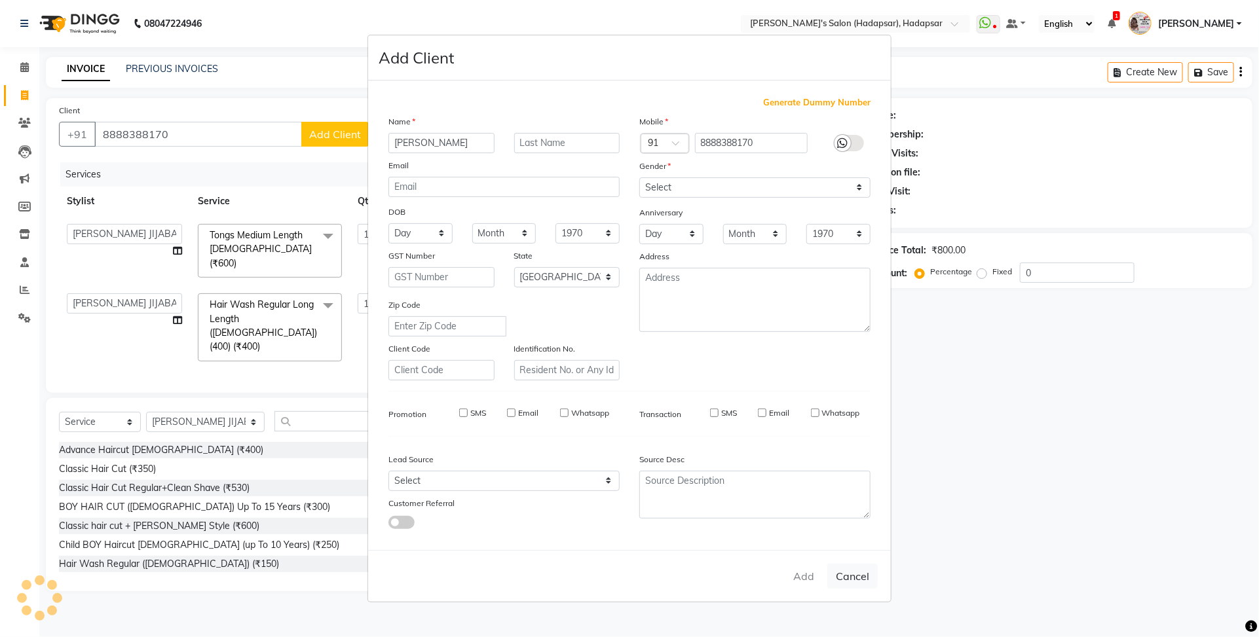
select select
checkbox input "false"
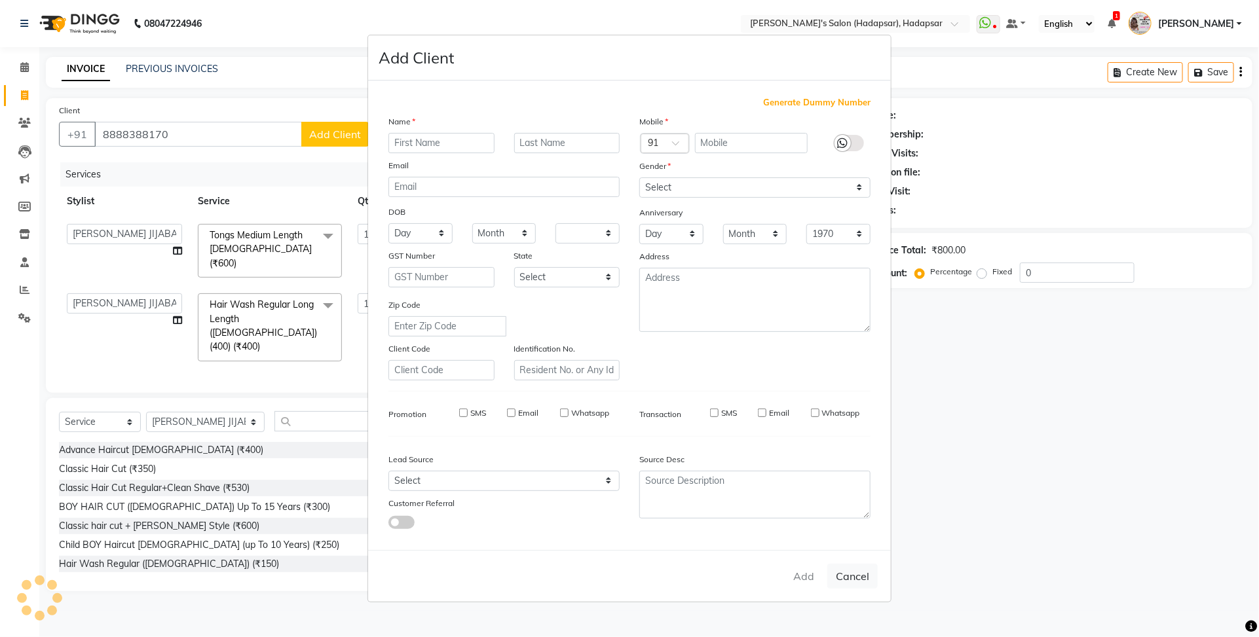
checkbox input "false"
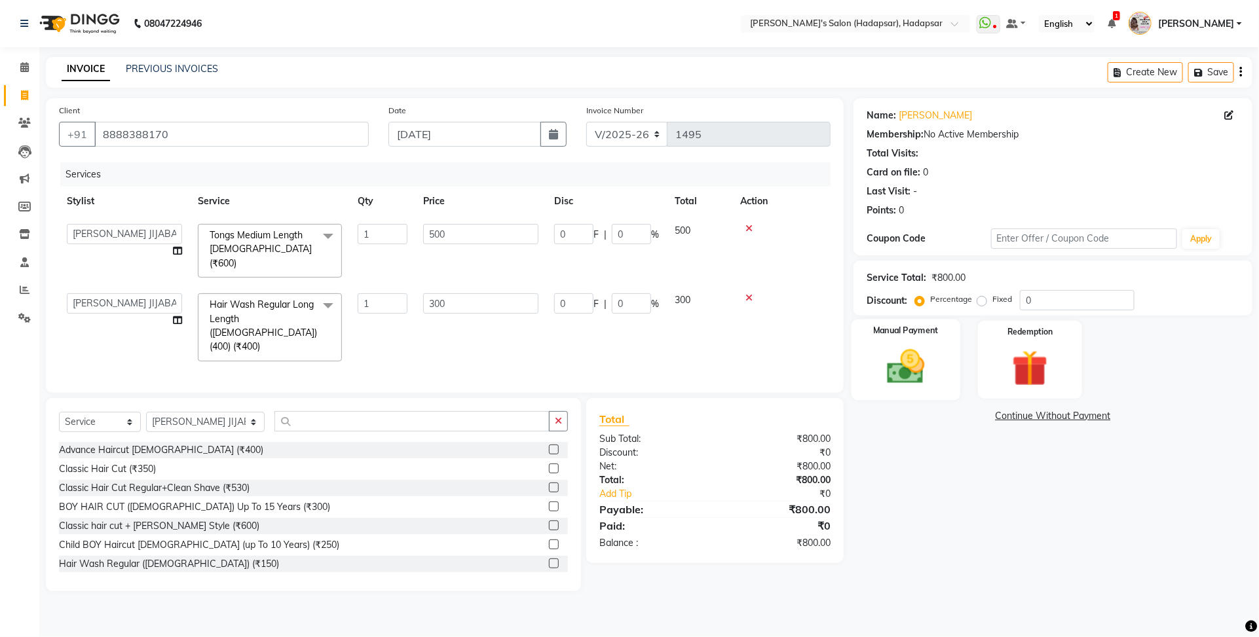
click at [881, 365] on img at bounding box center [905, 366] width 61 height 43
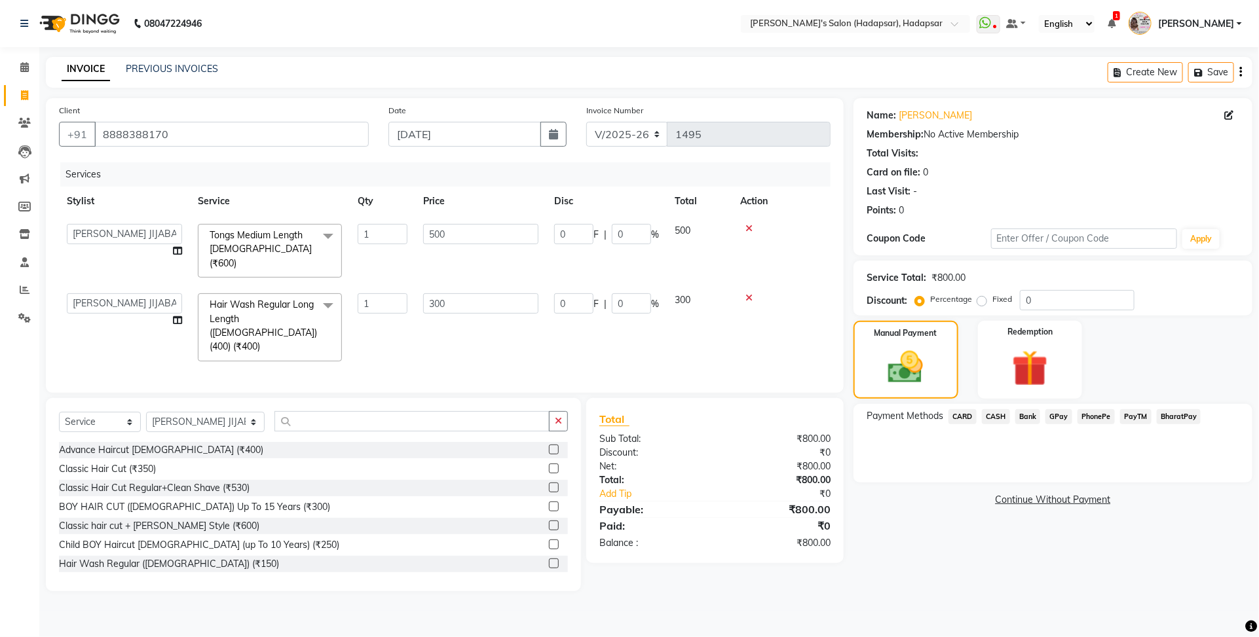
click at [986, 411] on span "CASH" at bounding box center [996, 416] width 28 height 15
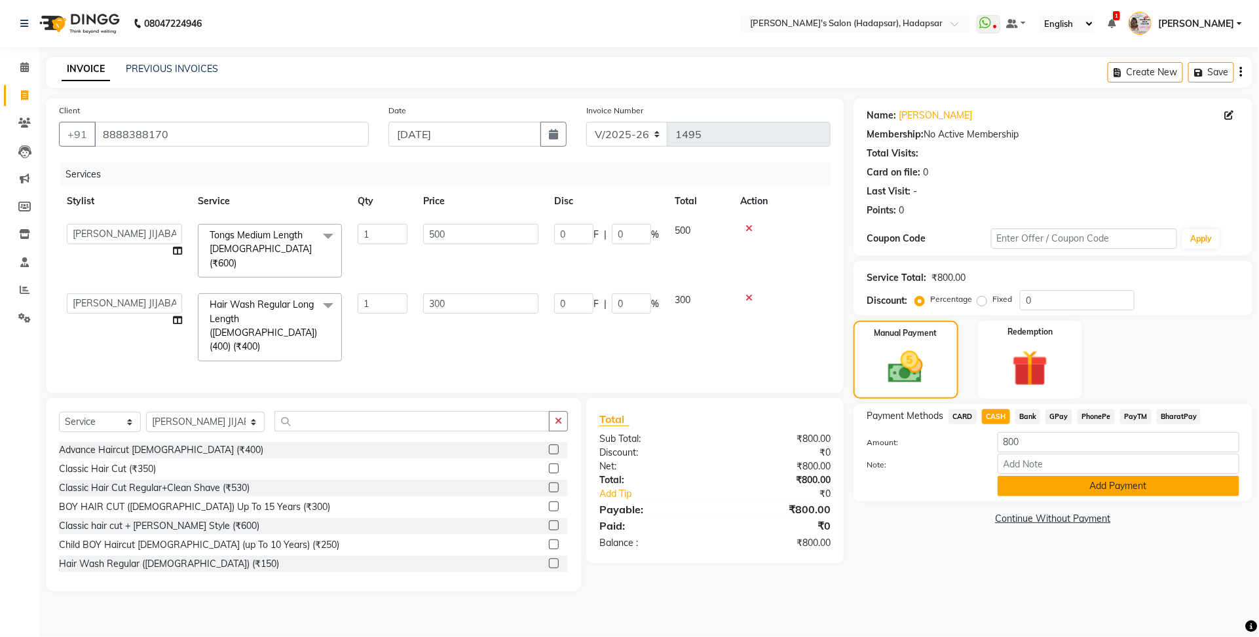
drag, startPoint x: 1039, startPoint y: 478, endPoint x: 1024, endPoint y: 479, distance: 15.8
click at [1039, 478] on button "Add Payment" at bounding box center [1118, 486] width 242 height 20
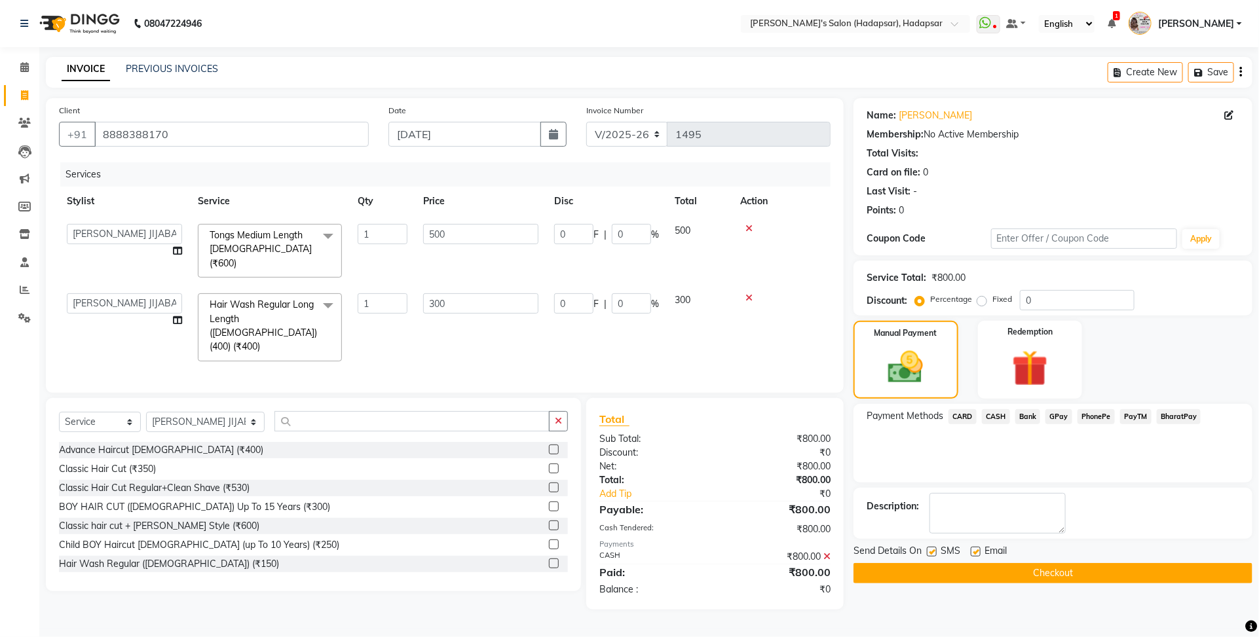
click at [1032, 567] on button "Checkout" at bounding box center [1052, 573] width 399 height 20
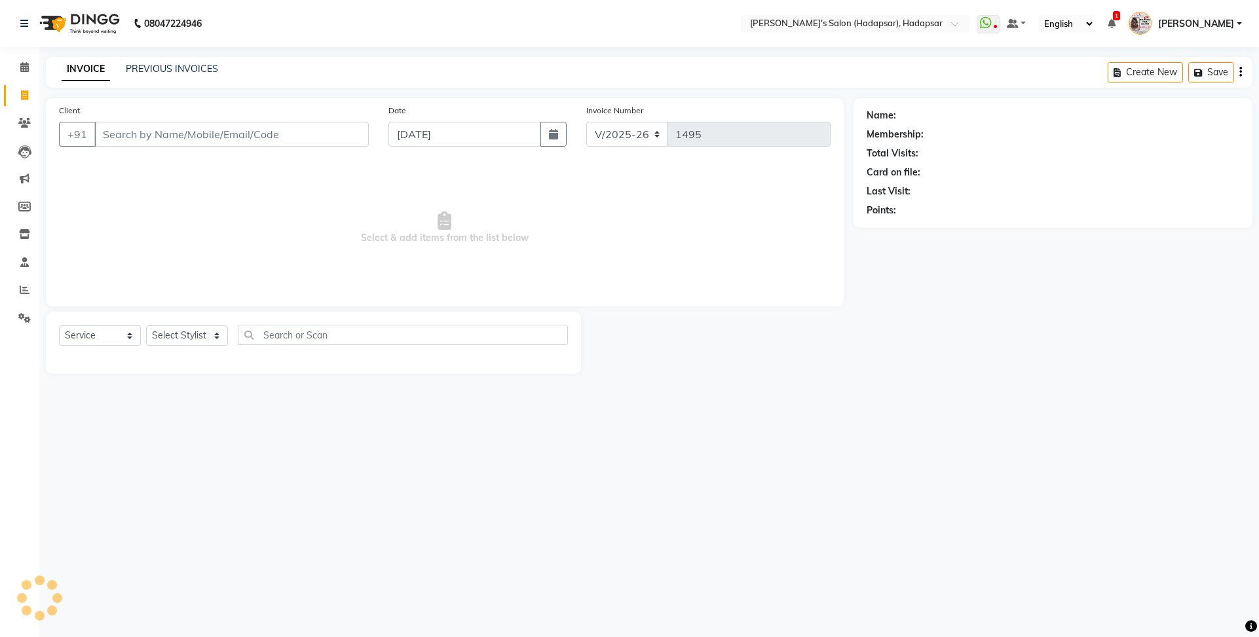
select select "108"
select select "service"
select select "9451"
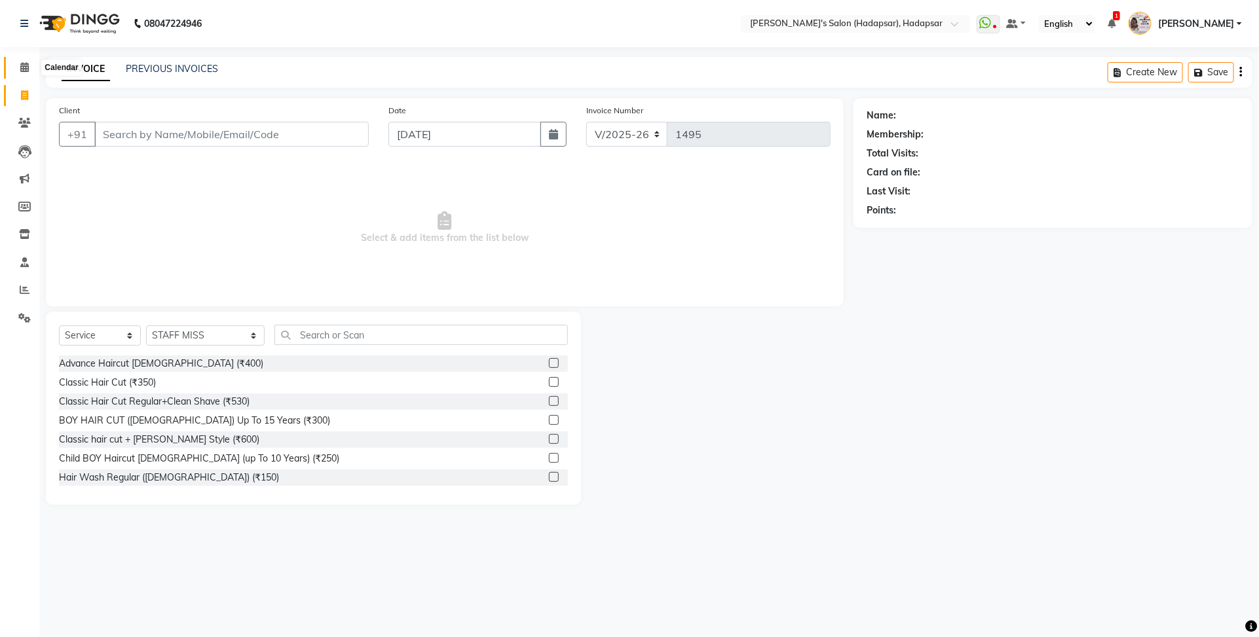
click at [18, 72] on span at bounding box center [24, 67] width 23 height 15
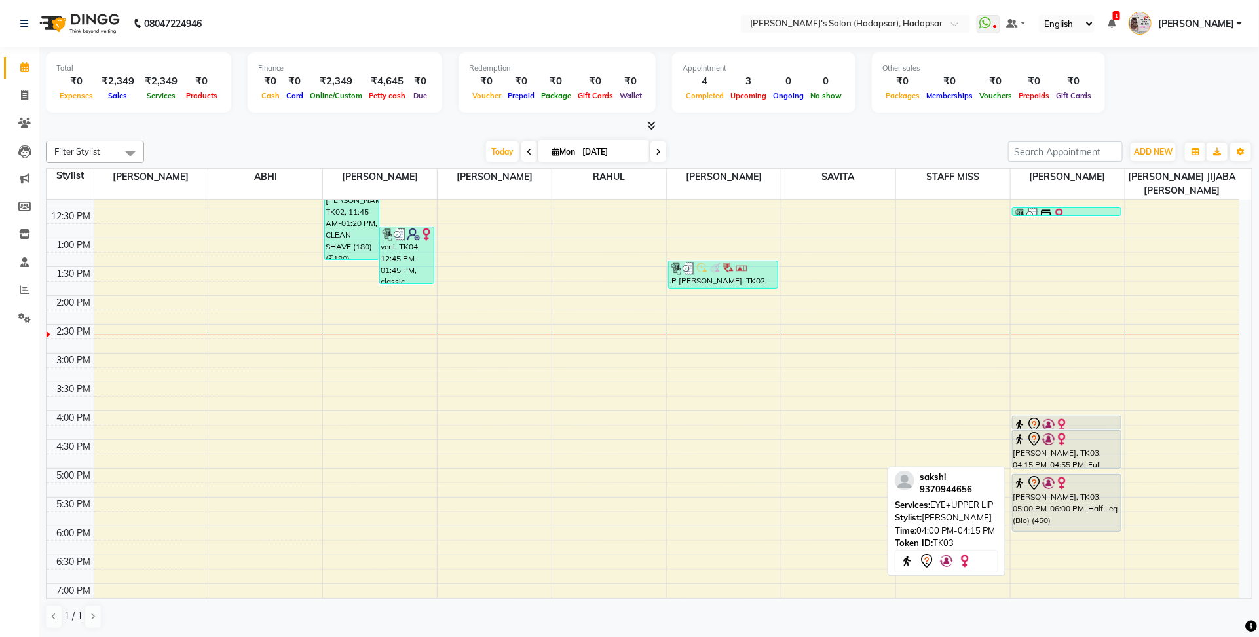
scroll to position [288, 0]
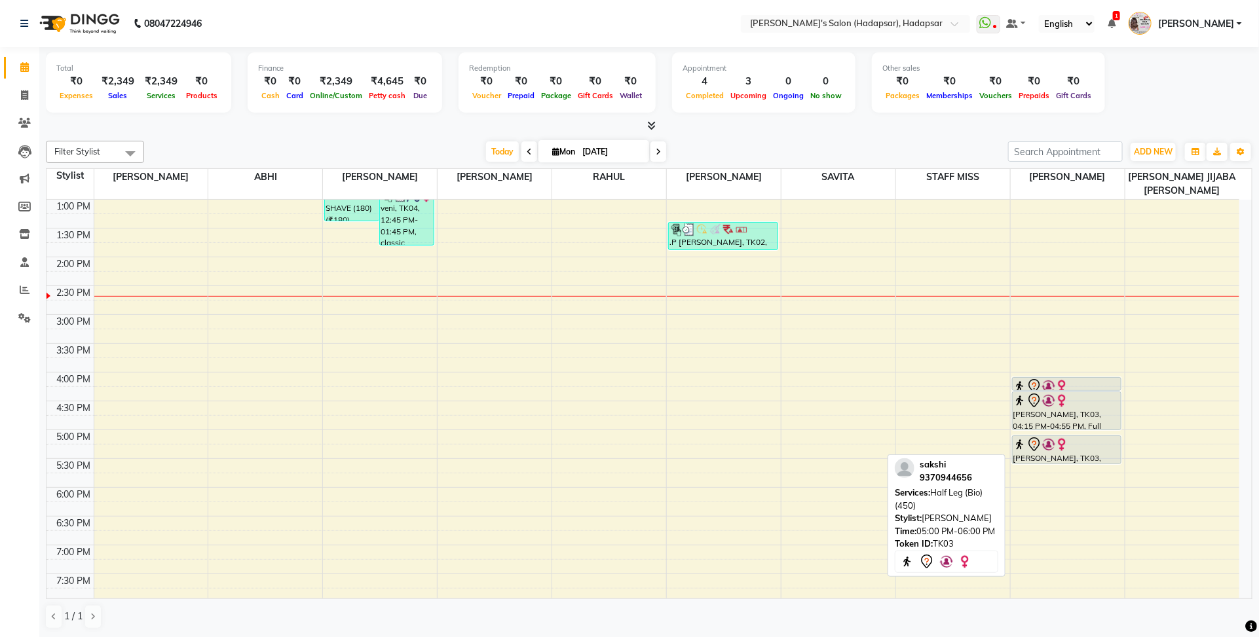
drag, startPoint x: 1075, startPoint y: 489, endPoint x: 1071, endPoint y: 458, distance: 31.0
click at [1071, 458] on div "dr [PERSON_NAME], TK01, 12:25 PM-12:35 PM, THREADI EYE BROW (50) (₹50) [PERSON_…" at bounding box center [1068, 373] width 114 height 922
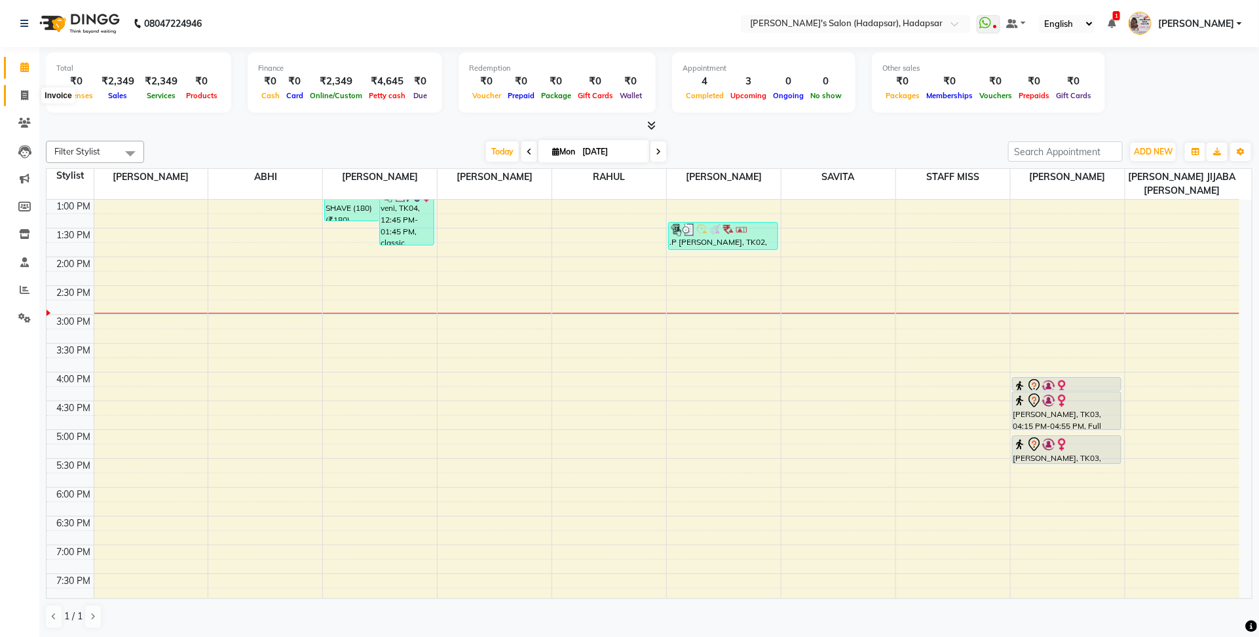
click at [18, 96] on span at bounding box center [24, 95] width 23 height 15
select select "service"
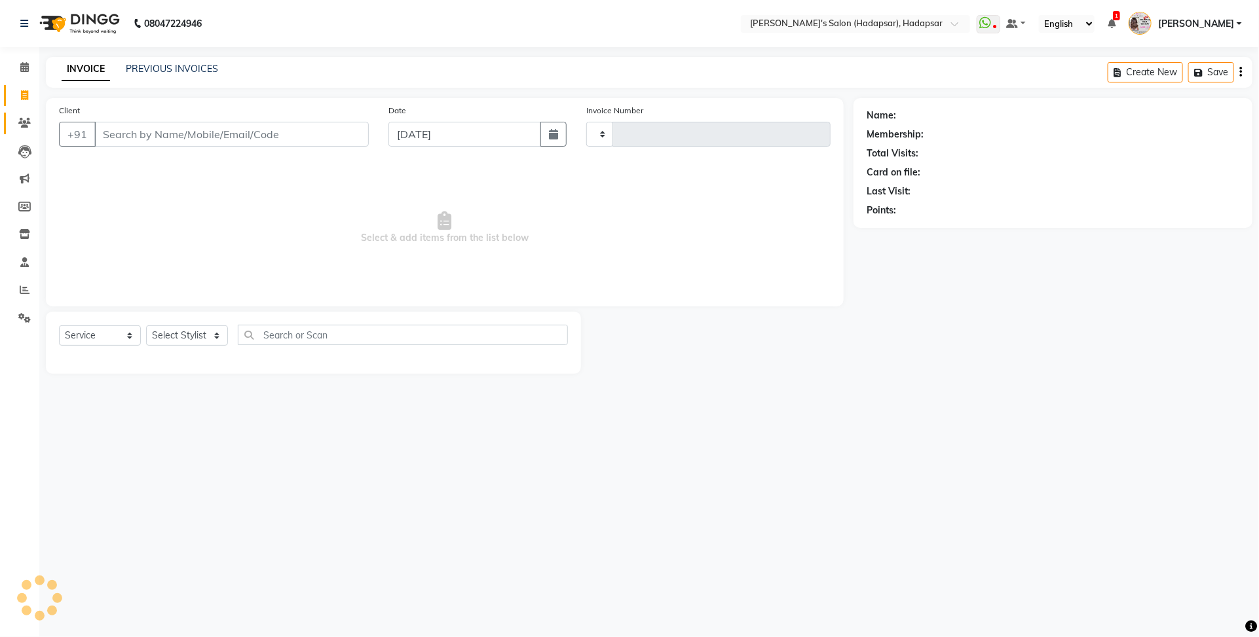
type input "1495"
select select "108"
click at [31, 119] on span at bounding box center [24, 123] width 23 height 15
